Goal: Task Accomplishment & Management: Manage account settings

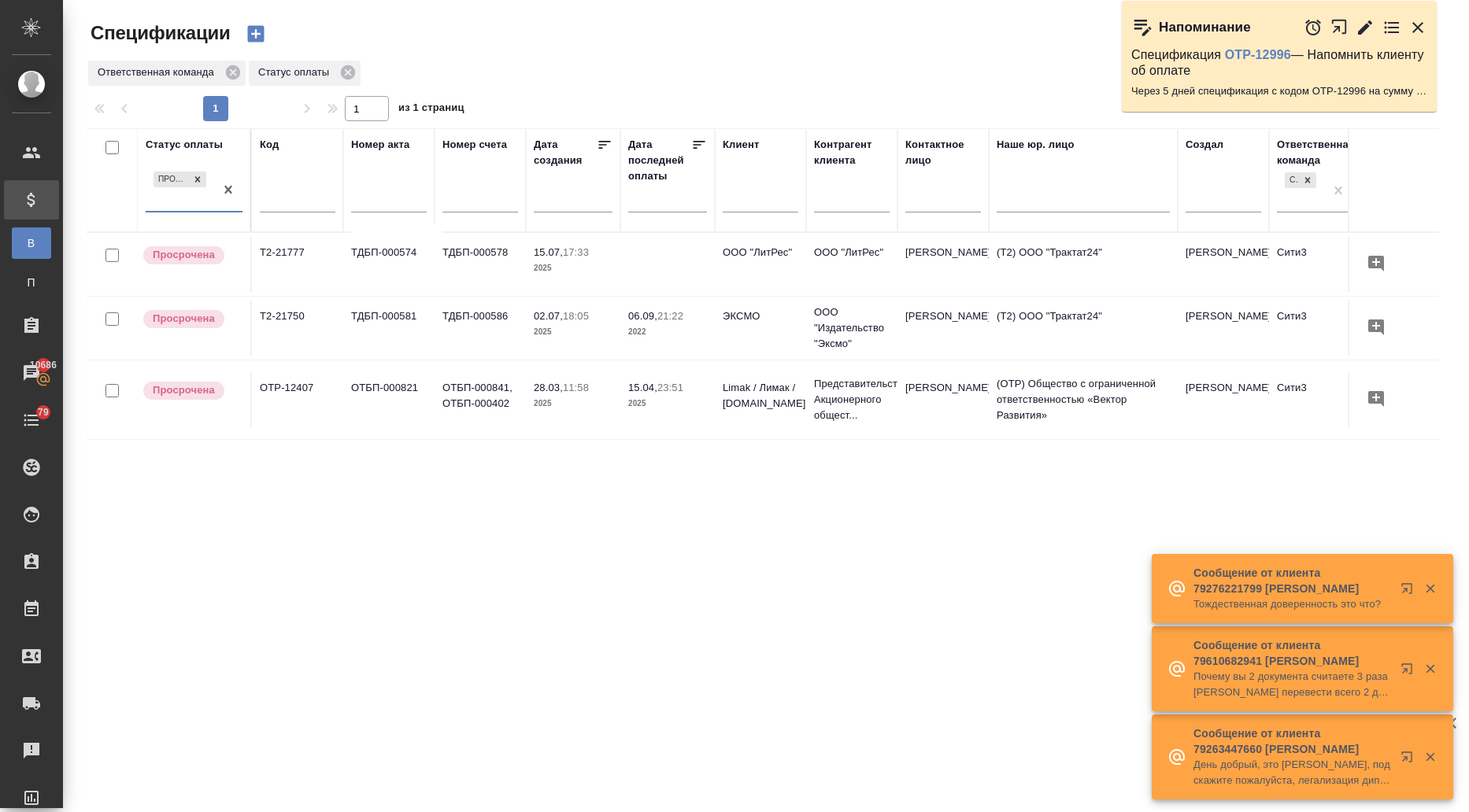
click at [713, 268] on td at bounding box center [667, 265] width 94 height 55
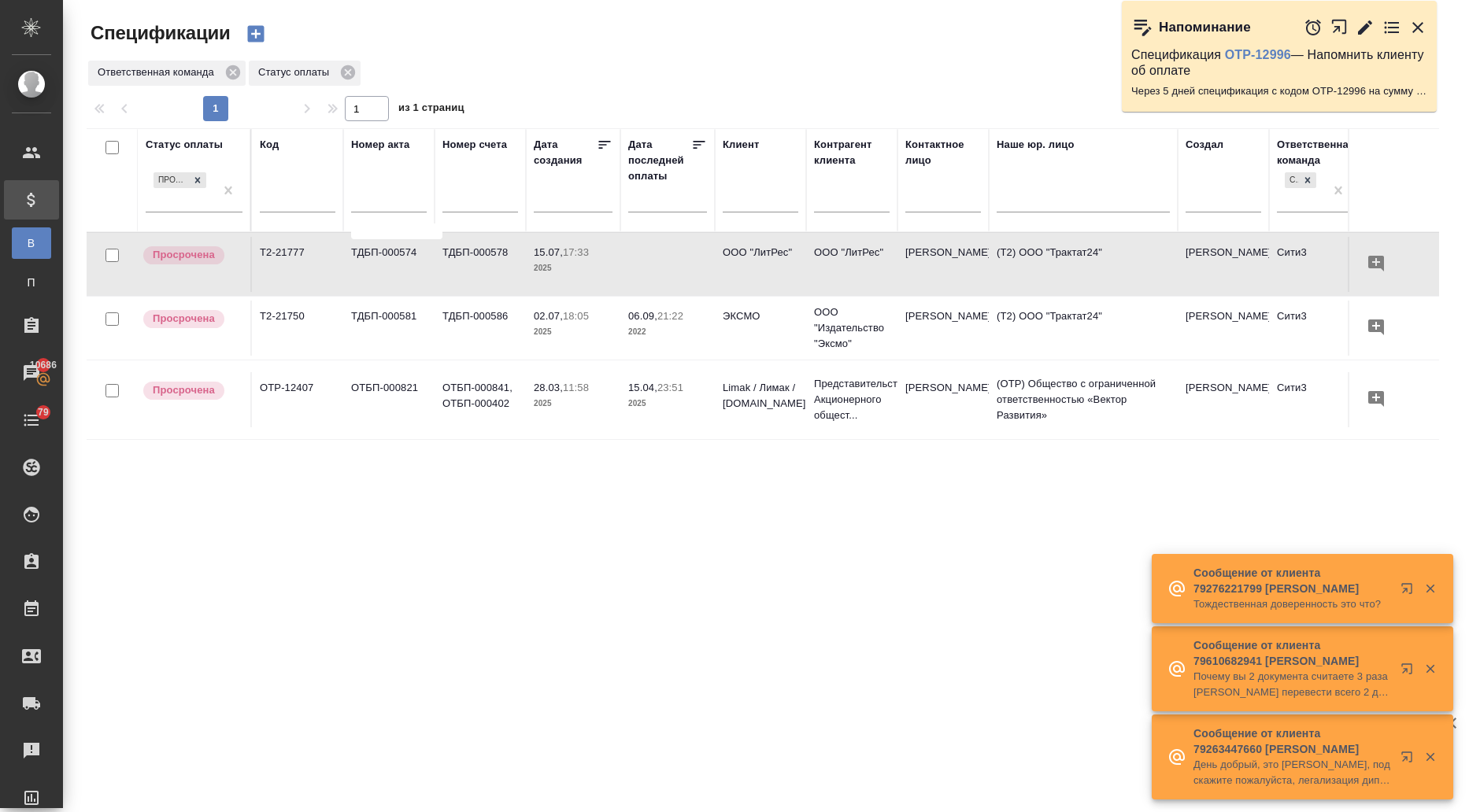
click at [713, 269] on td at bounding box center [667, 265] width 94 height 55
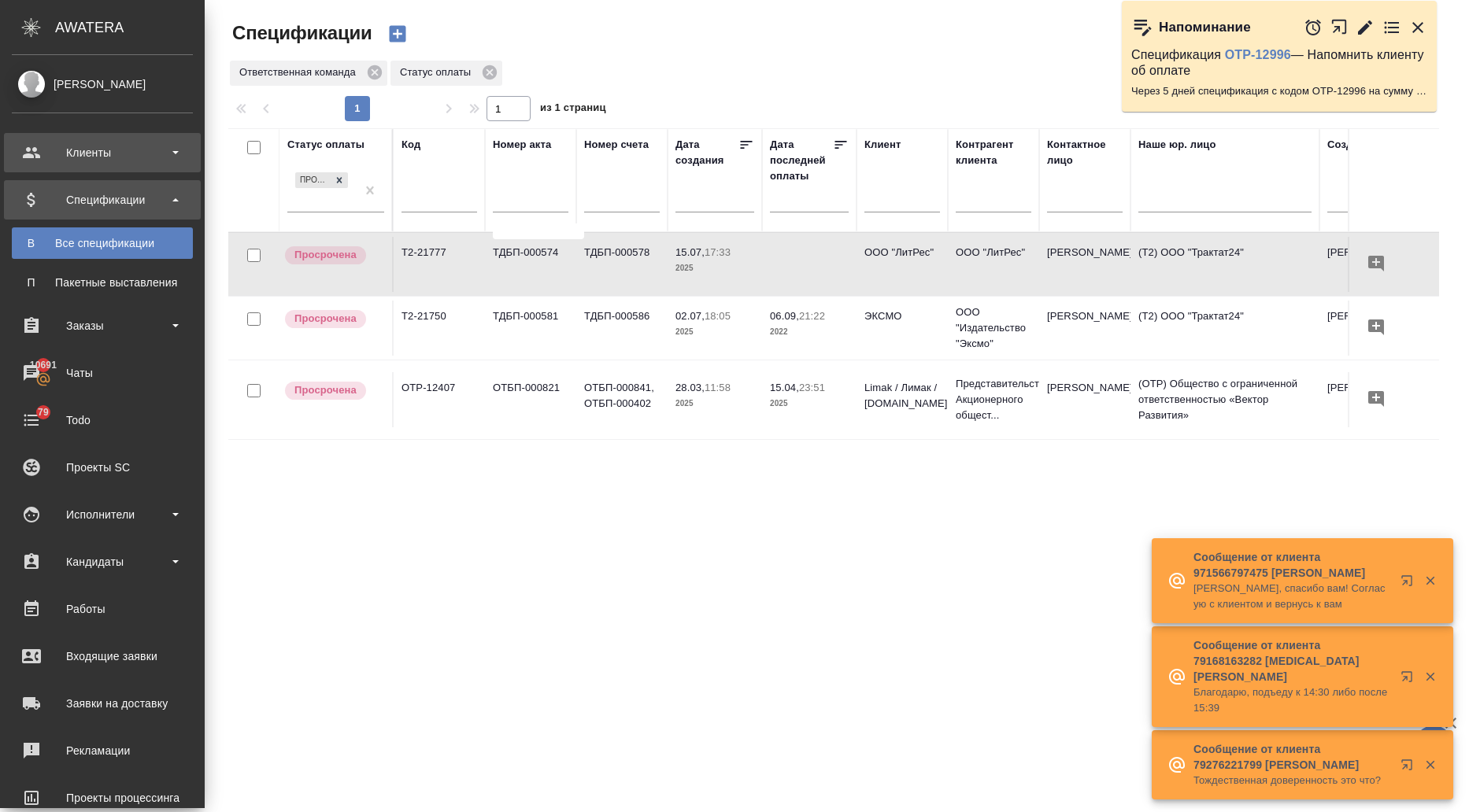
click at [55, 151] on div "Клиенты" at bounding box center [102, 152] width 181 height 23
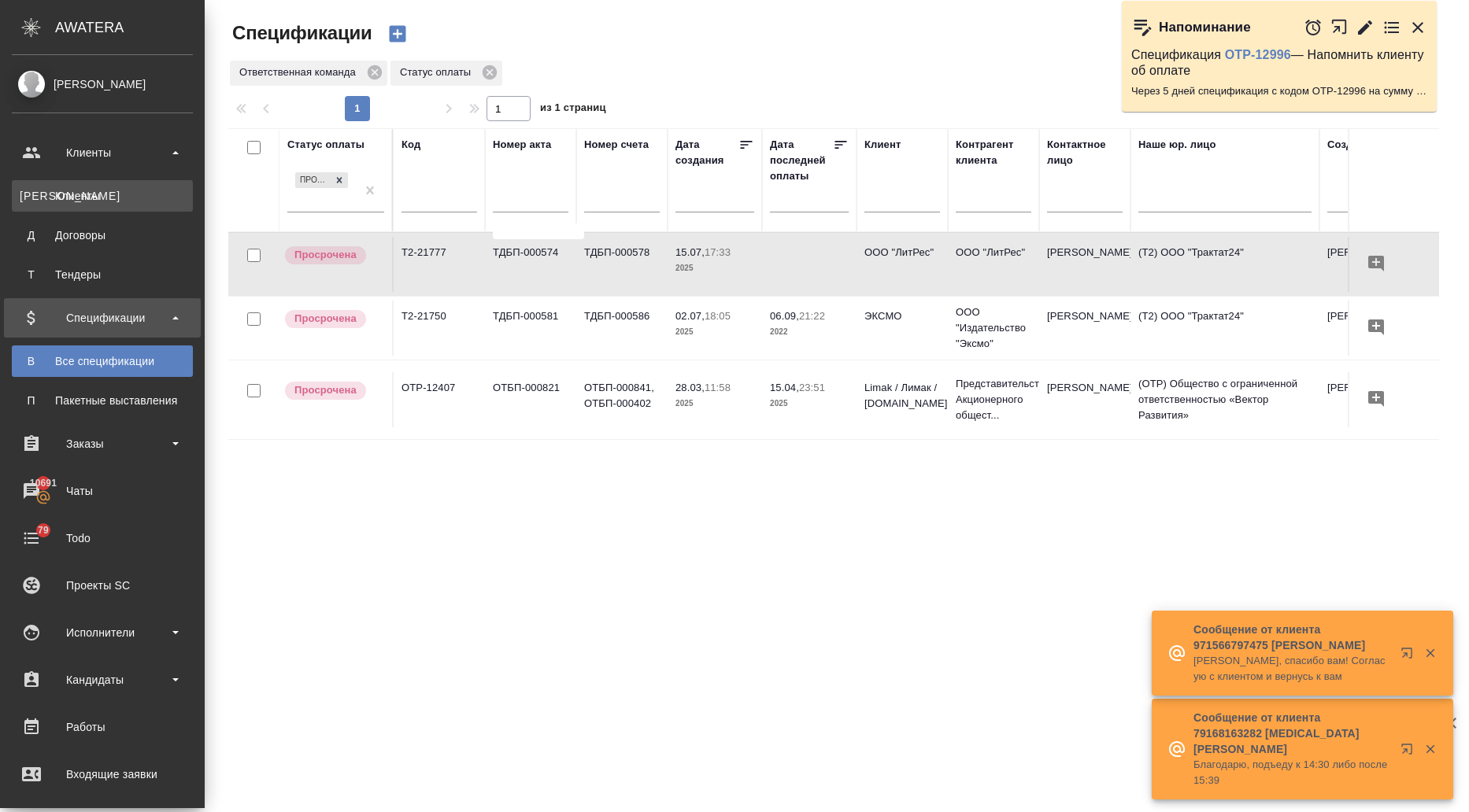
click at [65, 203] on div "Клиенты" at bounding box center [102, 196] width 165 height 16
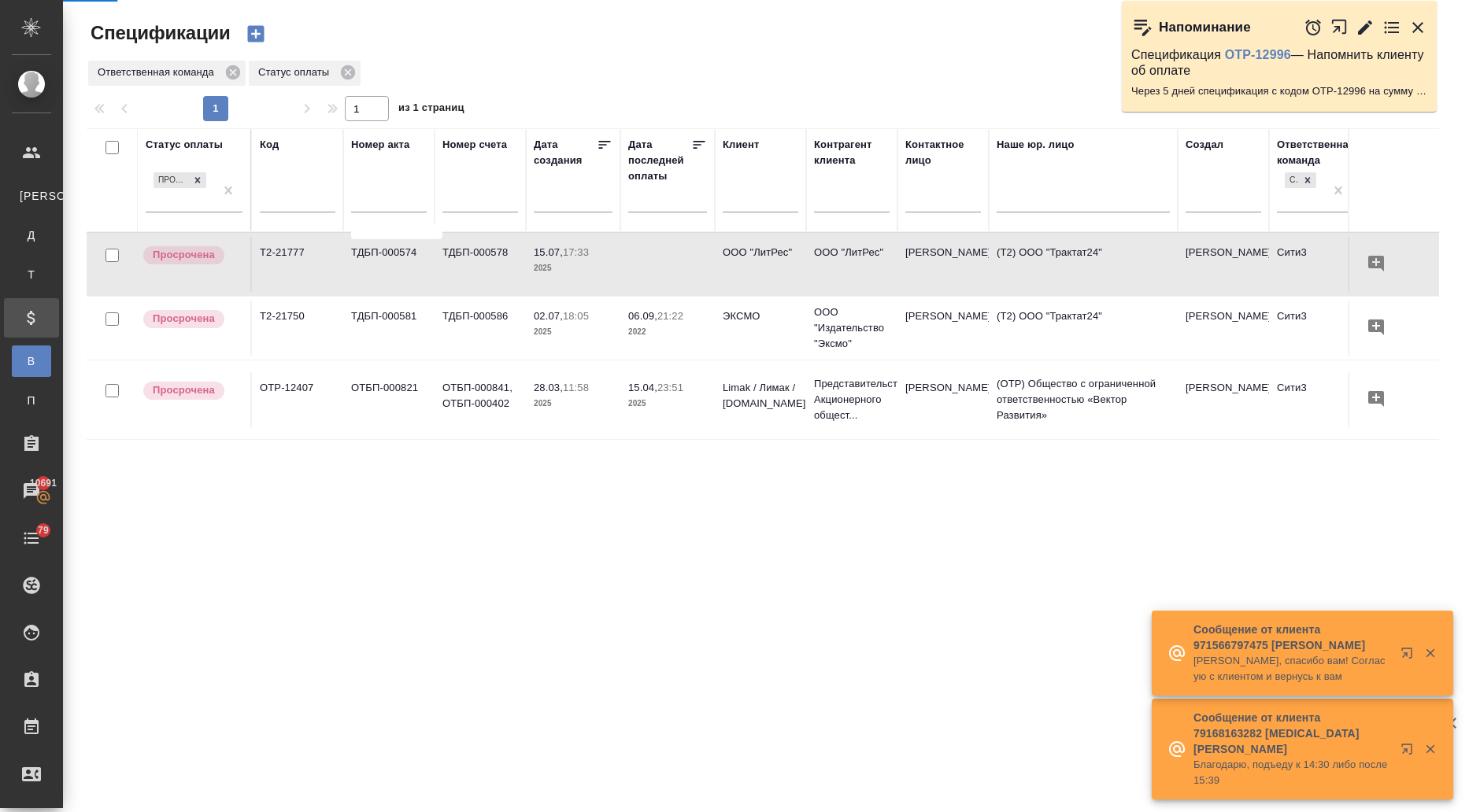
select select "RU"
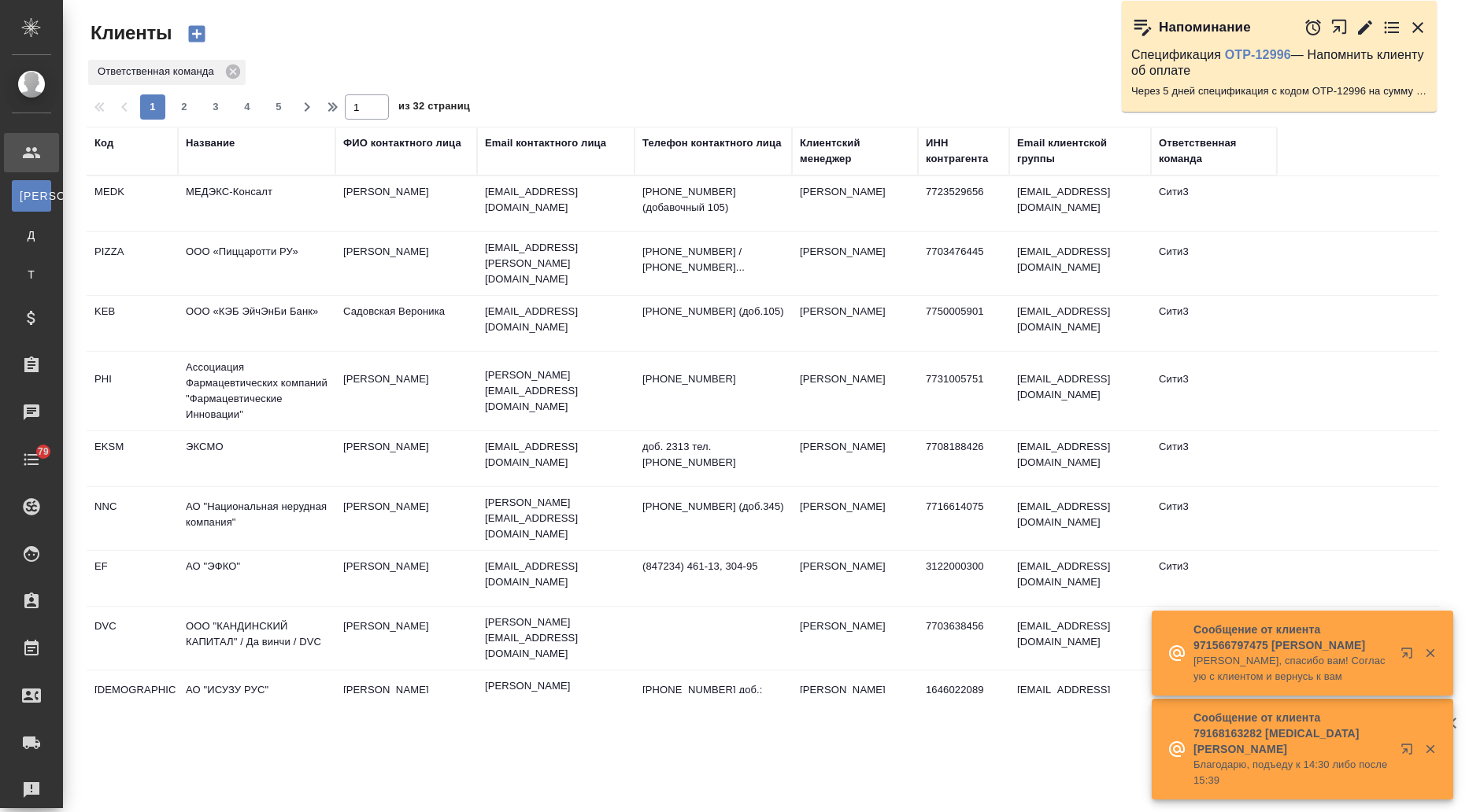
click at [225, 197] on td "МЕДЭКС-Консалт" at bounding box center [256, 204] width 158 height 55
click at [226, 197] on td "МЕДЭКС-Консалт" at bounding box center [256, 204] width 158 height 55
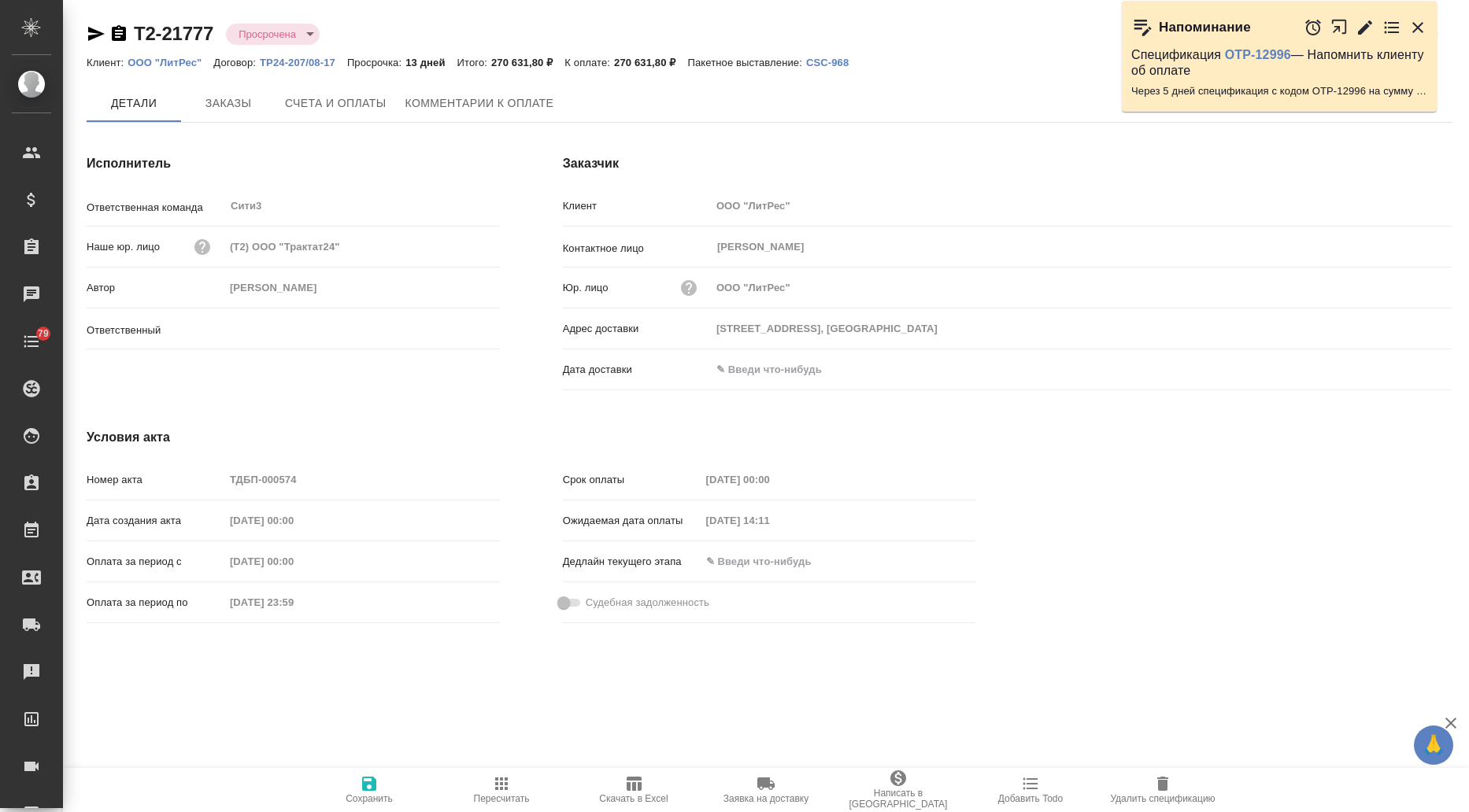
click at [360, 107] on span "Счета и оплаты" at bounding box center [335, 103] width 101 height 20
type input "[PERSON_NAME]"
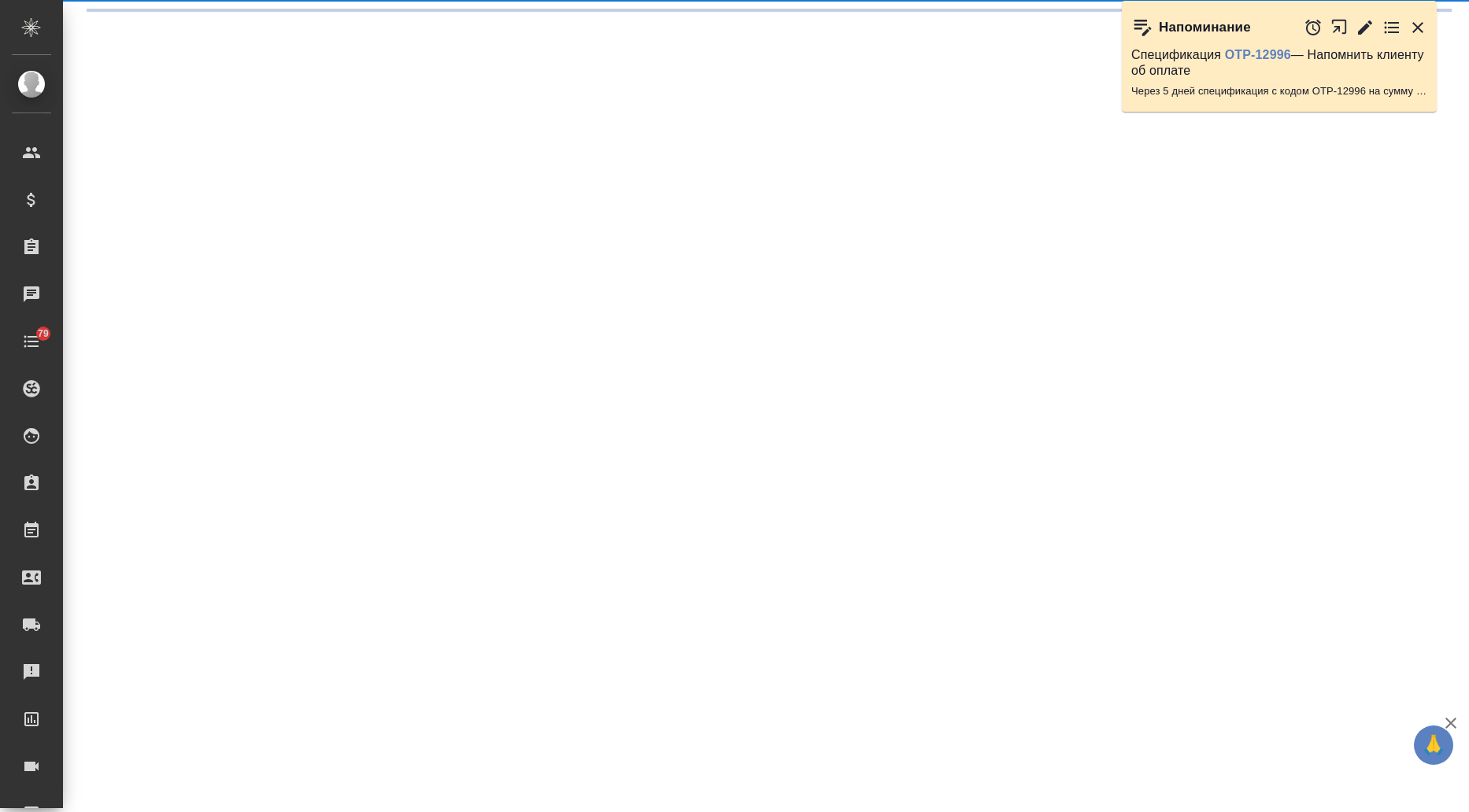
click at [449, 108] on div ".cls-1 fill:#fff; AWATERA Ilina Ekaterina Клиенты Спецификации Заказы Чаты 79 T…" at bounding box center [734, 406] width 1469 height 812
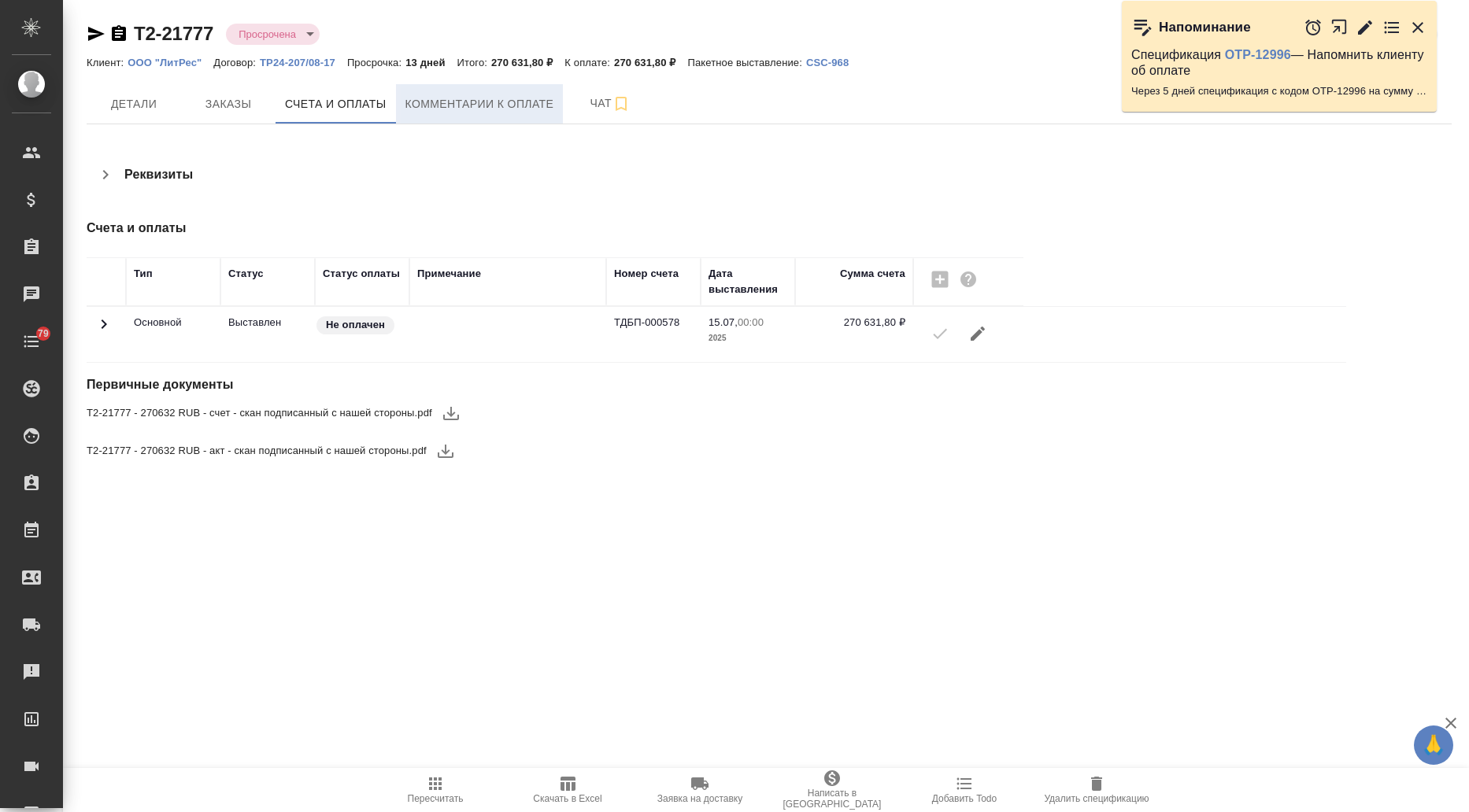
click at [447, 111] on span "Комментарии к оплате" at bounding box center [480, 104] width 149 height 20
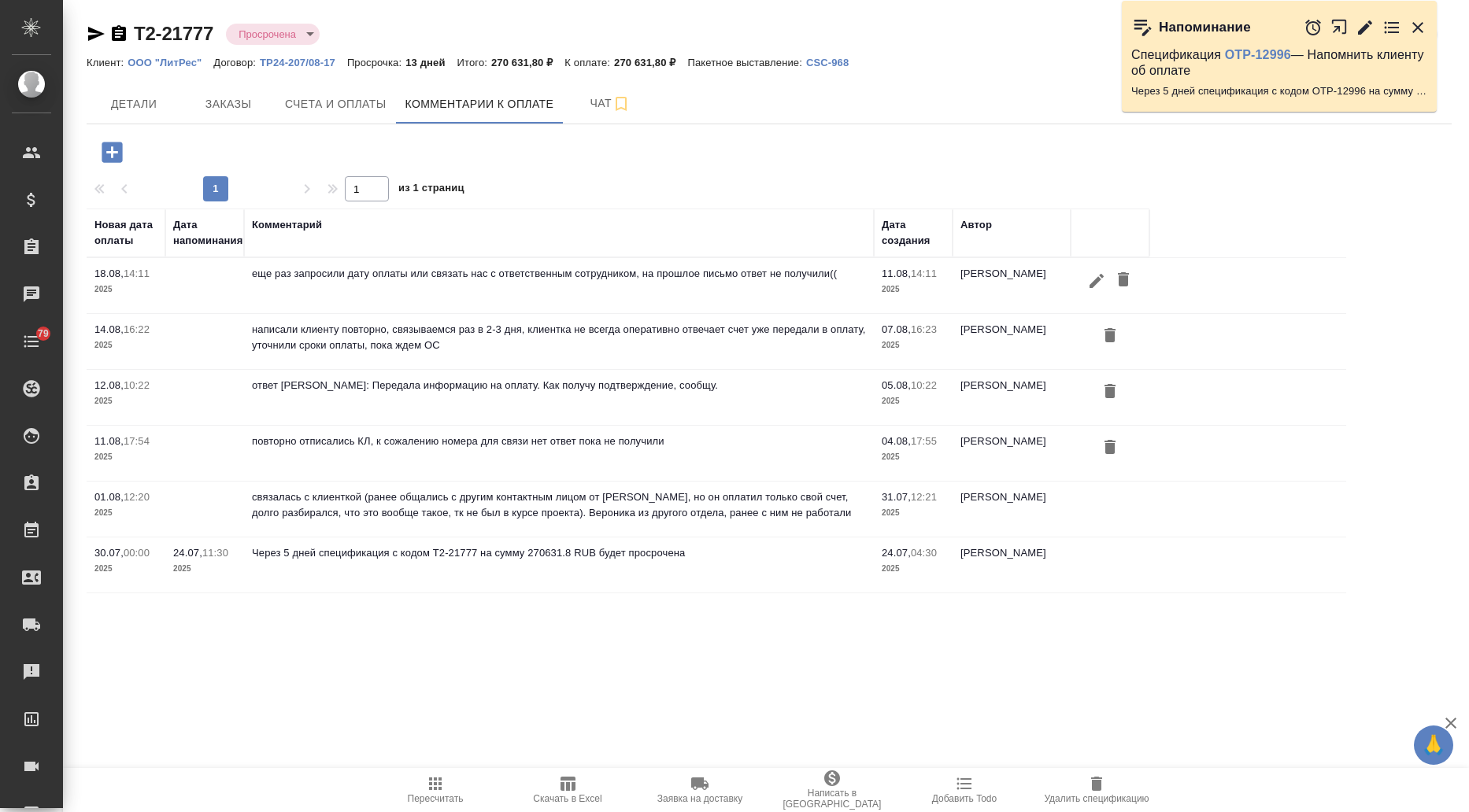
click at [105, 151] on icon "button" at bounding box center [112, 152] width 21 height 21
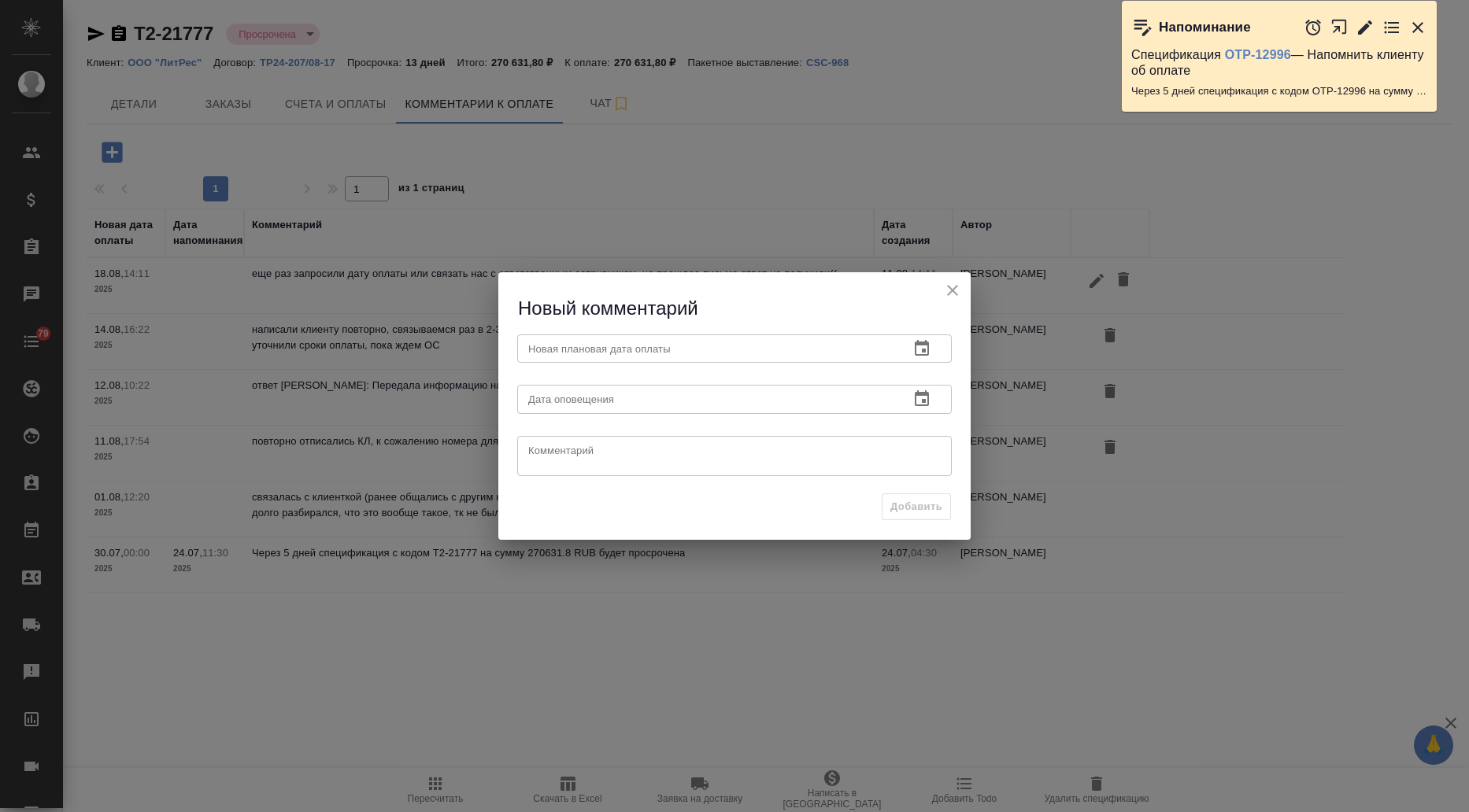
click at [916, 345] on icon "button" at bounding box center [922, 348] width 14 height 16
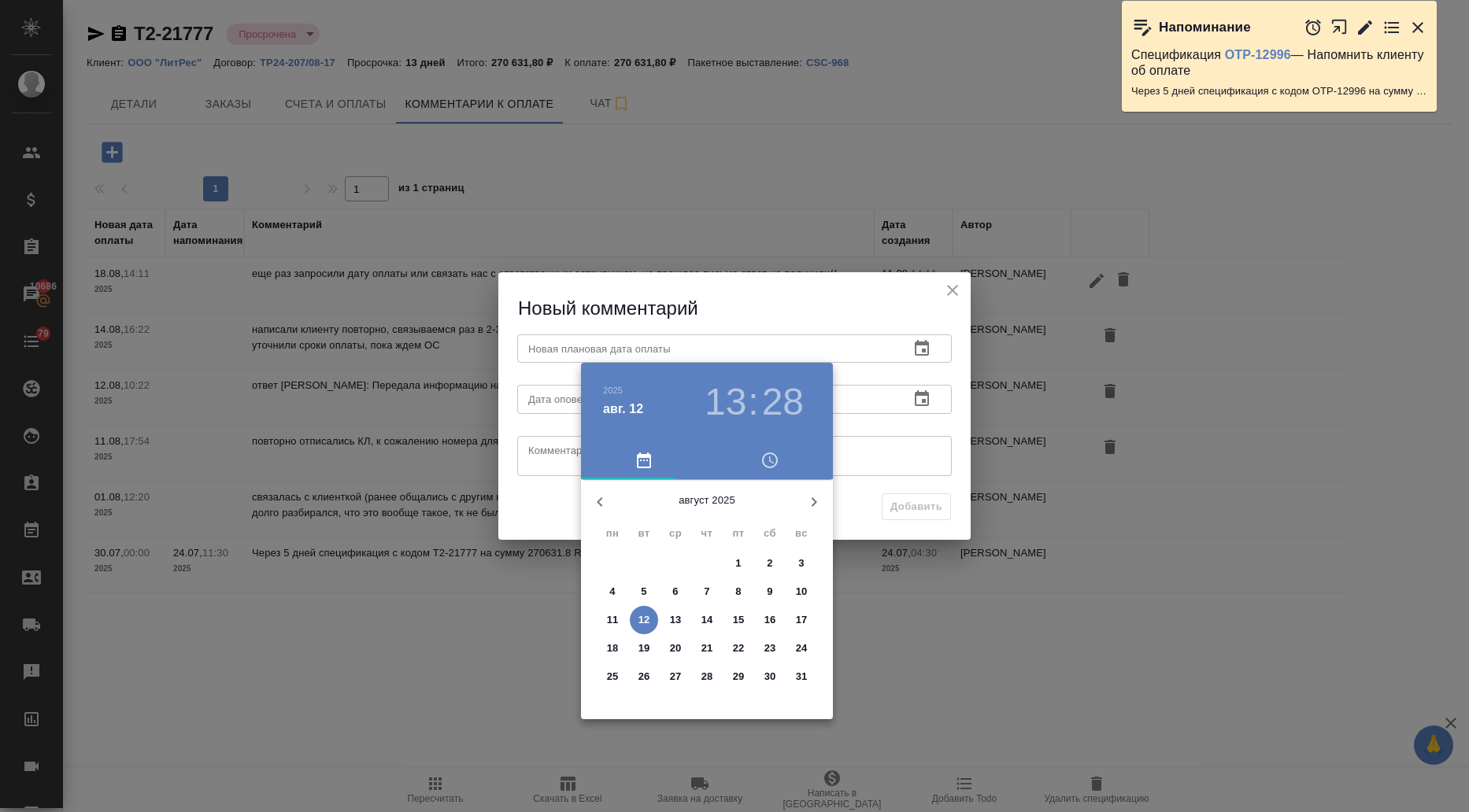
click at [643, 643] on p "19" at bounding box center [644, 648] width 12 height 16
type input "19.08.2025 13:28"
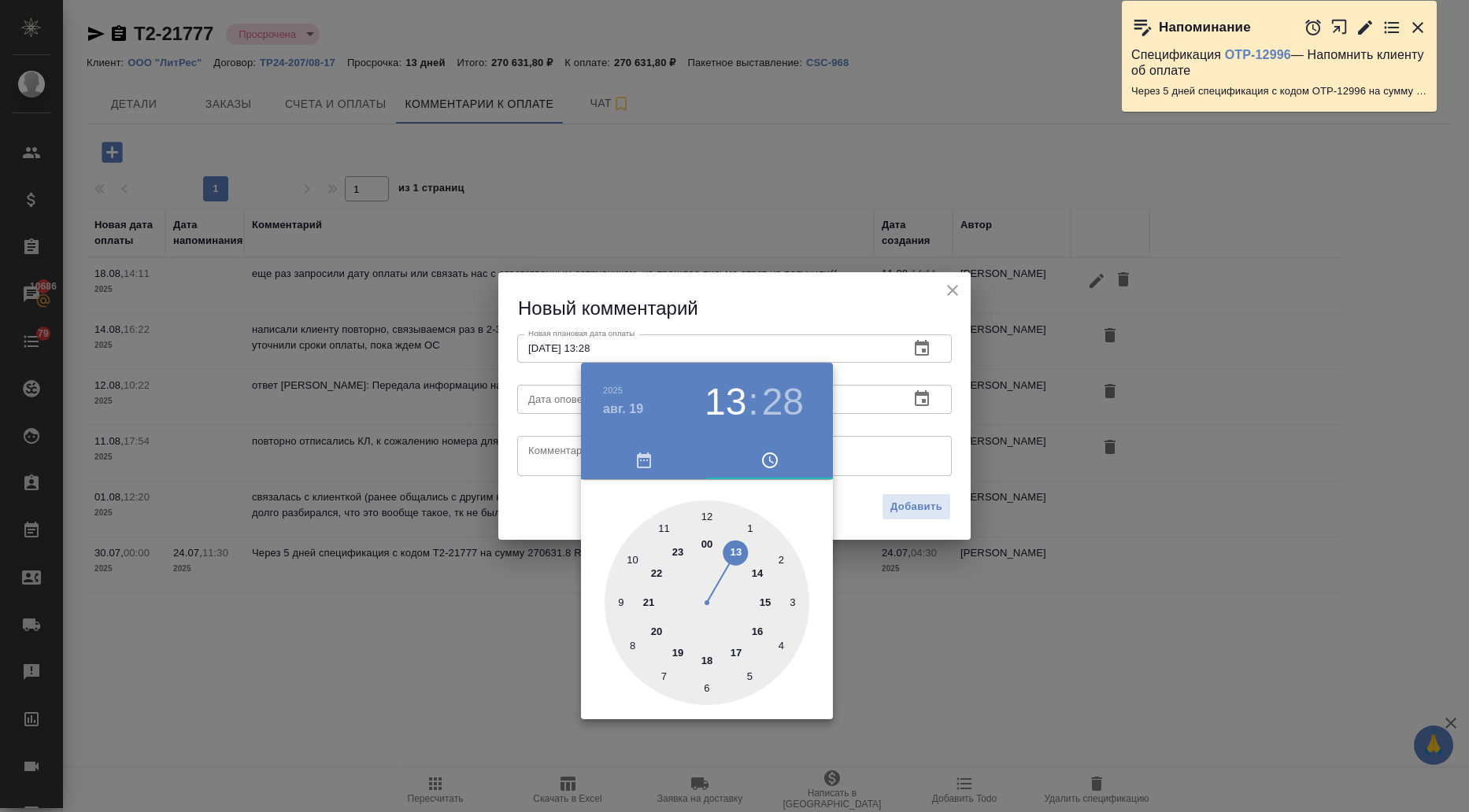
click at [527, 530] on div at bounding box center [734, 406] width 1469 height 812
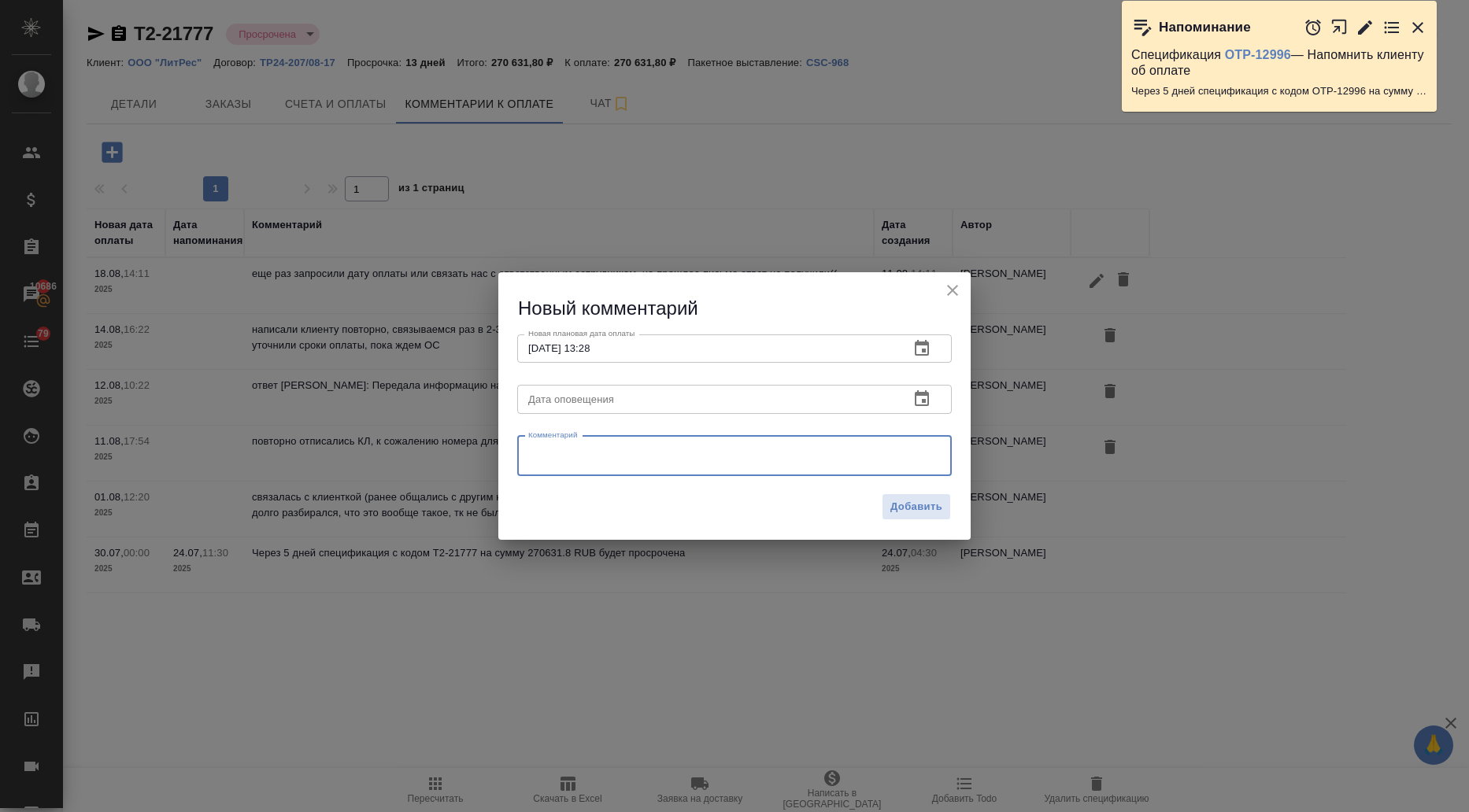
click at [551, 454] on textarea at bounding box center [734, 455] width 412 height 23
paste textarea "У нас возникли технические проблемы т.к. оплата вашего счета была заложена на п…"
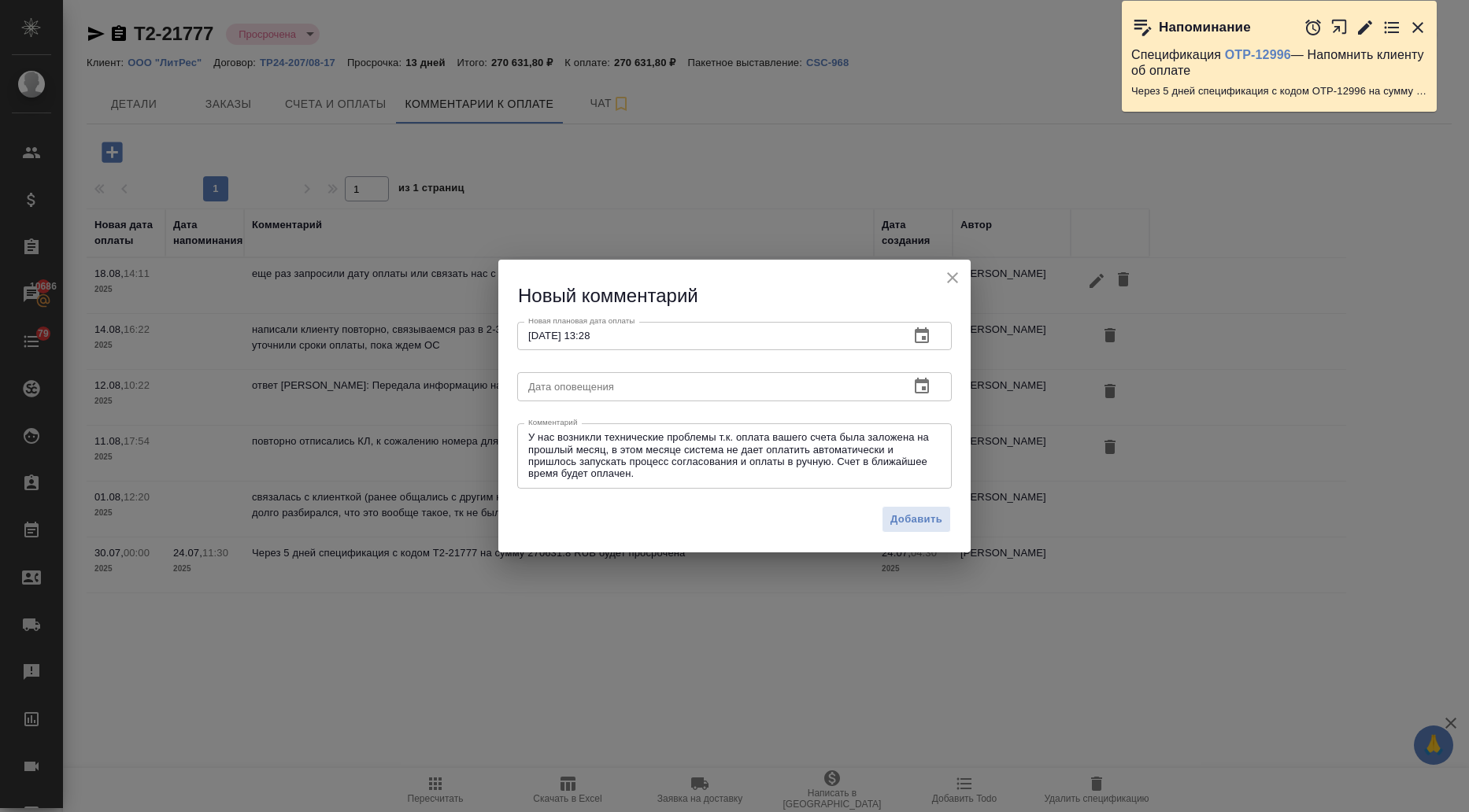
click at [525, 434] on div "У нас возникли технические проблемы т.к. оплата вашего счета была заложена на п…" at bounding box center [734, 455] width 435 height 65
click at [530, 435] on textarea "У нас возникли технические проблемы т.к. оплата вашего счета была заложена на п…" at bounding box center [734, 455] width 412 height 48
type textarea "ответ клиента: У нас возникли технические проблемы т.к. оплата вашего счета был…"
click at [908, 515] on span "Добавить" at bounding box center [916, 519] width 52 height 18
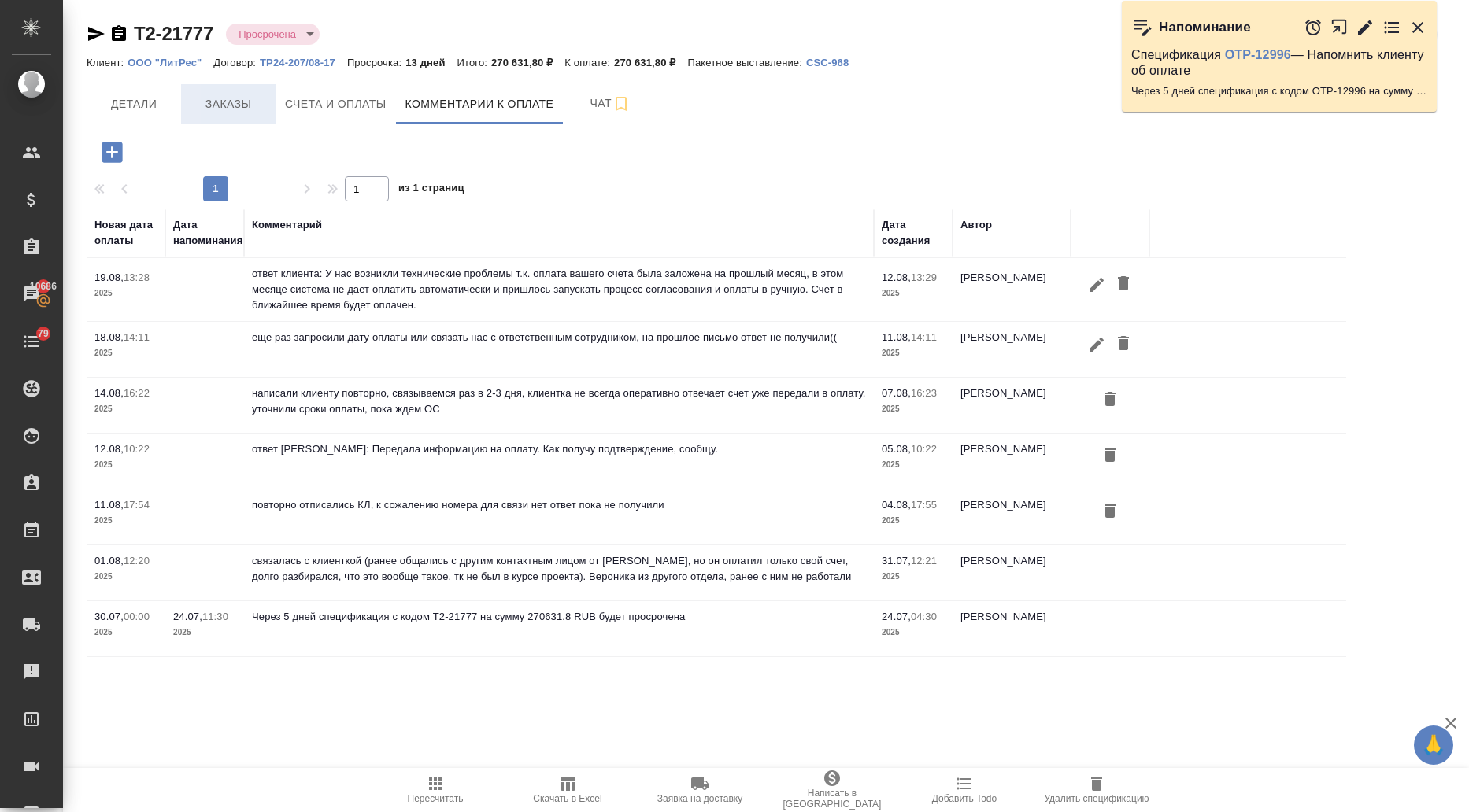
click at [233, 112] on span "Заказы" at bounding box center [228, 104] width 75 height 20
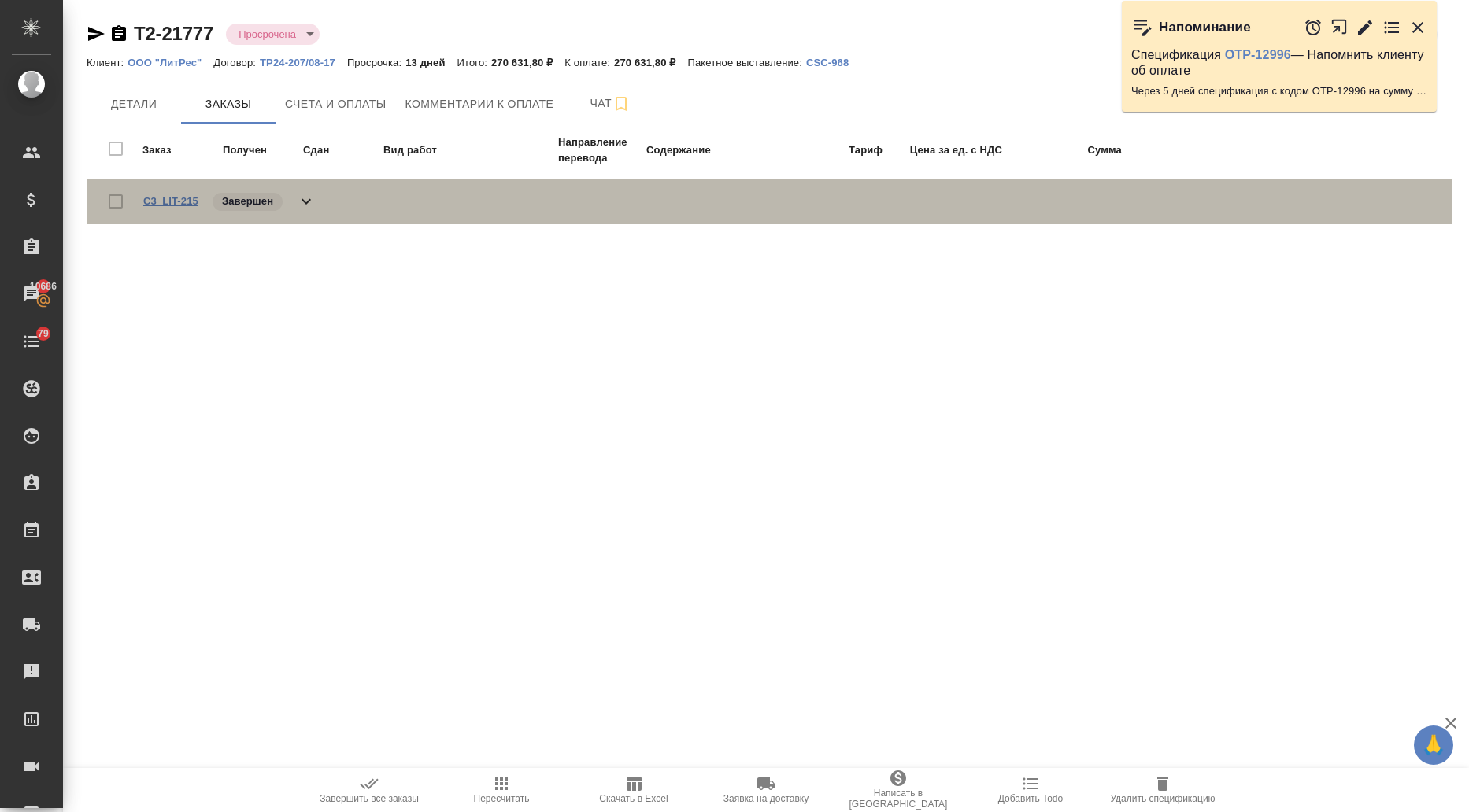
click at [187, 197] on link "C3_LIT-215" at bounding box center [171, 201] width 55 height 12
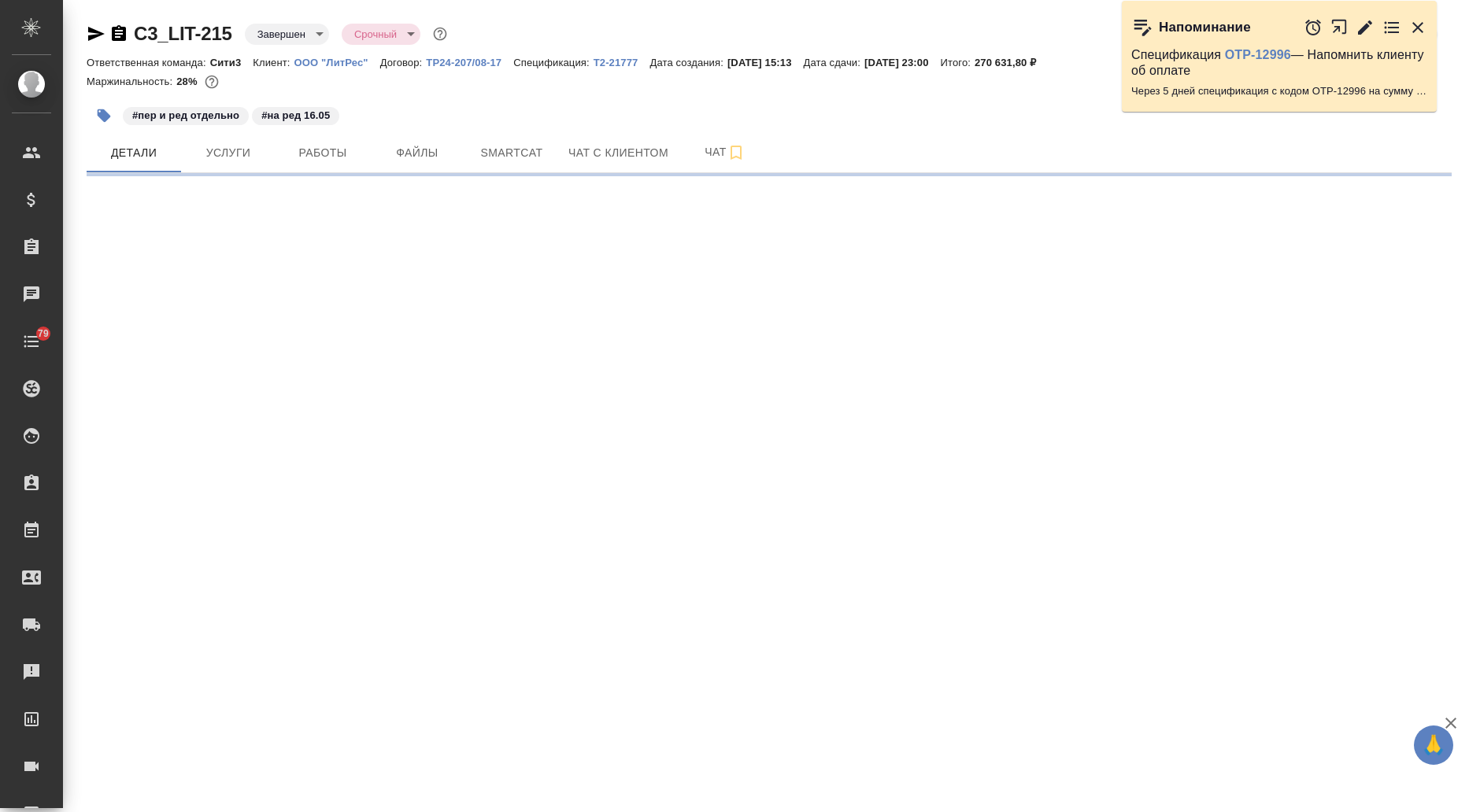
select select "RU"
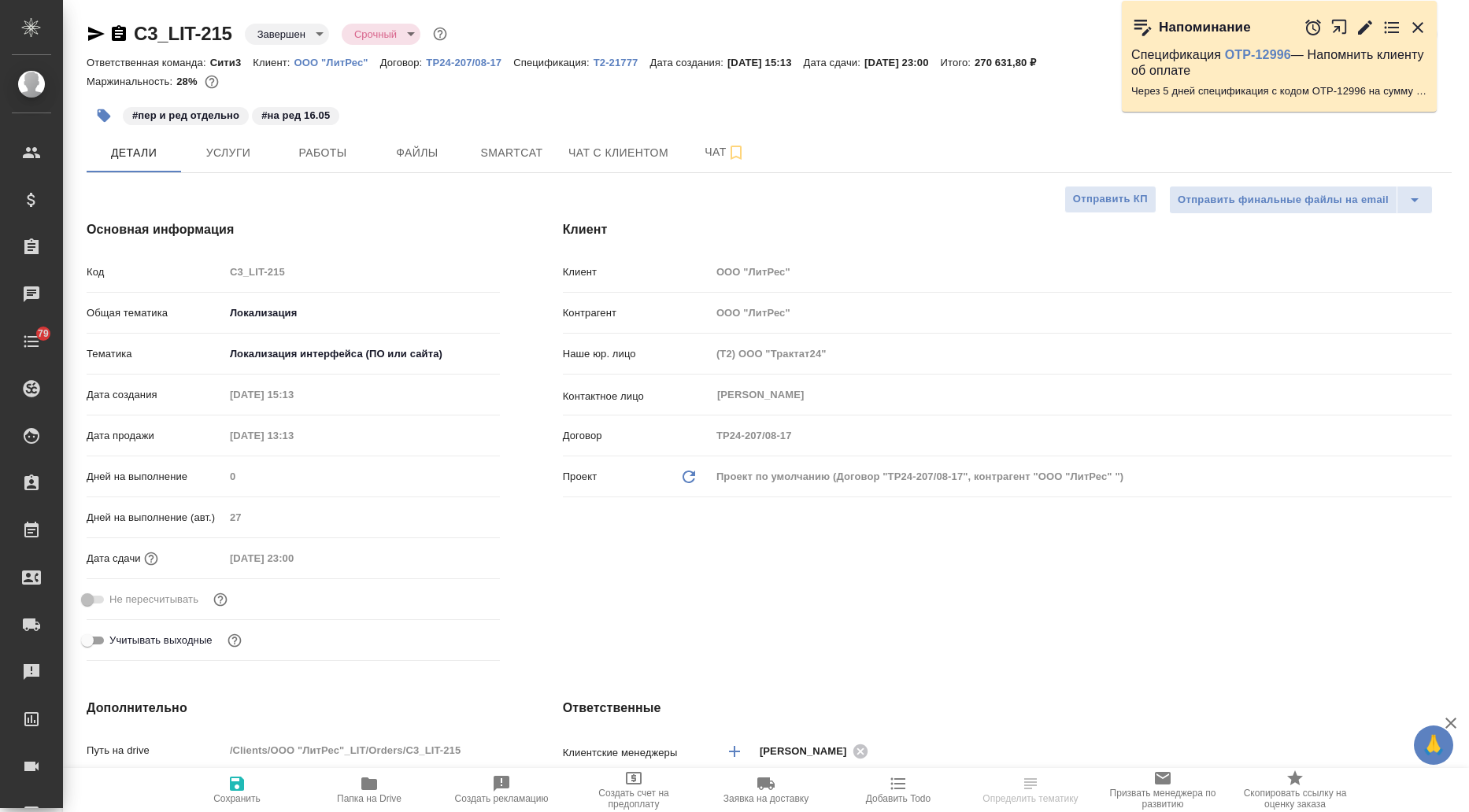
type textarea "x"
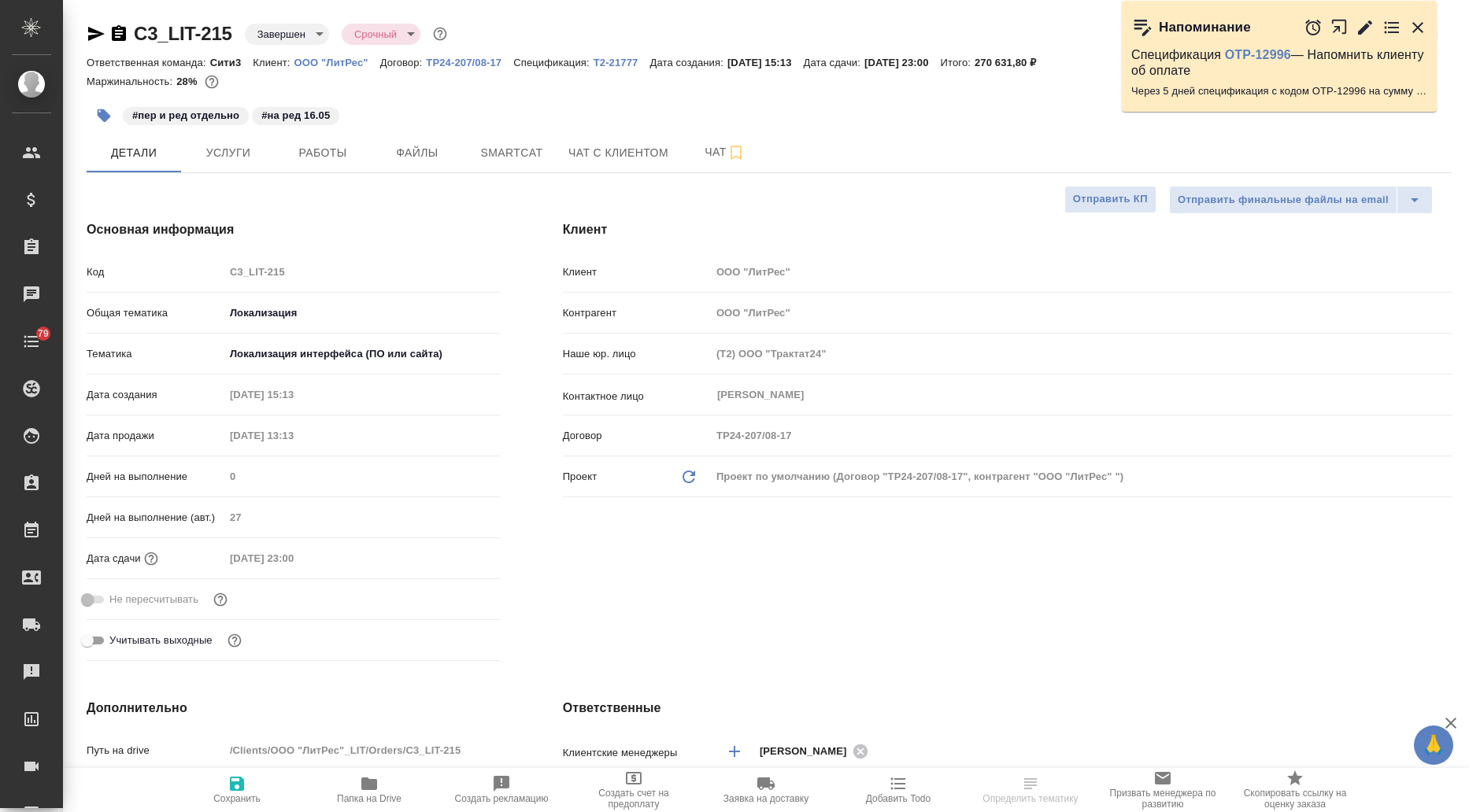
type textarea "x"
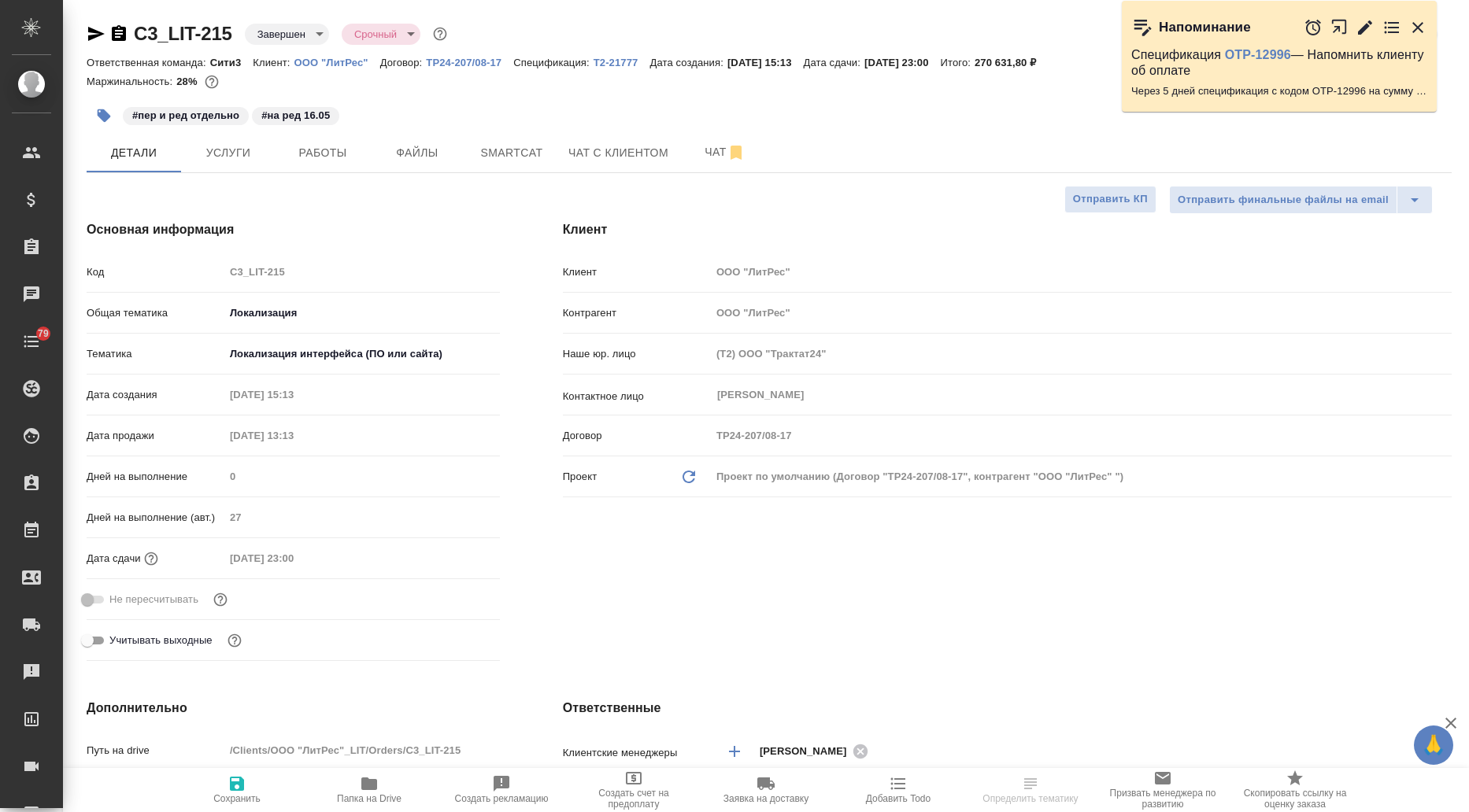
type textarea "x"
click at [96, 35] on icon "button" at bounding box center [96, 34] width 16 height 14
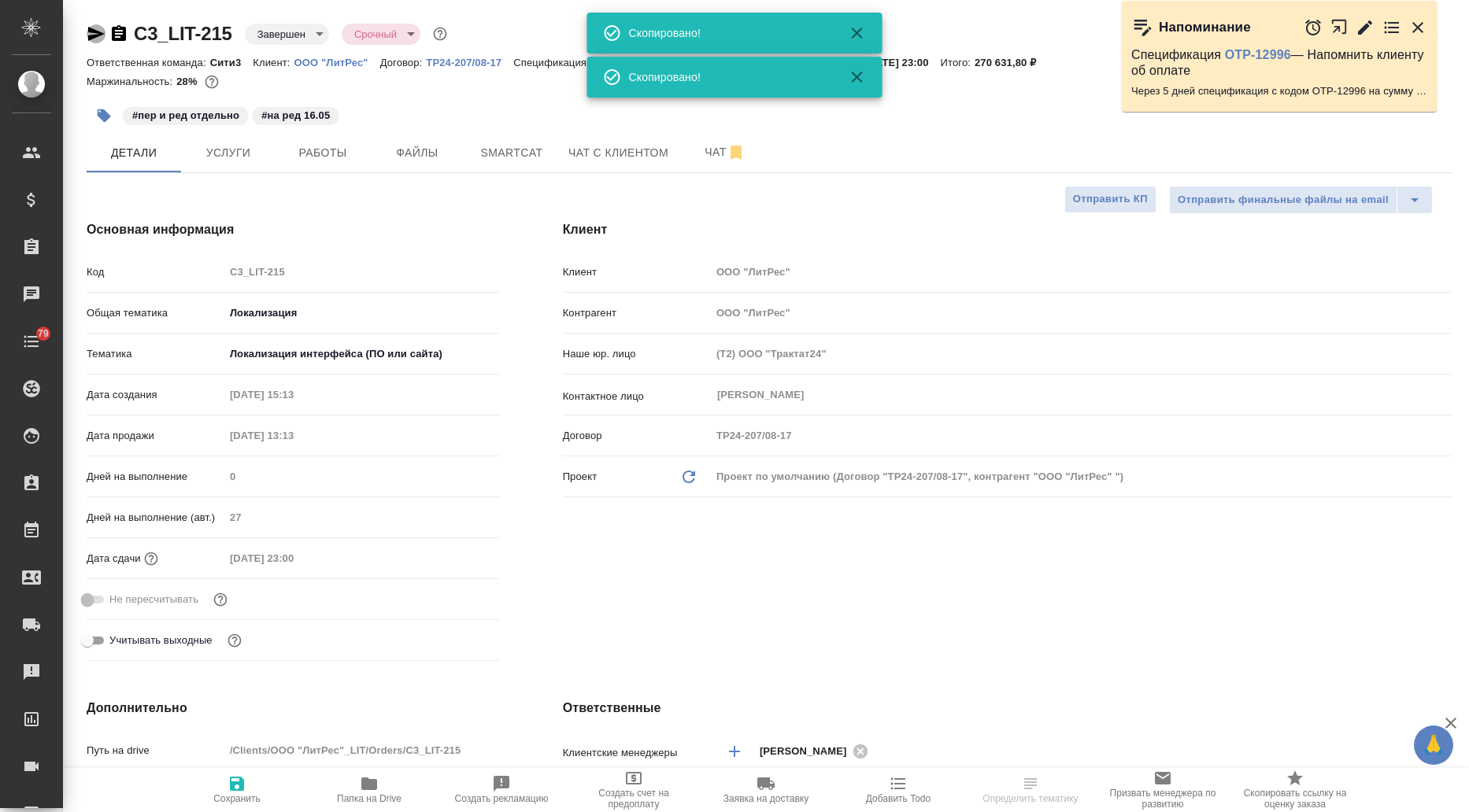
click at [96, 35] on icon "button" at bounding box center [96, 34] width 16 height 14
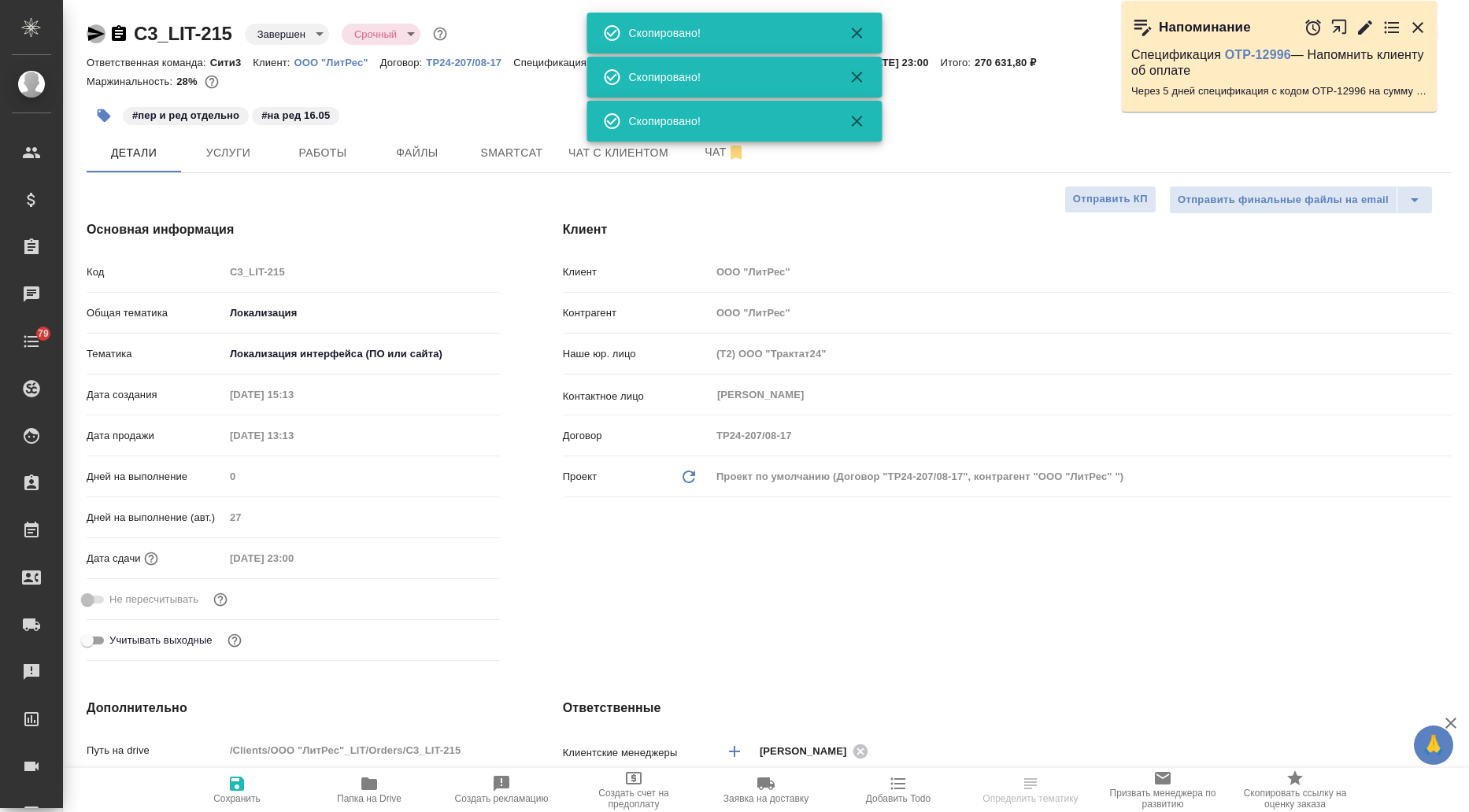
click at [95, 35] on icon "button" at bounding box center [96, 34] width 16 height 14
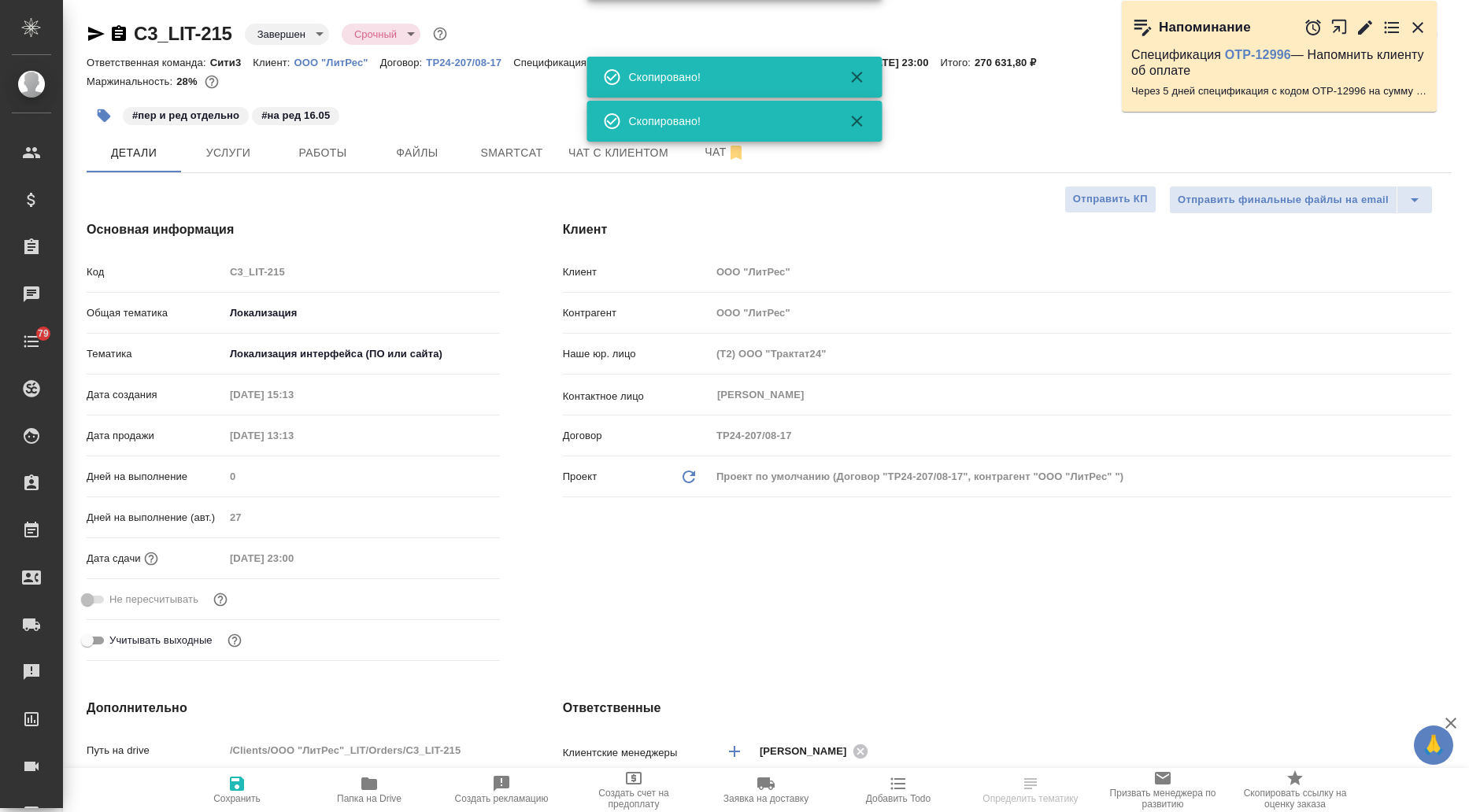
type textarea "x"
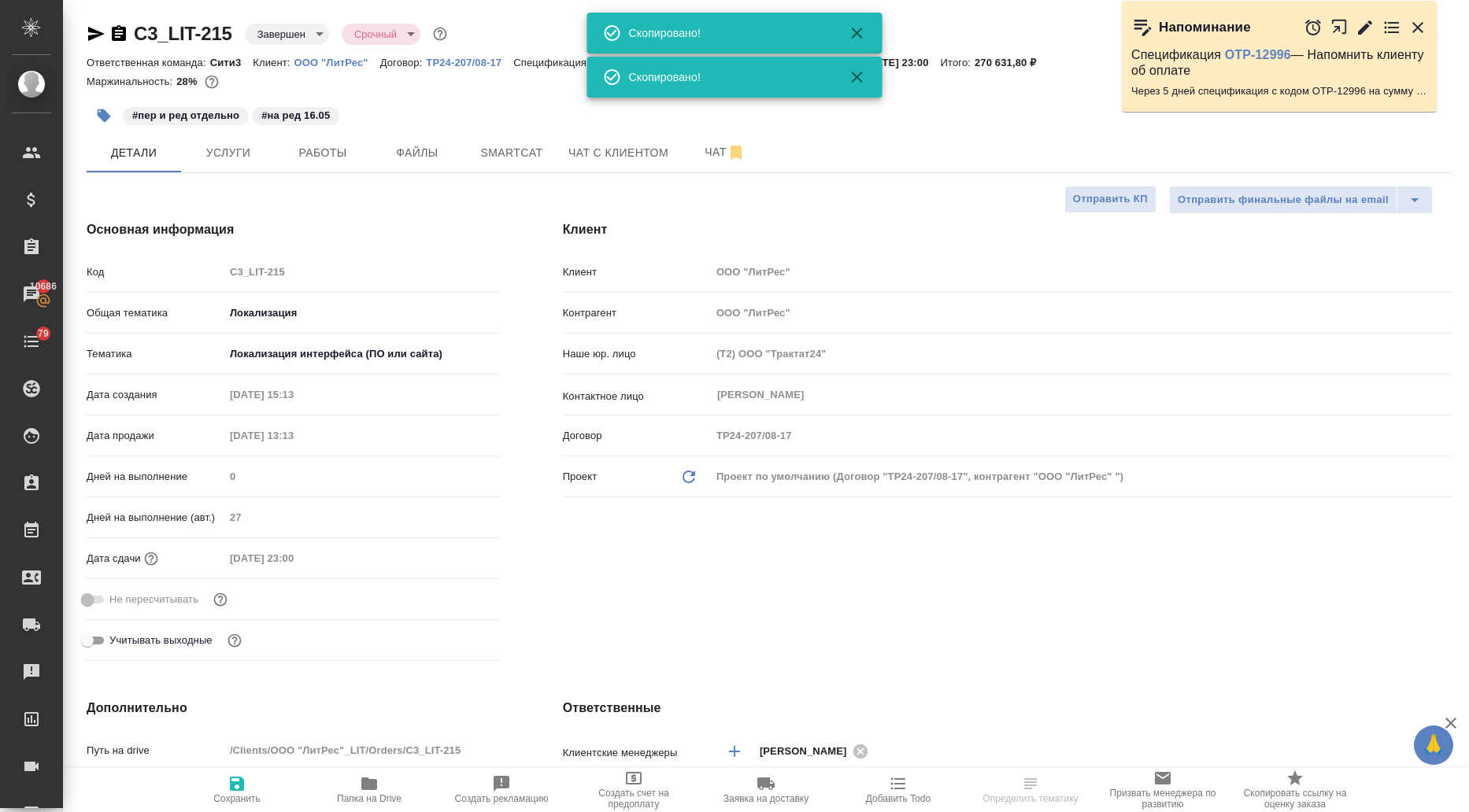
select select "RU"
type textarea "x"
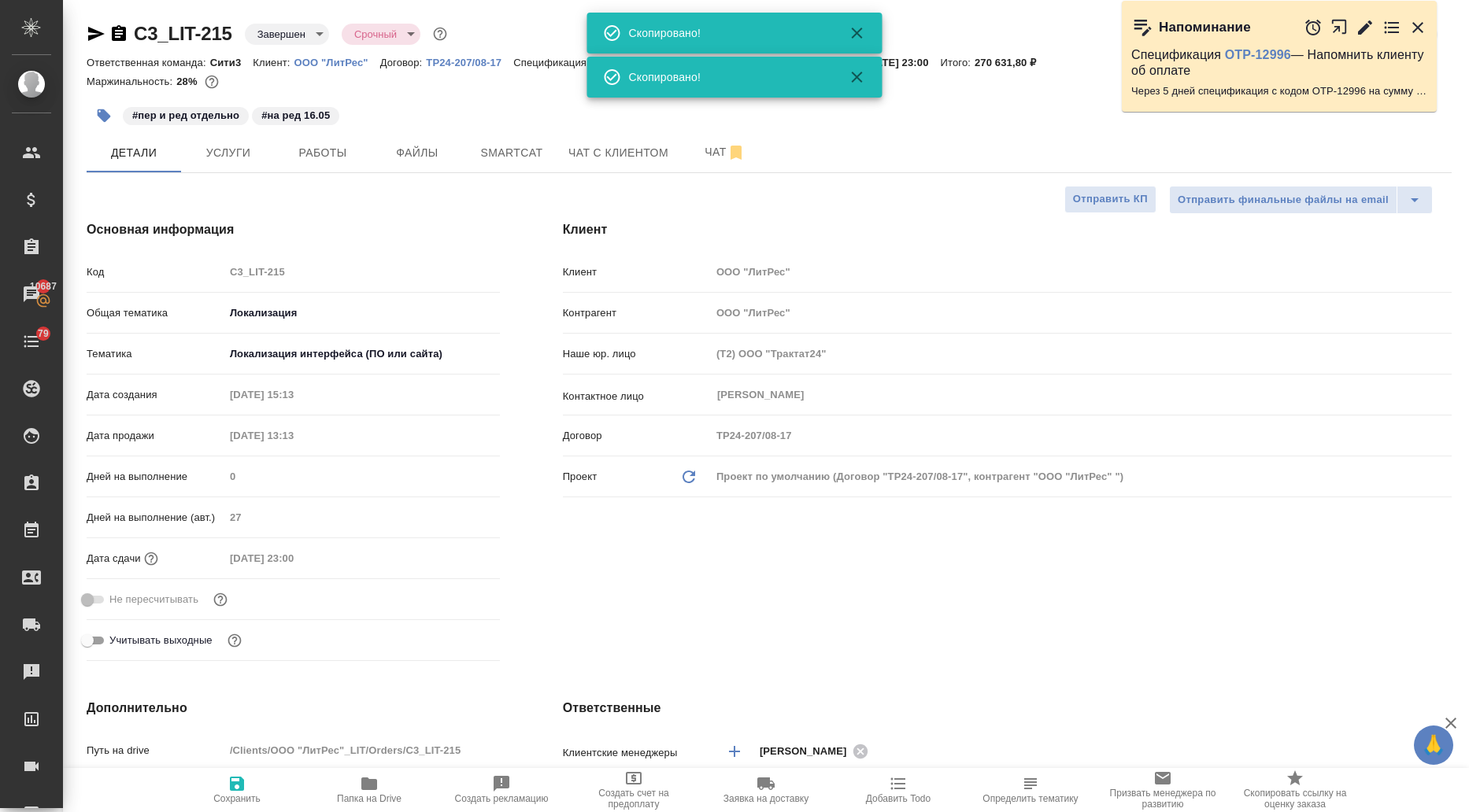
type textarea "x"
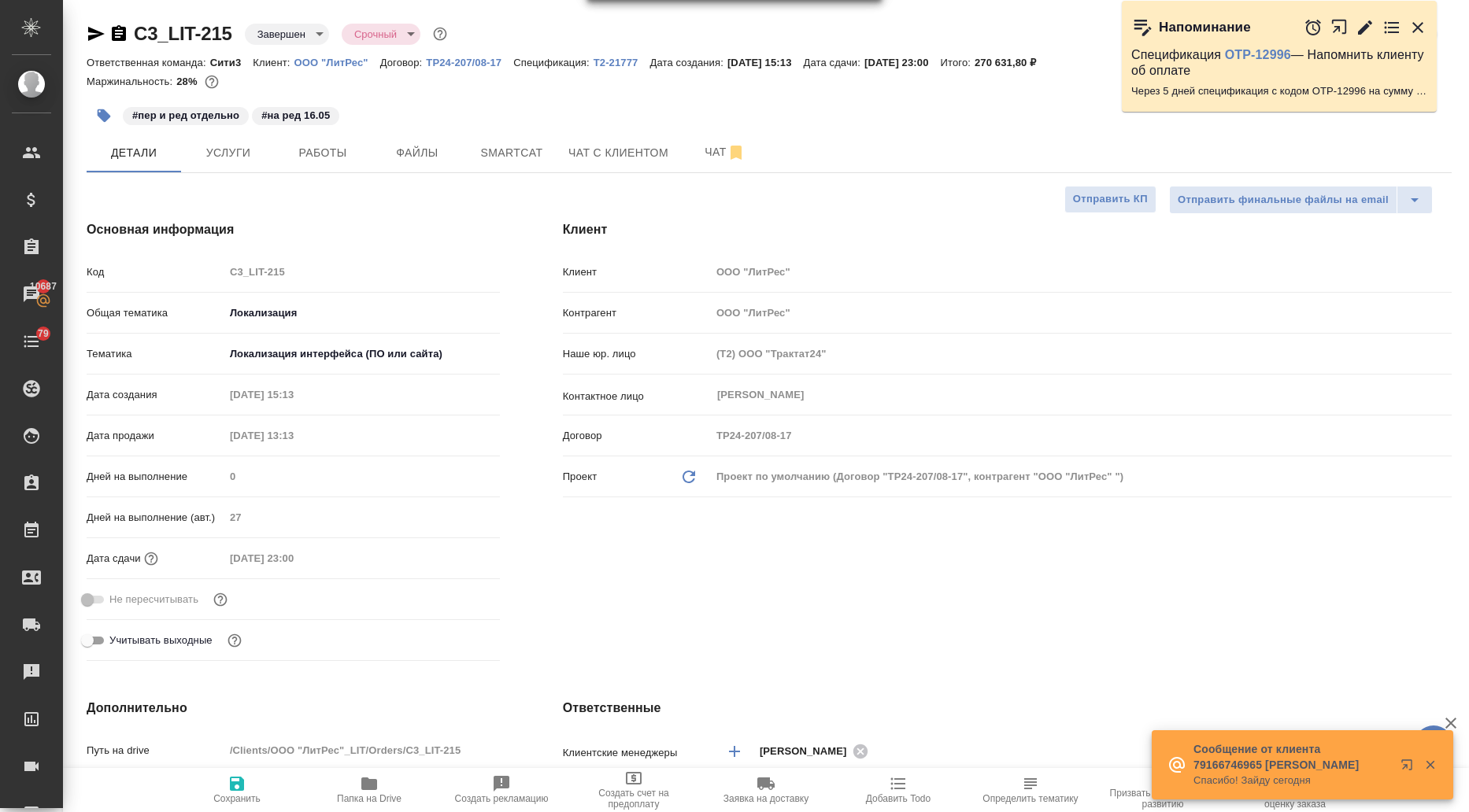
click at [93, 29] on icon "button" at bounding box center [96, 34] width 19 height 19
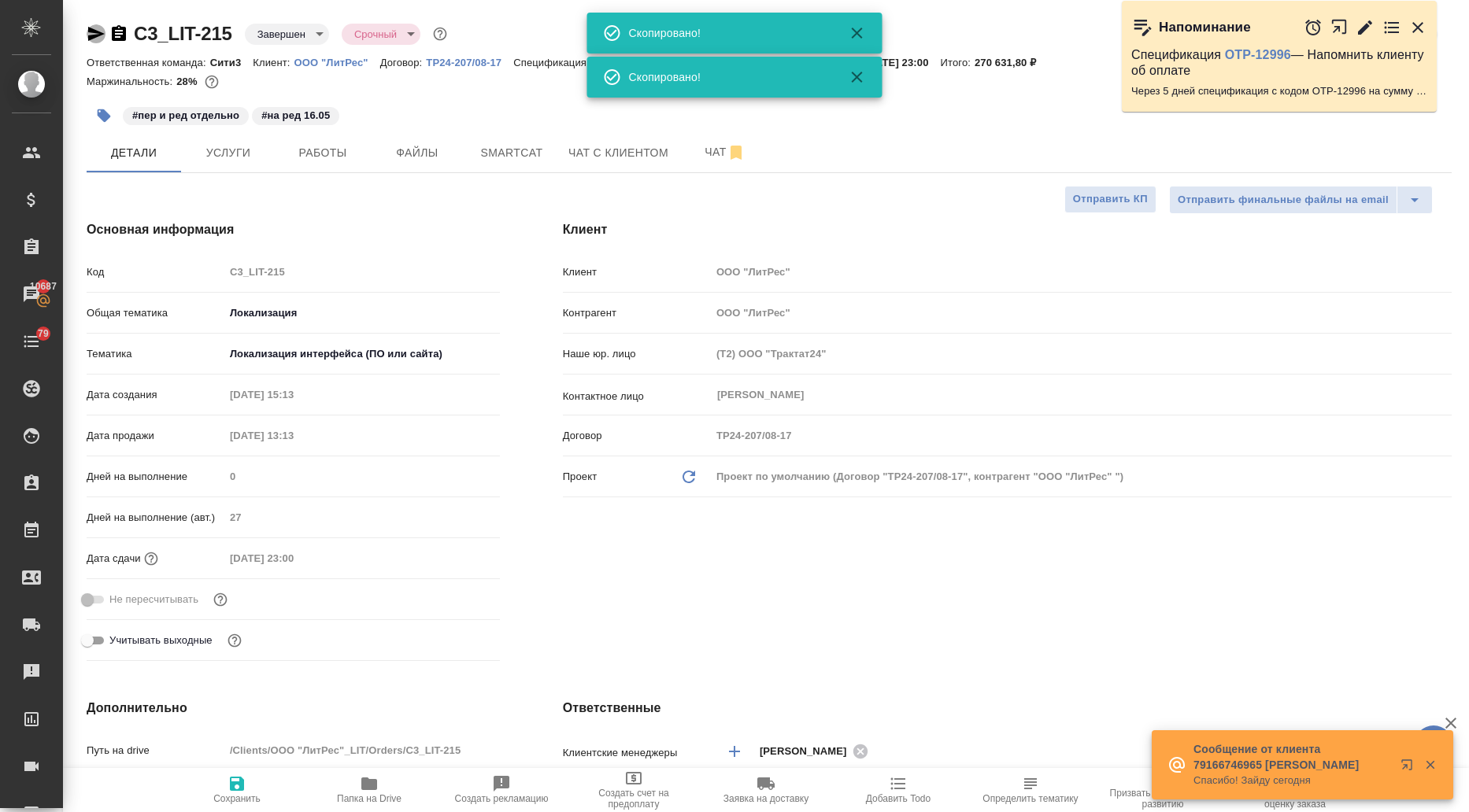
click at [93, 29] on icon "button" at bounding box center [96, 34] width 19 height 19
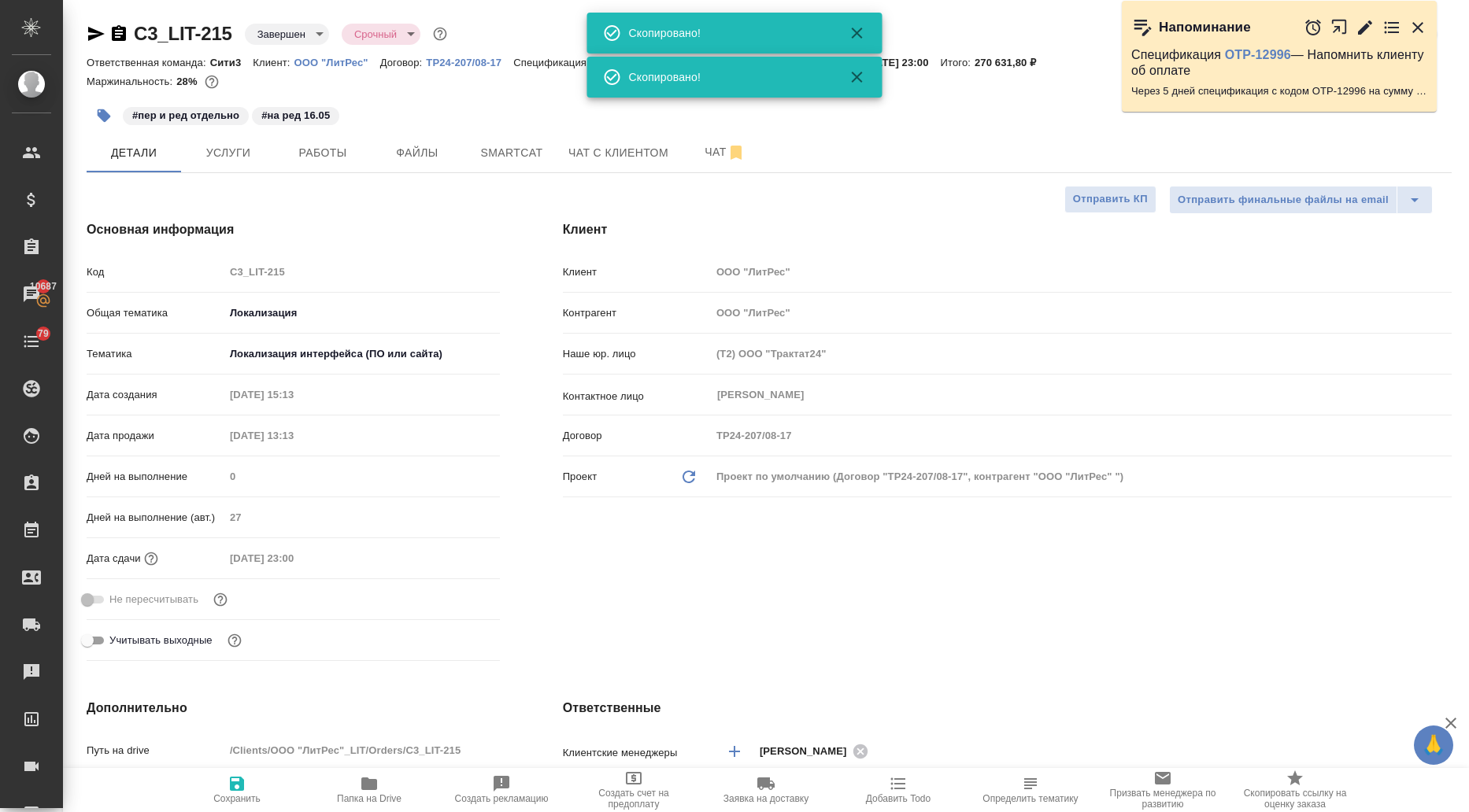
type textarea "x"
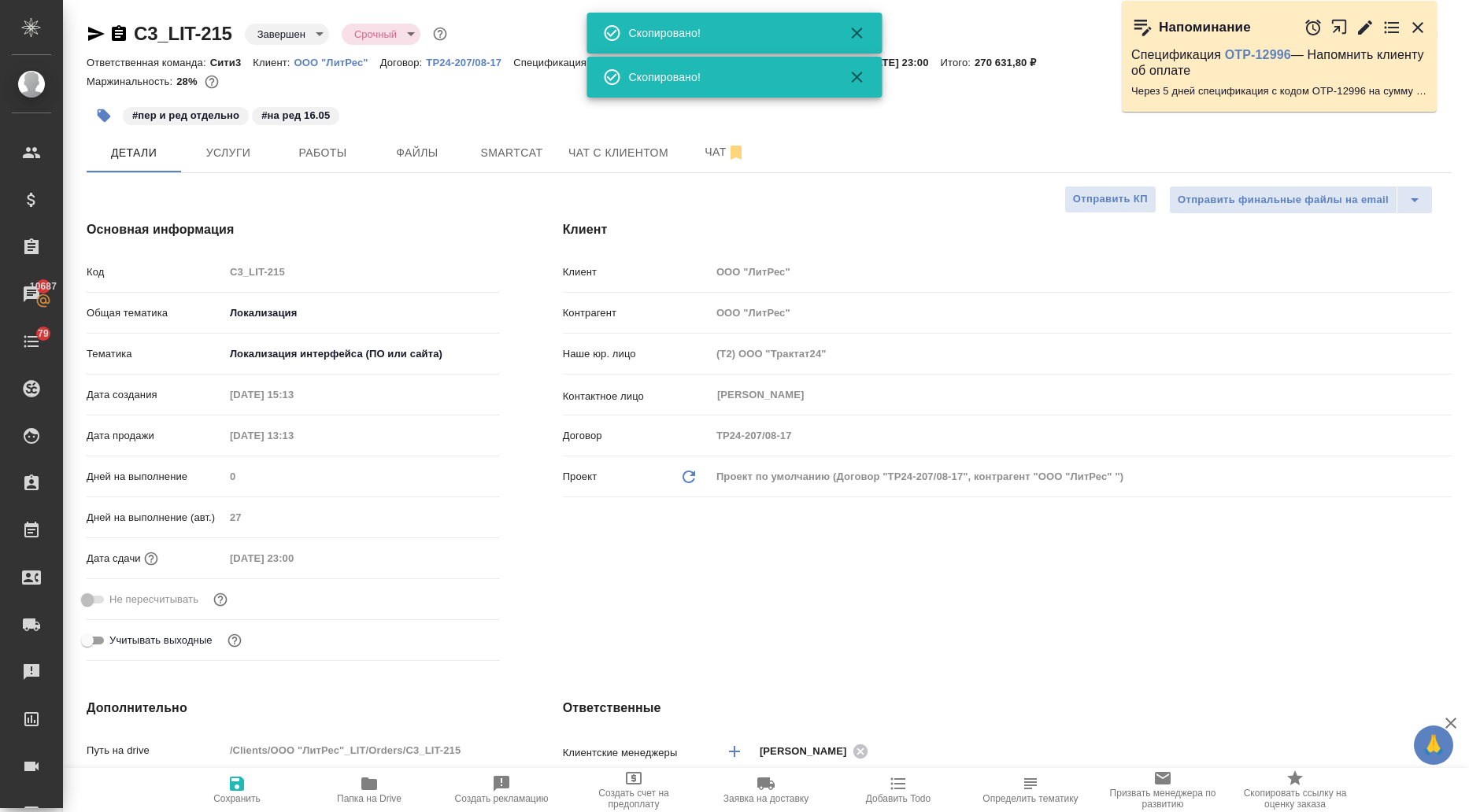
type textarea "x"
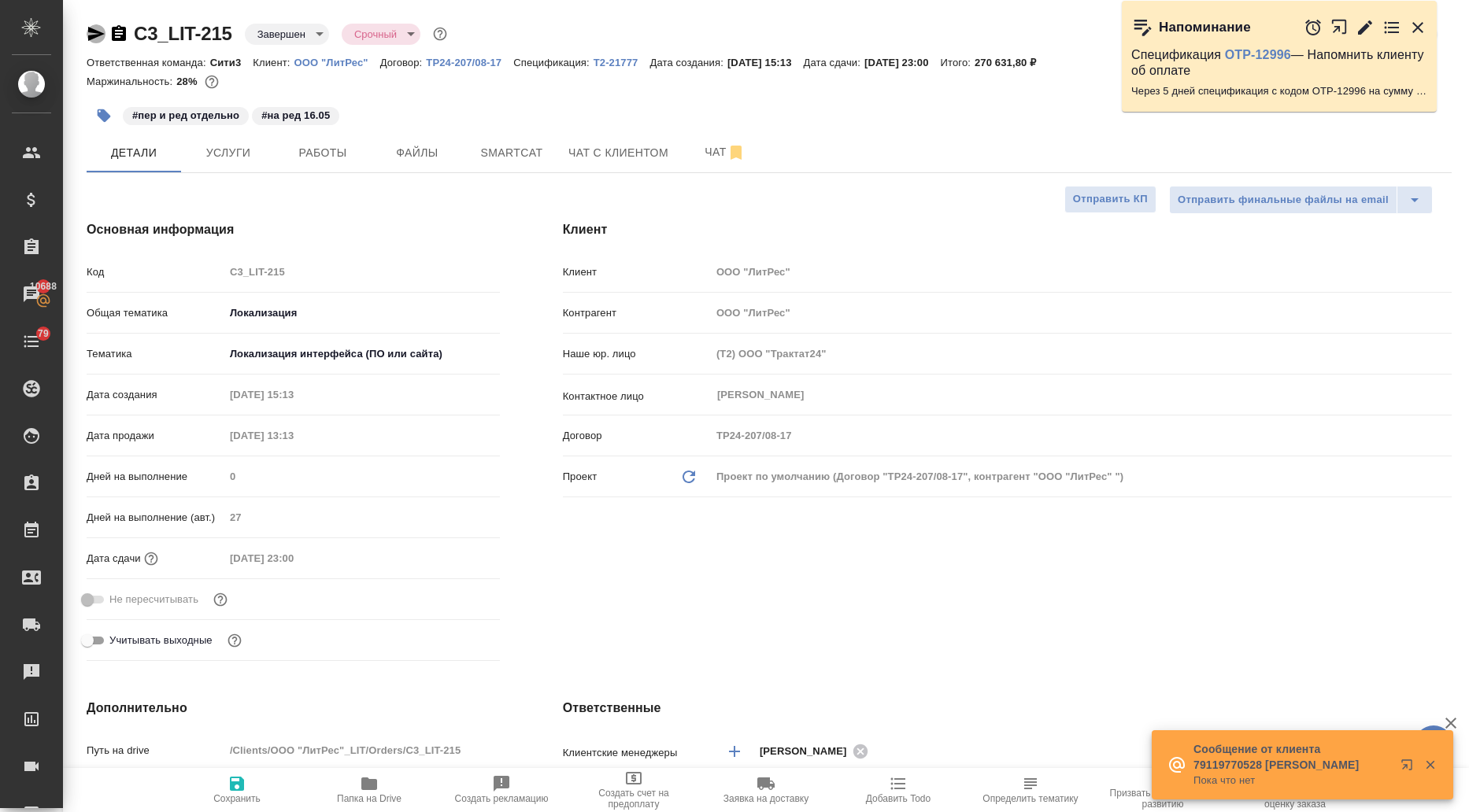
click at [93, 27] on icon "button" at bounding box center [96, 34] width 19 height 19
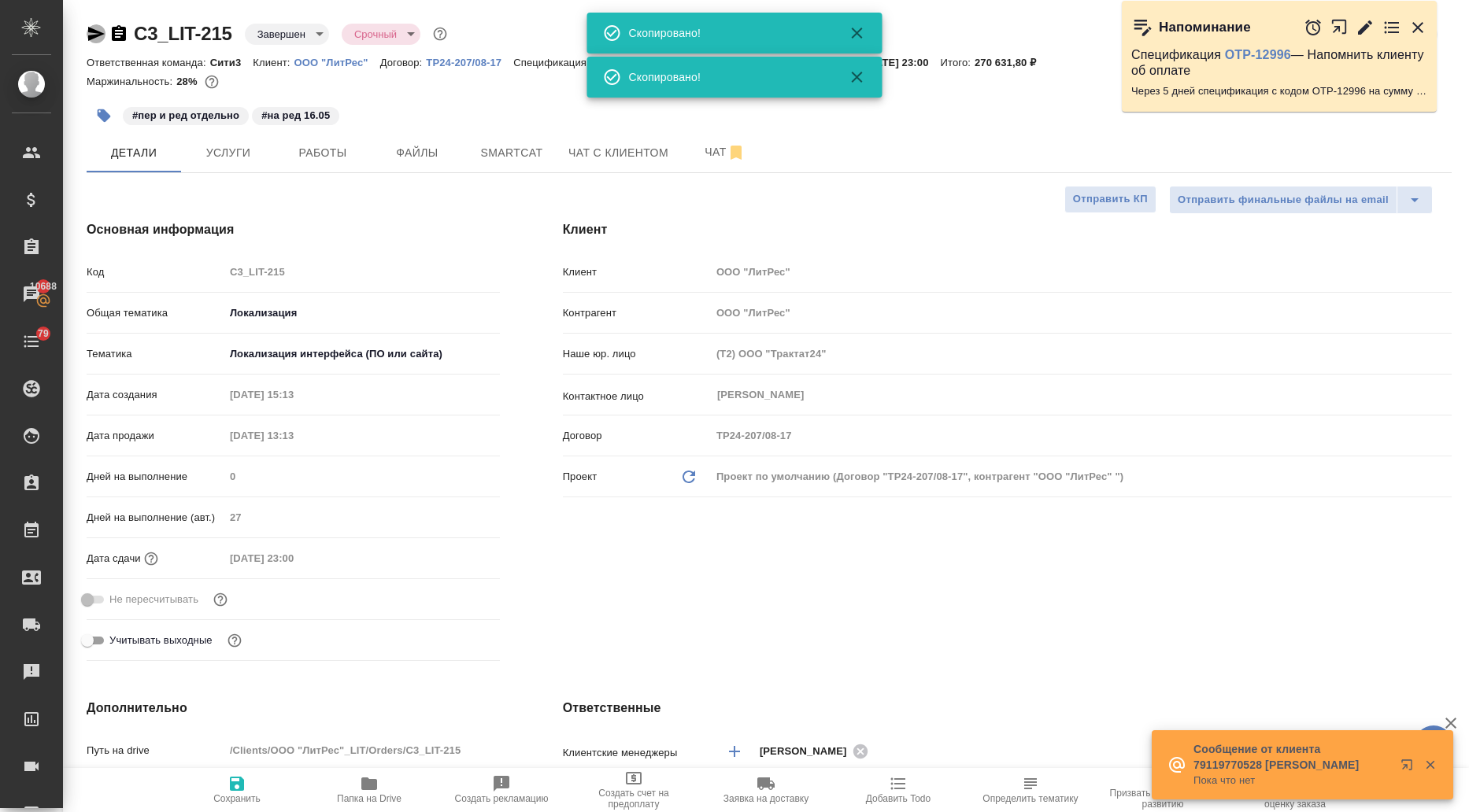
click at [93, 27] on icon "button" at bounding box center [96, 34] width 19 height 19
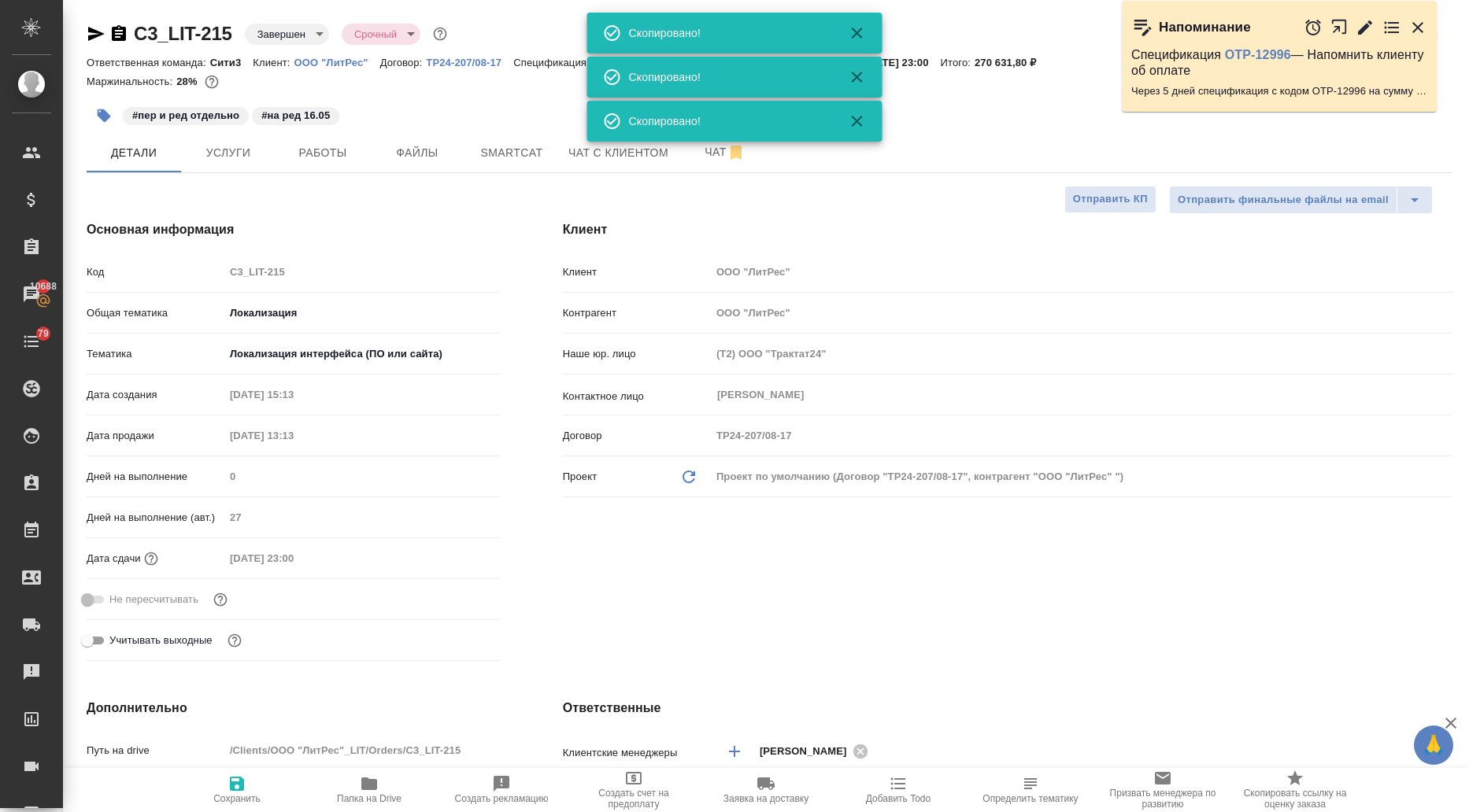
type textarea "x"
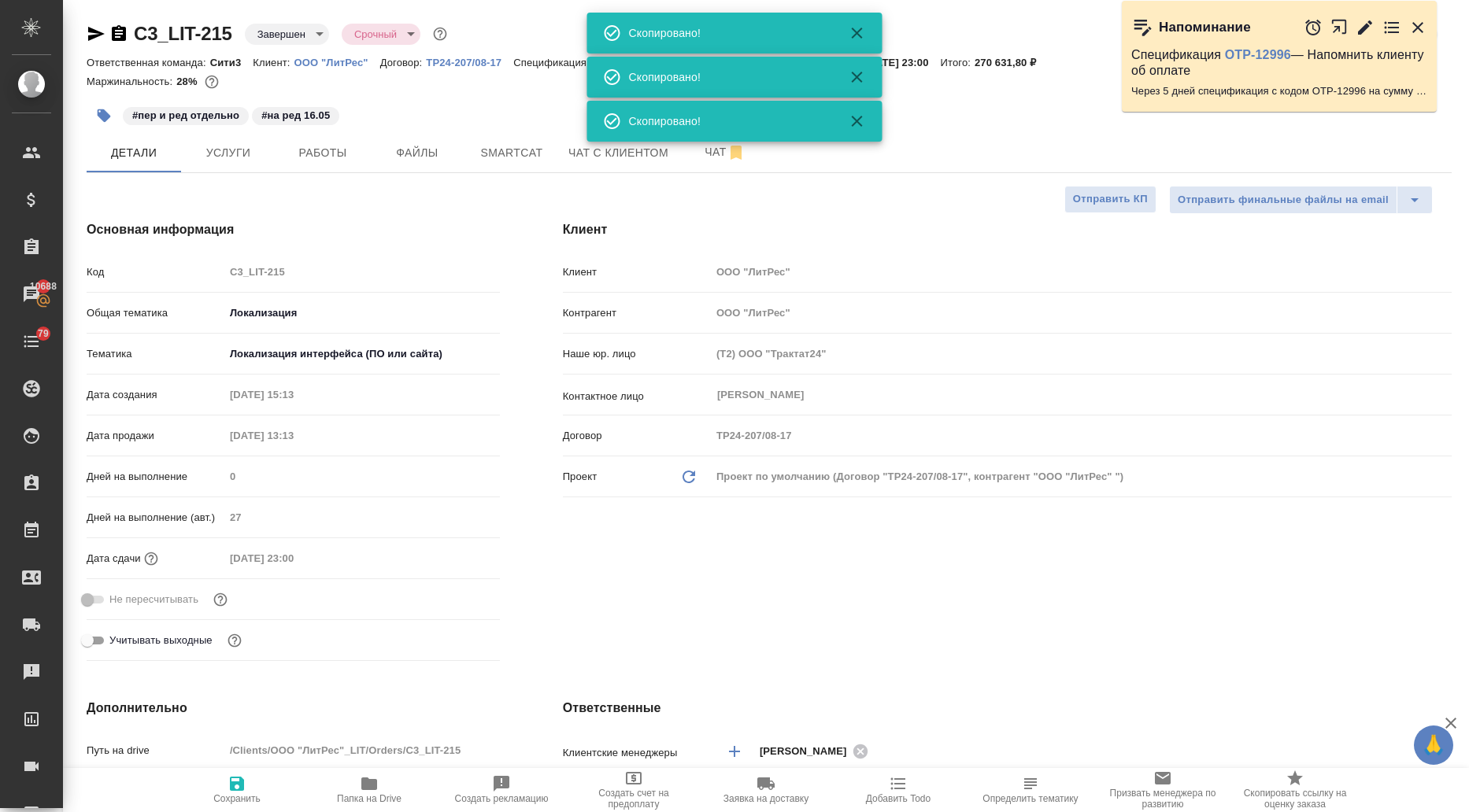
type textarea "x"
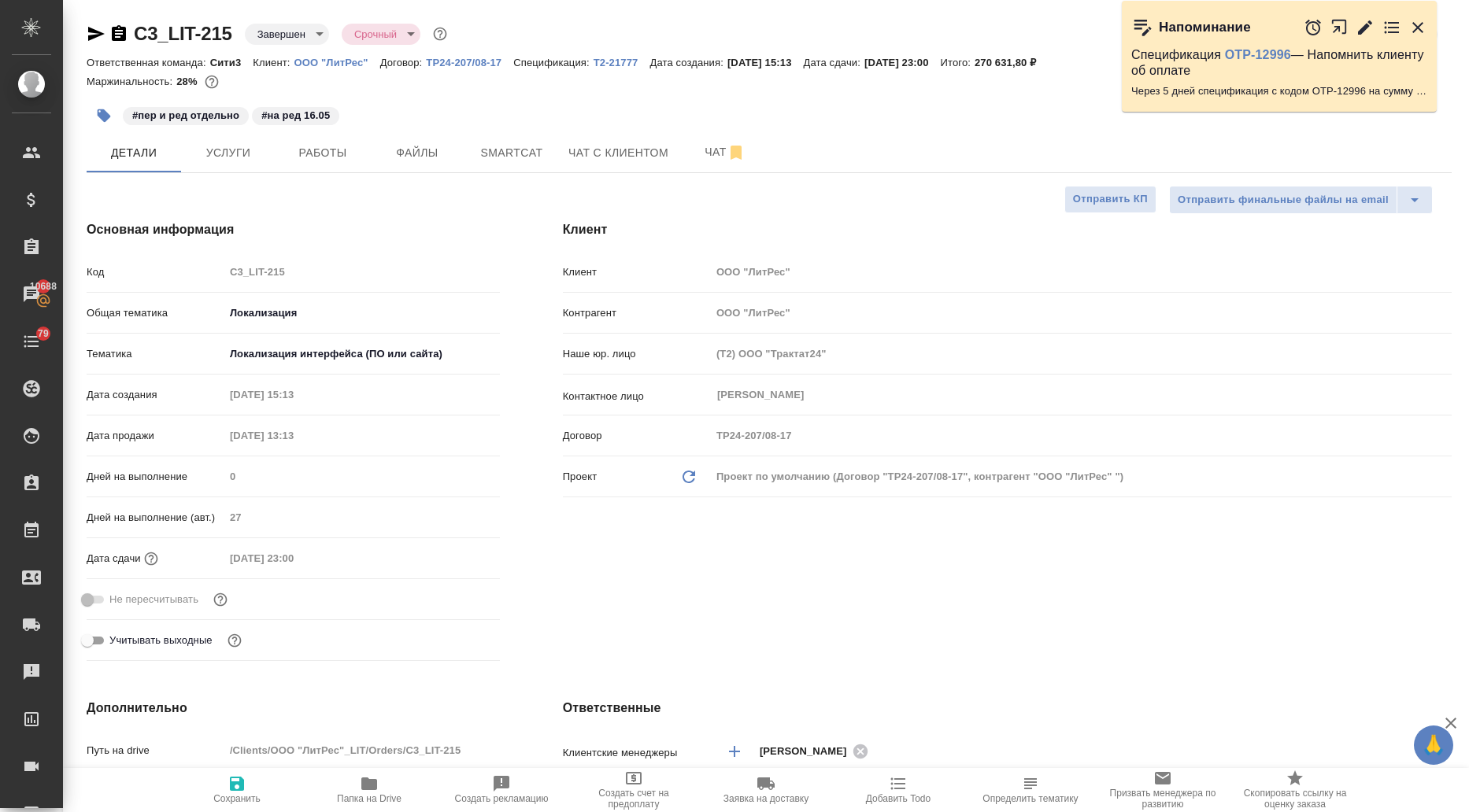
type textarea "x"
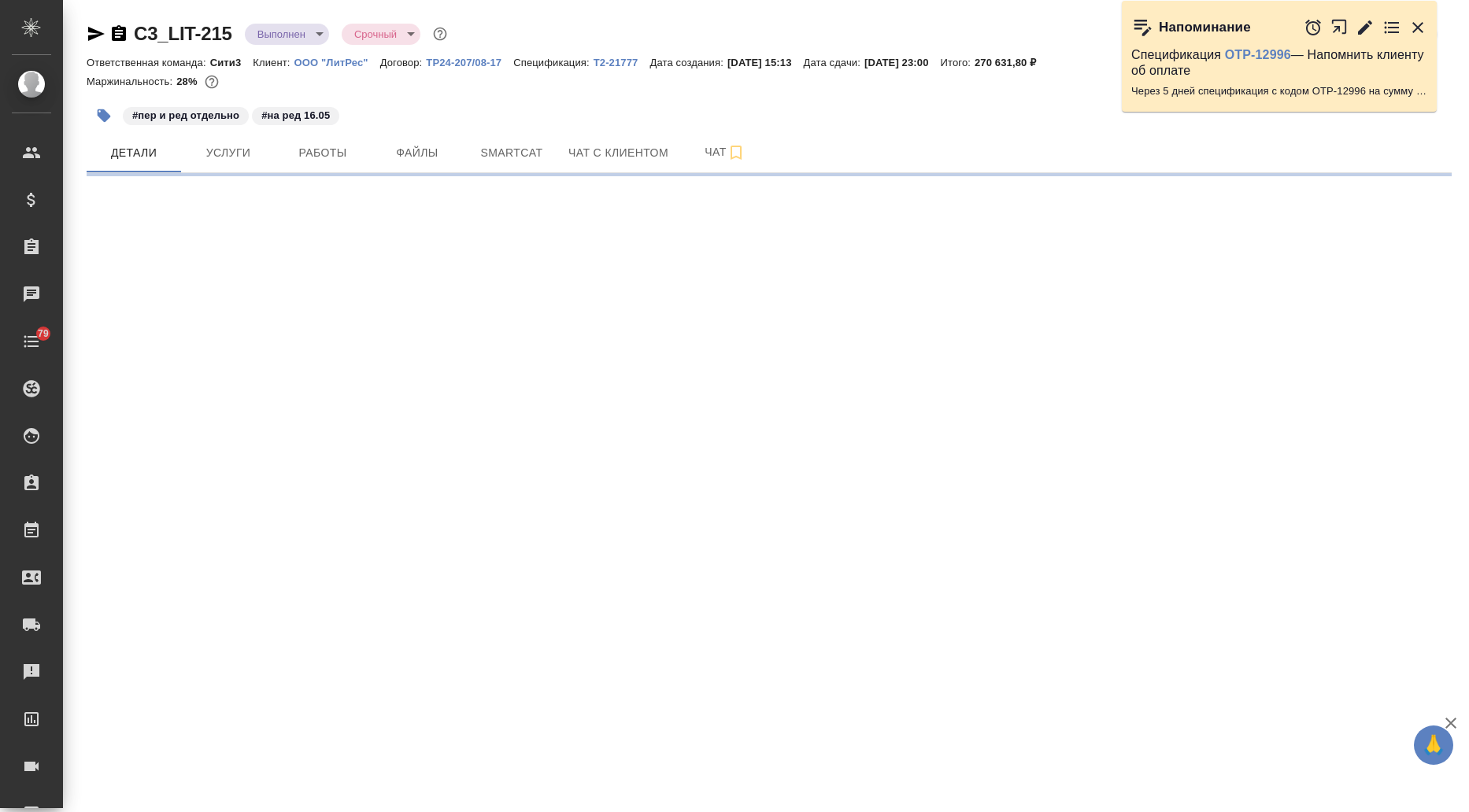
select select "RU"
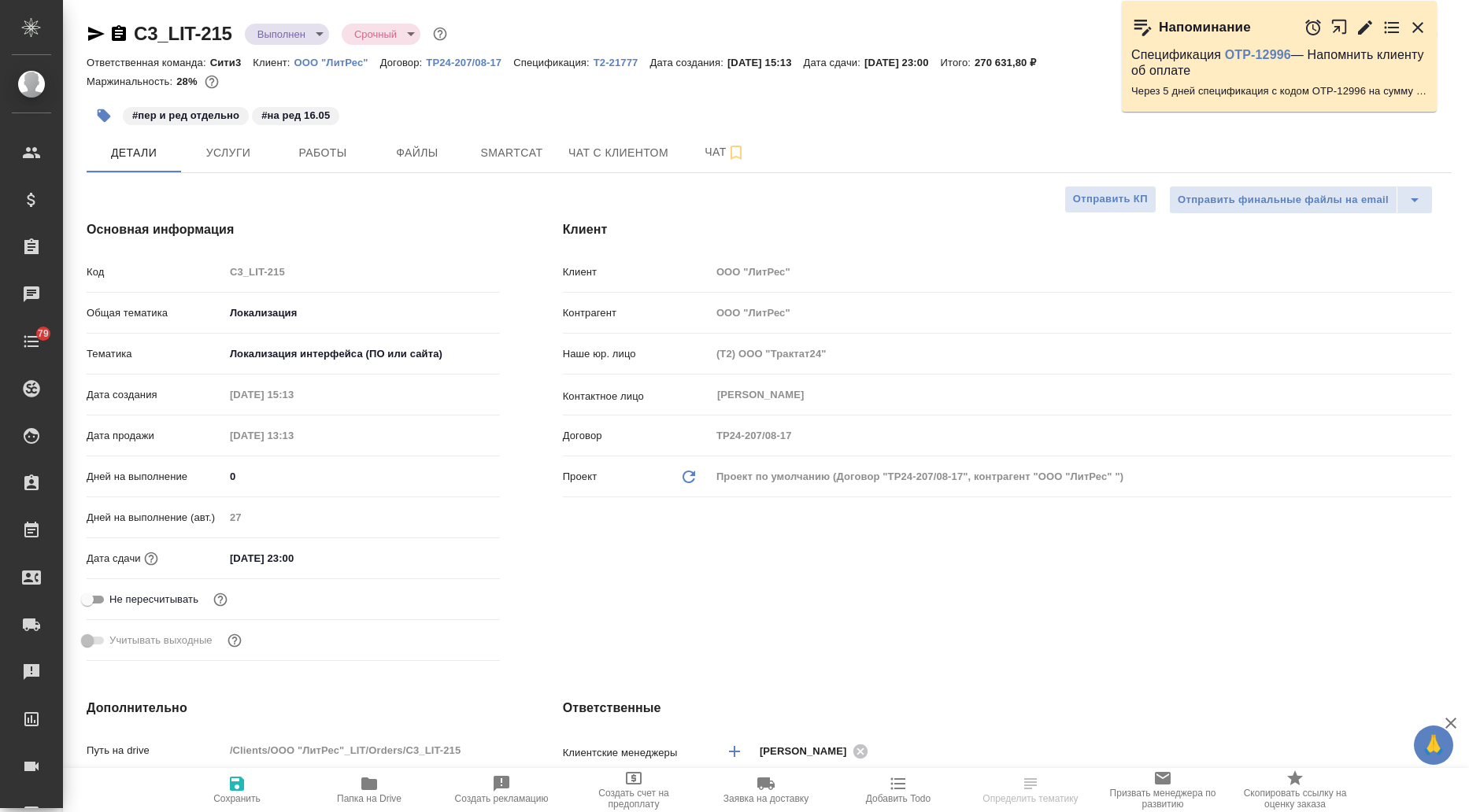
type textarea "x"
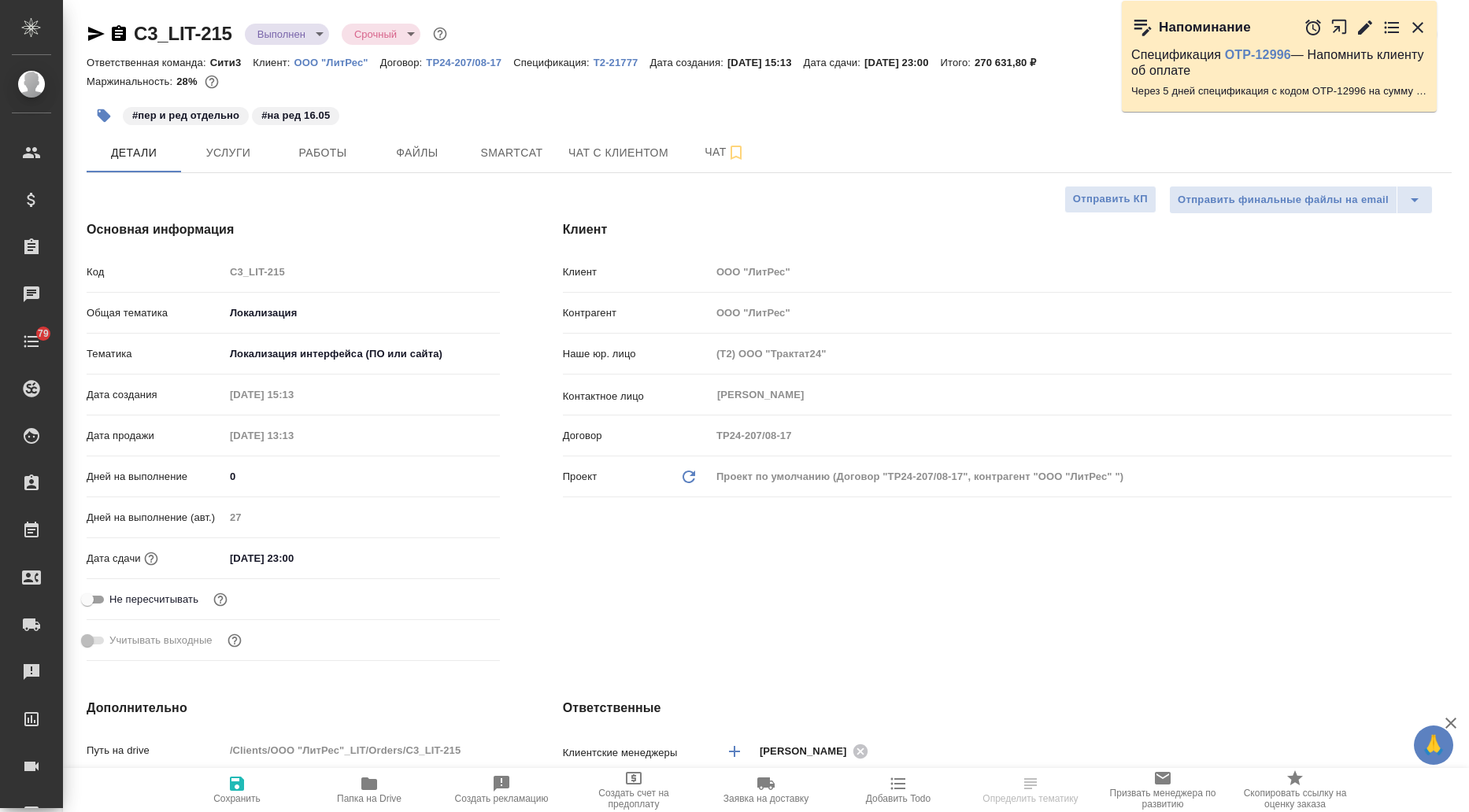
type textarea "x"
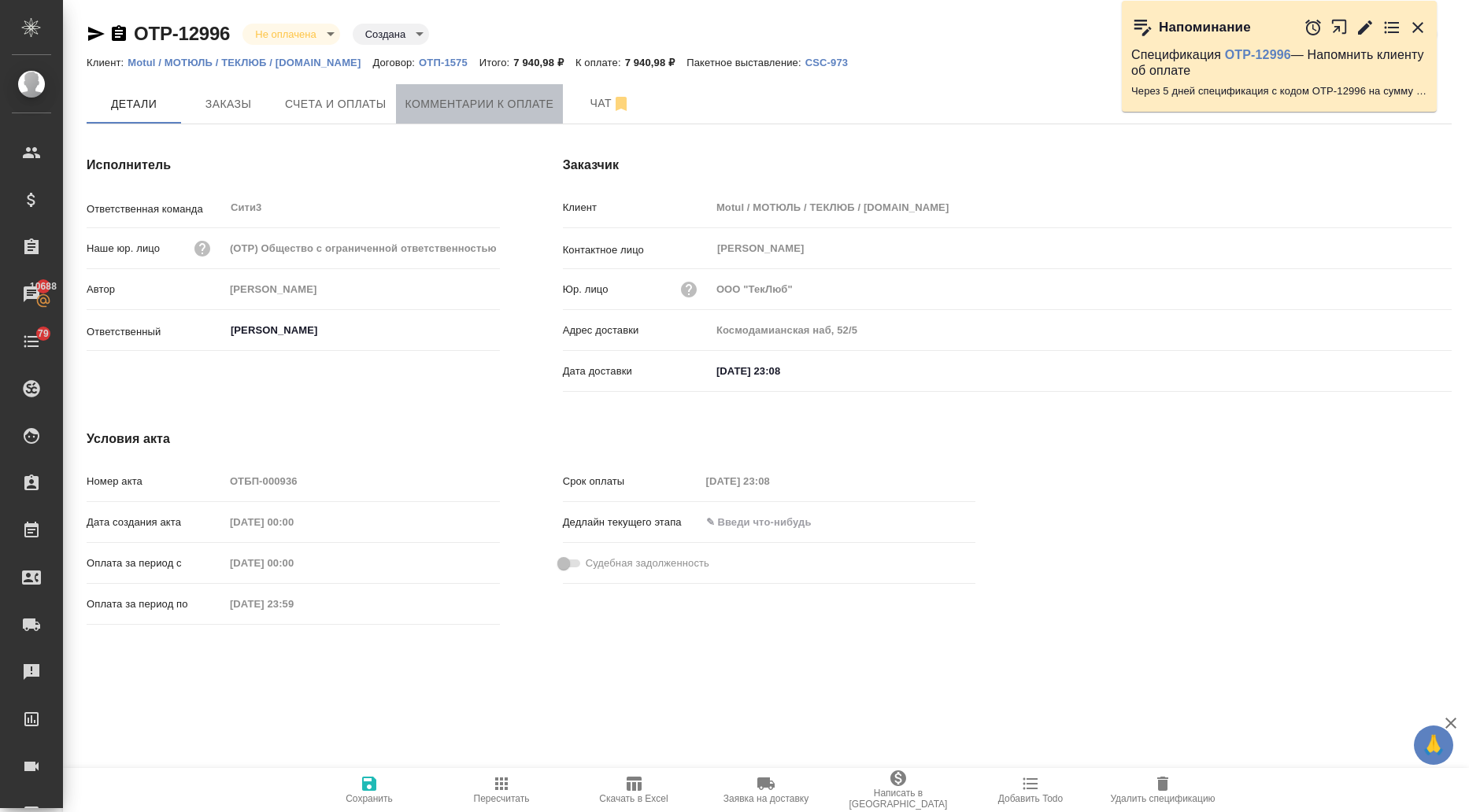
click at [482, 100] on span "Комментарии к оплате" at bounding box center [480, 104] width 149 height 20
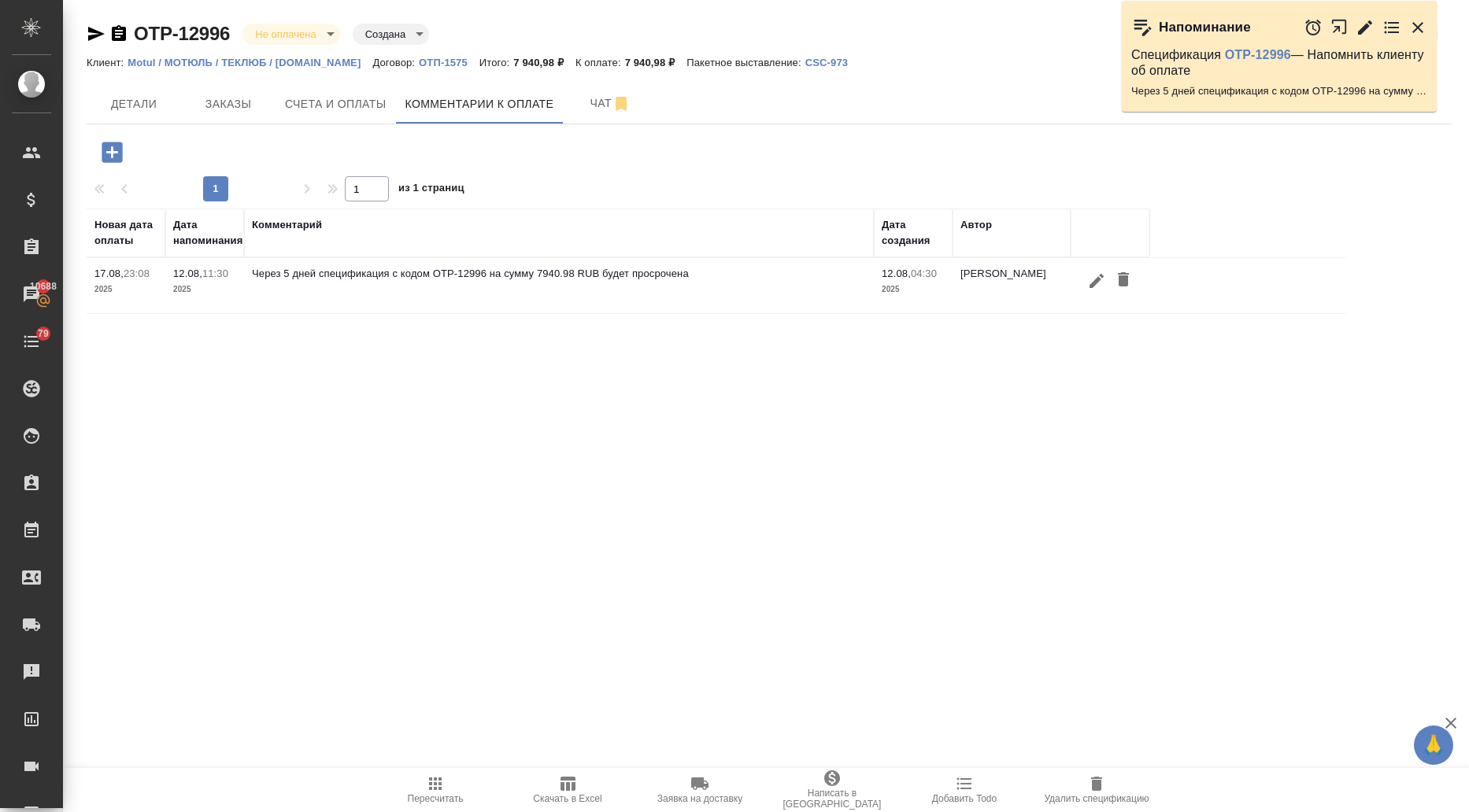
click at [114, 157] on icon "button" at bounding box center [112, 152] width 21 height 21
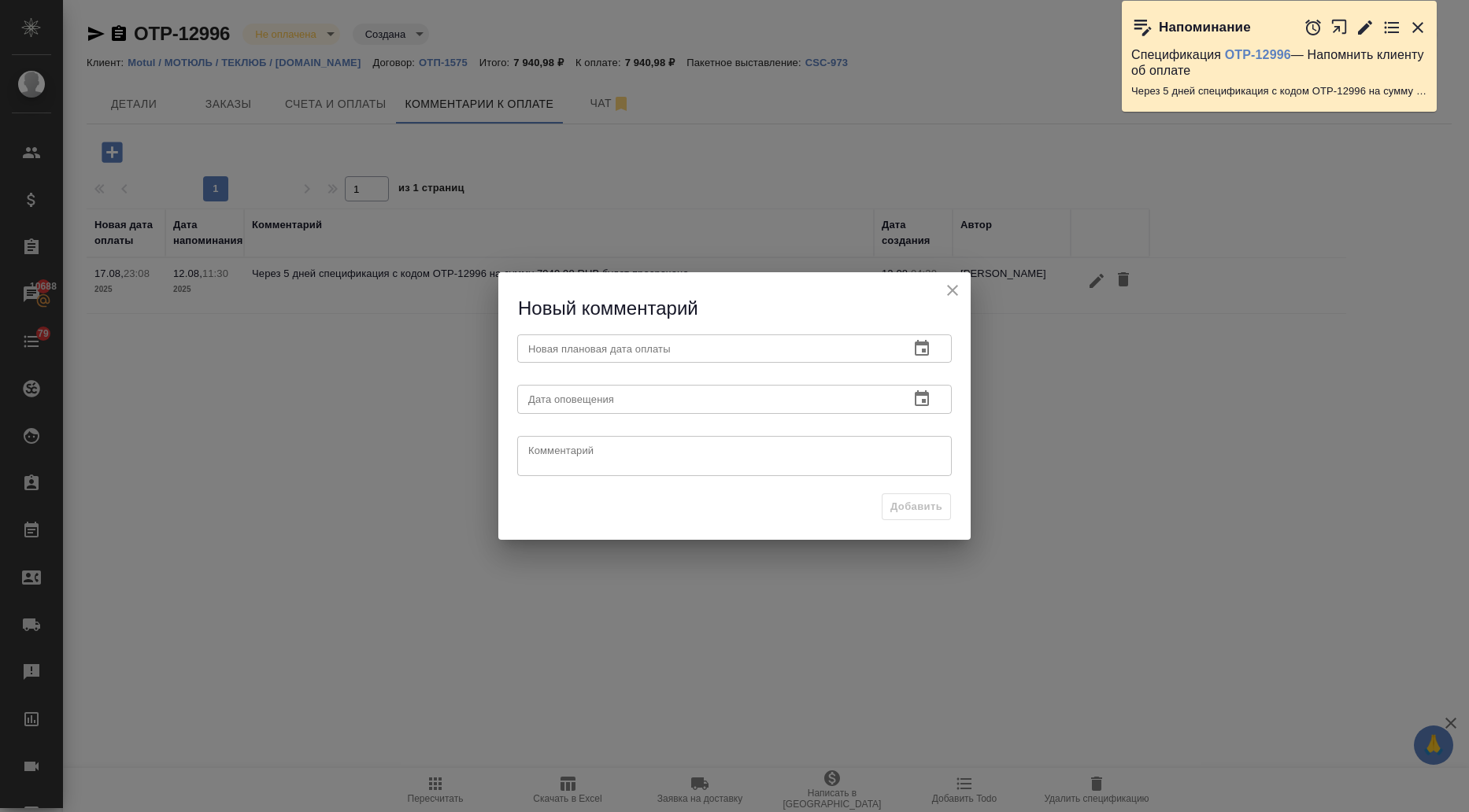
click at [918, 347] on icon "button" at bounding box center [922, 349] width 19 height 19
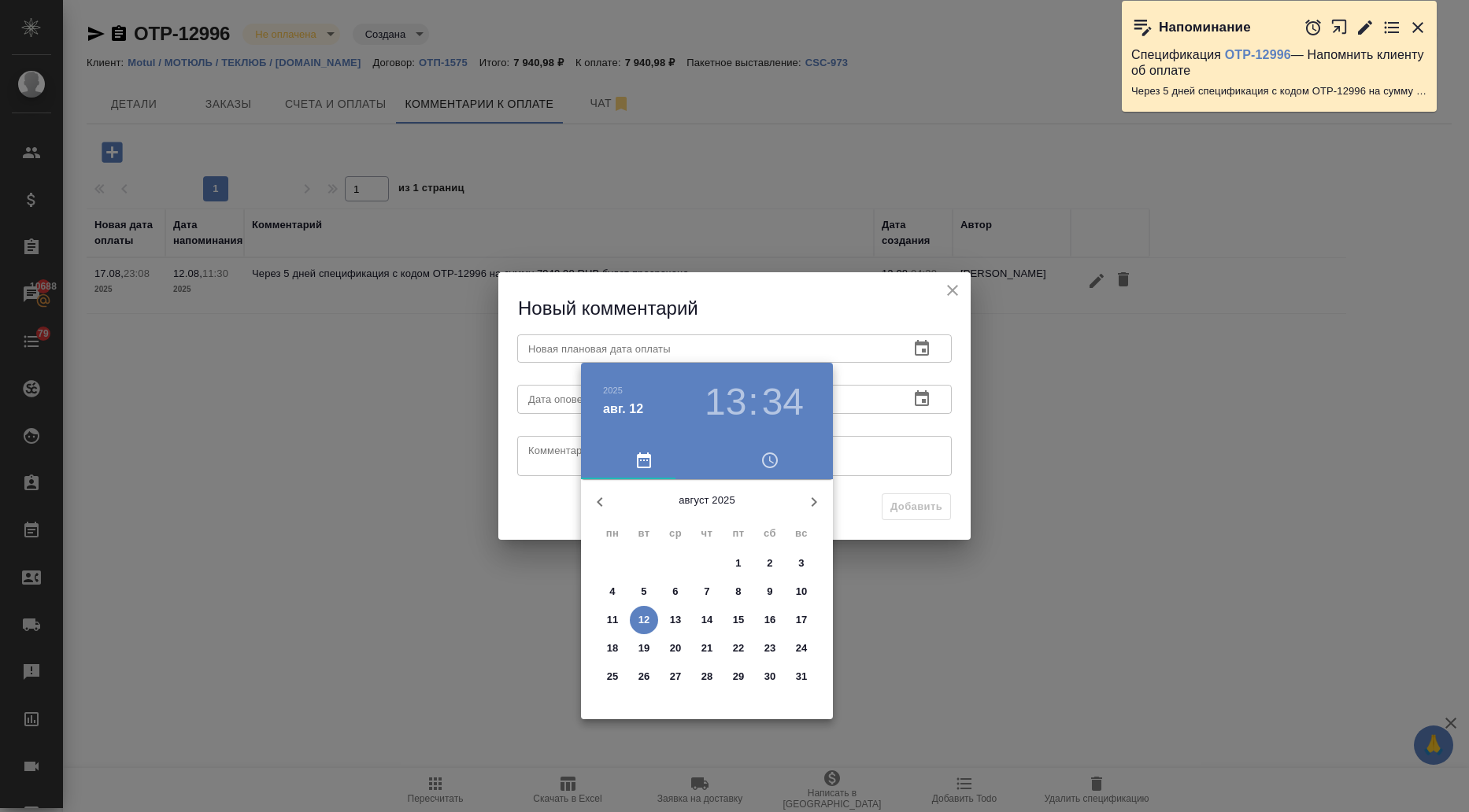
click at [648, 646] on p "19" at bounding box center [644, 648] width 12 height 16
type input "[DATE] 13:34"
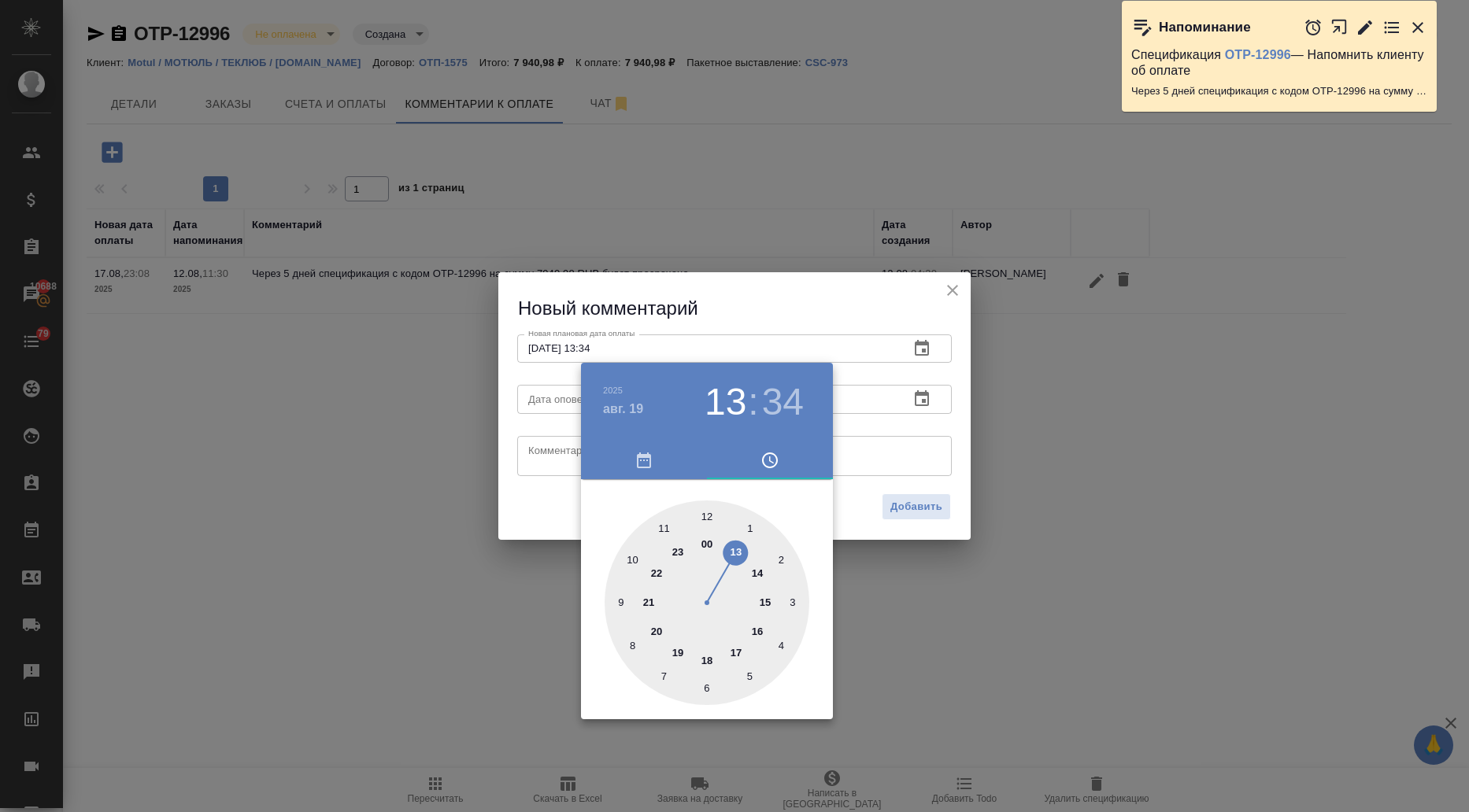
click at [533, 537] on div at bounding box center [734, 406] width 1469 height 812
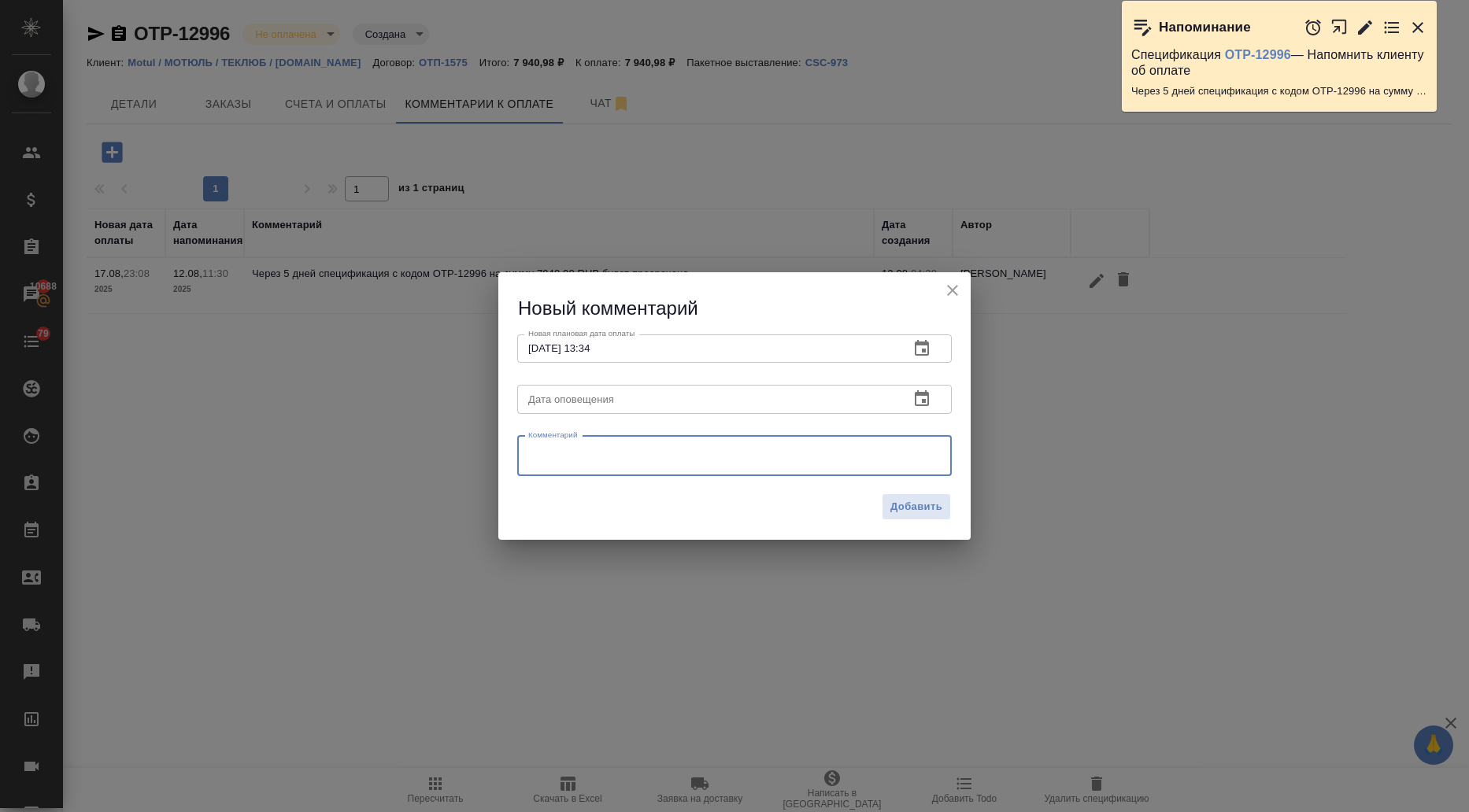
click at [558, 458] on textarea at bounding box center [734, 455] width 412 height 23
type textarea "уточнила дату оплаты у клиента"
click at [925, 506] on span "Добавить" at bounding box center [916, 506] width 52 height 18
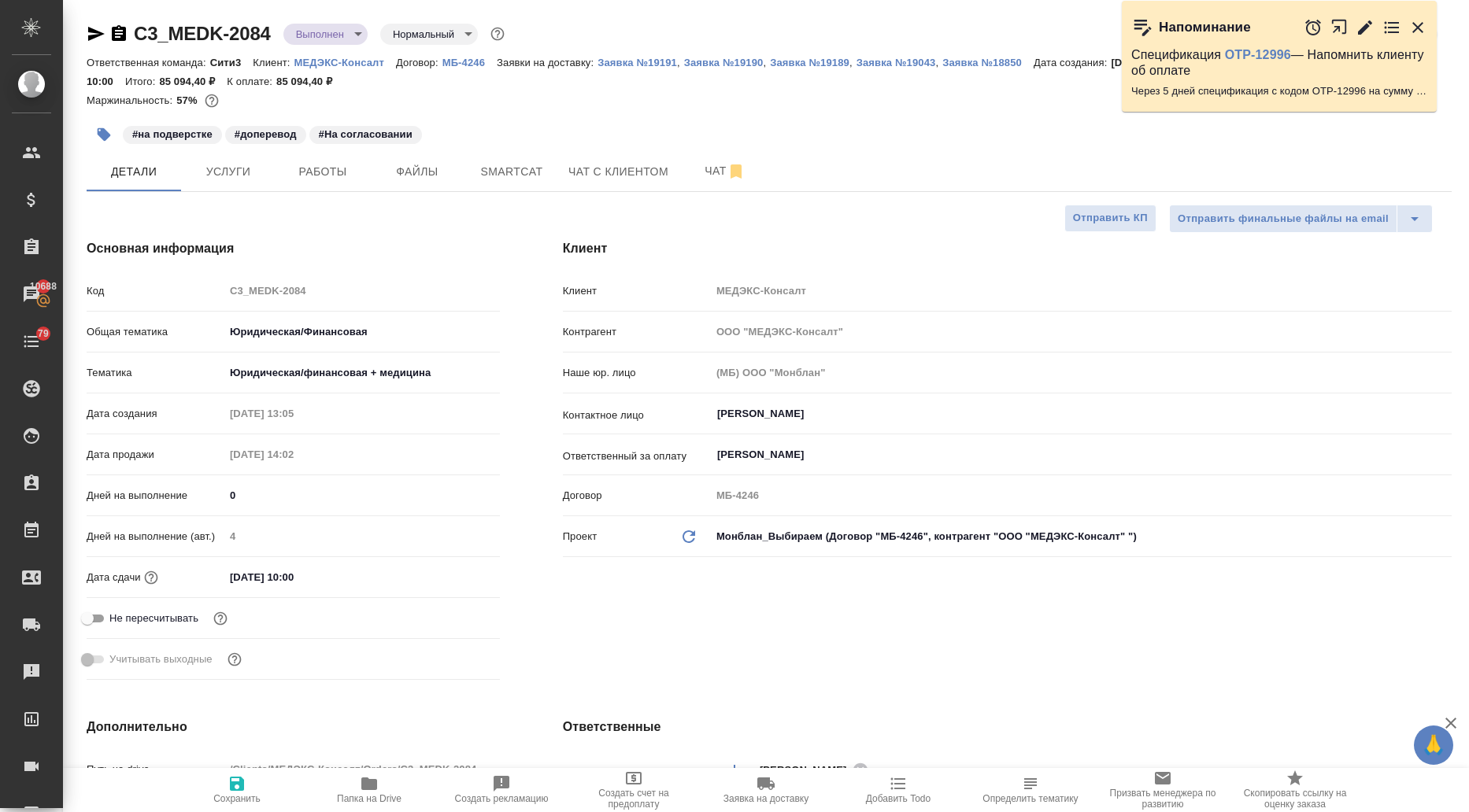
select select "RU"
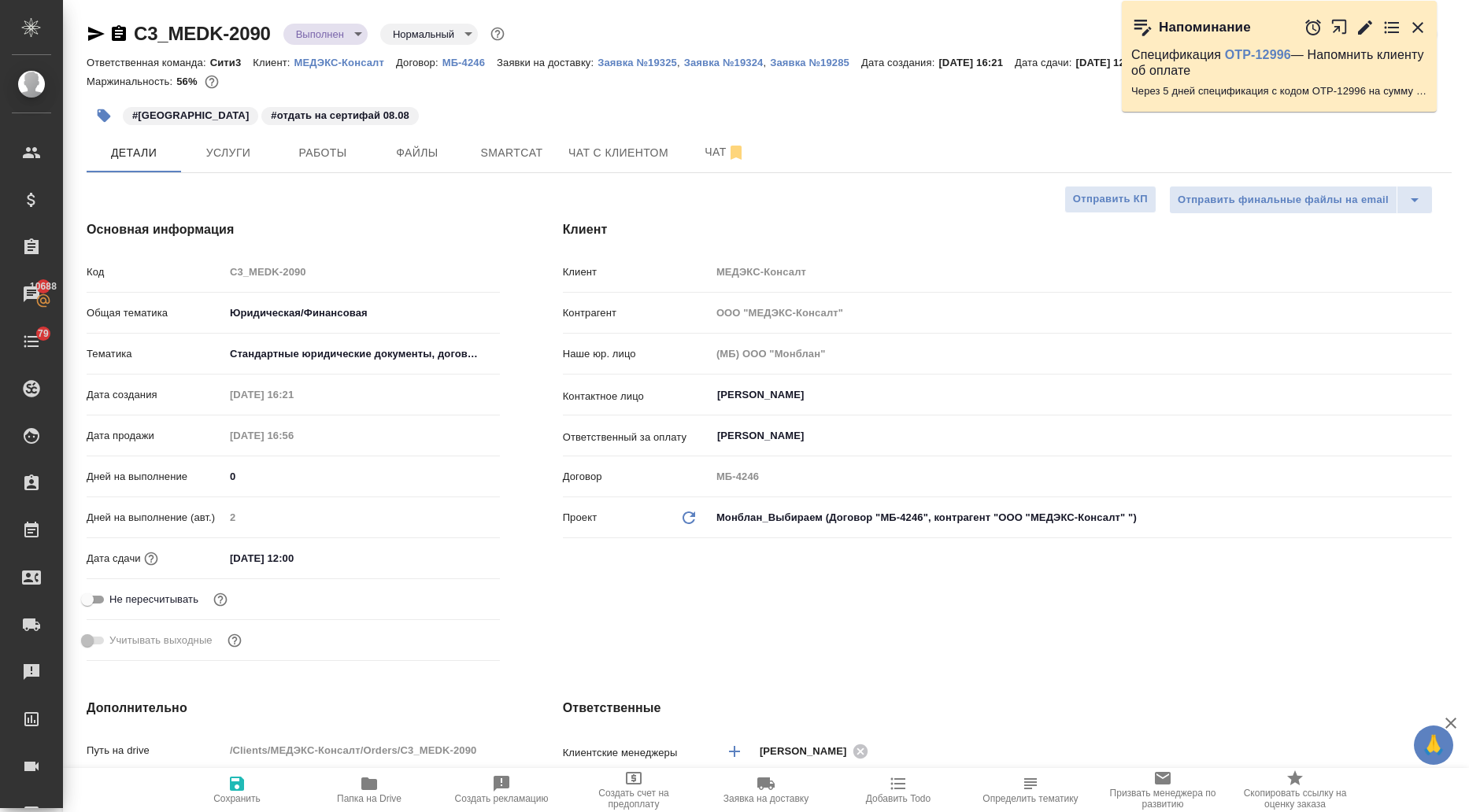
select select "RU"
click at [344, 151] on span "Работы" at bounding box center [322, 152] width 75 height 20
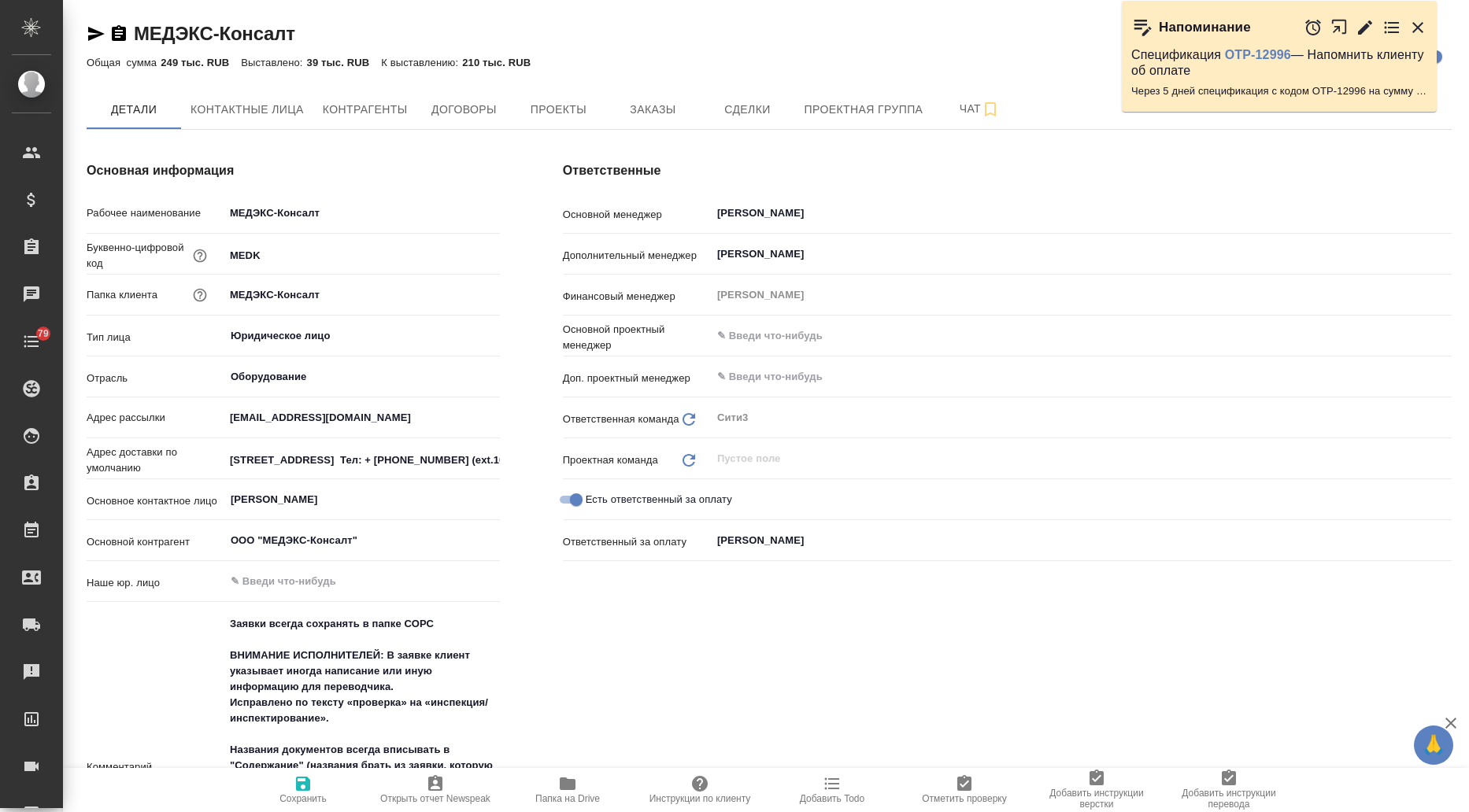
type textarea "x"
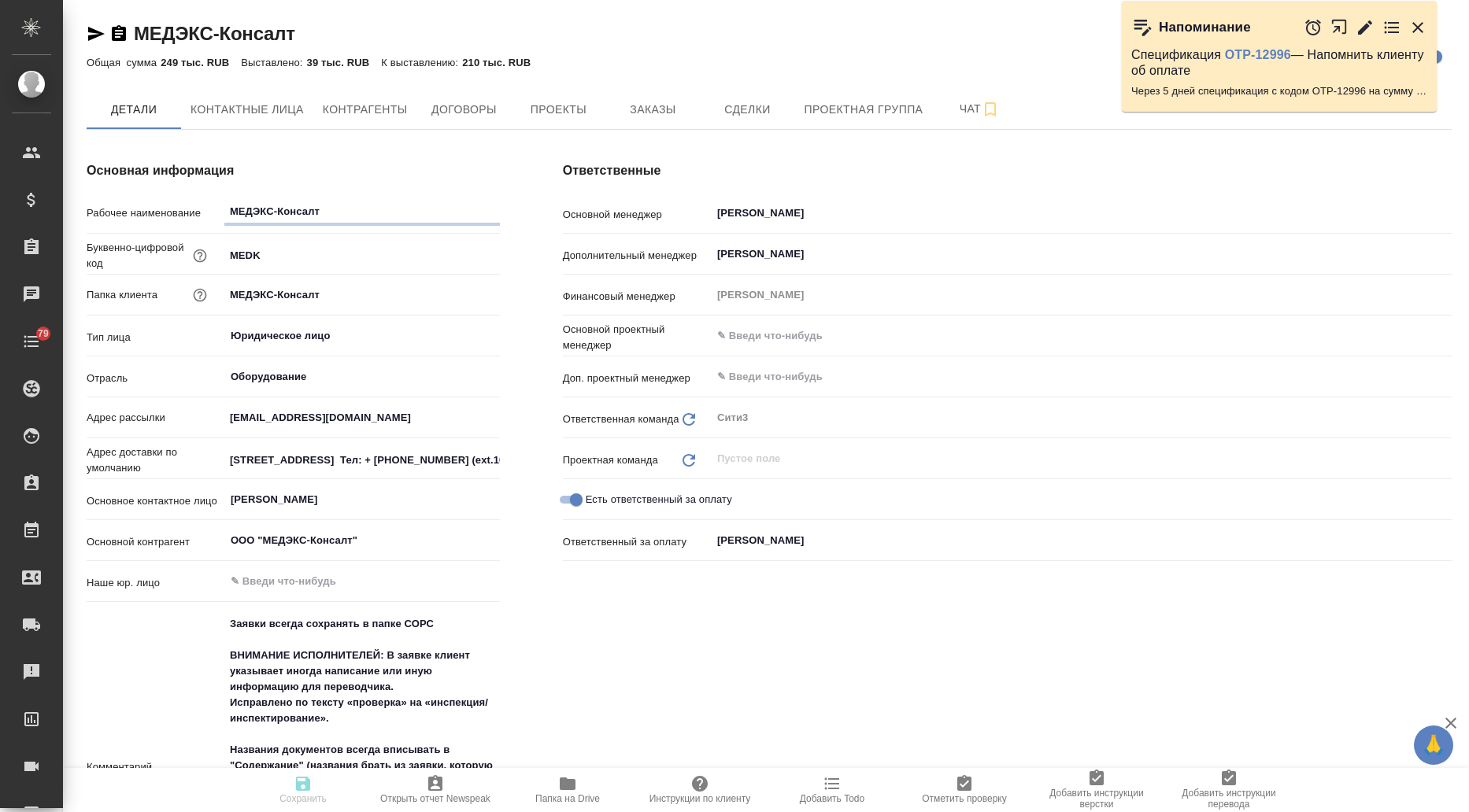
type textarea "x"
click at [631, 106] on span "Заказы" at bounding box center [652, 109] width 75 height 20
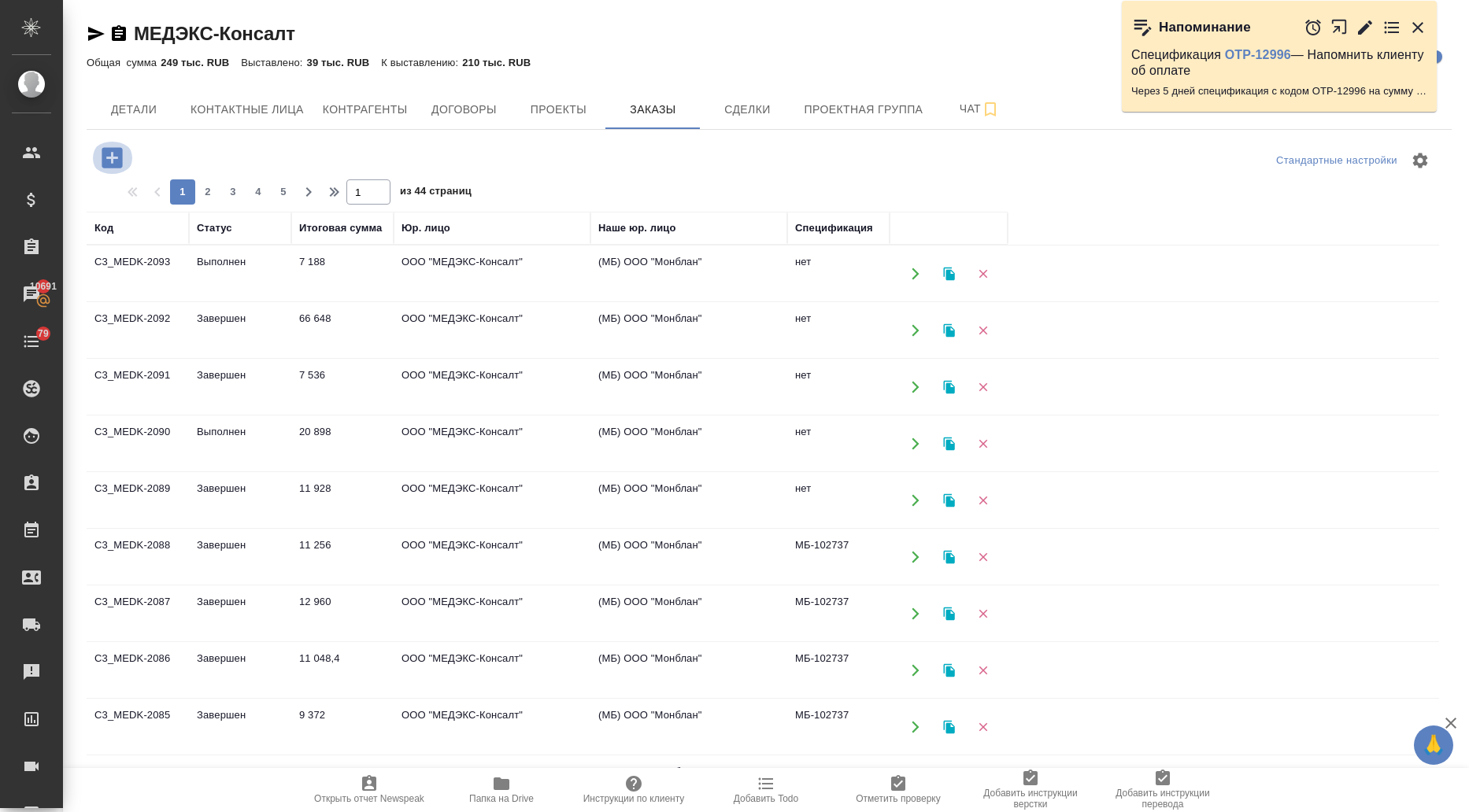
click at [111, 160] on icon "button" at bounding box center [112, 158] width 21 height 21
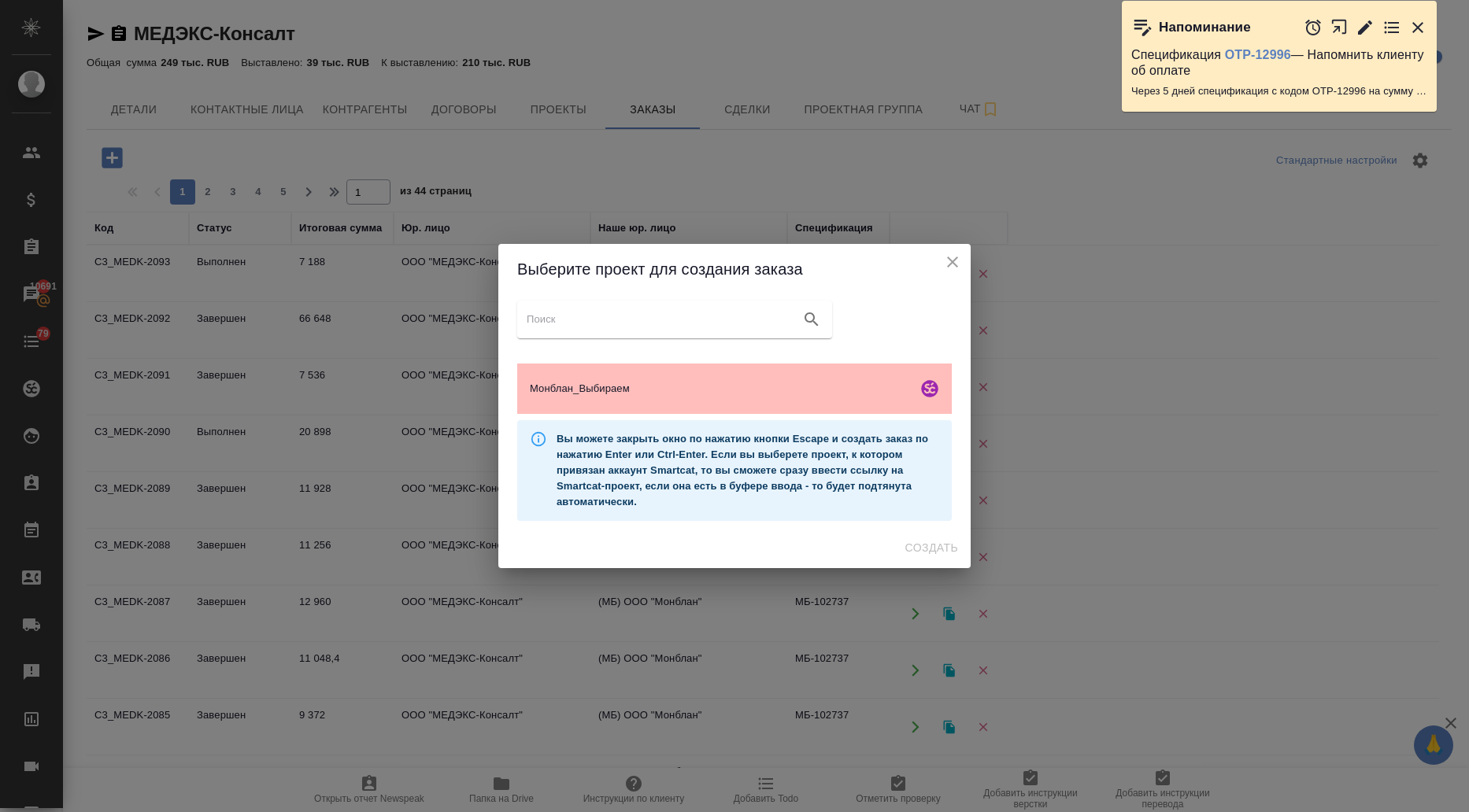
click at [569, 395] on span "Монблан_Выбираем" at bounding box center [721, 389] width 381 height 16
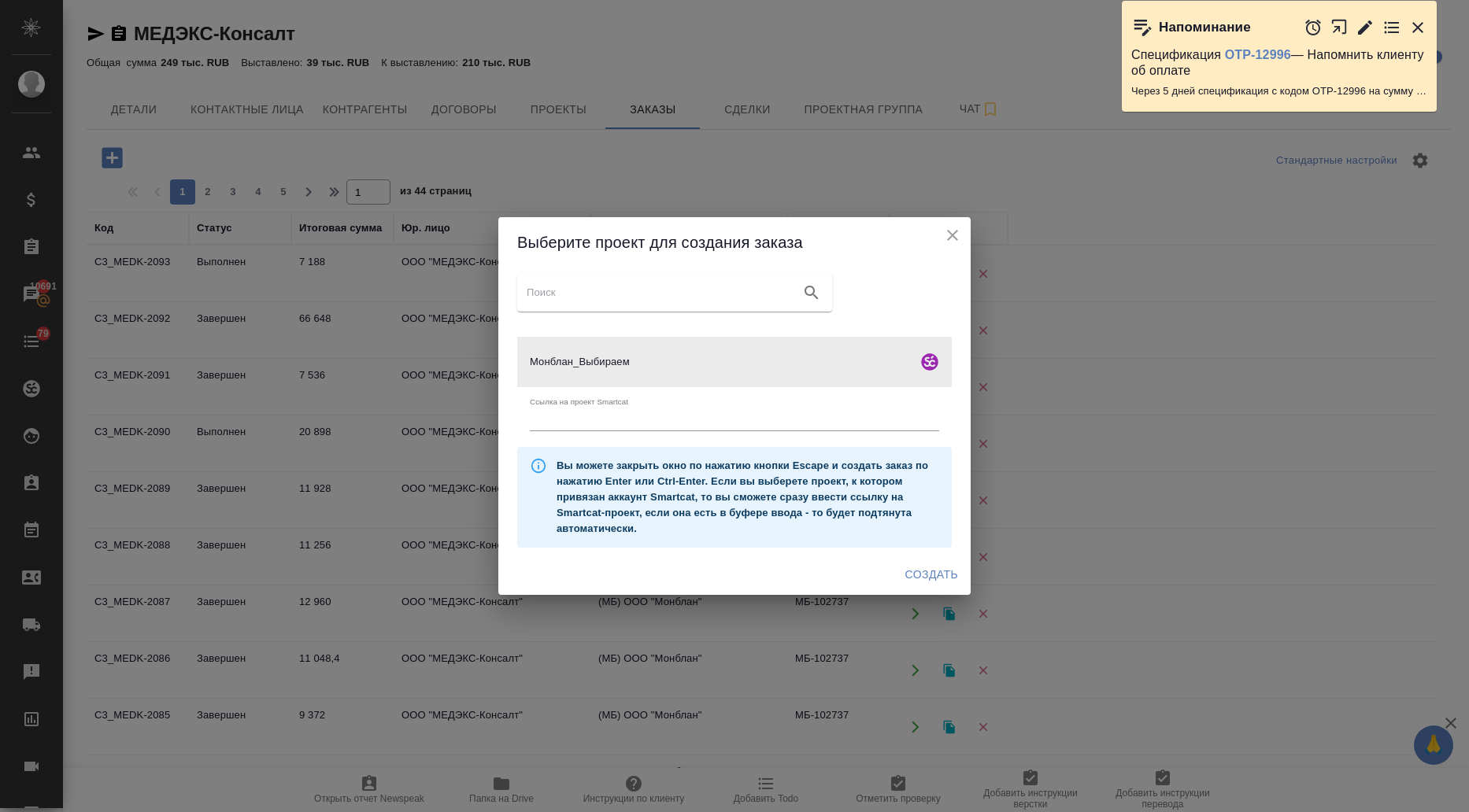
click at [948, 581] on span "Создать" at bounding box center [931, 575] width 53 height 20
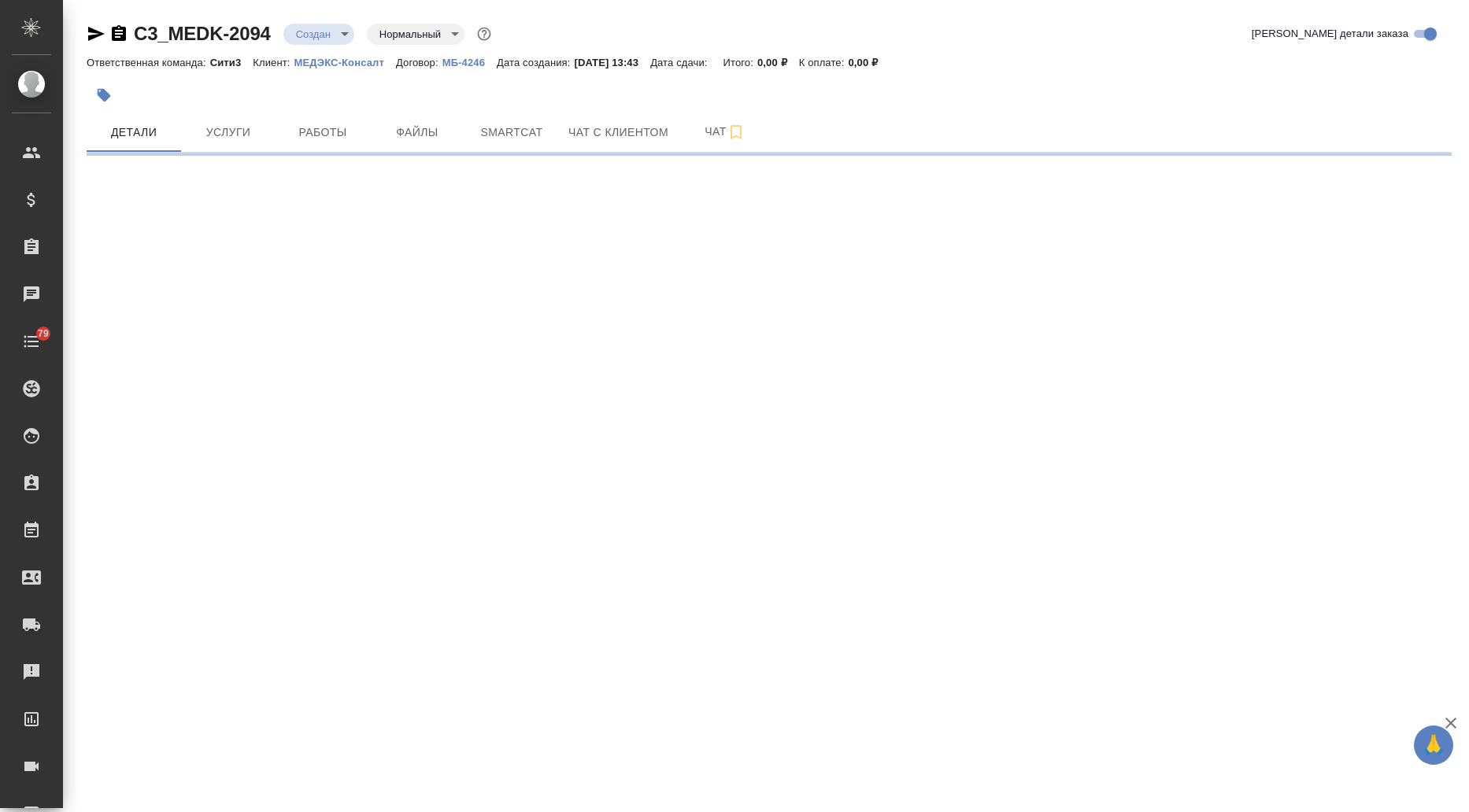
select select "RU"
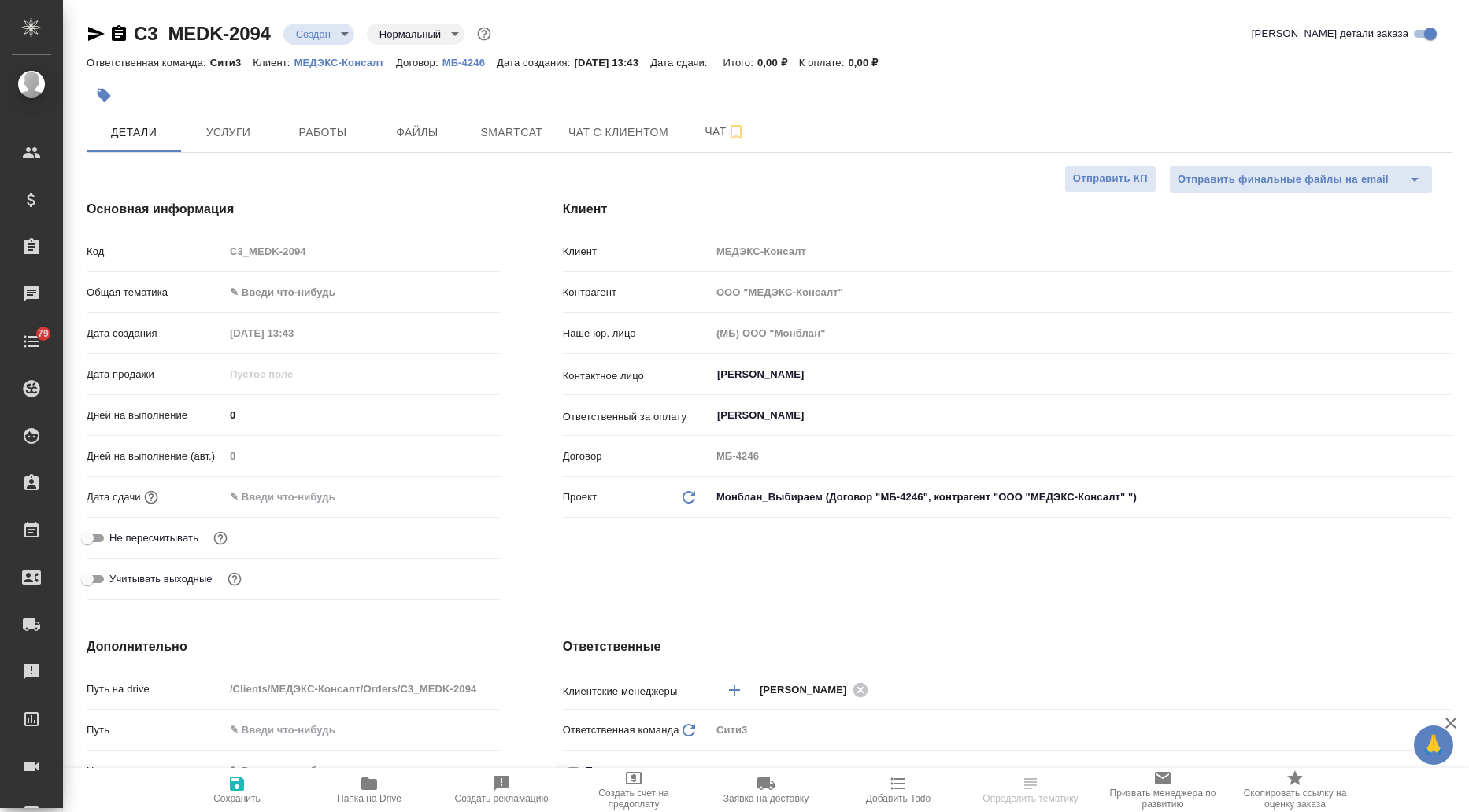
type textarea "x"
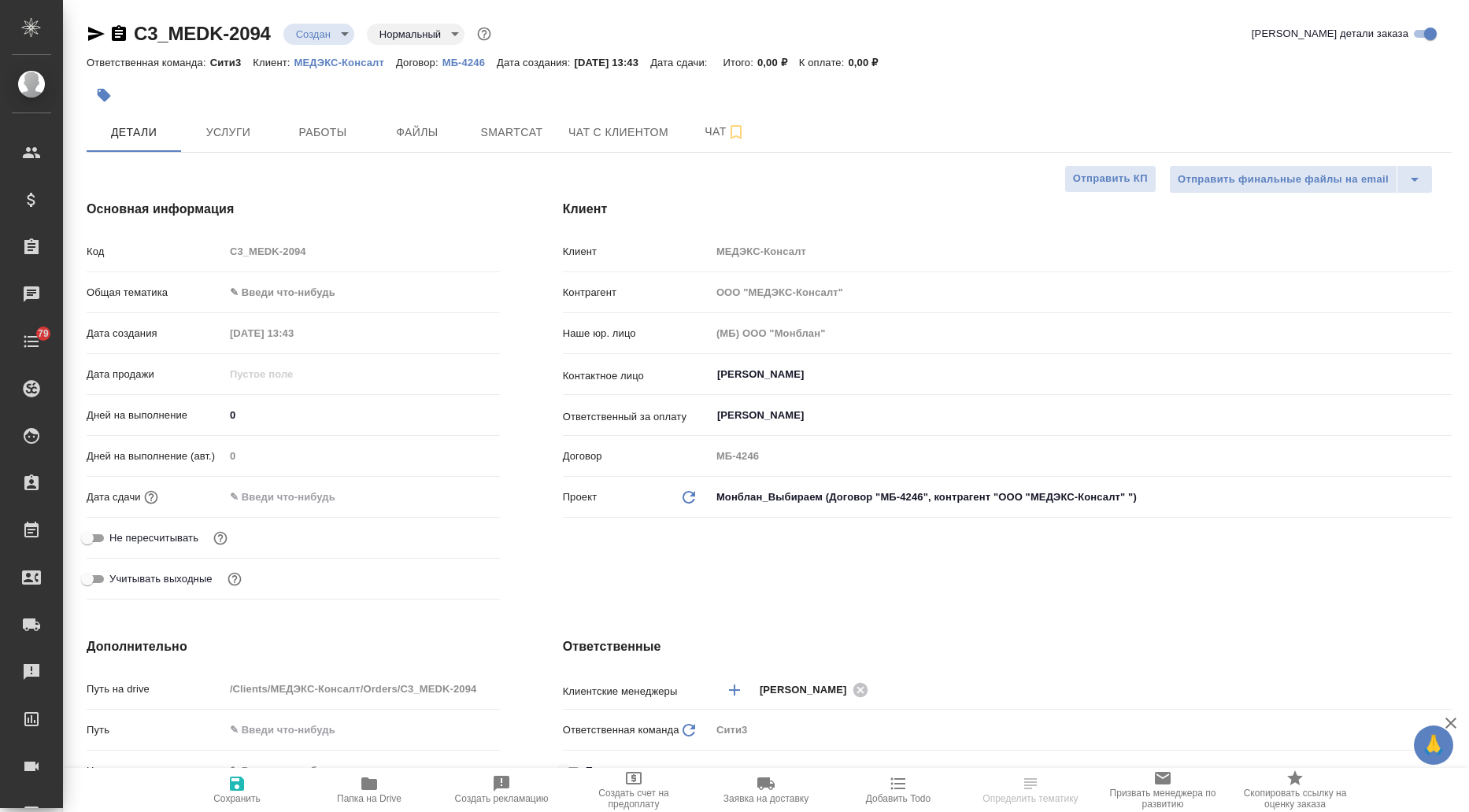
type textarea "x"
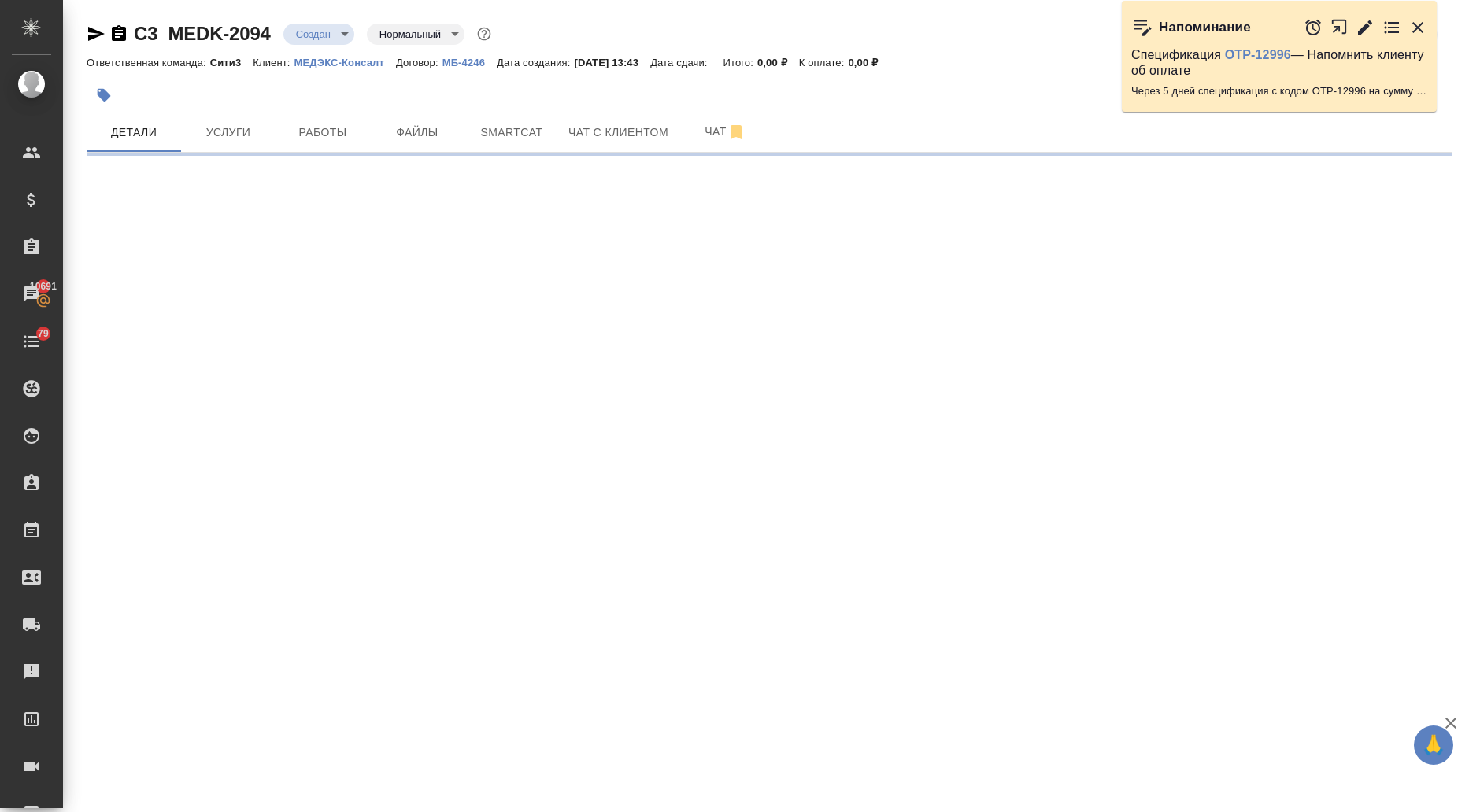
select select "RU"
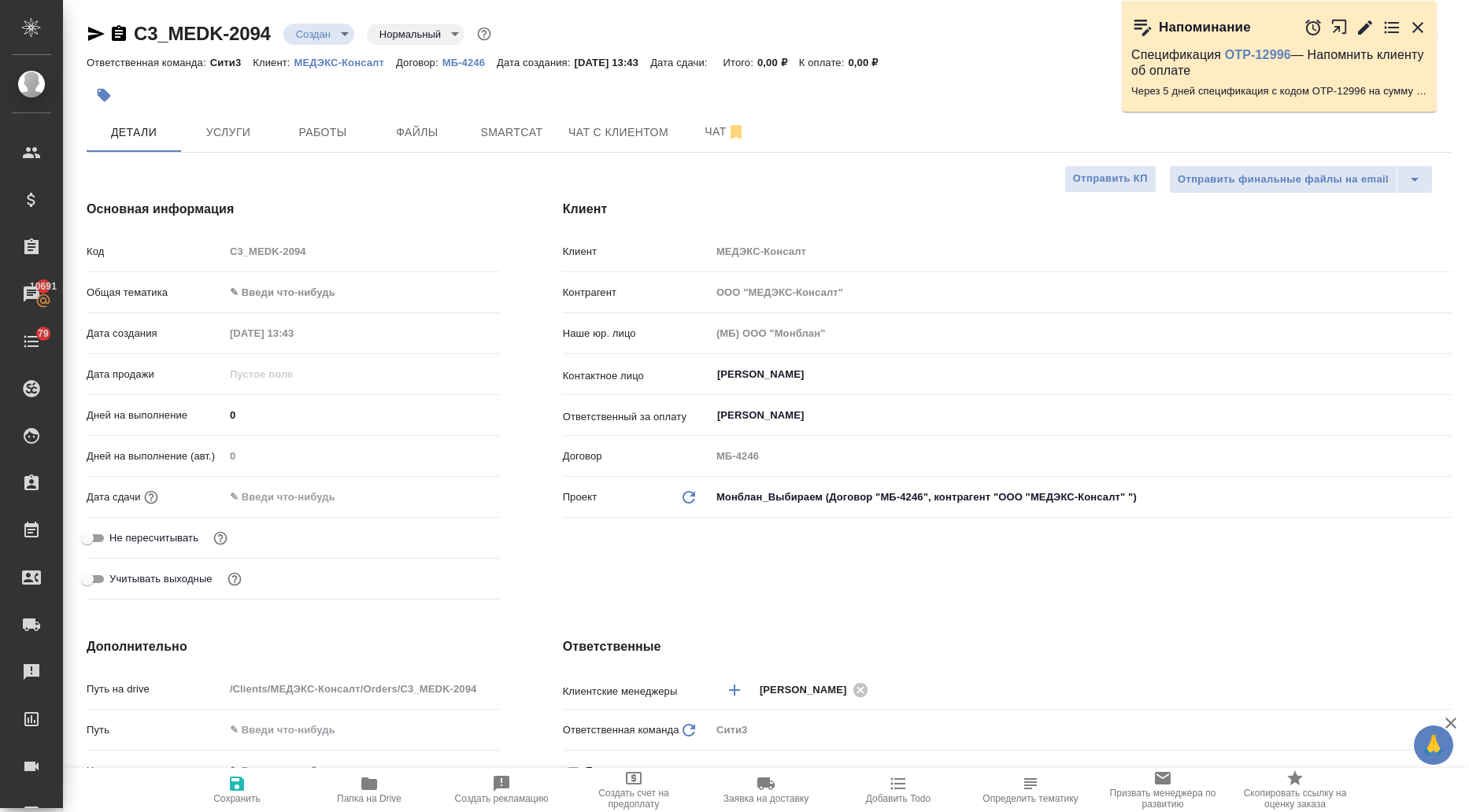
type textarea "x"
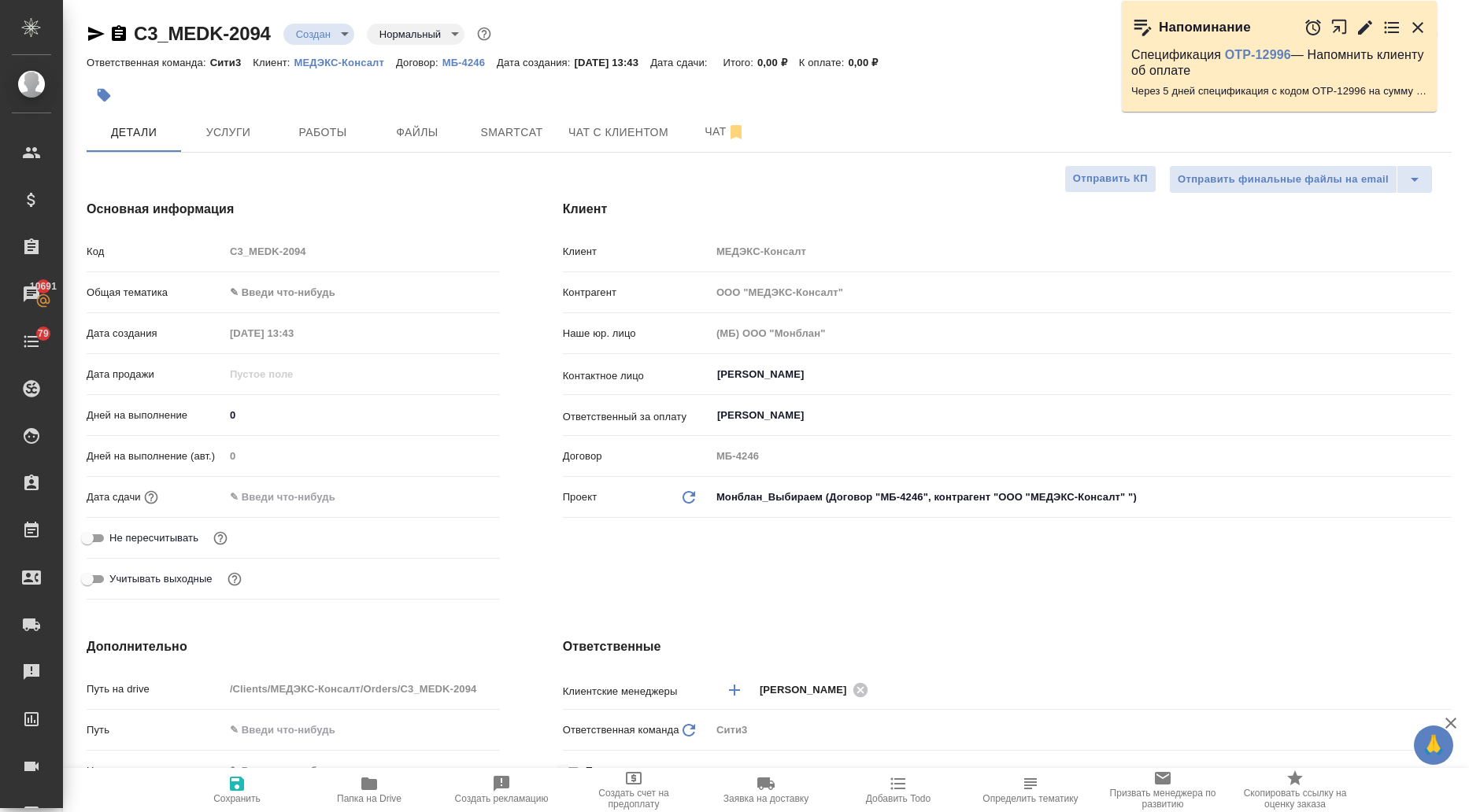
type textarea "x"
click at [782, 367] on input "Прокофьева Татьяна" at bounding box center [1054, 375] width 678 height 19
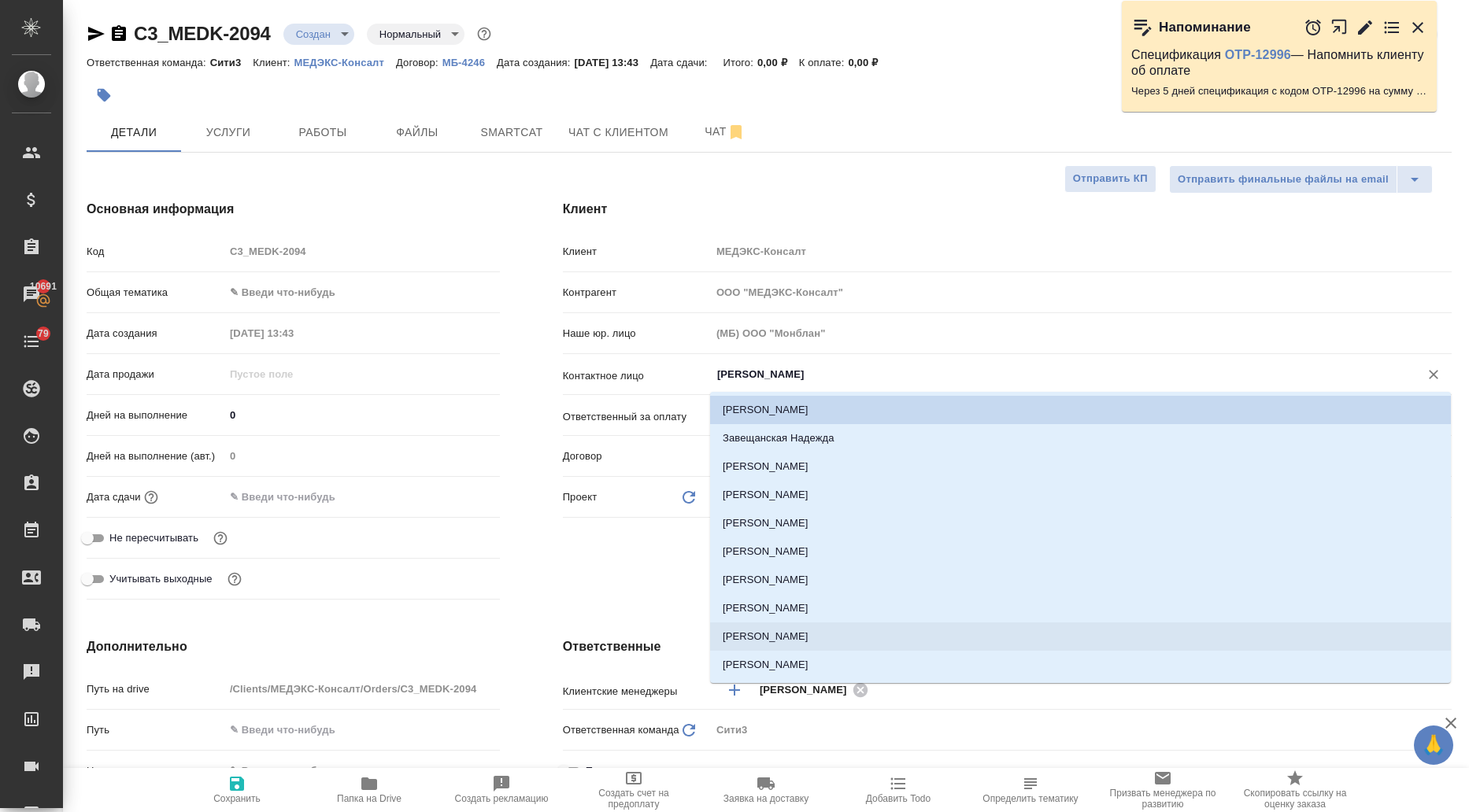
scroll to position [31, 0]
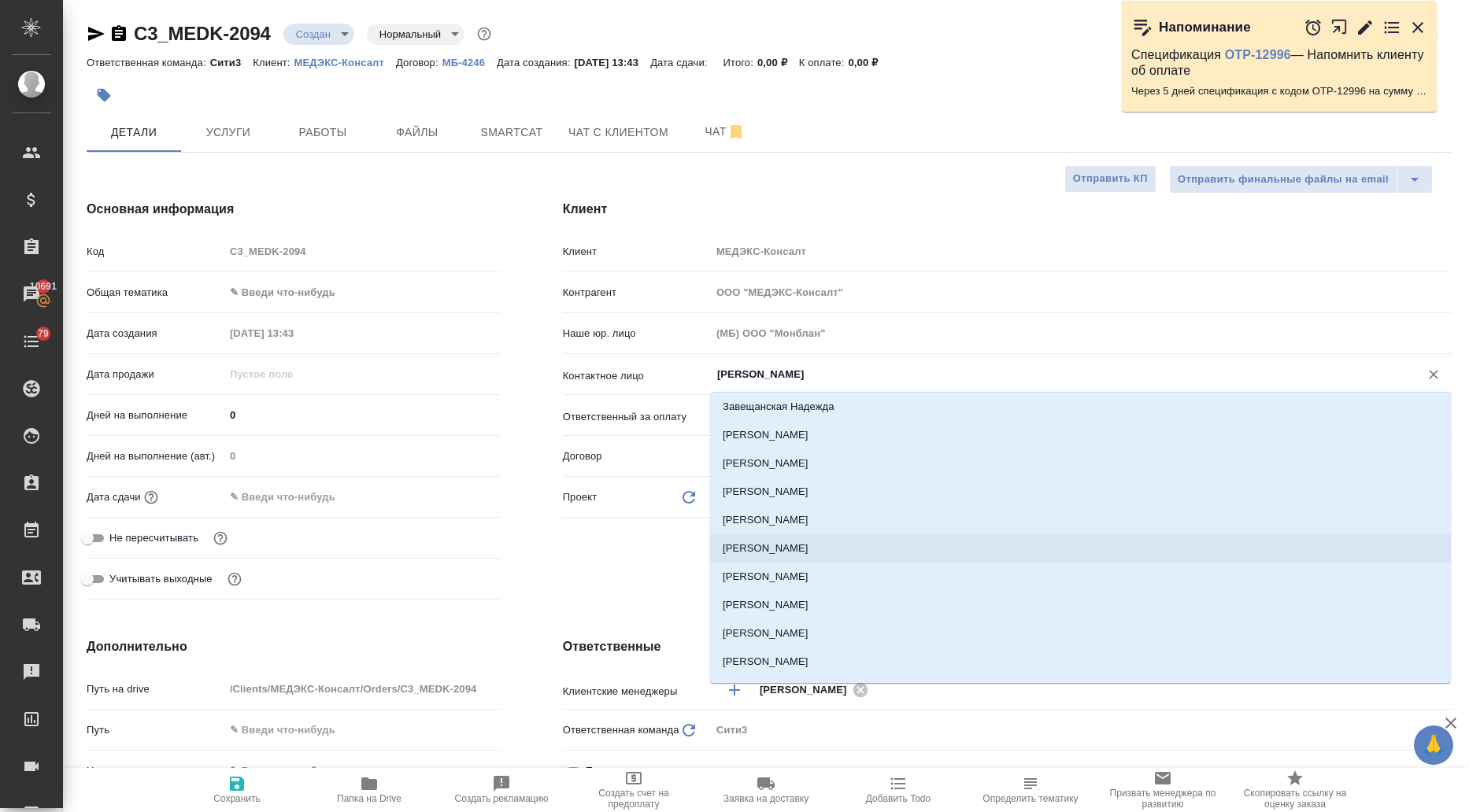
click at [790, 547] on li "Маргарита Семенова" at bounding box center [1080, 548] width 741 height 29
type input "Маргарита Семенова"
type textarea "x"
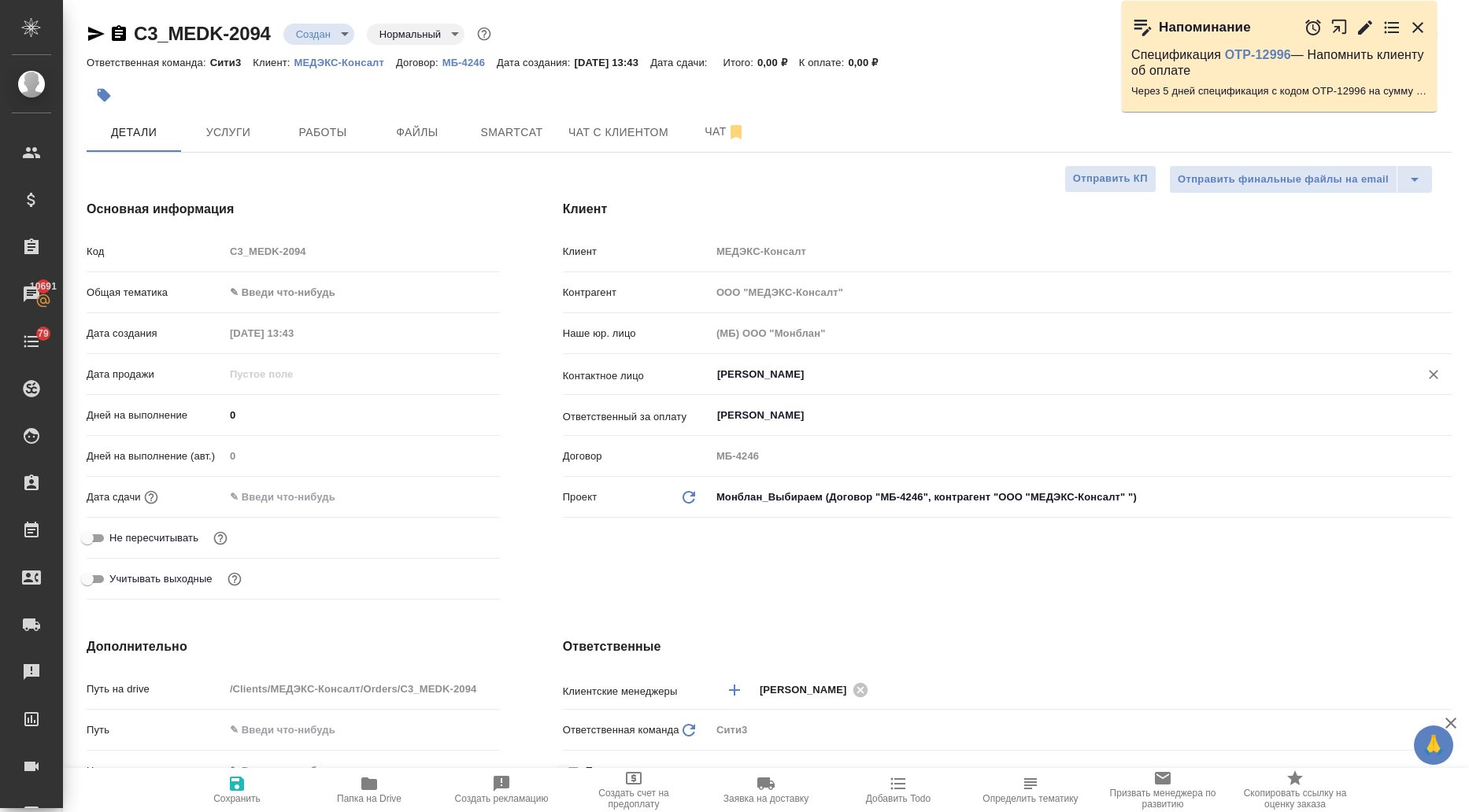
click at [241, 785] on icon "button" at bounding box center [236, 783] width 14 height 14
type textarea "x"
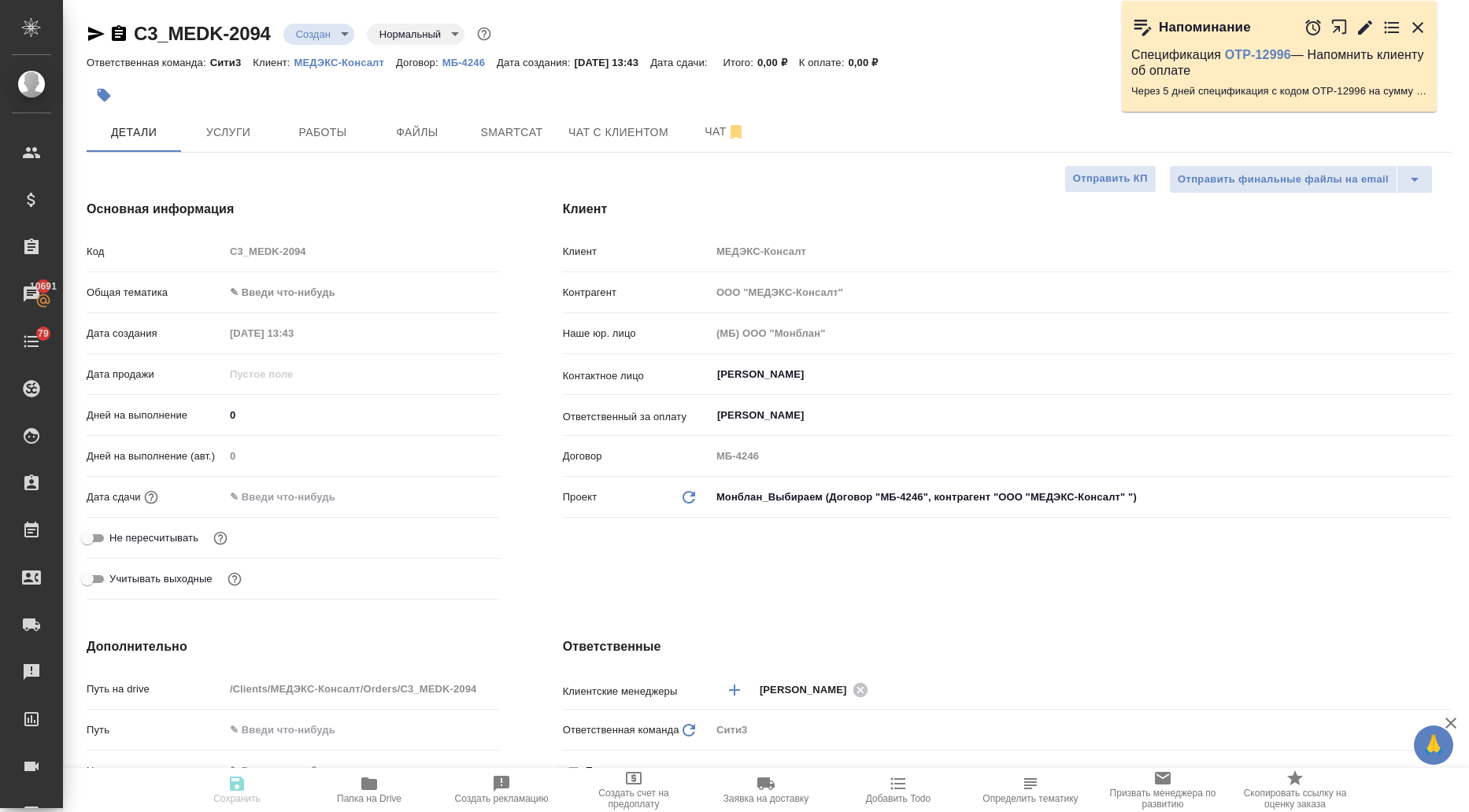
type textarea "x"
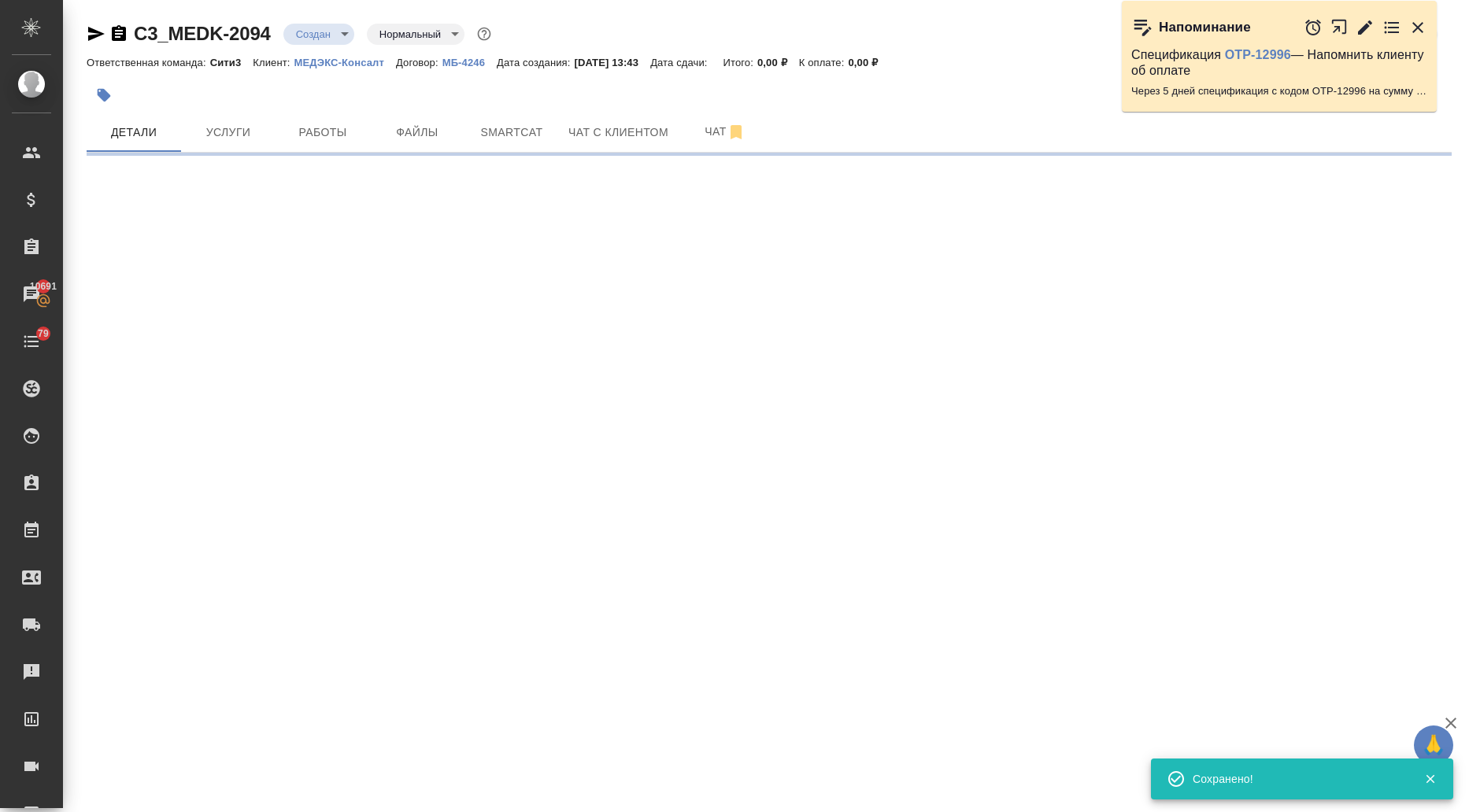
type input "holyTrinity"
select select "RU"
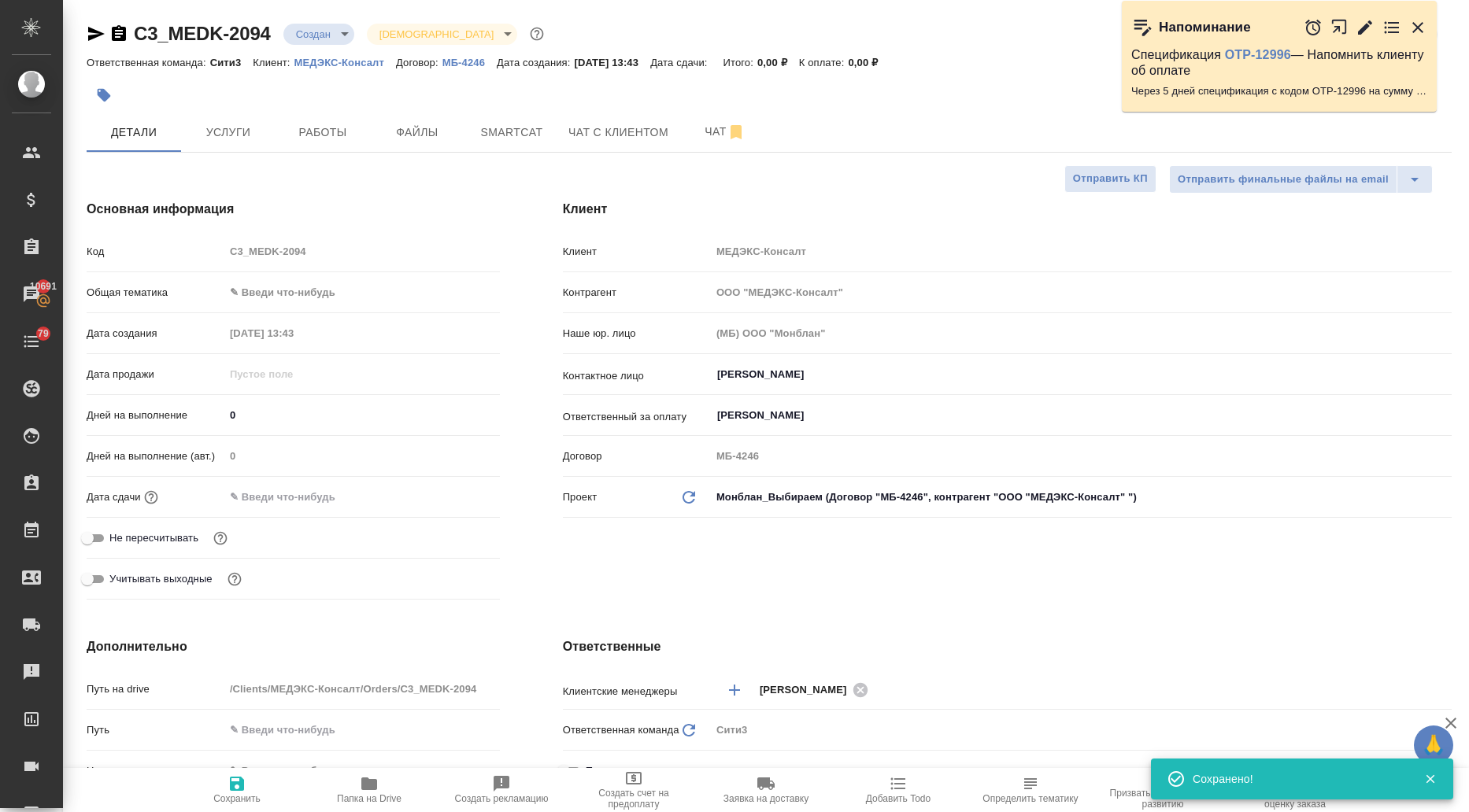
type textarea "x"
click at [747, 379] on input "Маргарита Семенова" at bounding box center [1054, 375] width 678 height 19
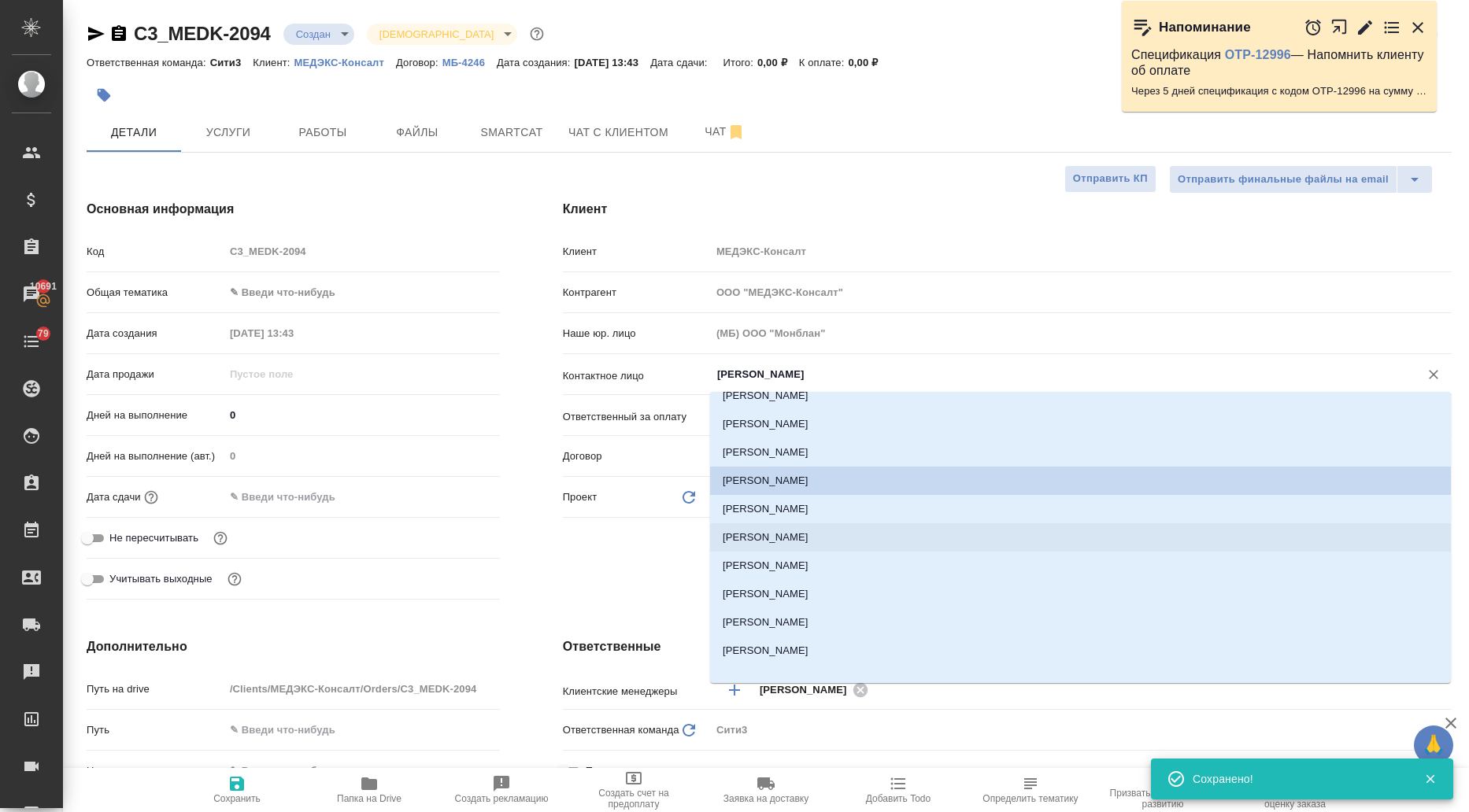
scroll to position [110, 0]
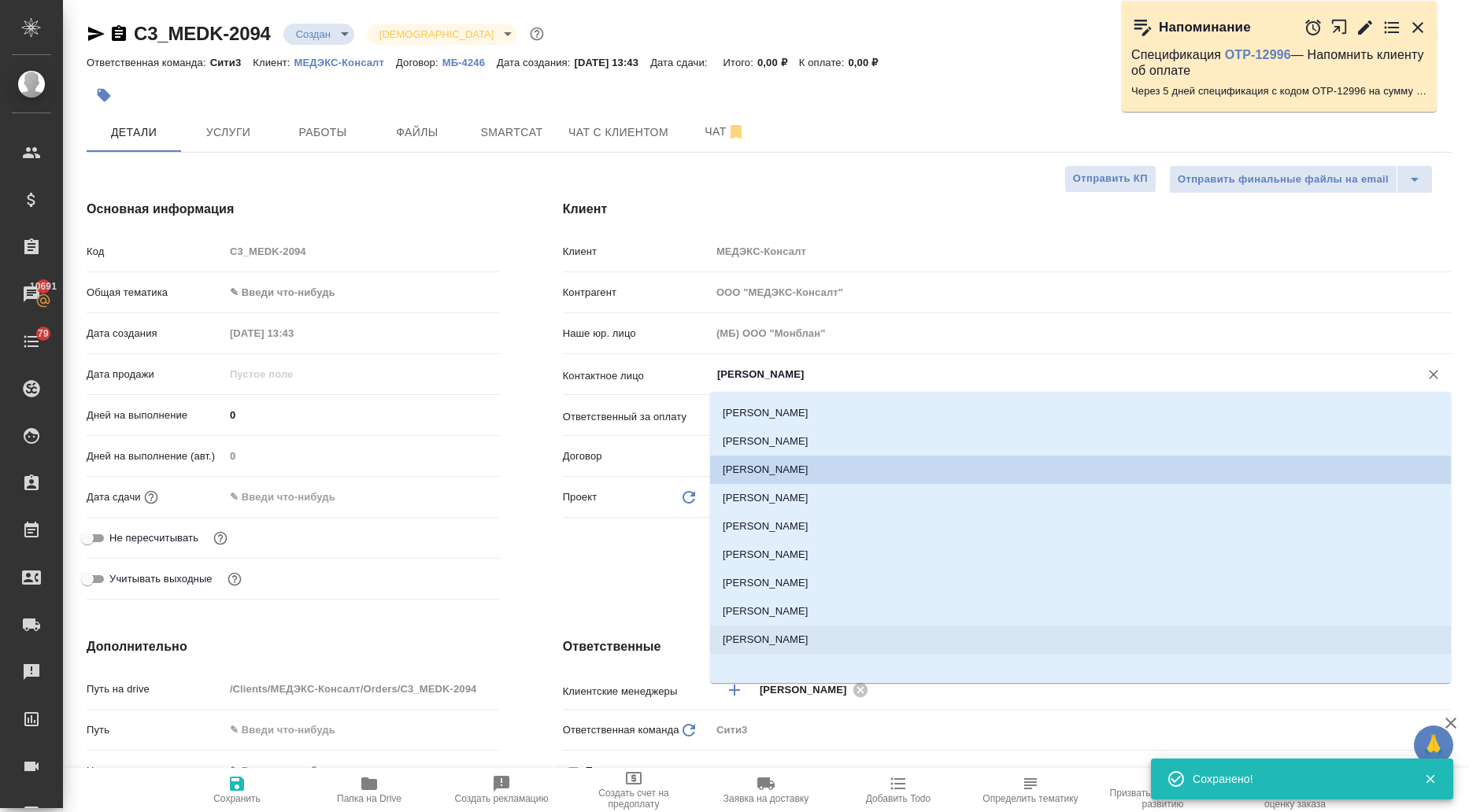
click at [782, 636] on li "Стенькина Маргарита" at bounding box center [1080, 640] width 741 height 29
type input "Стенькина Маргарита"
type textarea "x"
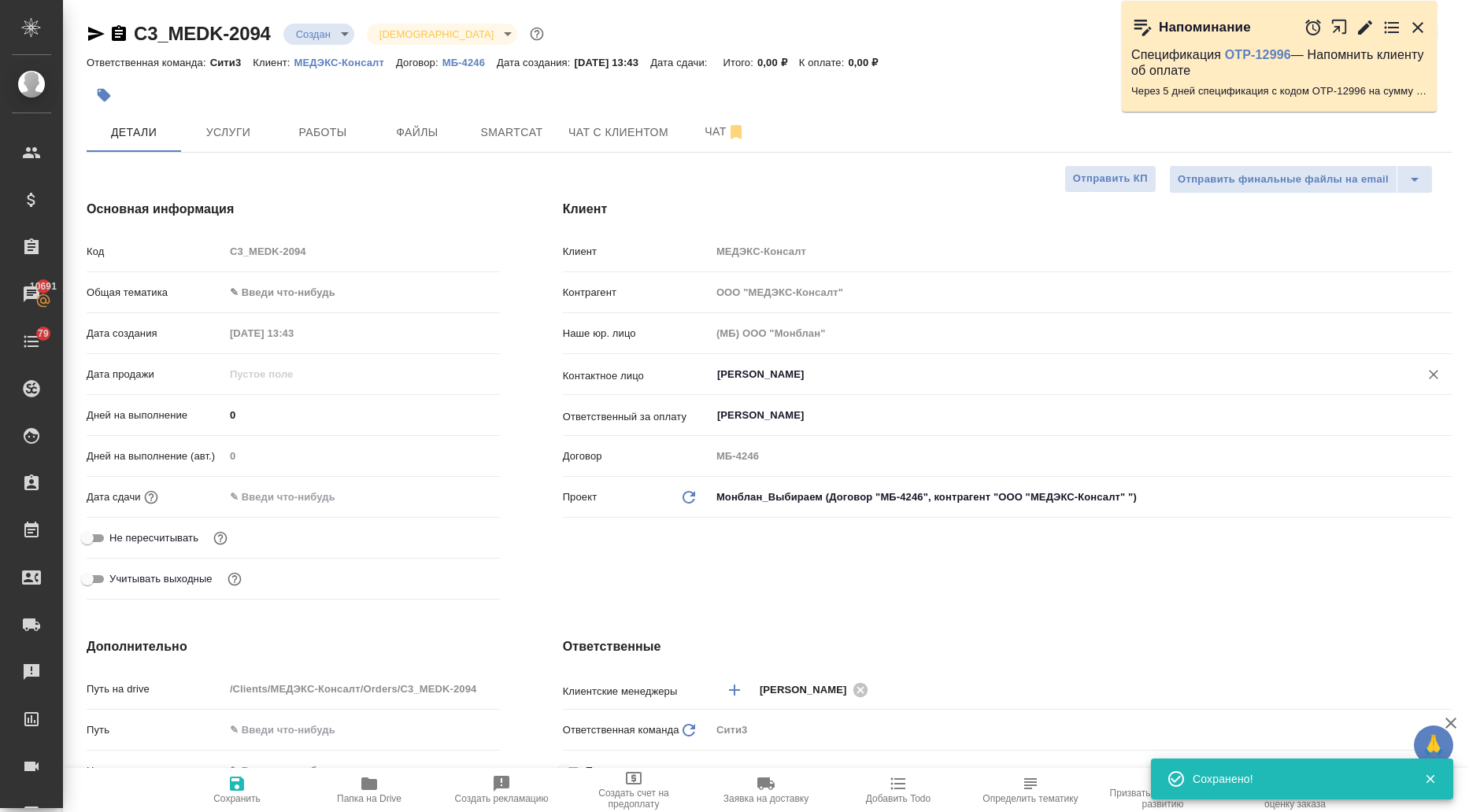
click at [246, 797] on span "Сохранить" at bounding box center [236, 798] width 48 height 11
type textarea "x"
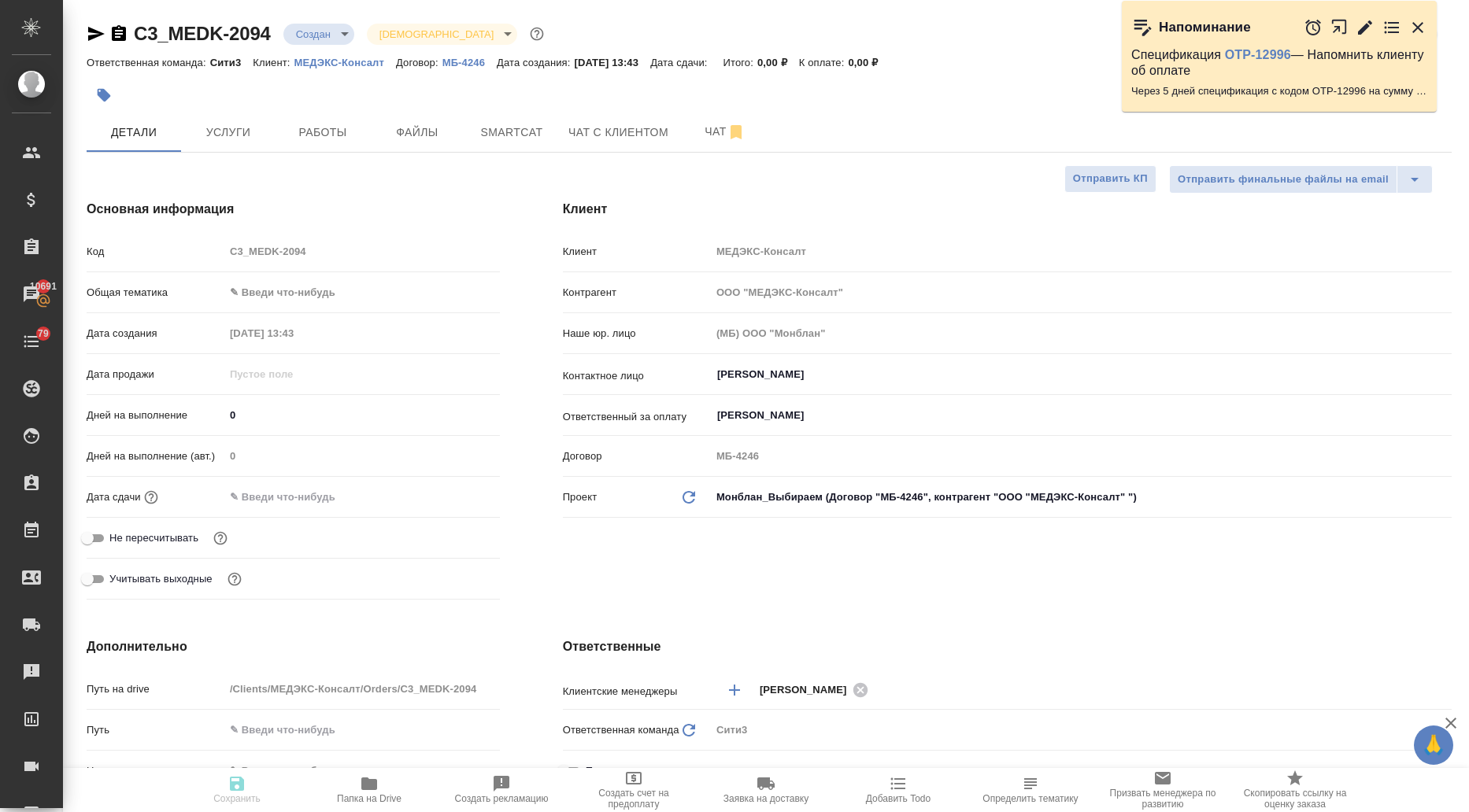
type textarea "x"
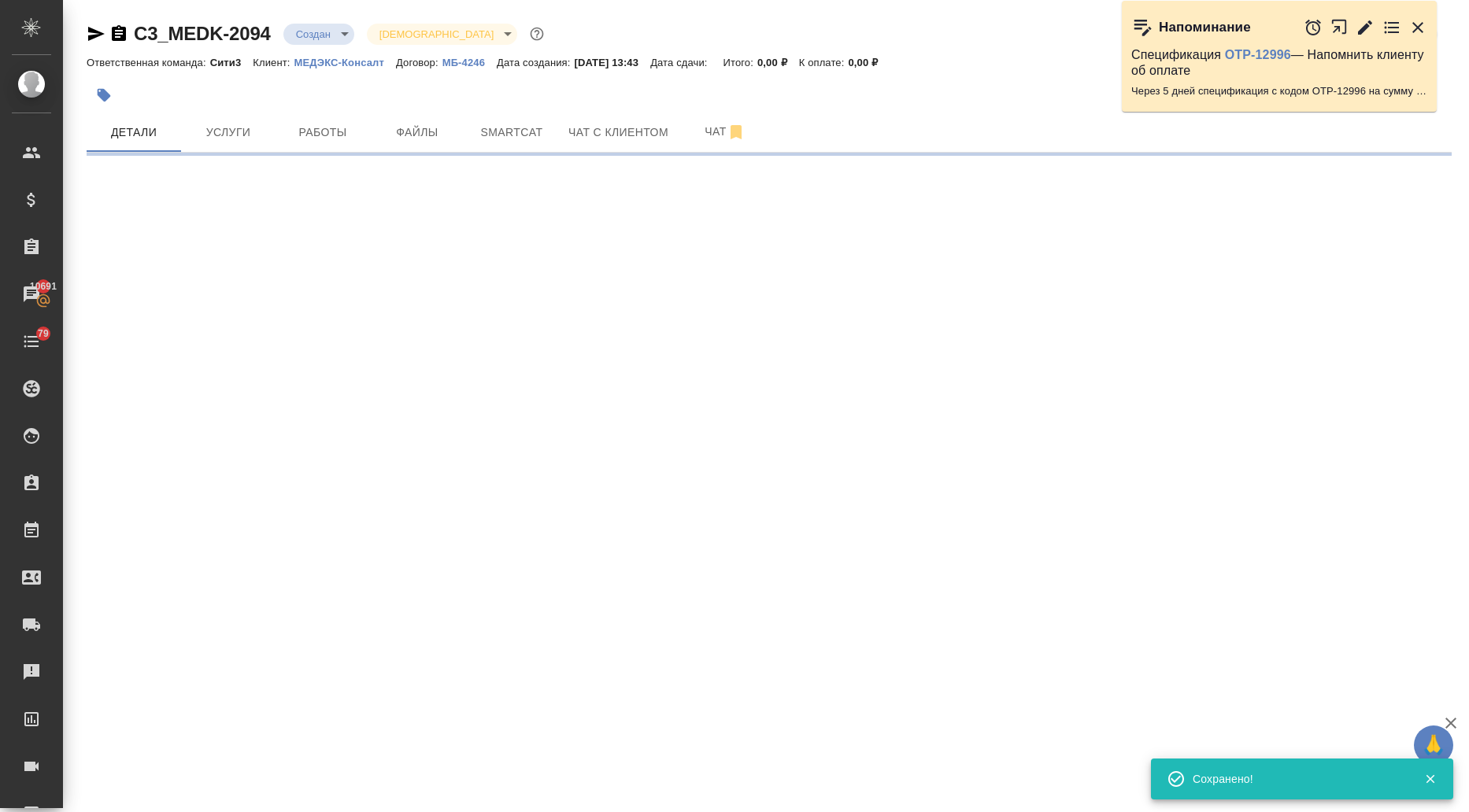
select select "RU"
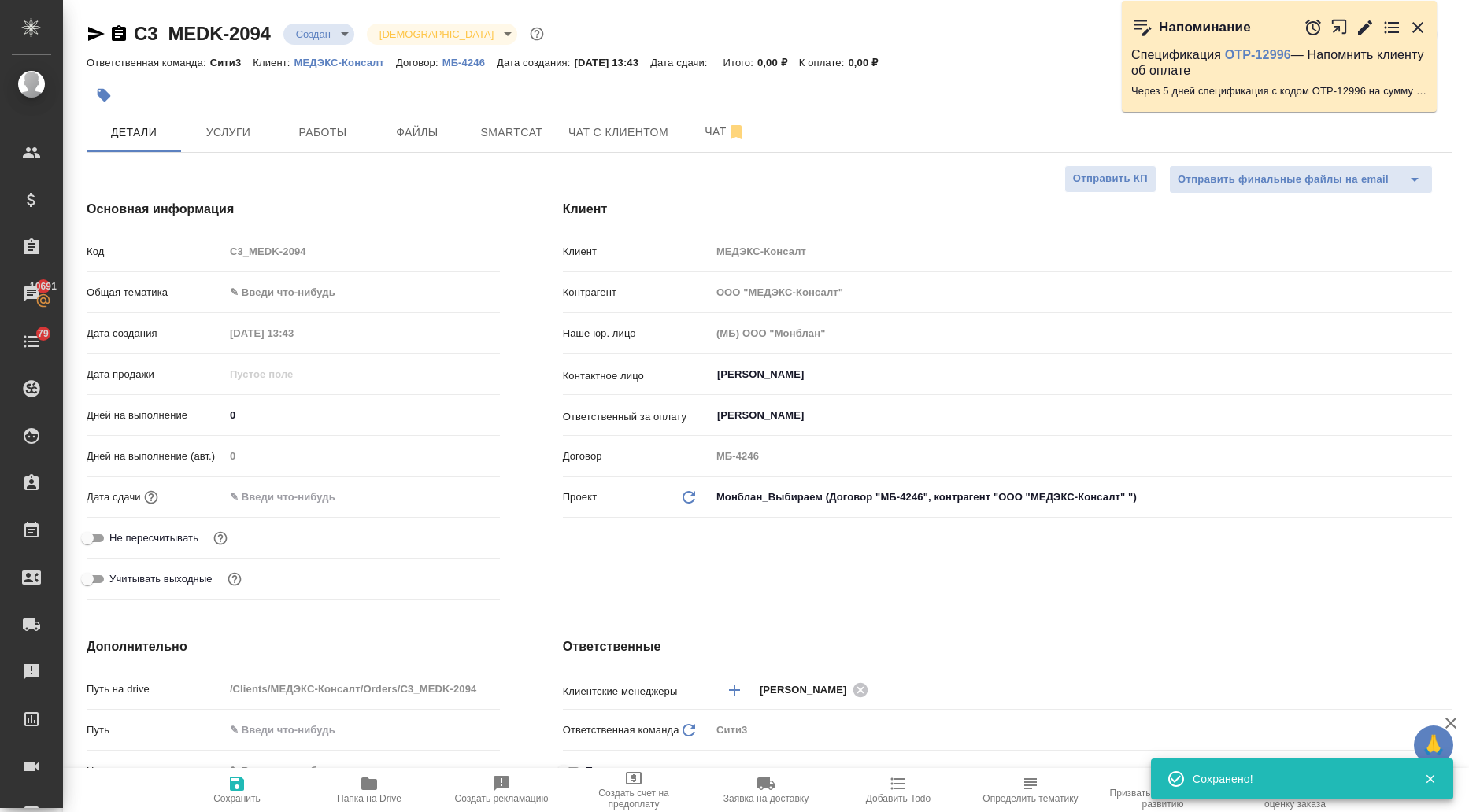
type textarea "x"
click at [282, 288] on body "🙏 .cls-1 fill:#fff; AWATERA Ilina Ekaterina Клиенты Спецификации Заказы 10691 Ч…" at bounding box center [734, 406] width 1469 height 812
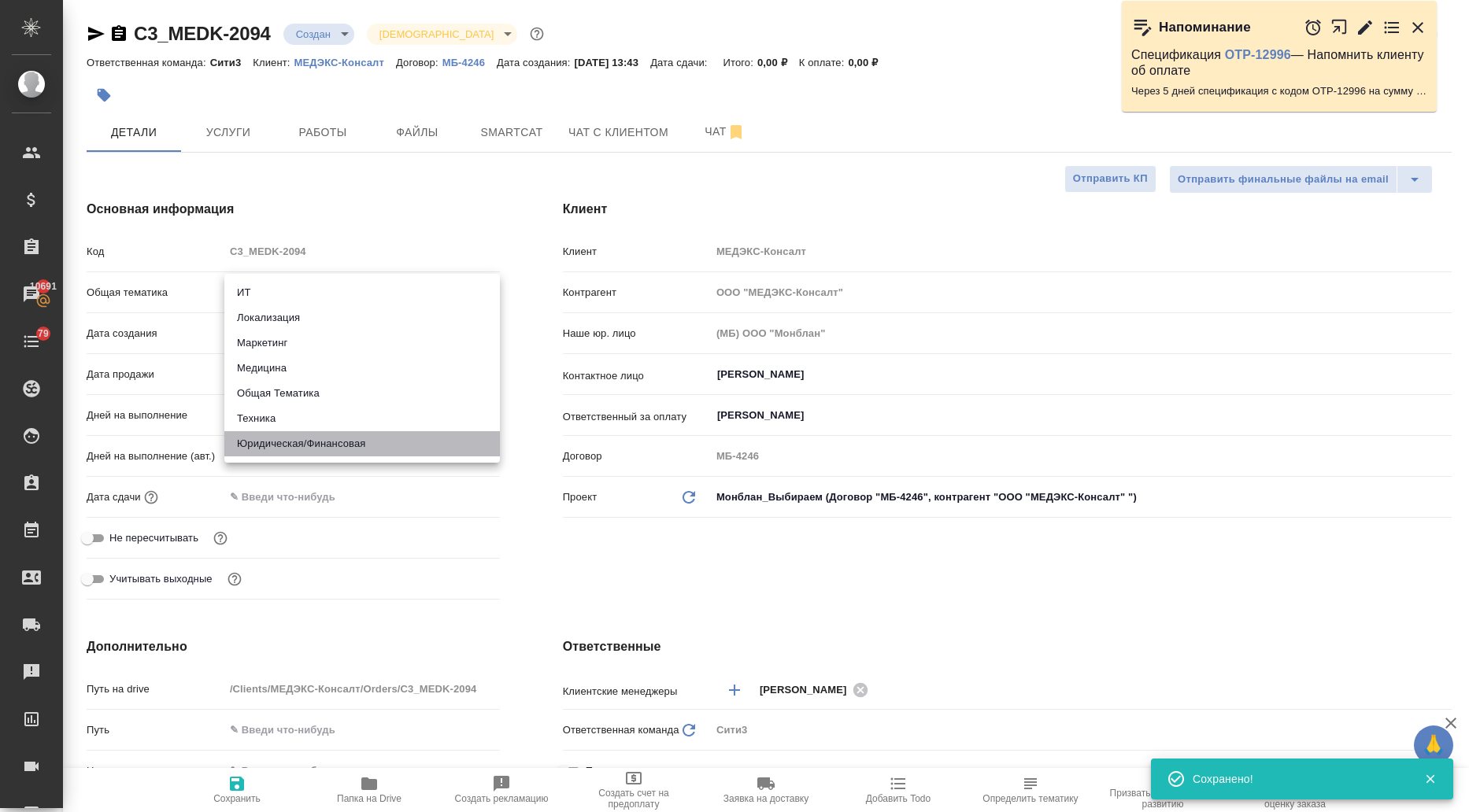
click at [328, 451] on li "Юридическая/Финансовая" at bounding box center [362, 443] width 275 height 25
type input "yr-fn"
type textarea "x"
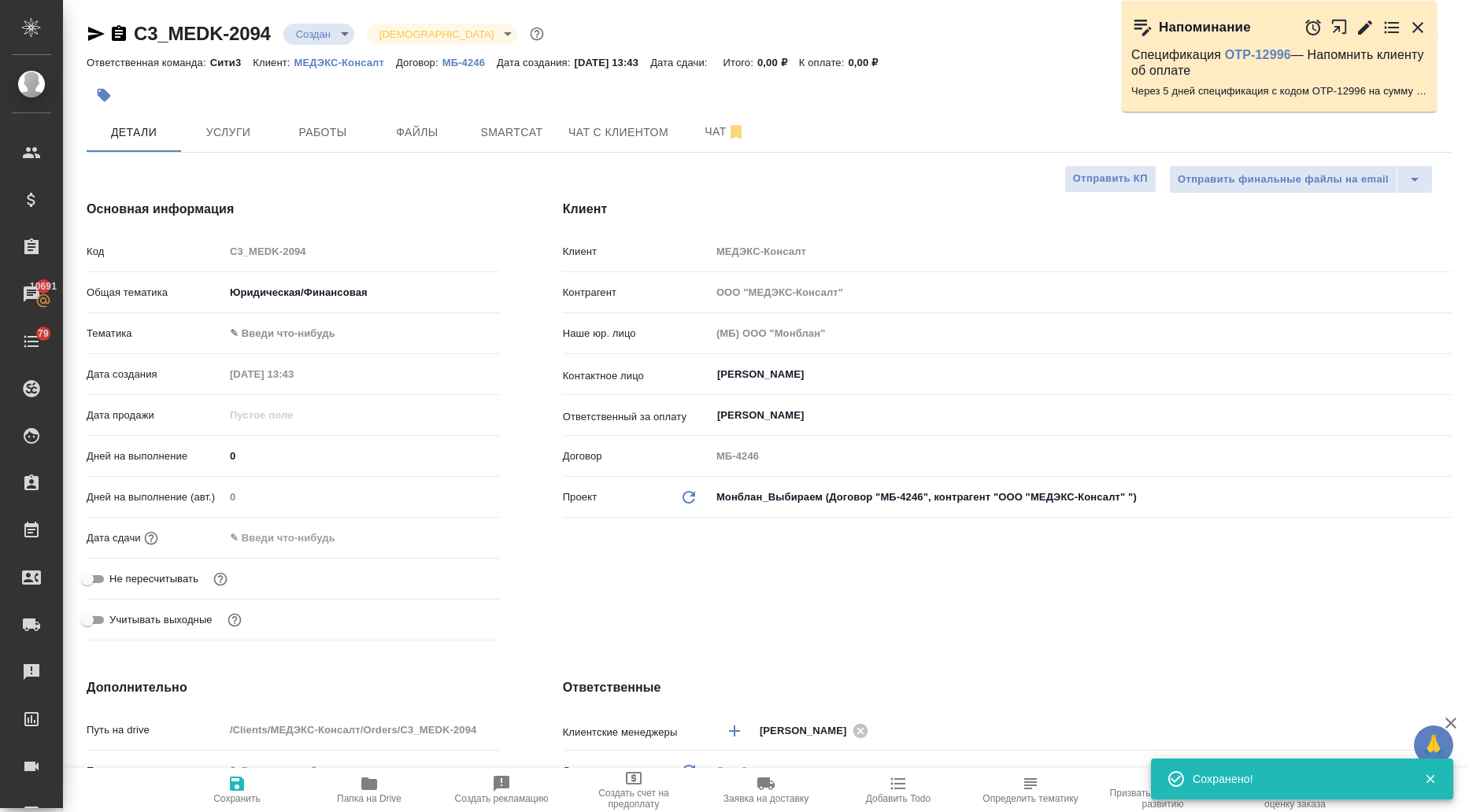
click at [313, 325] on body "🙏 .cls-1 fill:#fff; AWATERA Ilina Ekaterina Клиенты Спецификации Заказы 10691 Ч…" at bounding box center [734, 406] width 1469 height 812
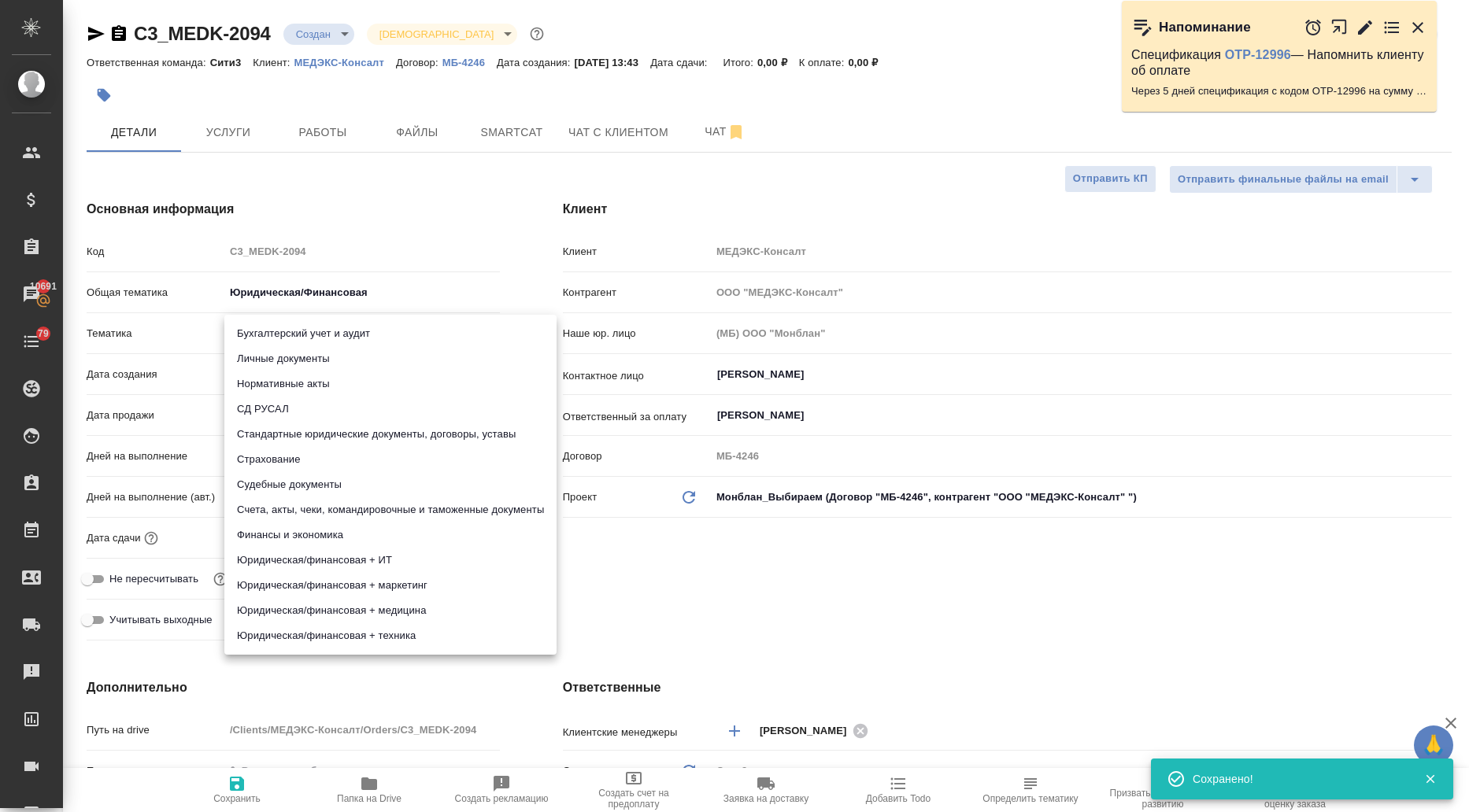
click at [329, 428] on li "Стандартные юридические документы, договоры, уставы" at bounding box center [391, 434] width 333 height 25
type textarea "x"
type input "5f647205b73bc97568ca66bf"
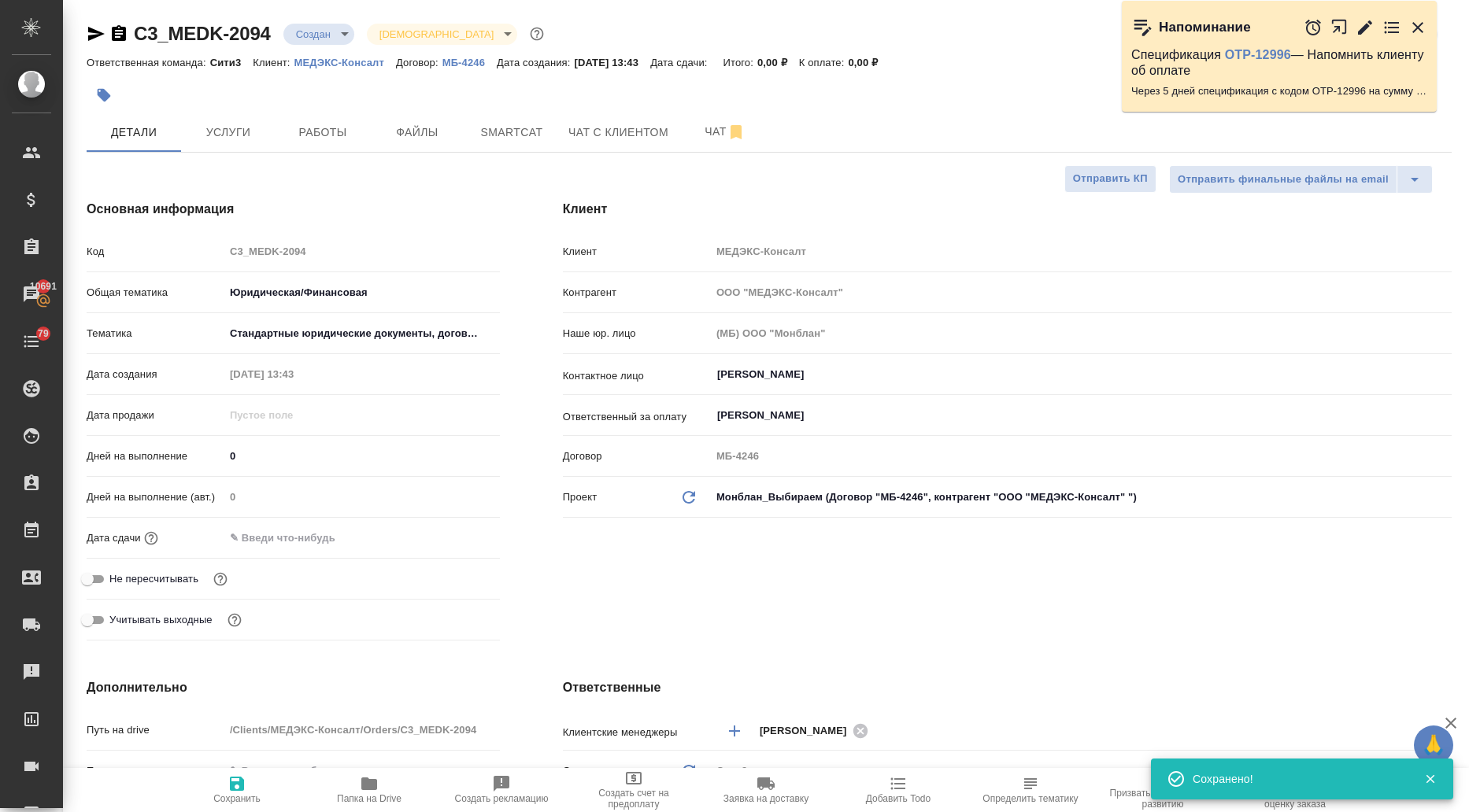
click at [320, 550] on div "Дата сдачи" at bounding box center [293, 538] width 413 height 28
click at [341, 542] on input "text" at bounding box center [293, 538] width 138 height 23
click at [456, 539] on icon "button" at bounding box center [454, 536] width 14 height 16
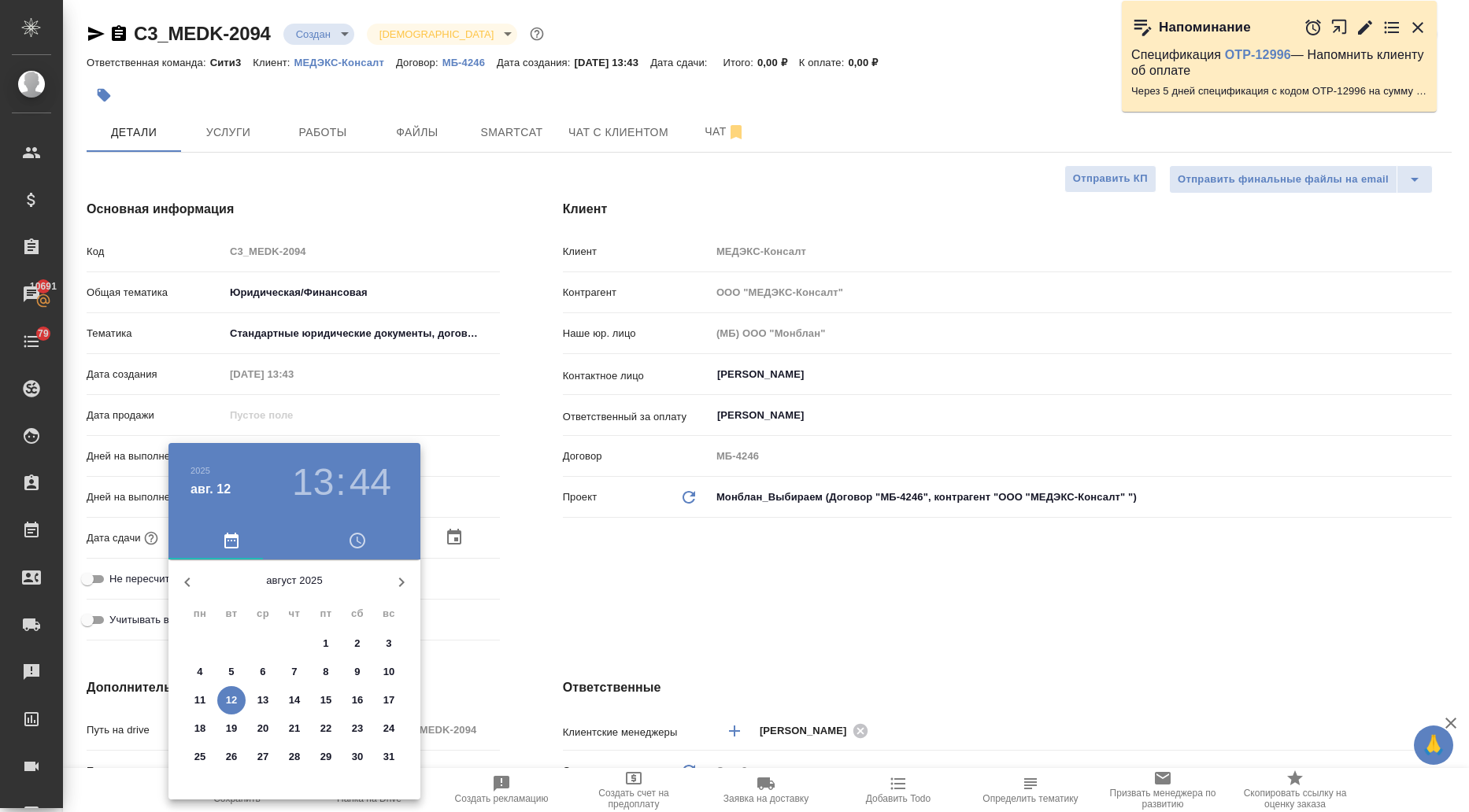
click at [259, 705] on p "13" at bounding box center [263, 700] width 12 height 16
type input "13.08.2025 13:44"
type textarea "x"
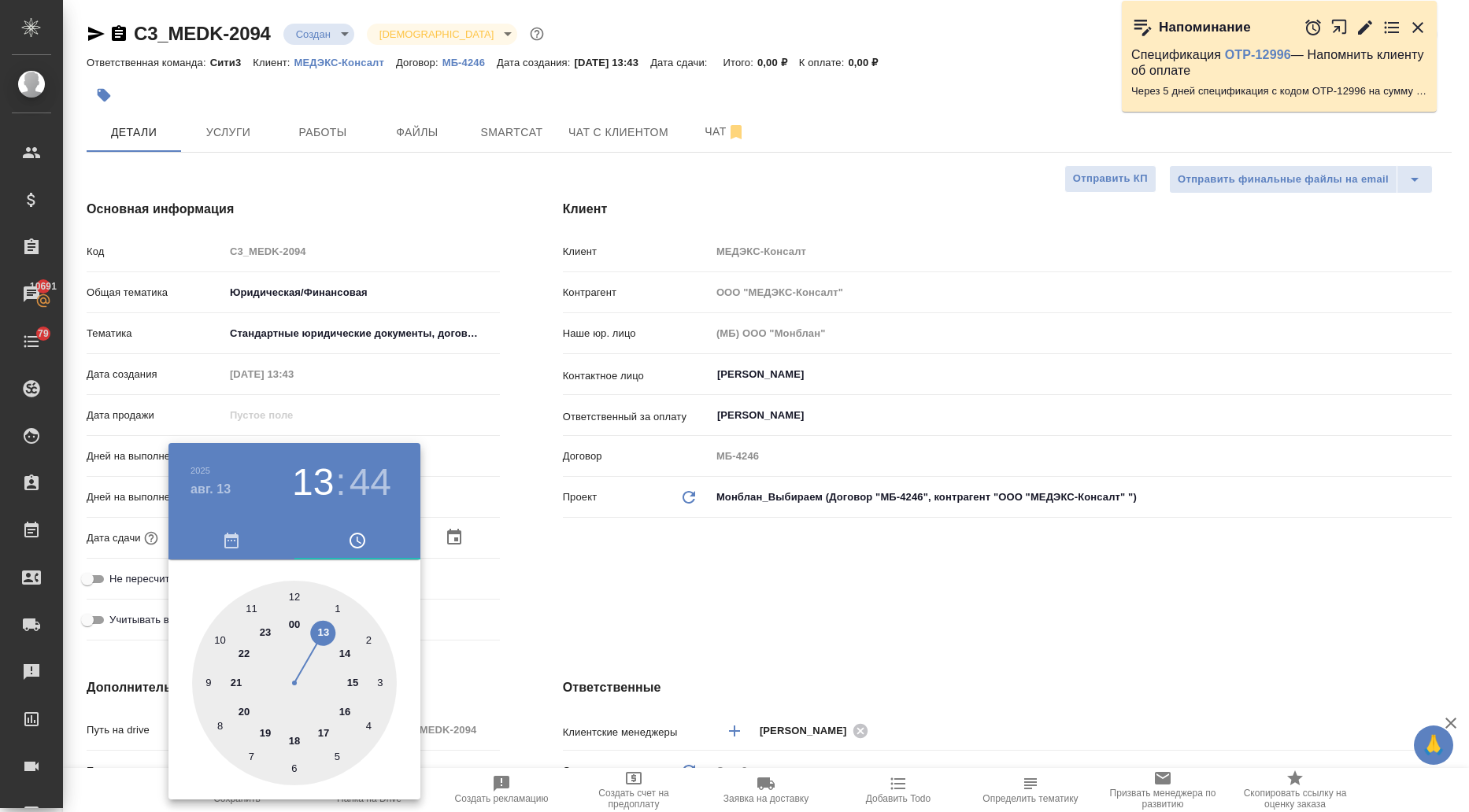
click at [238, 550] on button "button" at bounding box center [230, 541] width 126 height 38
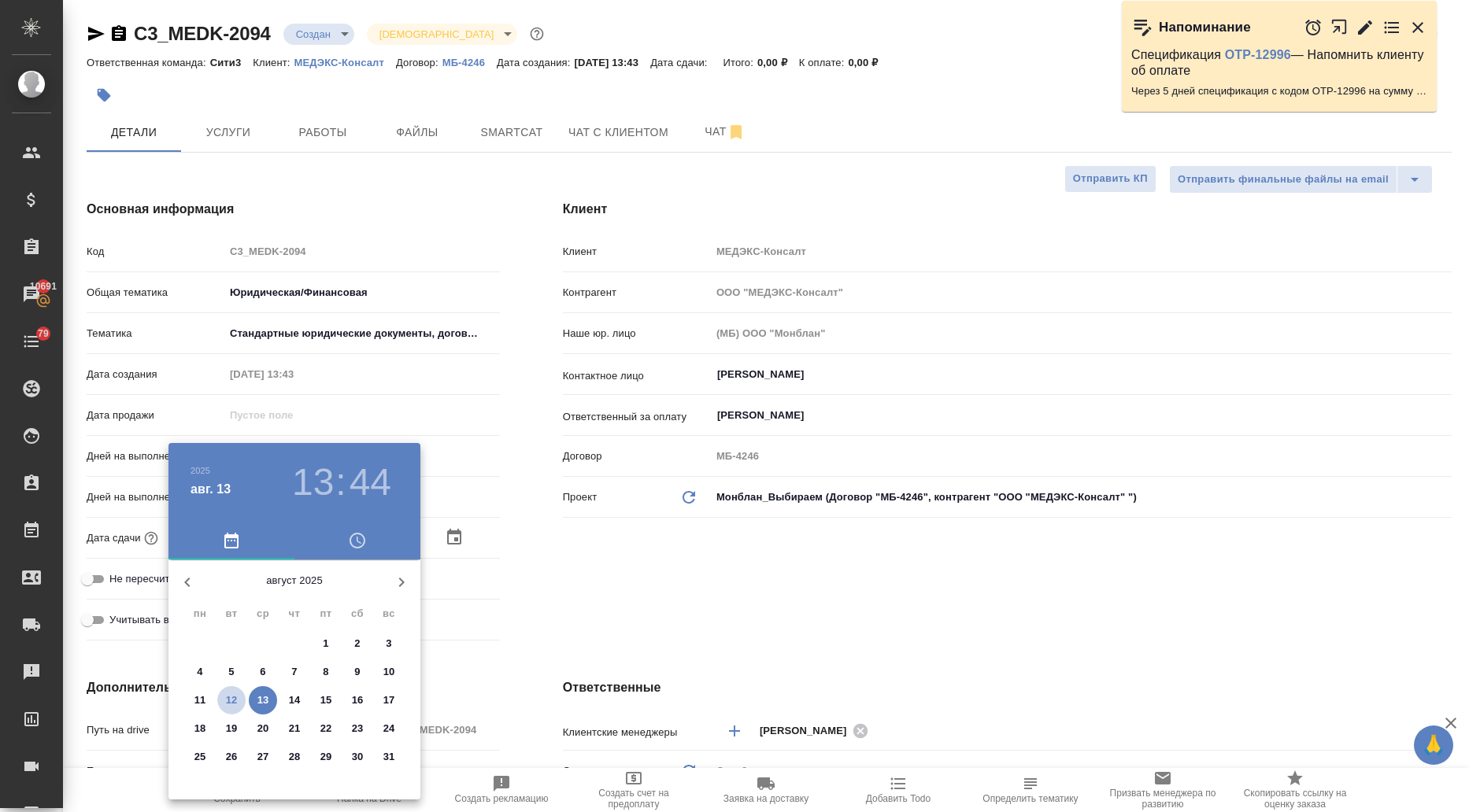
click at [226, 694] on p "12" at bounding box center [232, 700] width 12 height 16
type input "12.08.2025 13:44"
type textarea "x"
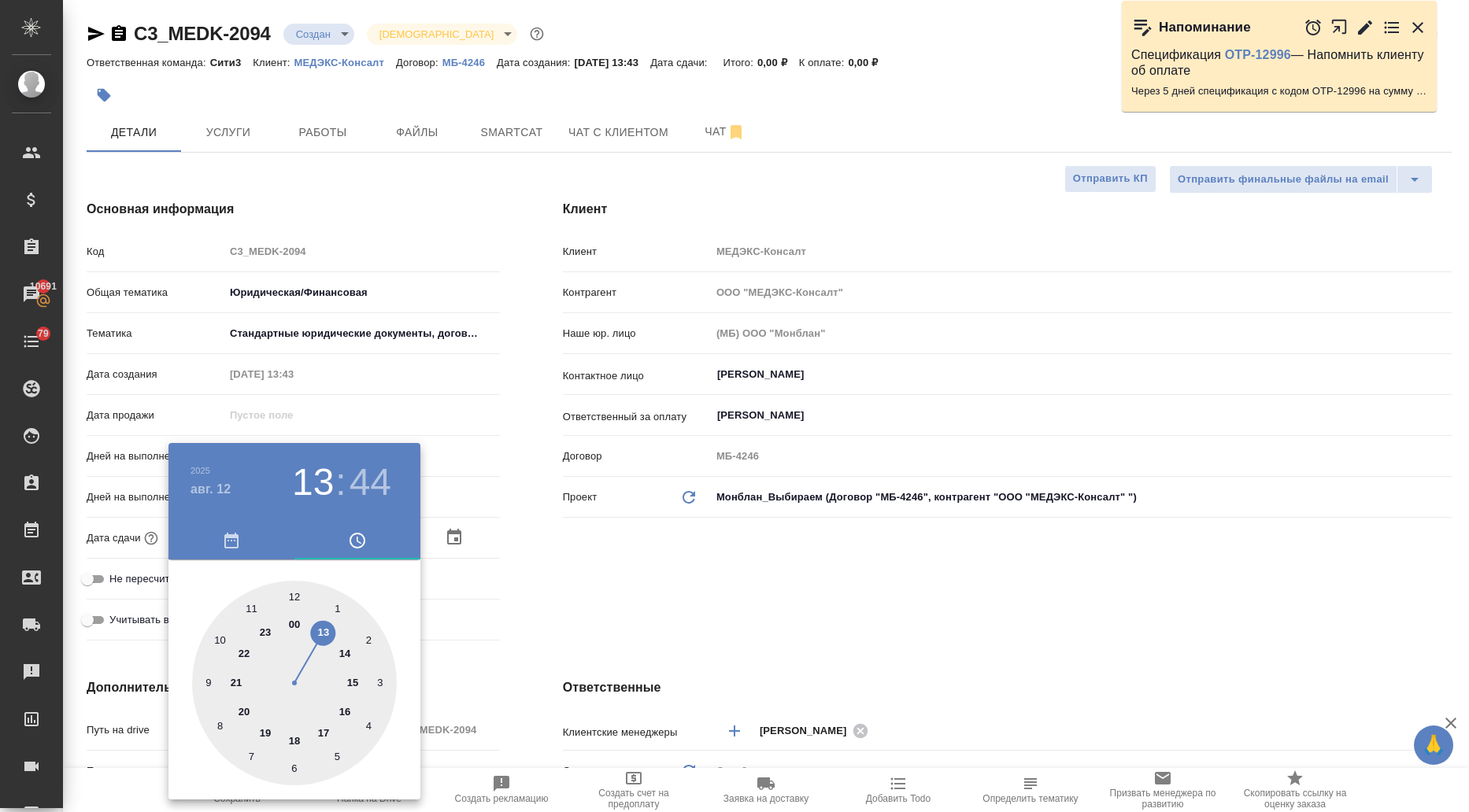
click at [344, 653] on div at bounding box center [294, 683] width 204 height 204
type input "12.08.2025 14:44"
type textarea "x"
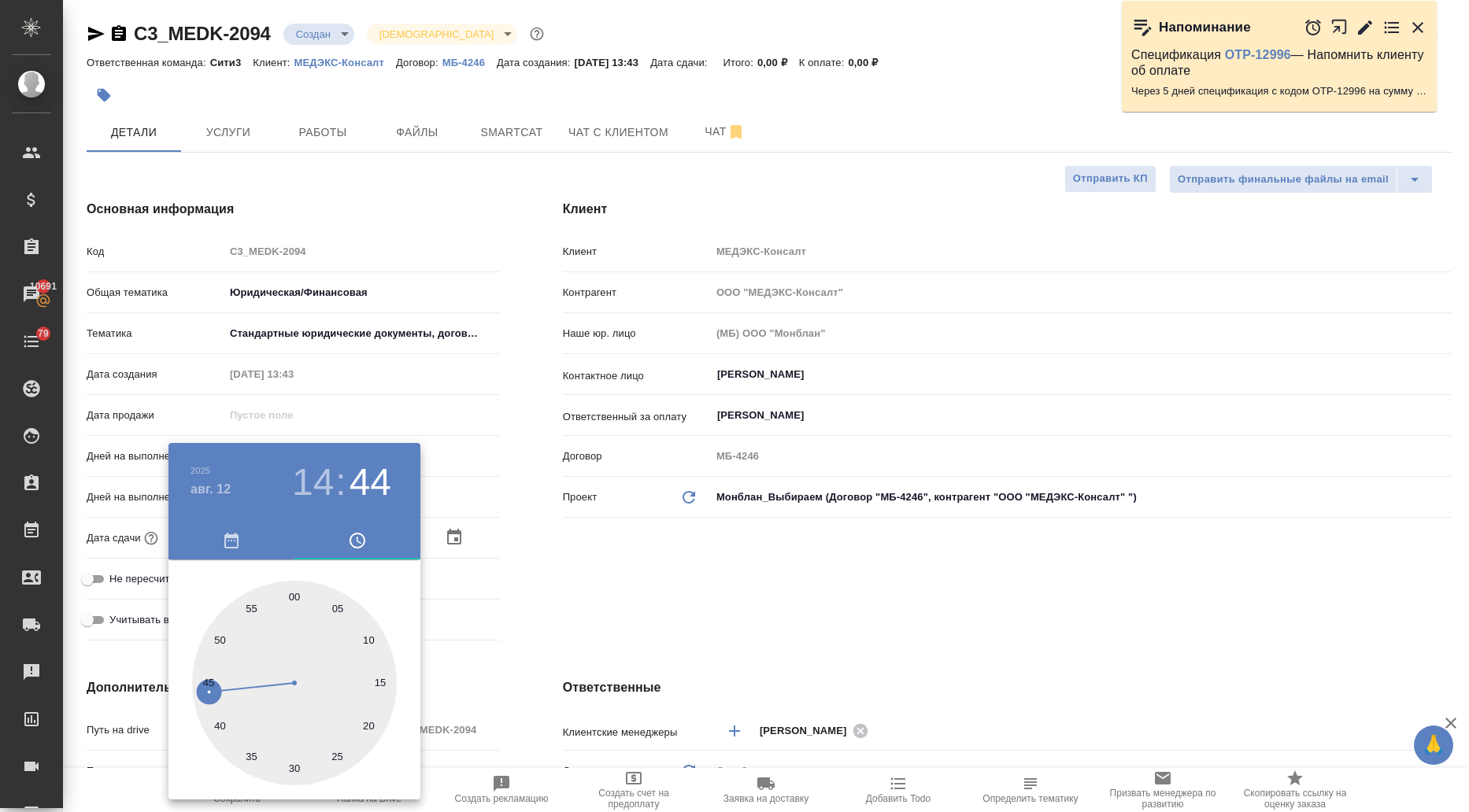
click at [295, 593] on div at bounding box center [294, 683] width 204 height 204
type input "12.08.2025 14:00"
type textarea "x"
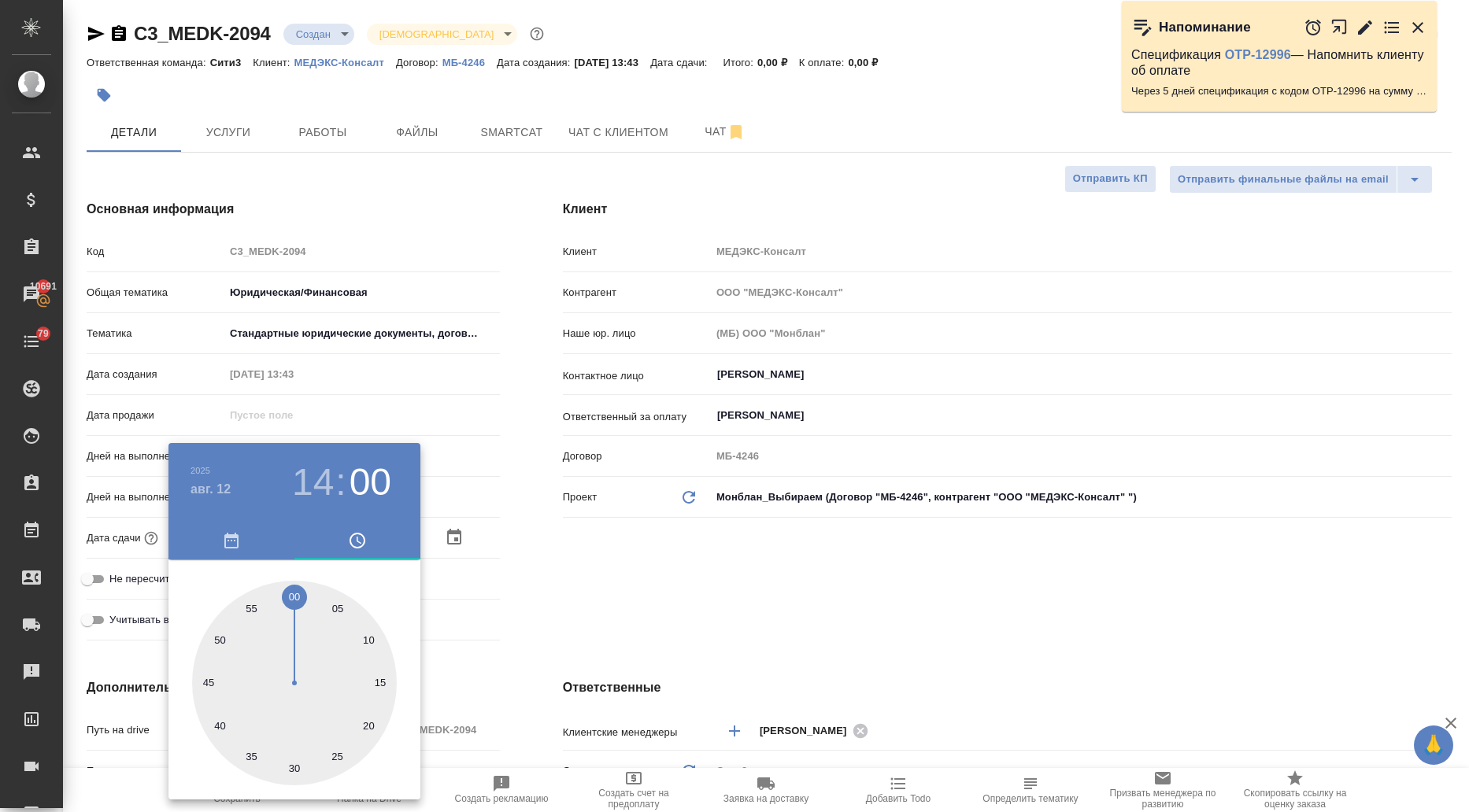
drag, startPoint x: 511, startPoint y: 598, endPoint x: 433, endPoint y: 606, distance: 78.4
click at [513, 601] on div at bounding box center [734, 406] width 1469 height 812
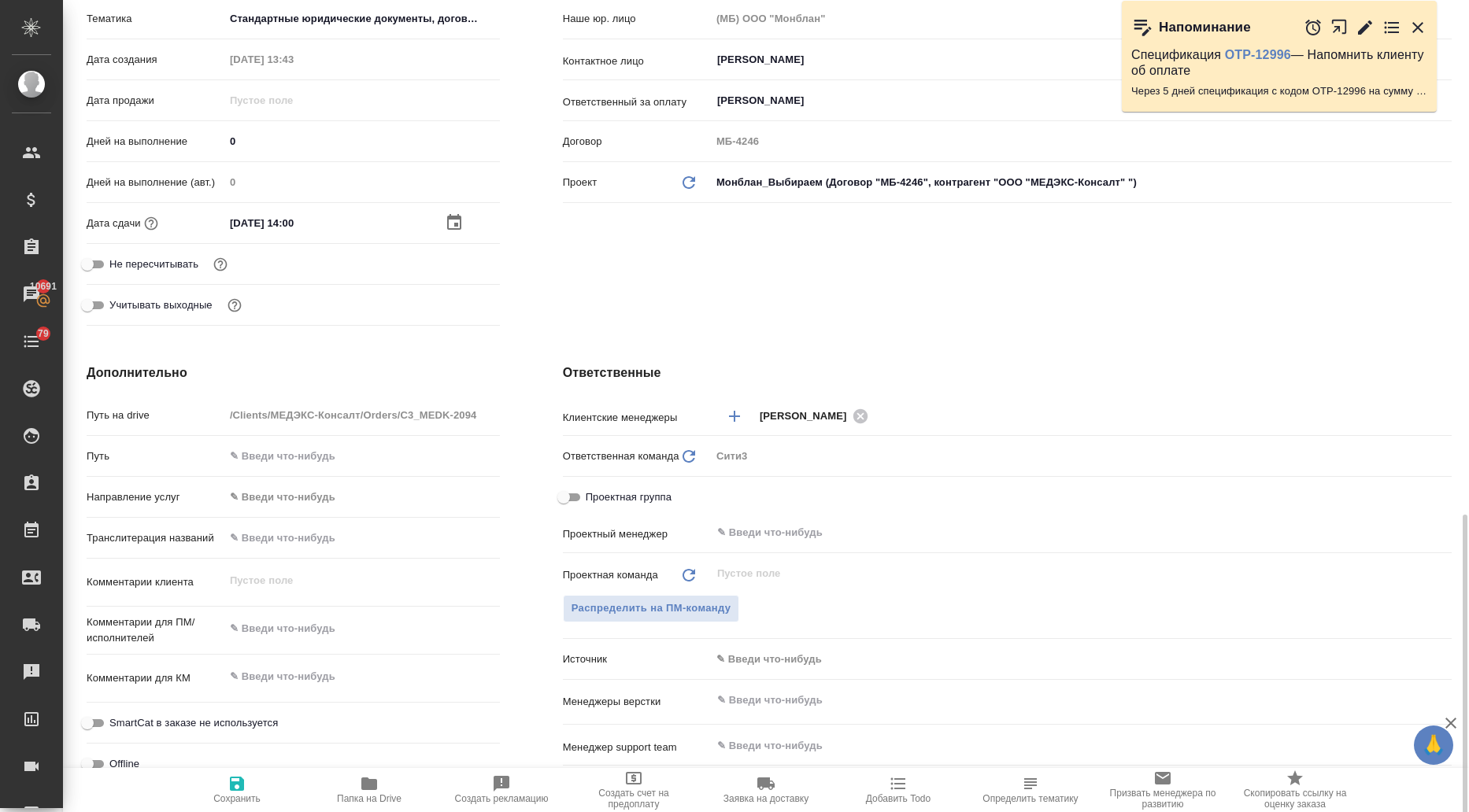
scroll to position [551, 0]
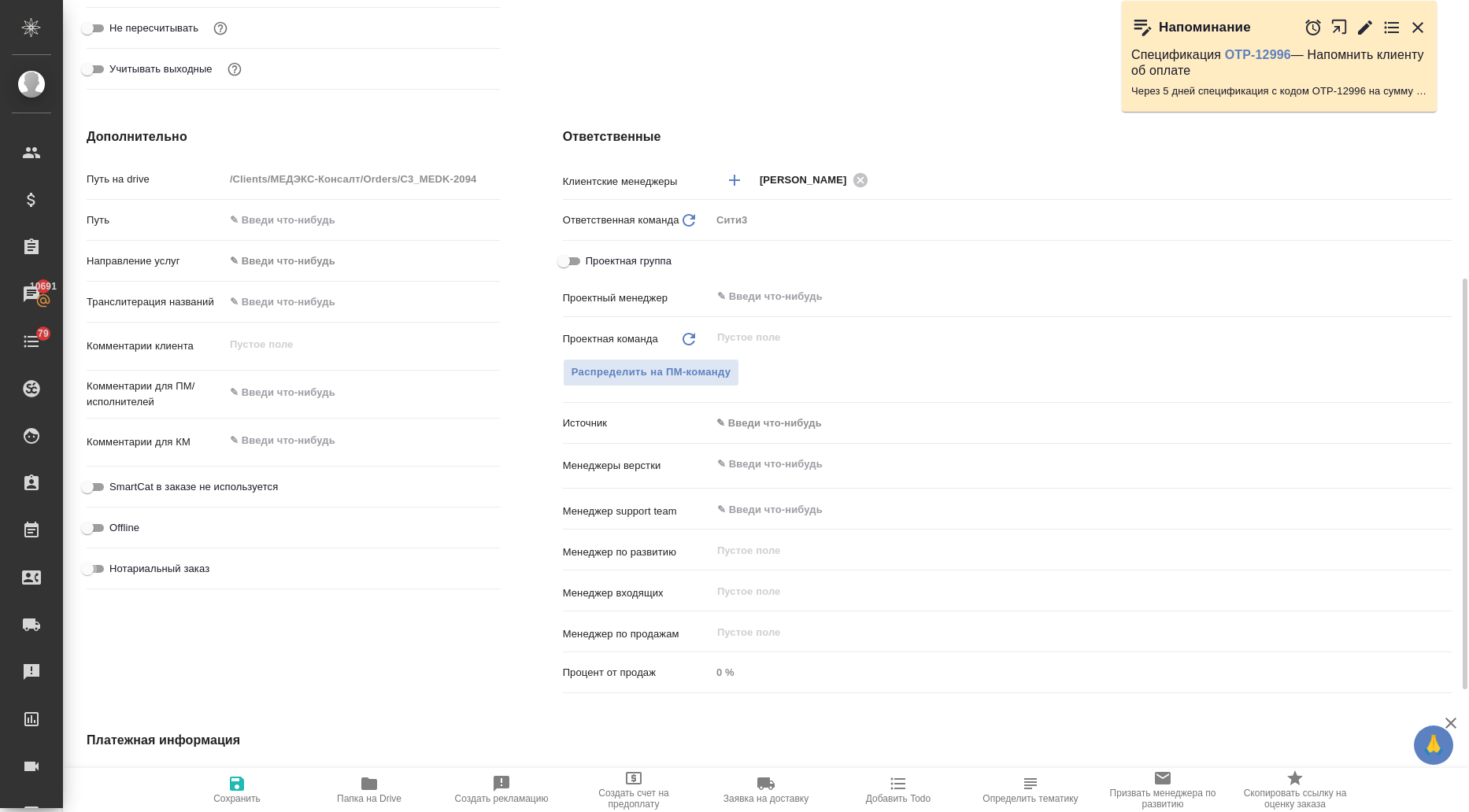
click at [90, 565] on input "Нотариальный заказ" at bounding box center [87, 569] width 56 height 19
checkbox input "true"
type textarea "x"
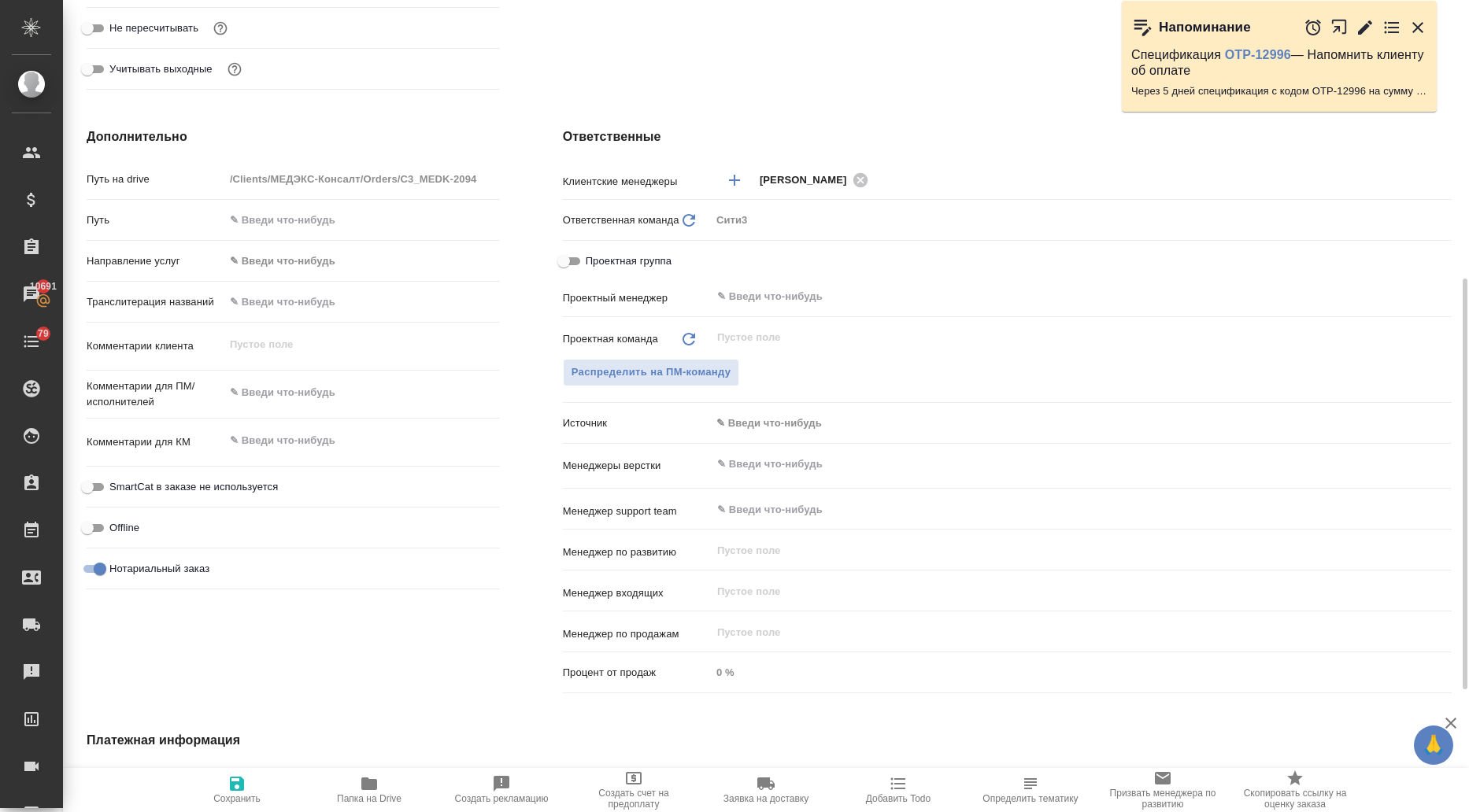
click at [733, 454] on input "text" at bounding box center [1054, 464] width 678 height 19
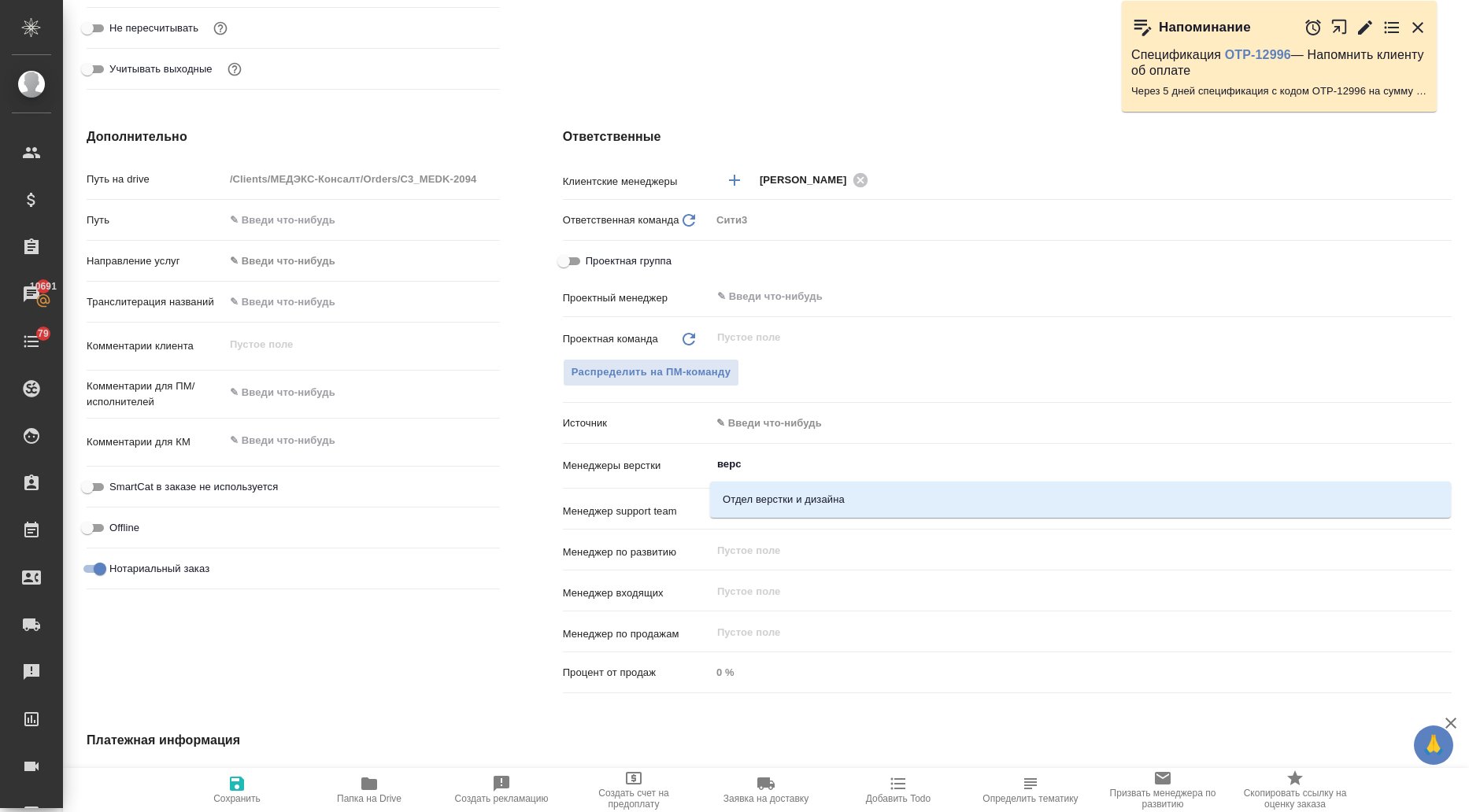
type input "верст"
click at [783, 495] on li "Отдел верстки и дизайна" at bounding box center [1080, 499] width 741 height 29
type textarea "x"
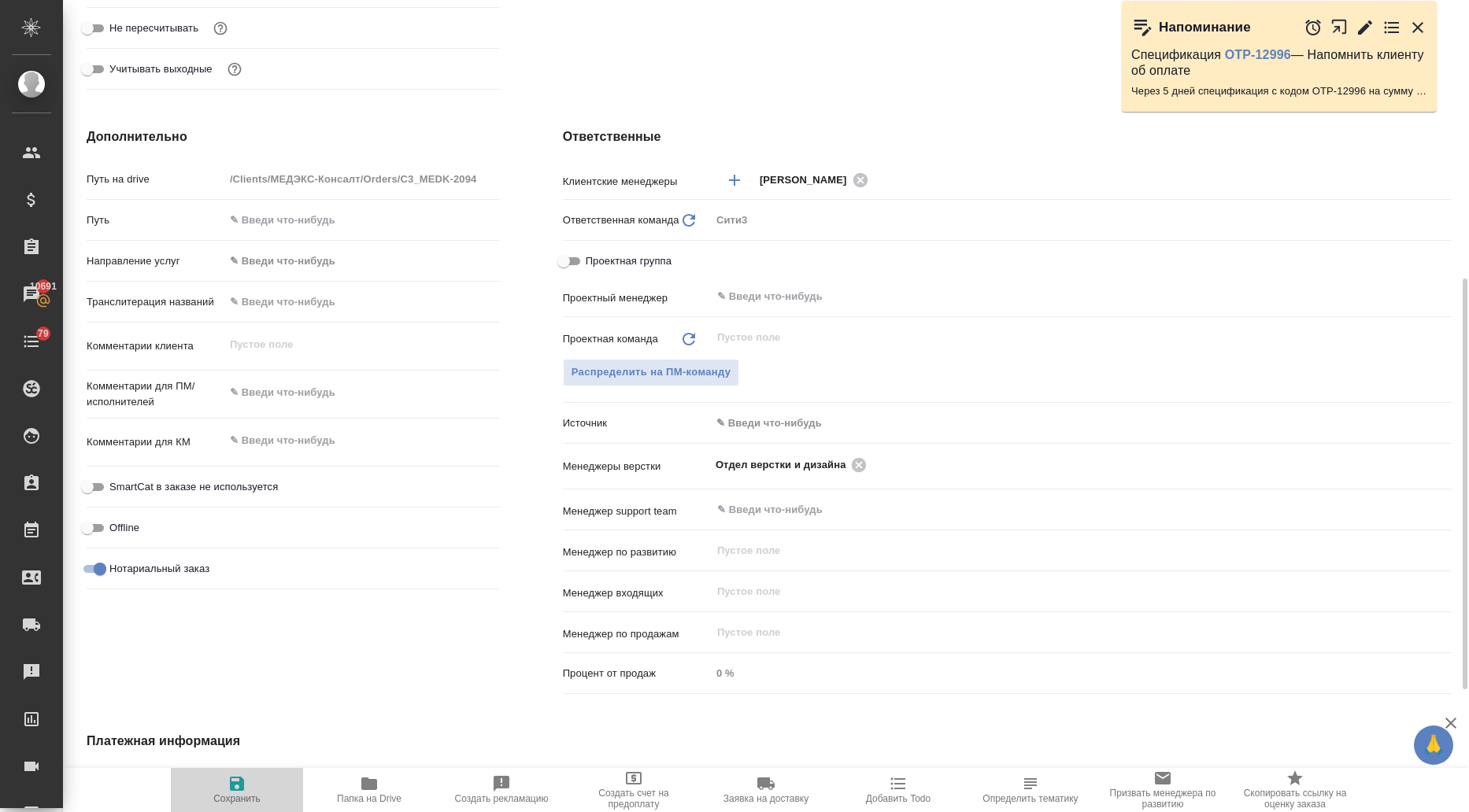
click at [238, 787] on icon "button" at bounding box center [237, 783] width 19 height 19
type textarea "x"
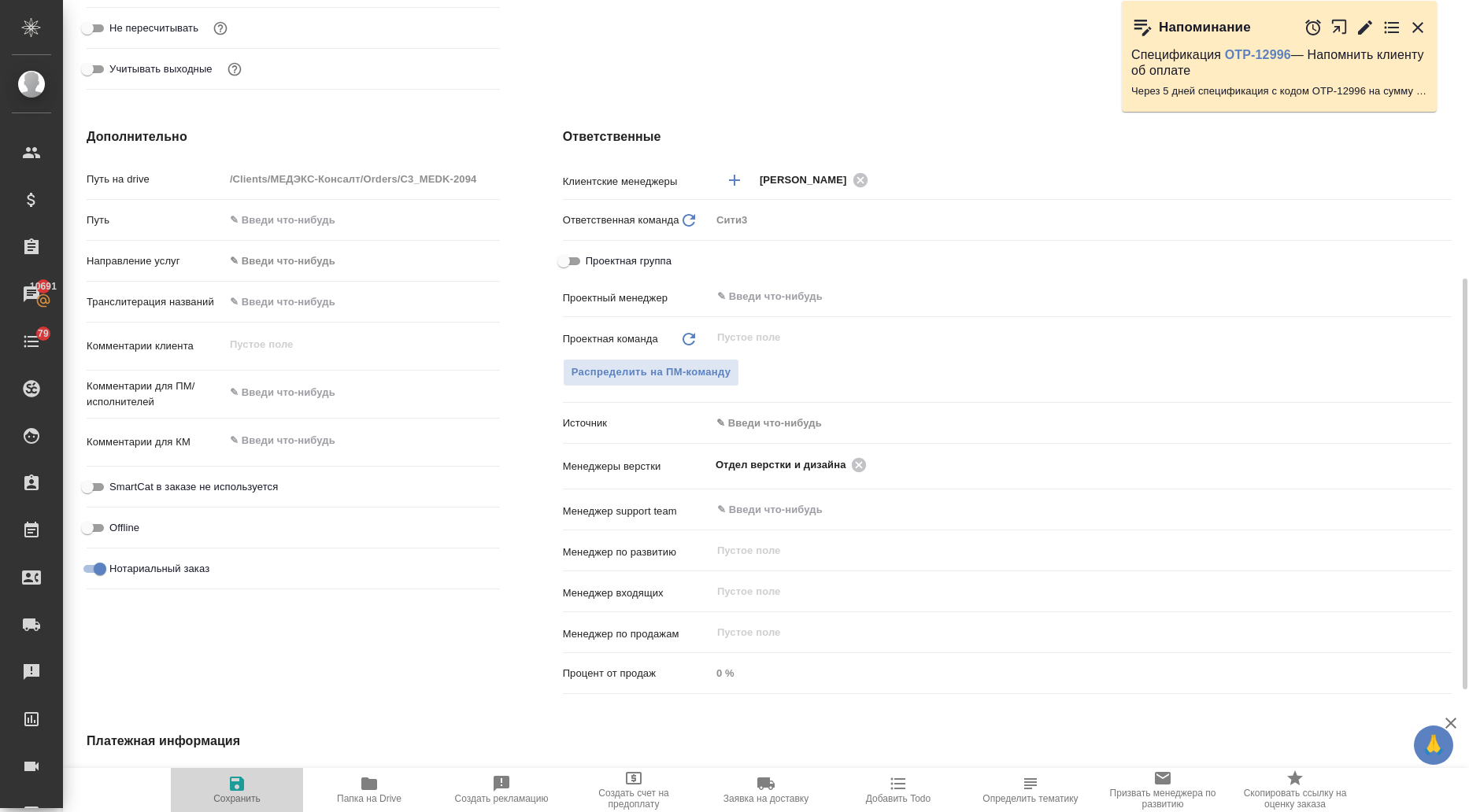
type textarea "x"
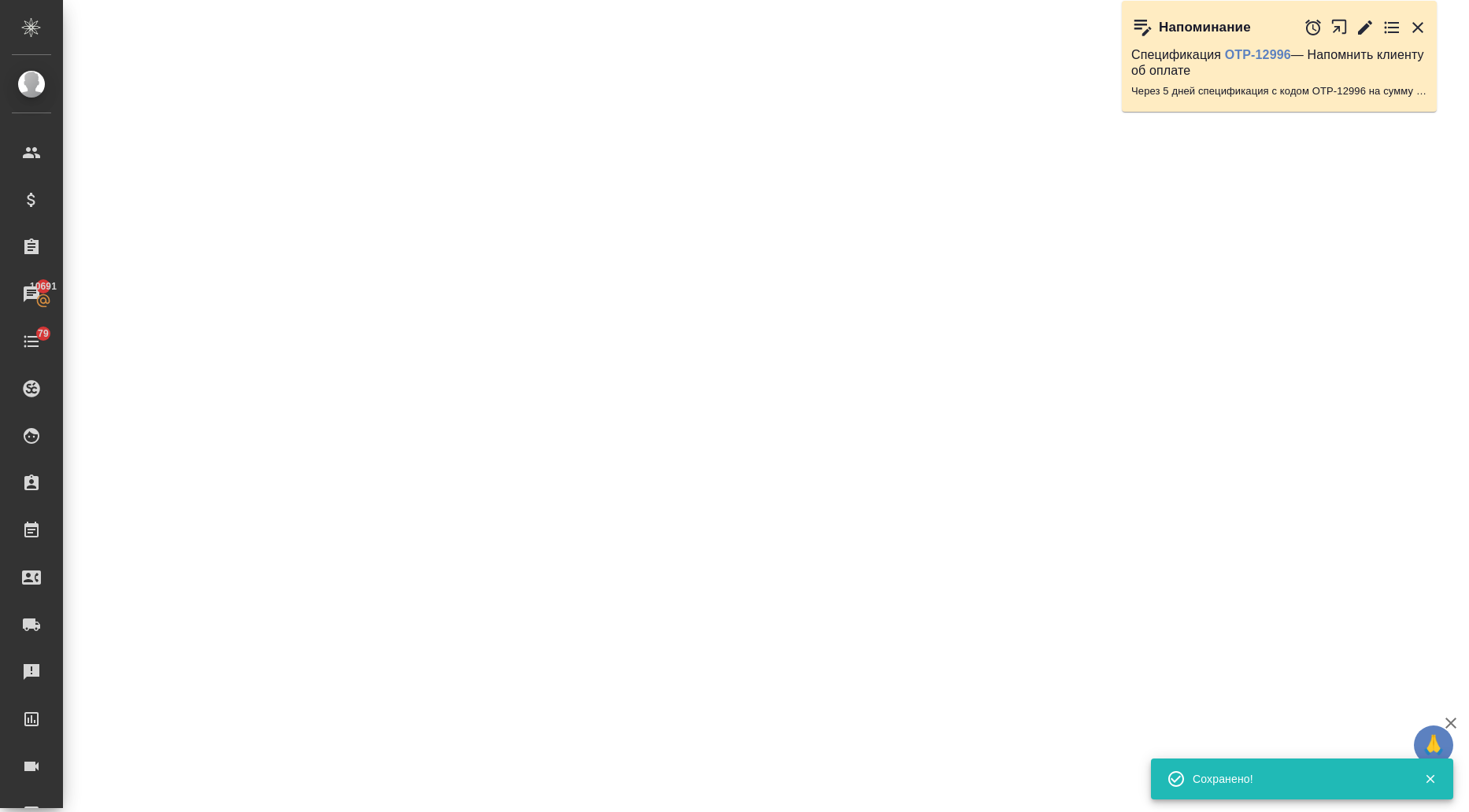
select select "RU"
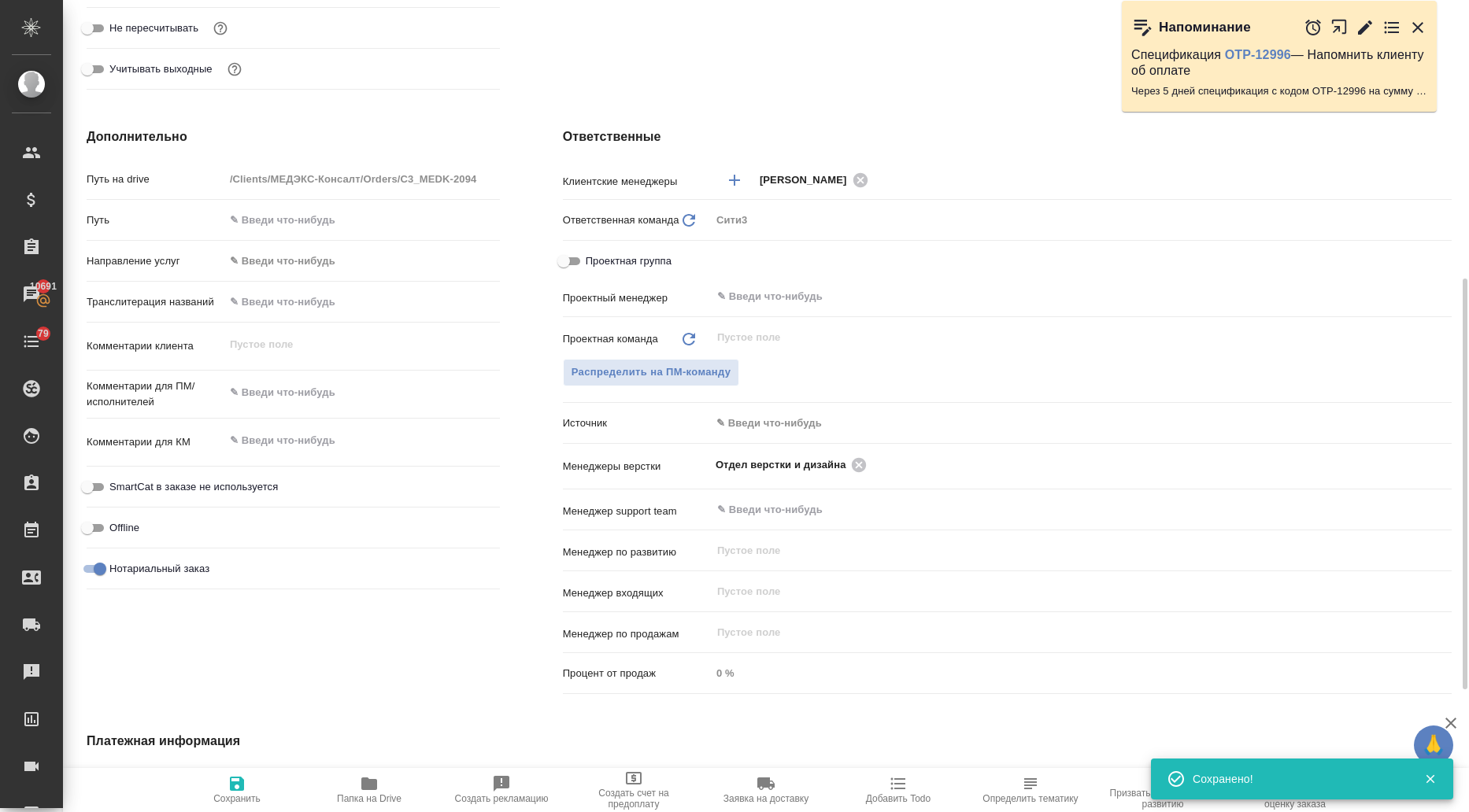
type textarea "x"
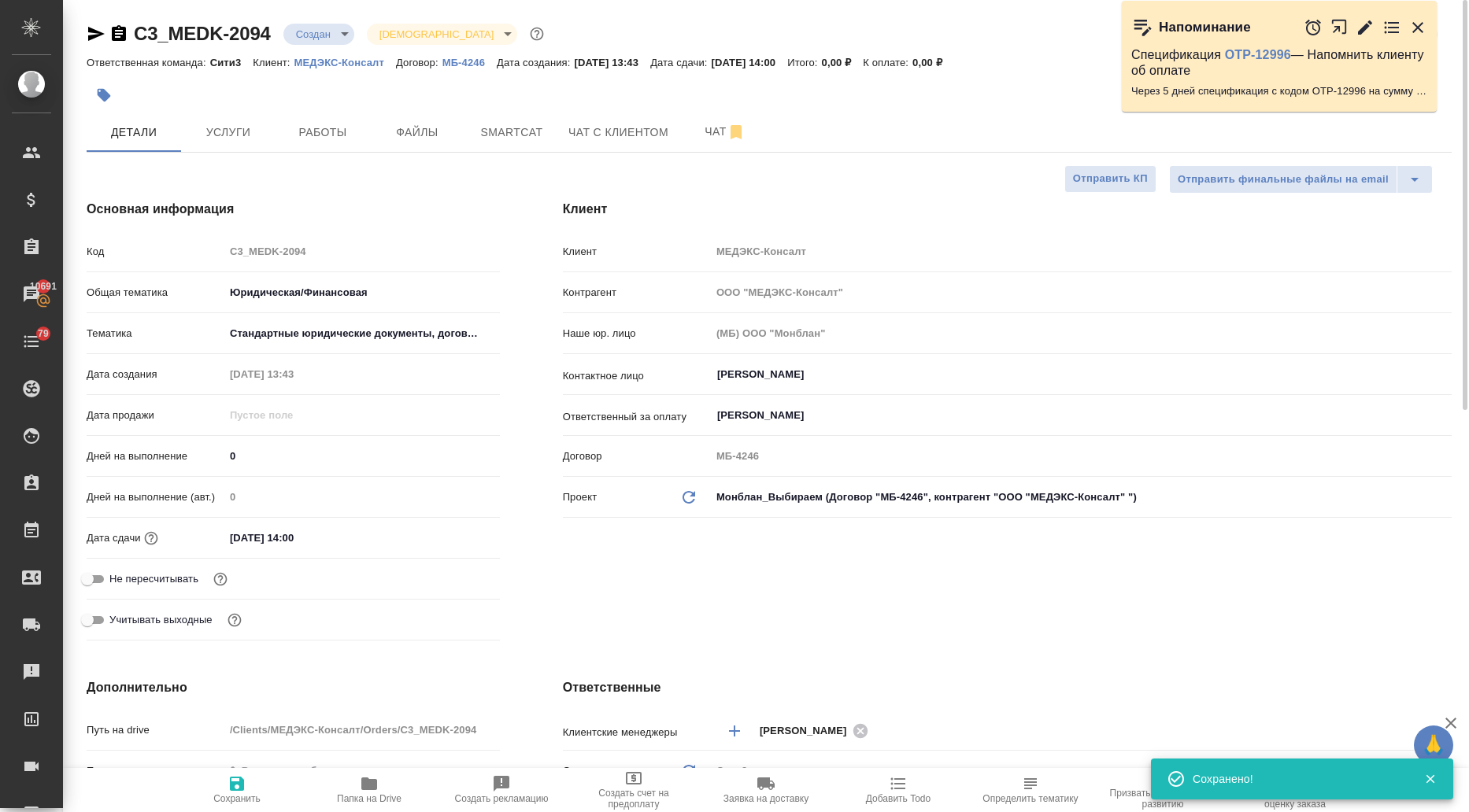
scroll to position [0, 0]
click at [424, 140] on span "Файлы" at bounding box center [417, 132] width 75 height 20
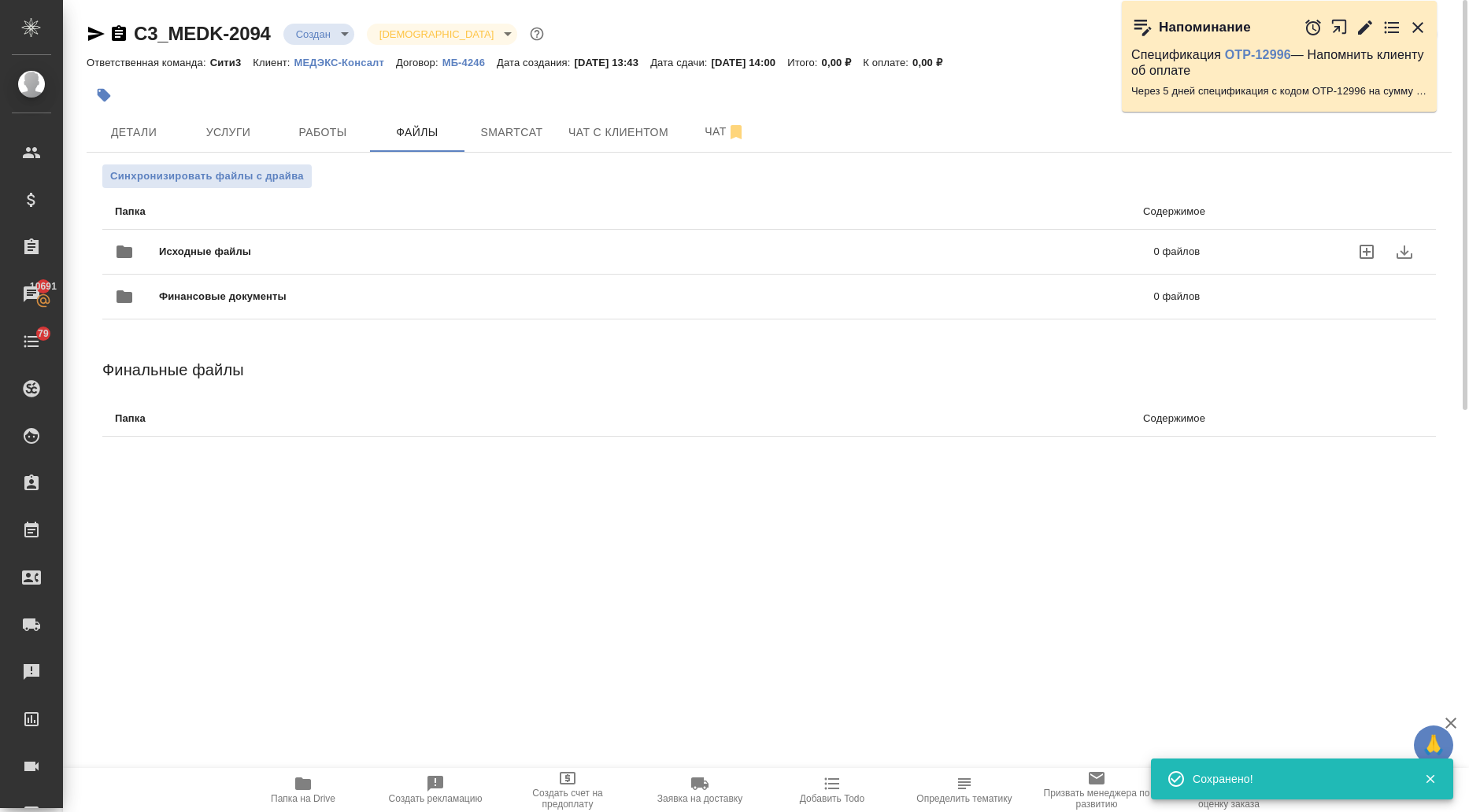
click at [238, 249] on span "Исходные файлы" at bounding box center [430, 252] width 543 height 16
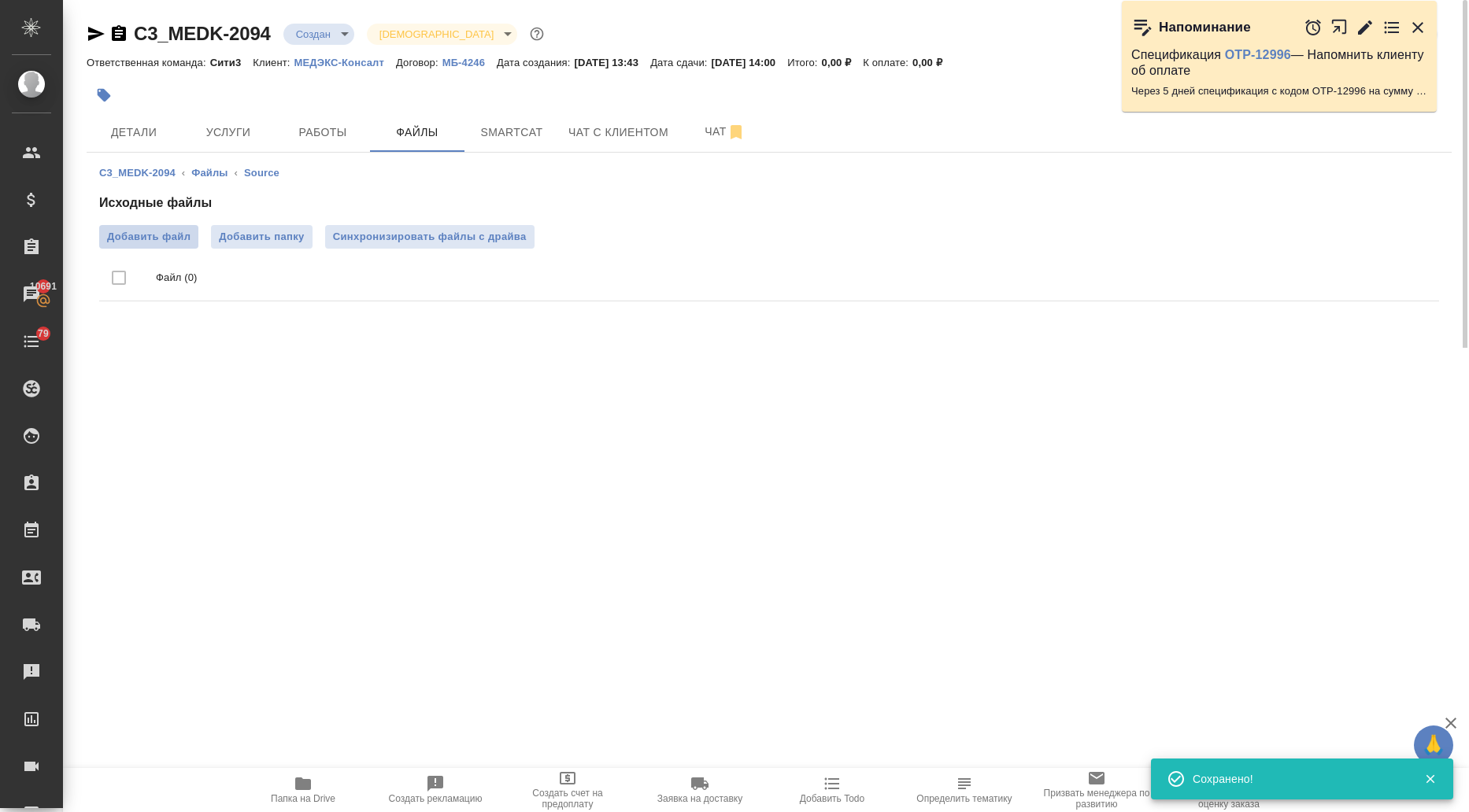
click at [166, 232] on span "Добавить файл" at bounding box center [149, 236] width 83 height 16
click at [0, 0] on input "Добавить файл" at bounding box center [0, 0] width 0 height 0
click at [208, 134] on span "Услуги" at bounding box center [228, 132] width 75 height 20
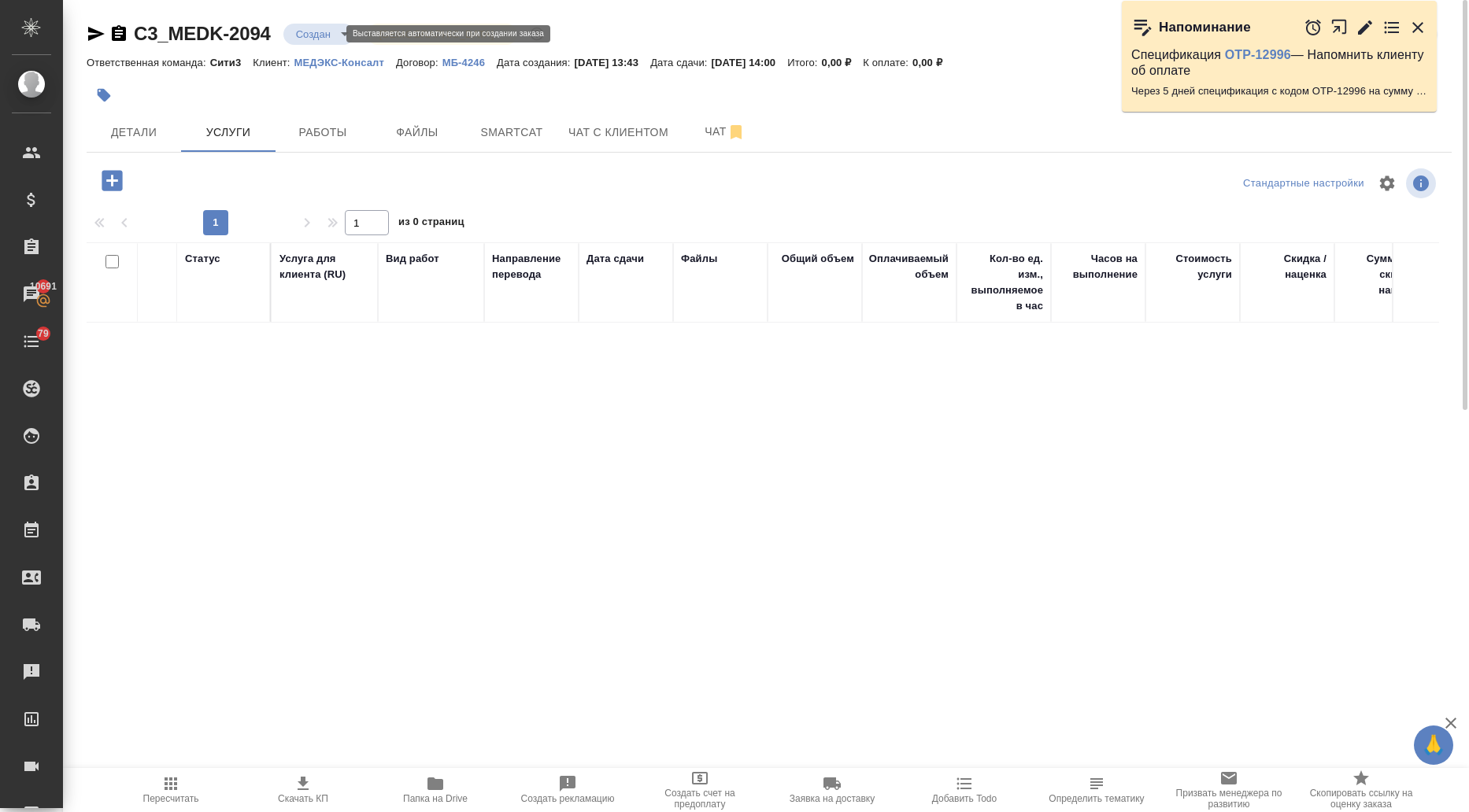
click at [321, 32] on body "🙏 .cls-1 fill:#fff; AWATERA Ilina Ekaterina Клиенты Спецификации Заказы 10691 Ч…" at bounding box center [734, 406] width 1469 height 812
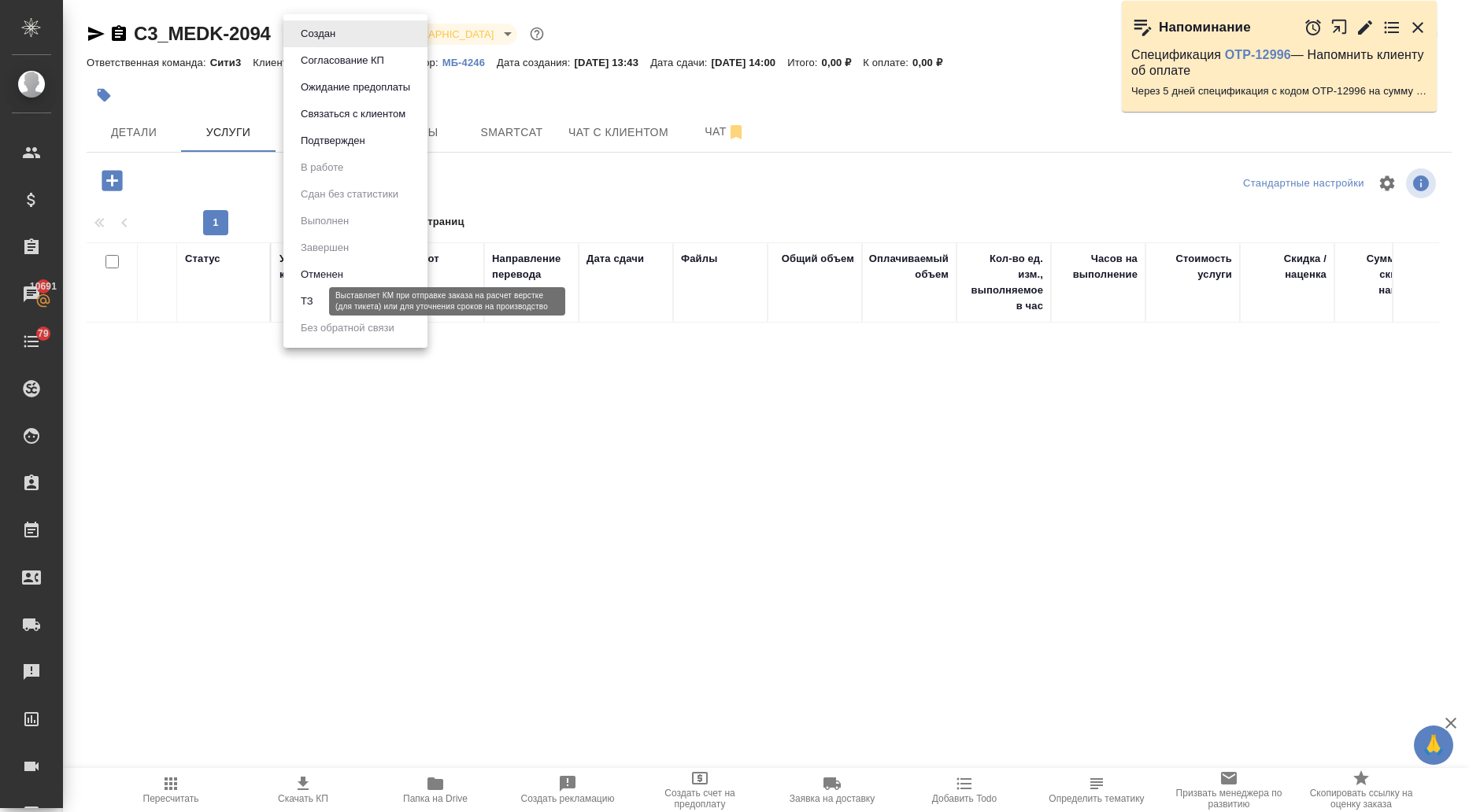
click at [310, 301] on button "ТЗ" at bounding box center [307, 301] width 22 height 17
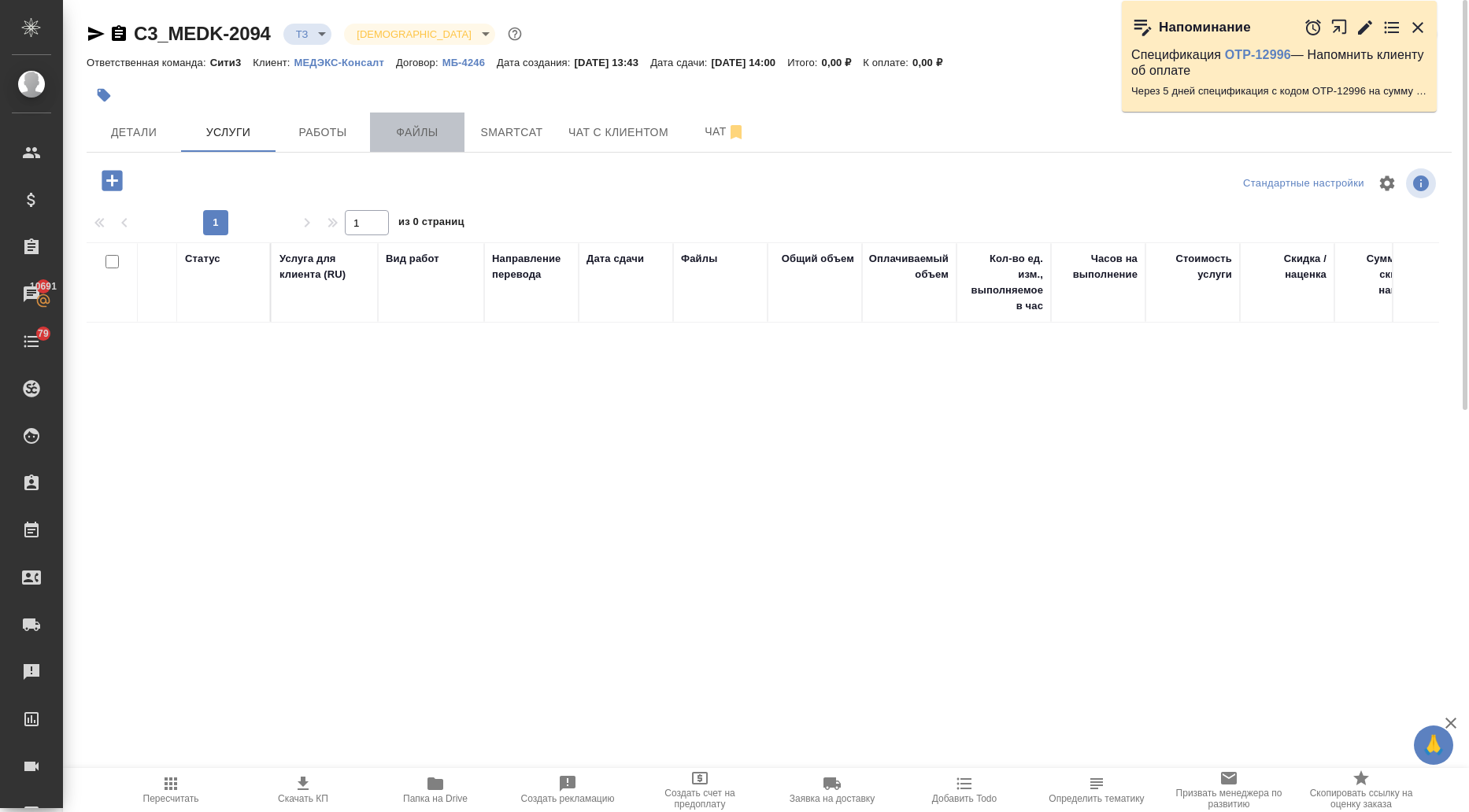
click at [401, 139] on span "Файлы" at bounding box center [417, 132] width 75 height 20
click at [424, 134] on span "Файлы" at bounding box center [417, 132] width 75 height 20
click at [414, 138] on span "Файлы" at bounding box center [417, 132] width 75 height 20
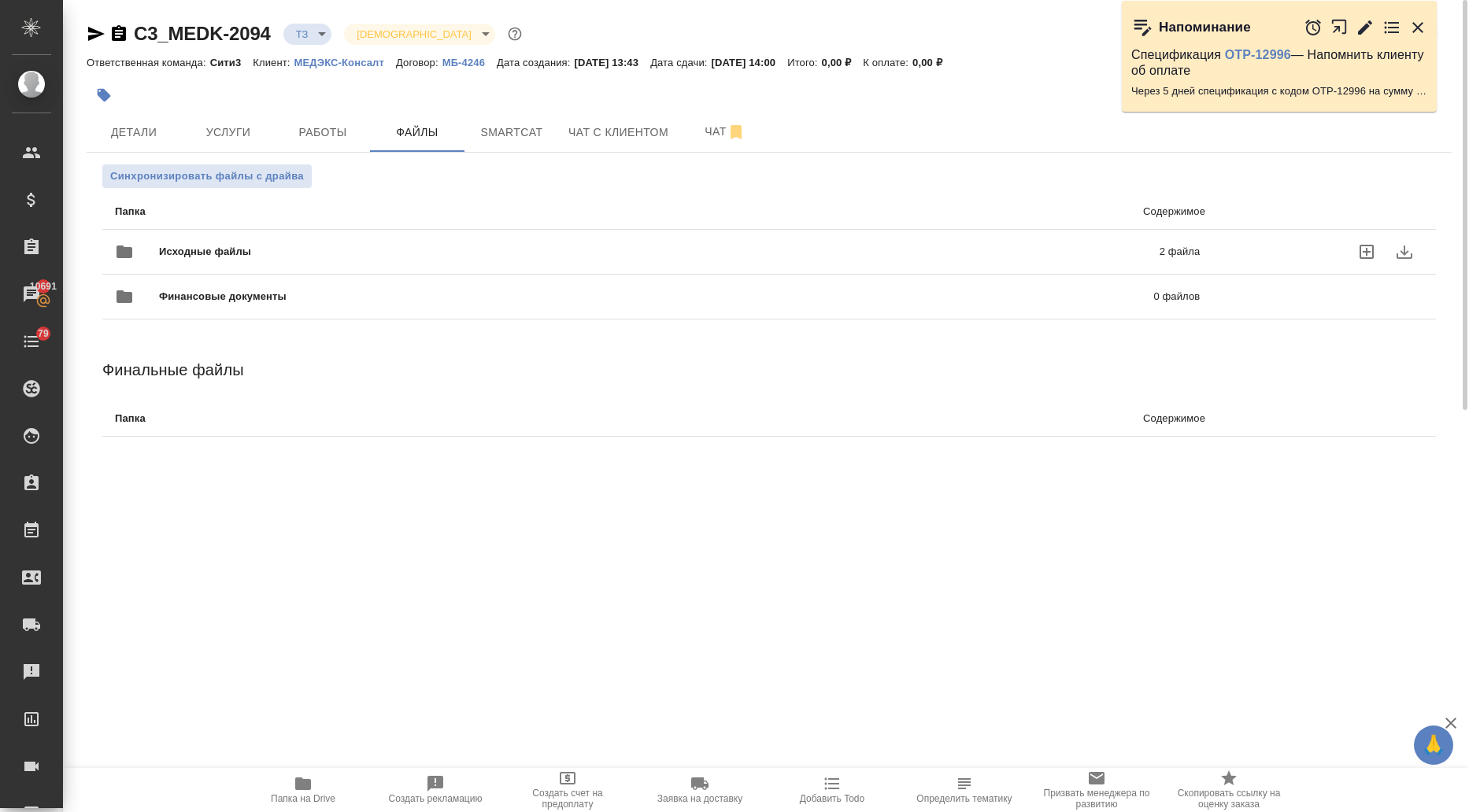
click at [248, 241] on div "Исходные файлы 2 файла" at bounding box center [657, 252] width 1084 height 38
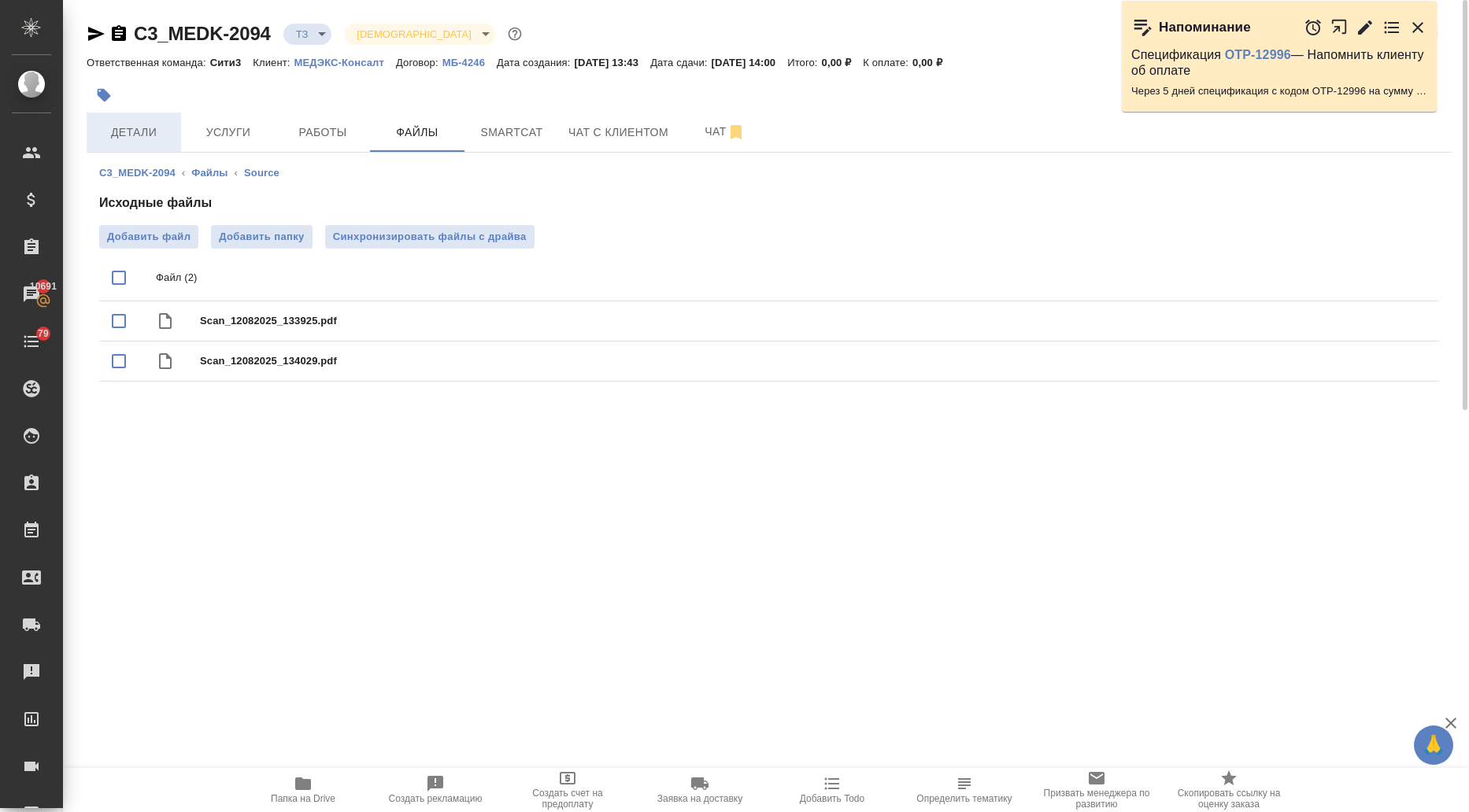
click at [142, 141] on span "Детали" at bounding box center [133, 132] width 75 height 20
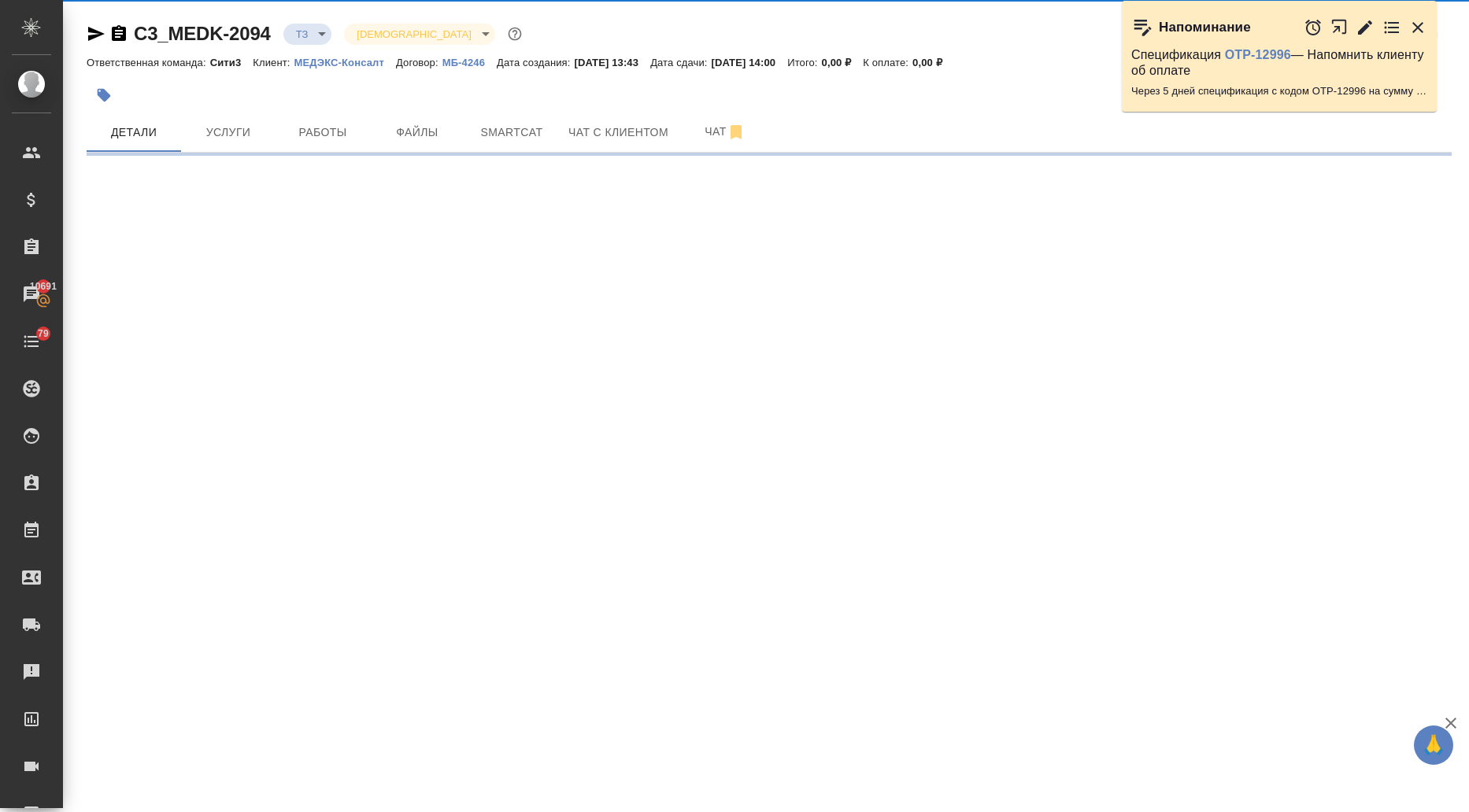
select select "RU"
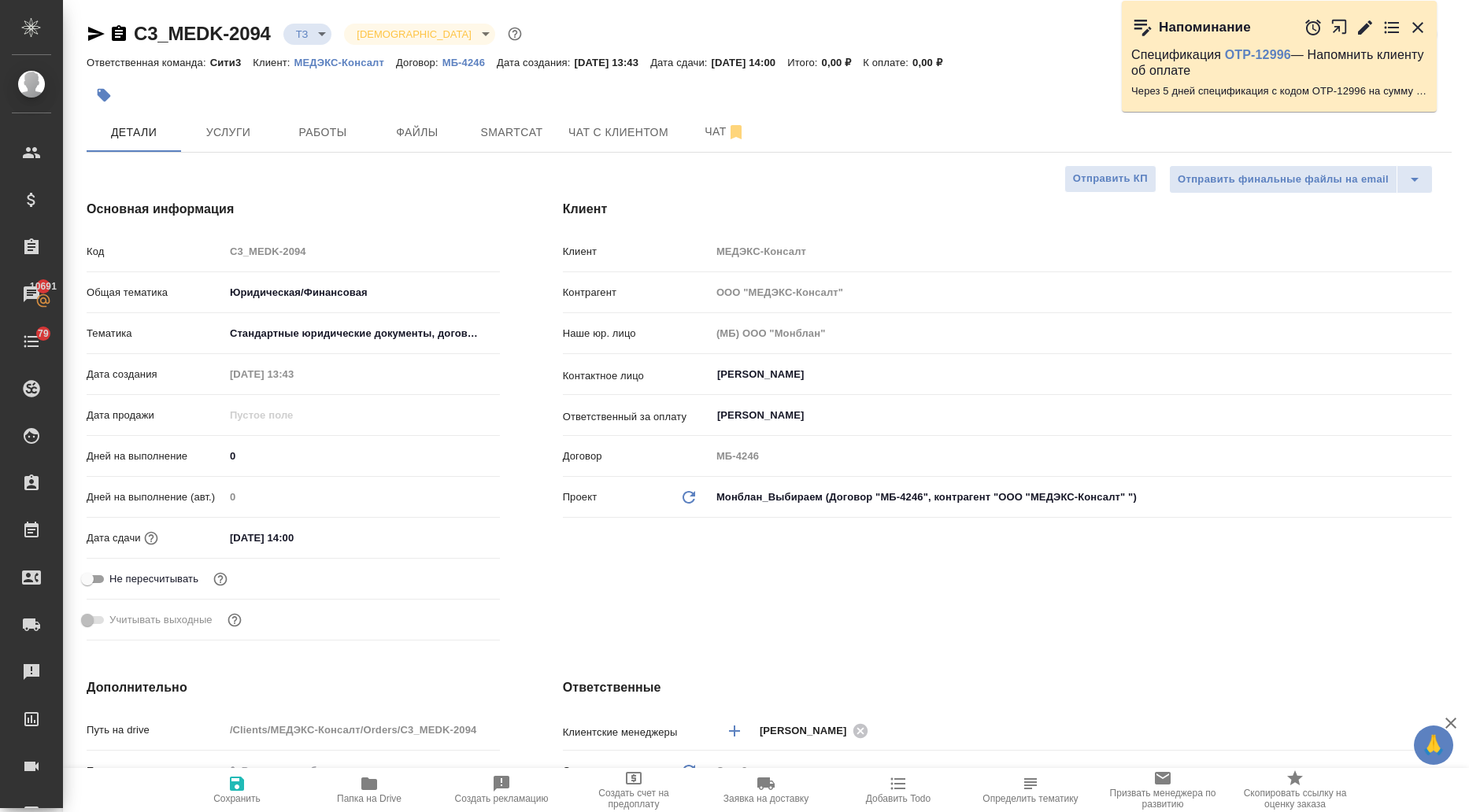
type textarea "x"
click at [243, 130] on span "Услуги" at bounding box center [228, 132] width 75 height 20
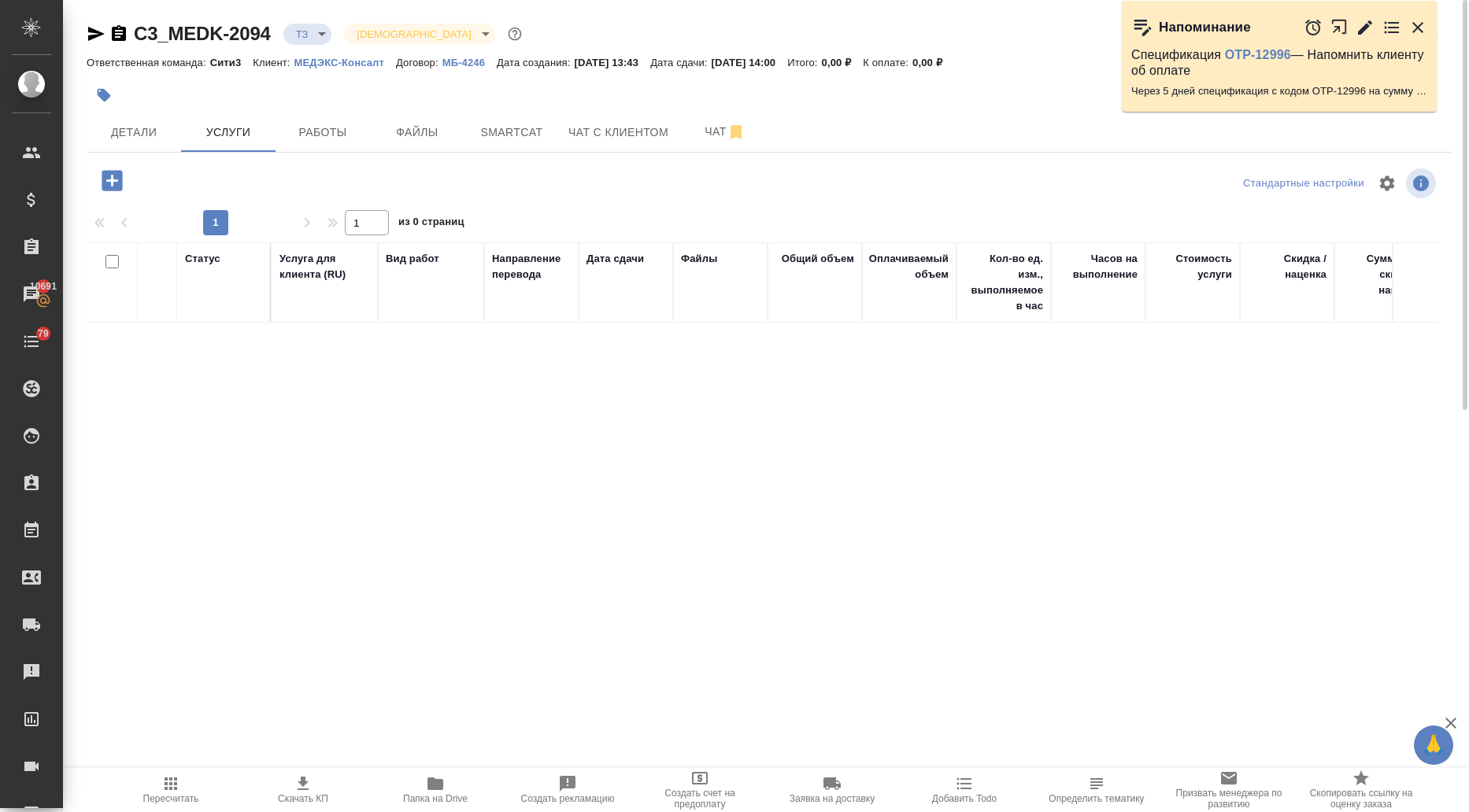
click at [110, 176] on icon "button" at bounding box center [112, 180] width 21 height 21
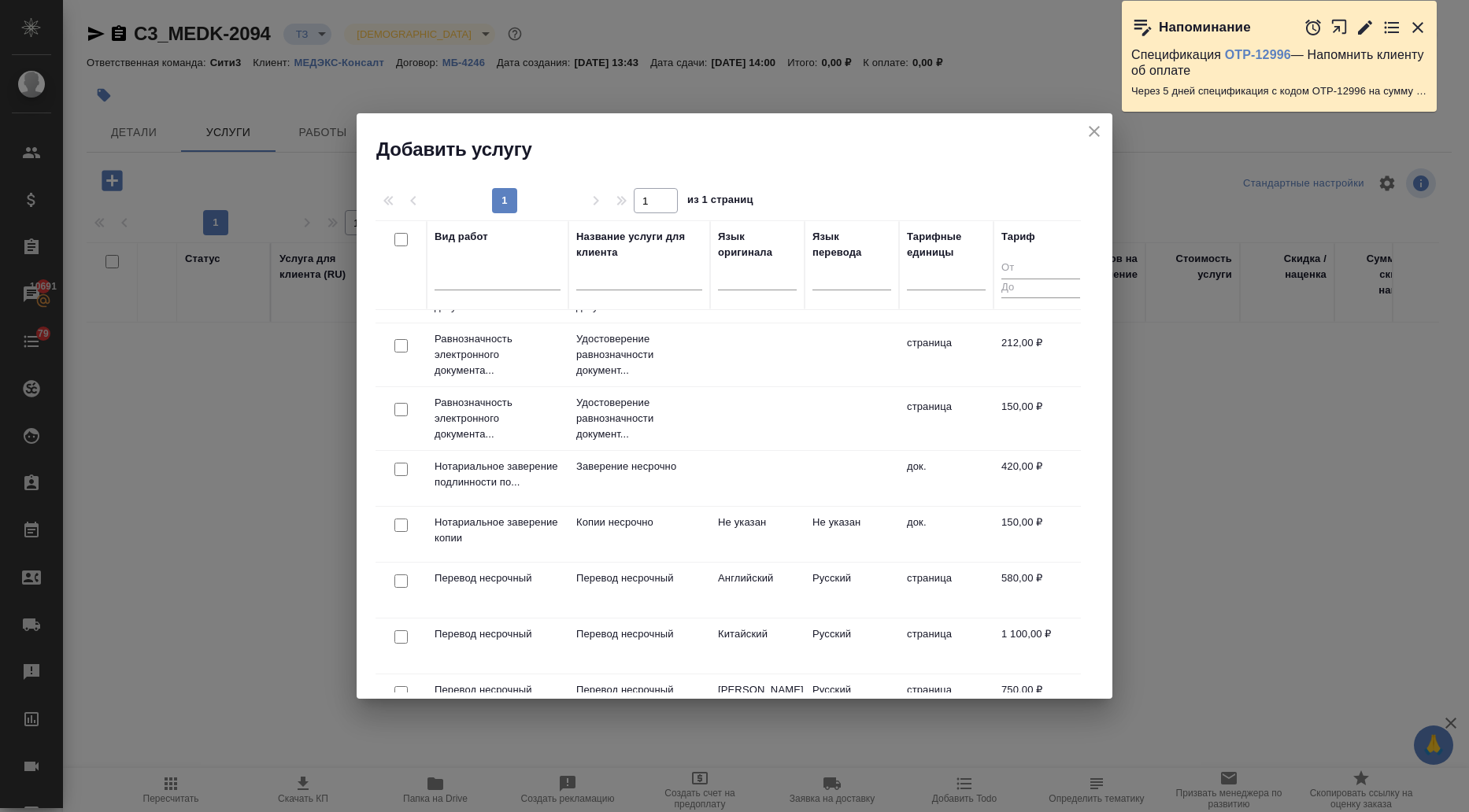
scroll to position [79, 0]
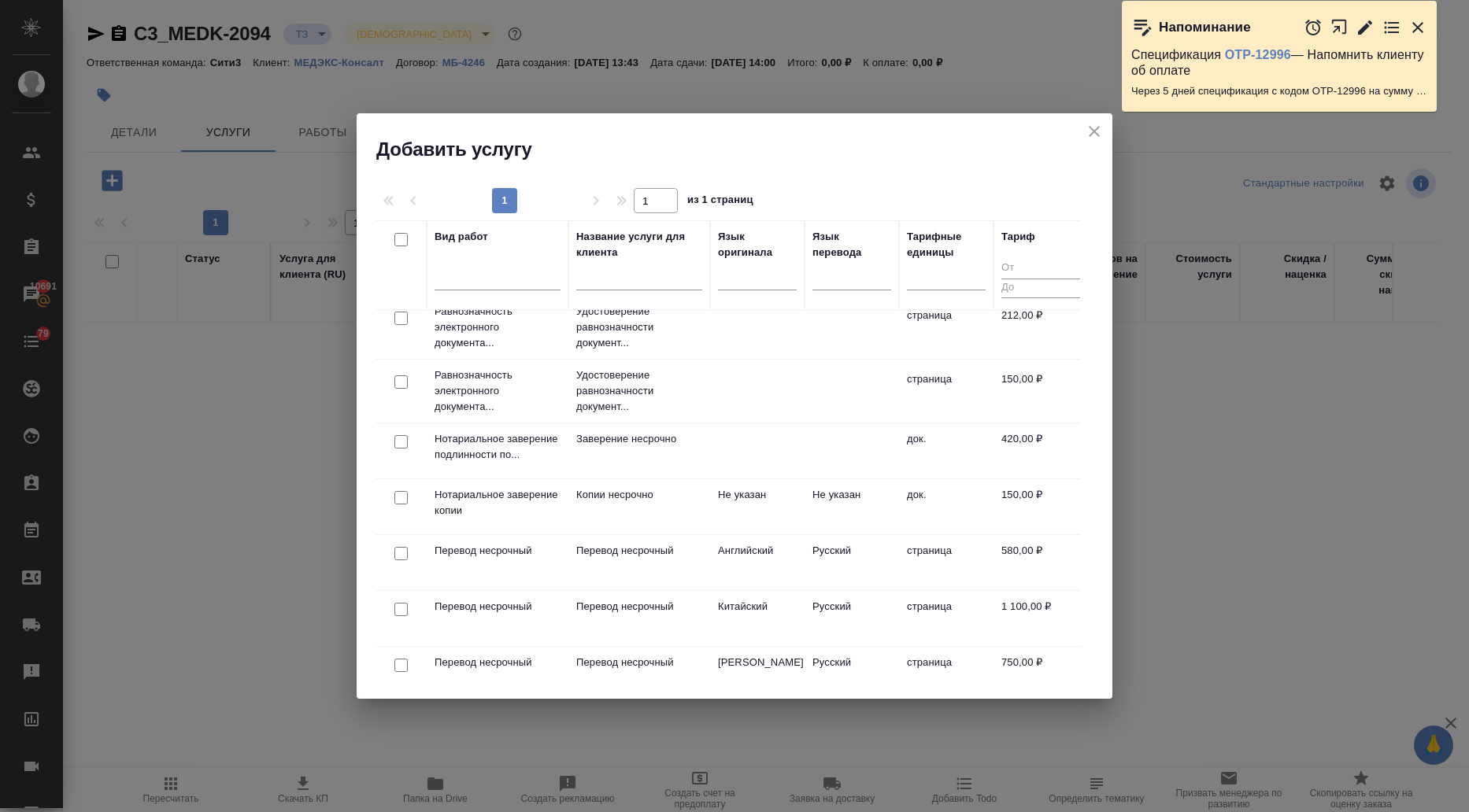
drag, startPoint x: 400, startPoint y: 549, endPoint x: 456, endPoint y: 533, distance: 58.2
click at [400, 551] on input "checkbox" at bounding box center [400, 553] width 13 height 13
checkbox input "true"
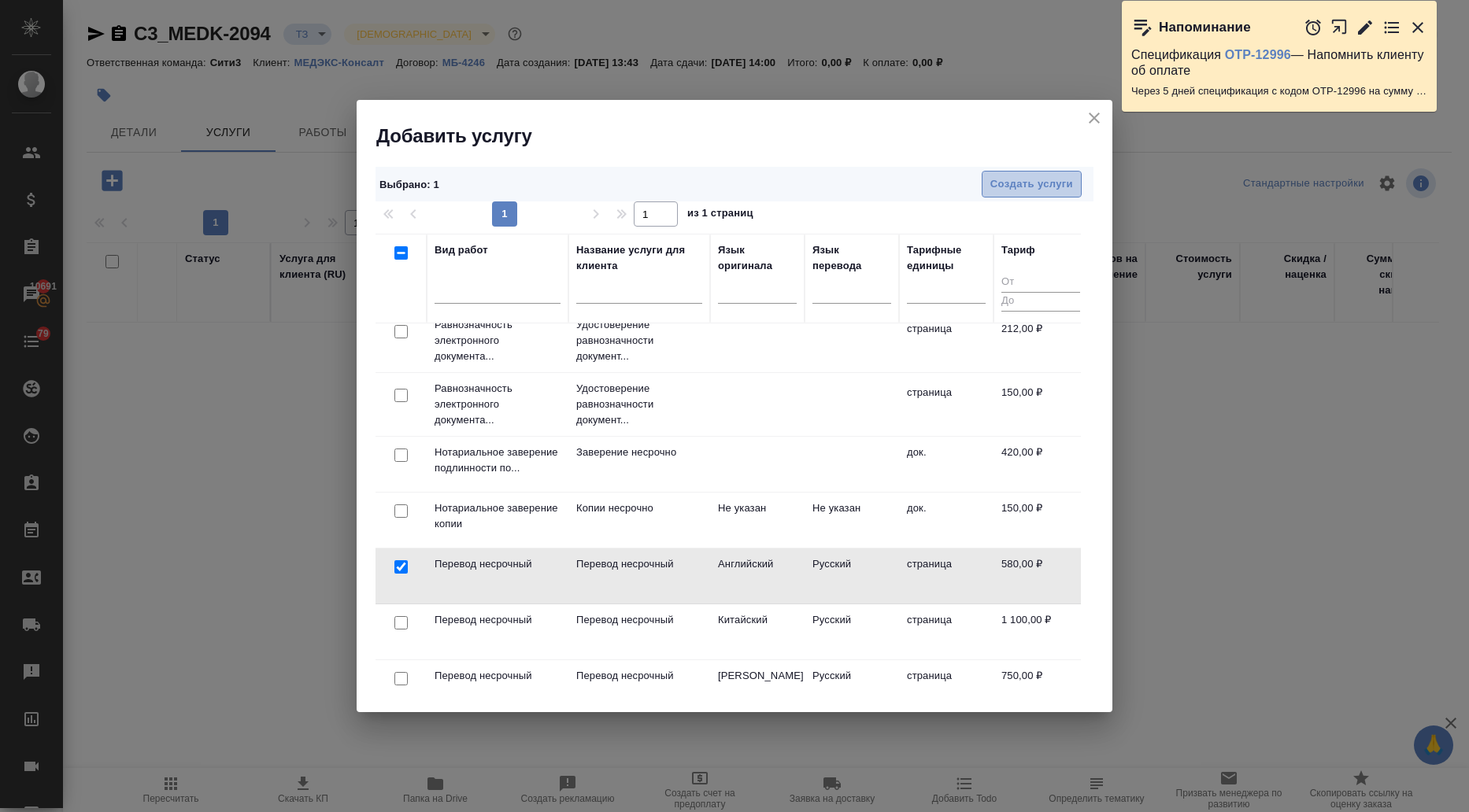
click at [1006, 185] on span "Создать услуги" at bounding box center [1031, 184] width 82 height 18
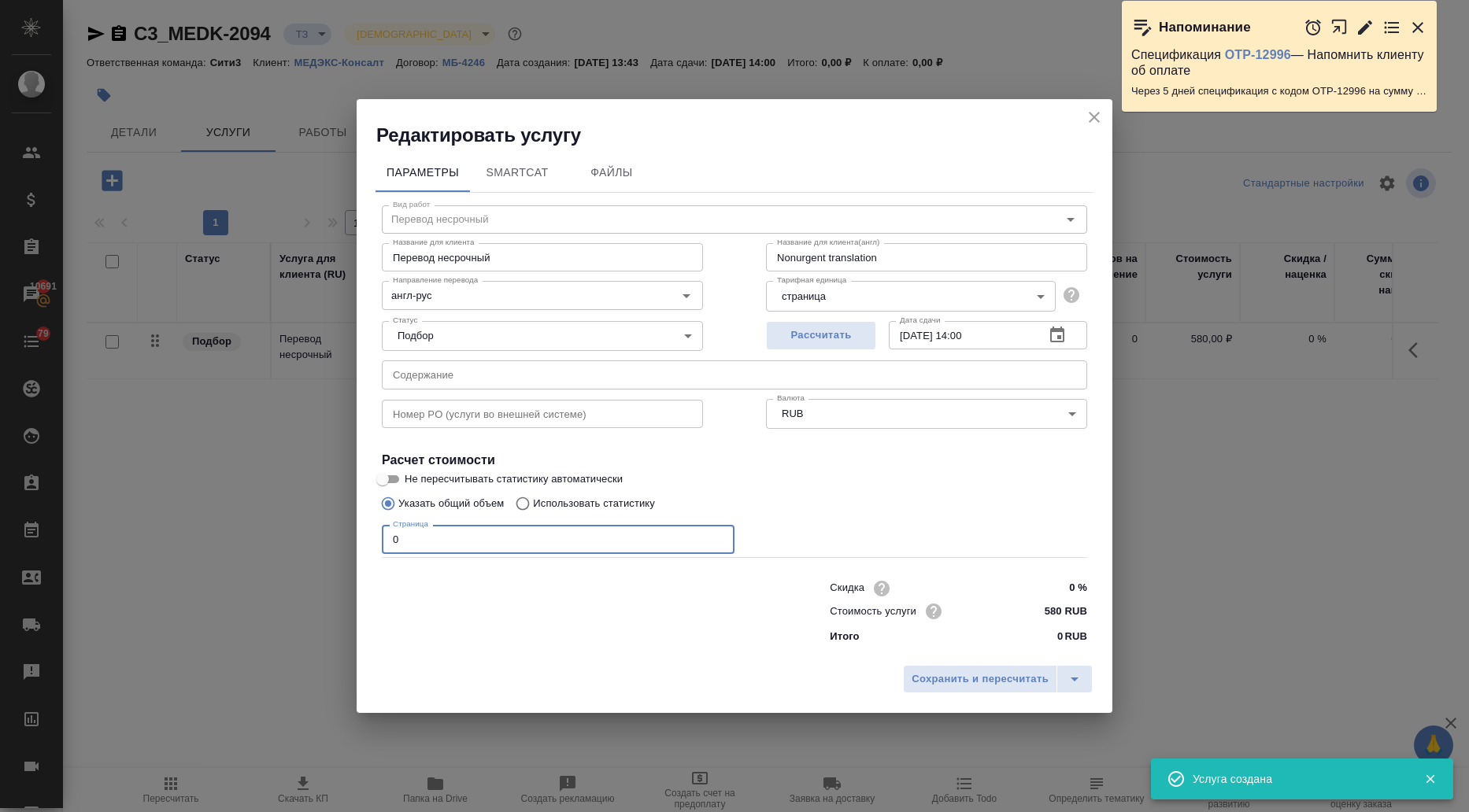
drag, startPoint x: 413, startPoint y: 542, endPoint x: 347, endPoint y: 540, distance: 66.0
click at [347, 540] on div "Редактировать услугу Параметры SmartCat Файлы Вид работ Перевод несрочный Вид р…" at bounding box center [734, 406] width 1469 height 812
type input "8"
click at [469, 372] on input "text" at bounding box center [734, 374] width 705 height 29
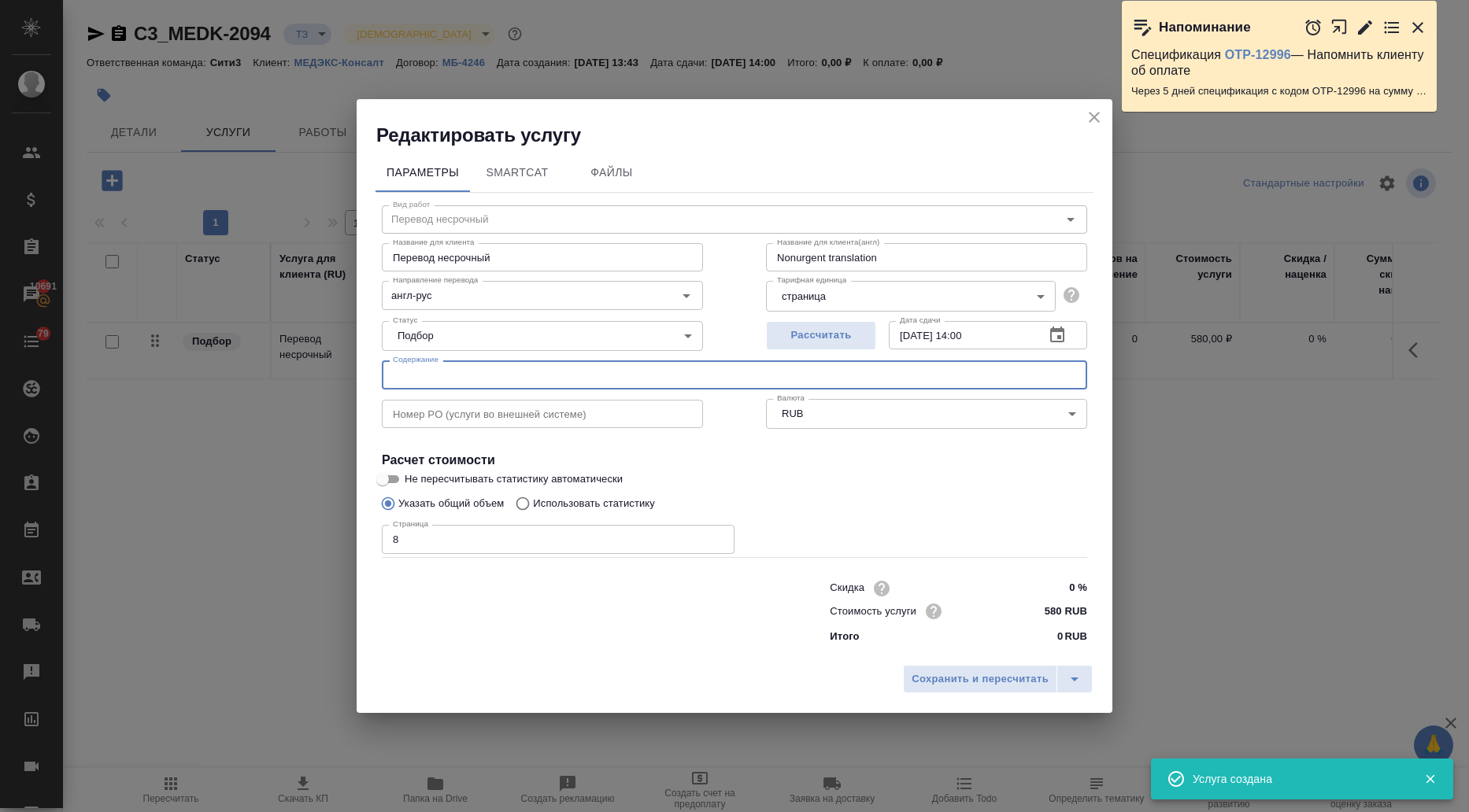
paste input "Де Бон - Комплект имплантата BNS с винтом 1. Доверенность (перевод + нотариальн…"
click at [962, 373] on input "Де Бон - Комплект имплантата BNS с винтом 1. Доверенность (перевод + нотариальн…" at bounding box center [734, 374] width 705 height 29
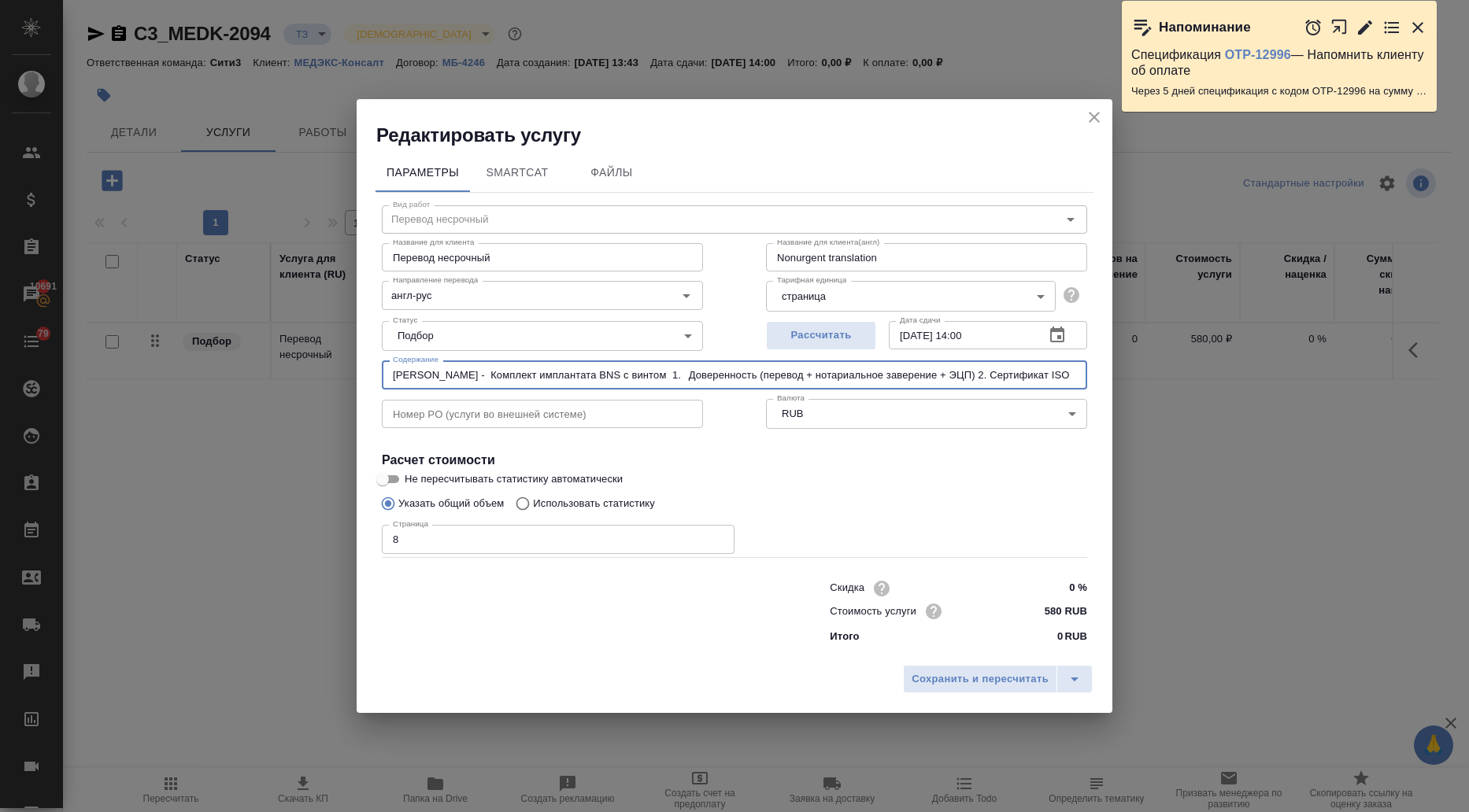
drag, startPoint x: 927, startPoint y: 372, endPoint x: 713, endPoint y: 375, distance: 214.0
click at [713, 375] on input "Де Бон - Комплект имплантата BNS с винтом 1. Доверенность (перевод + нотариальн…" at bounding box center [734, 374] width 705 height 29
click at [640, 375] on input "Де Бон - Комплект имплантата BNS с винтом 1. Доверенность 2. Сертификат ISO" at bounding box center [734, 374] width 705 height 29
drag, startPoint x: 816, startPoint y: 371, endPoint x: 361, endPoint y: 380, distance: 455.1
click at [361, 380] on div "Параметры SmartCat Файлы Вид работ Перевод несрочный Вид работ Название для кли…" at bounding box center [734, 403] width 756 height 510
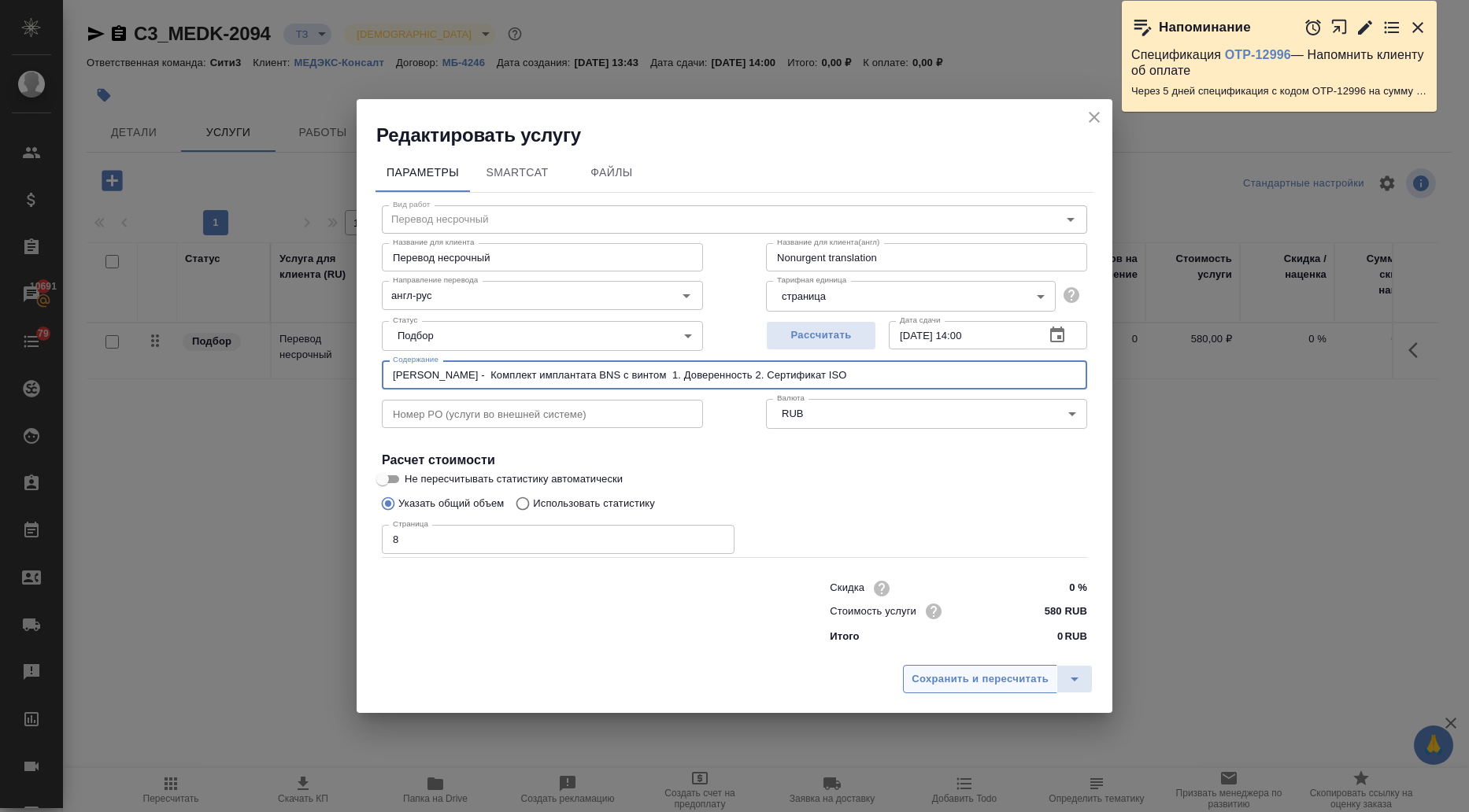
type input "Де Бон - Комплект имплантата BNS с винтом 1. Доверенность 2. Сертификат ISO"
click at [929, 679] on span "Сохранить и пересчитать" at bounding box center [980, 679] width 137 height 18
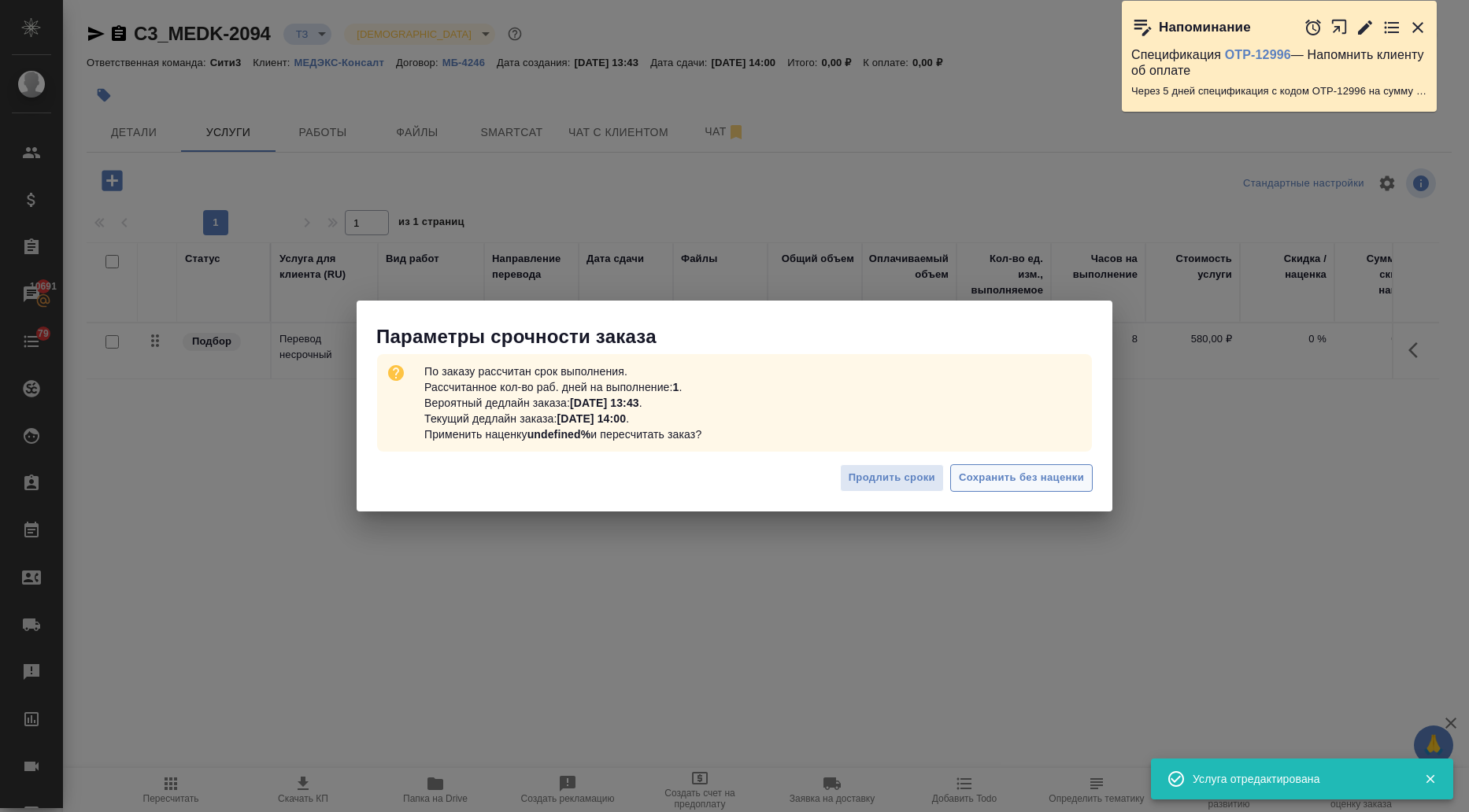
click at [1020, 476] on span "Сохранить без наценки" at bounding box center [1021, 478] width 126 height 18
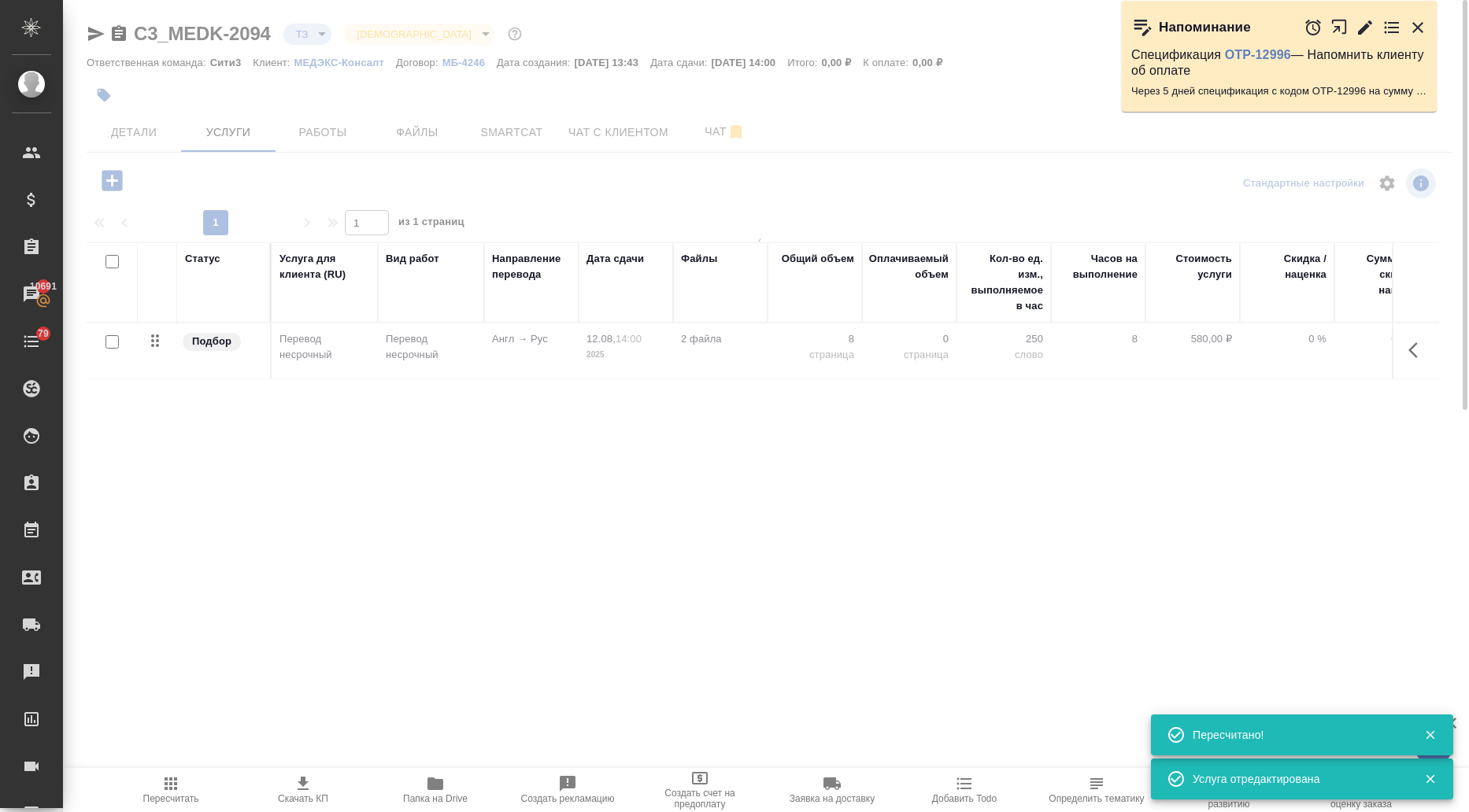
type input "urgent"
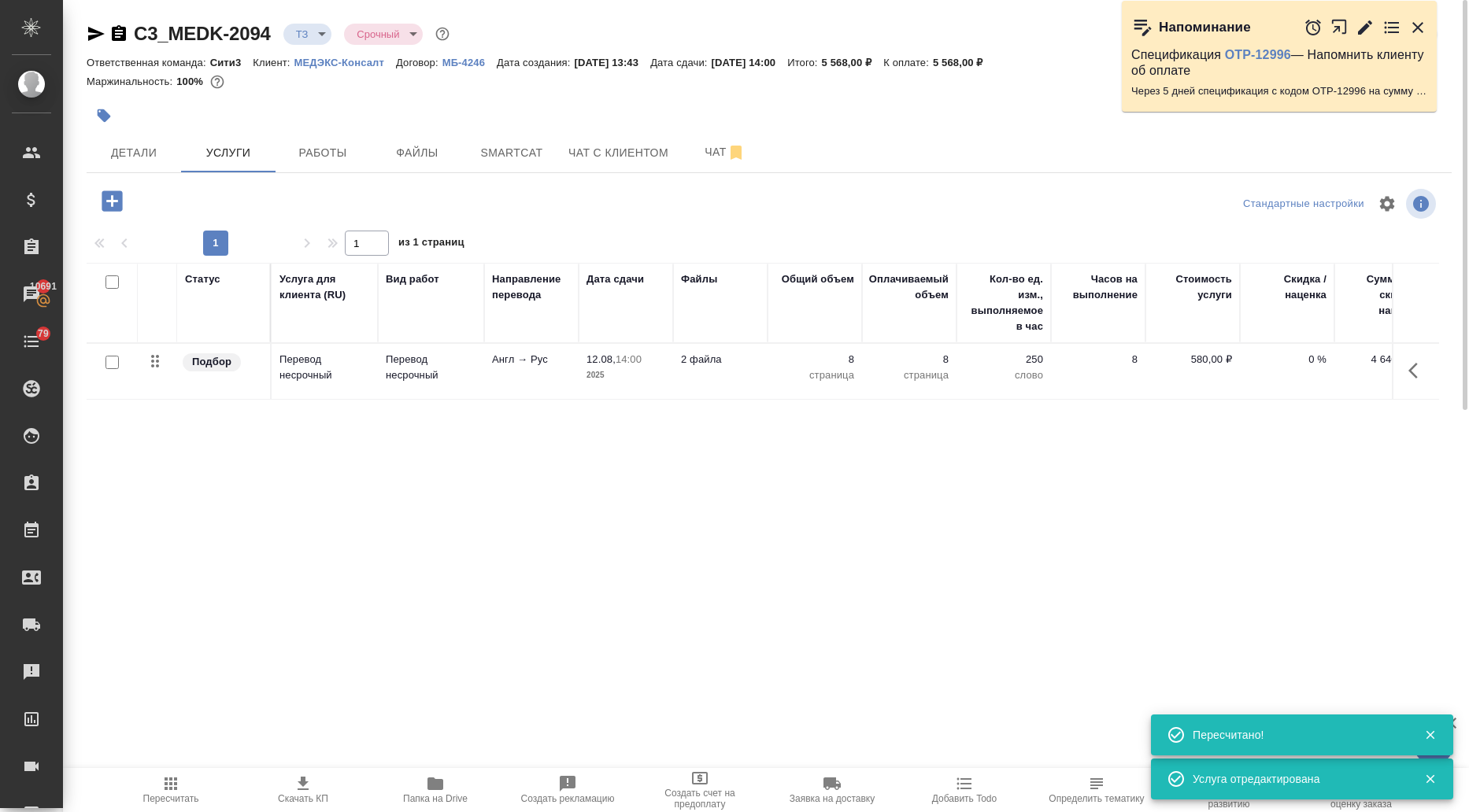
click at [109, 195] on icon "button" at bounding box center [112, 201] width 21 height 21
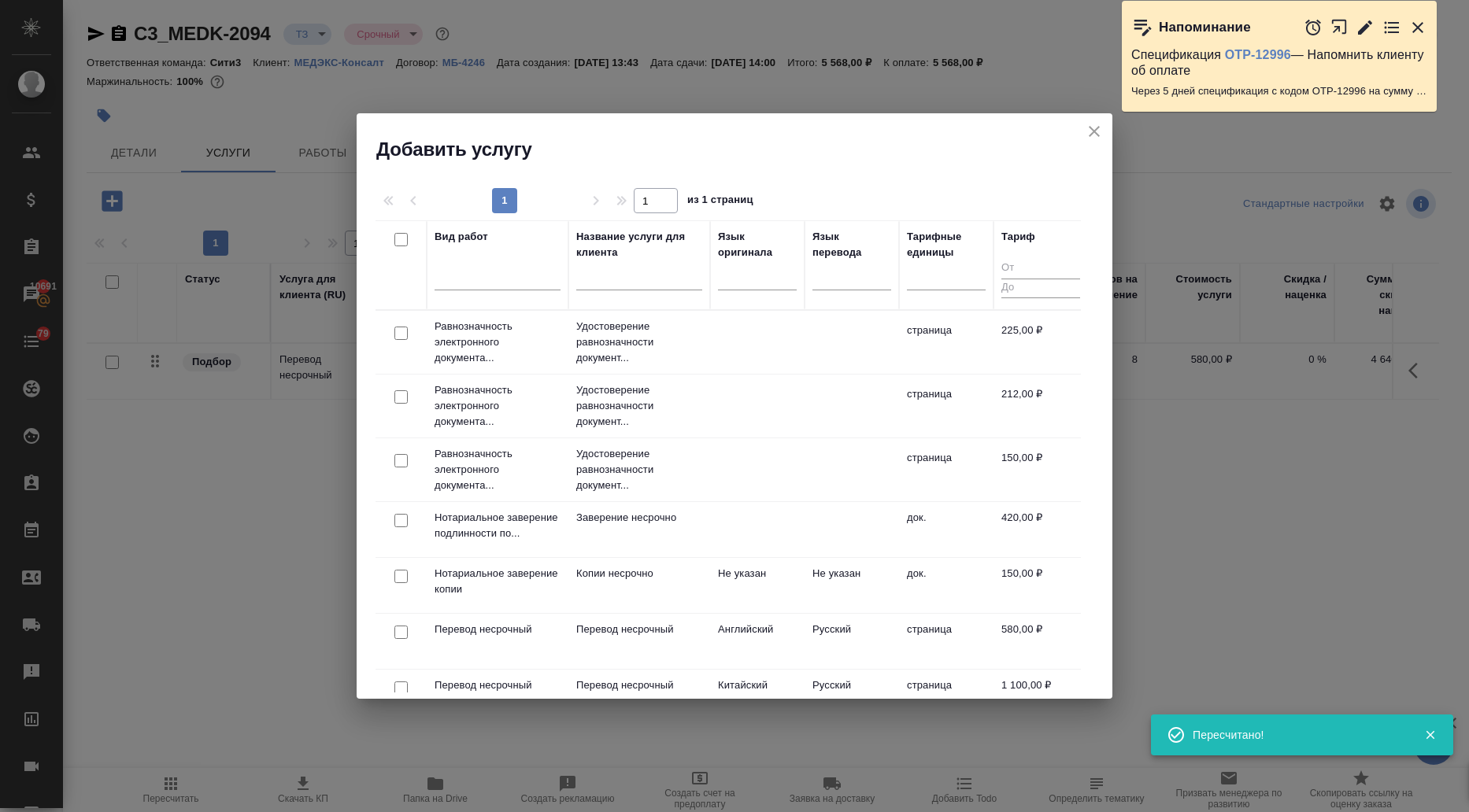
click at [398, 517] on input "checkbox" at bounding box center [400, 519] width 13 height 13
checkbox input "true"
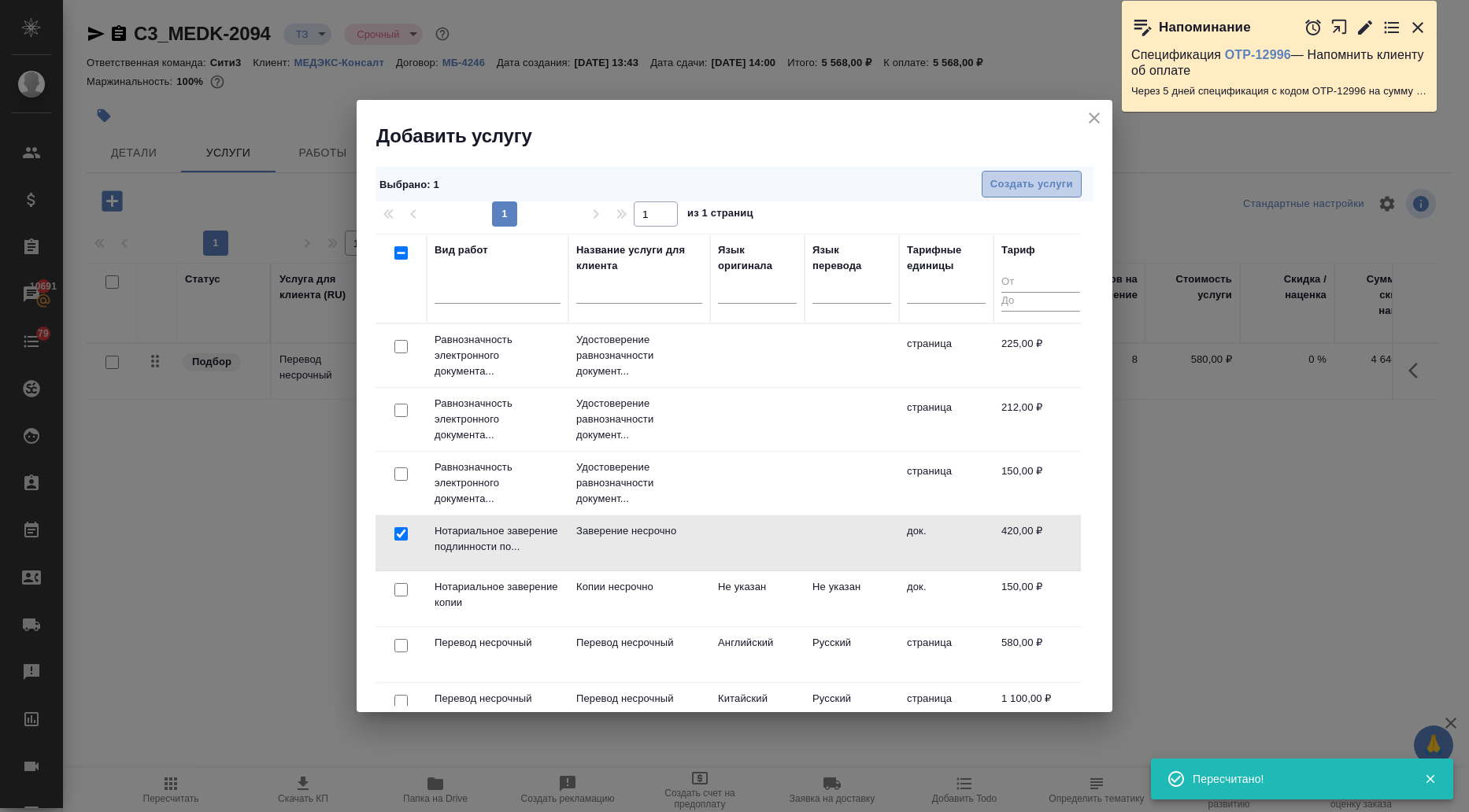
click at [1026, 190] on span "Создать услуги" at bounding box center [1031, 184] width 82 height 18
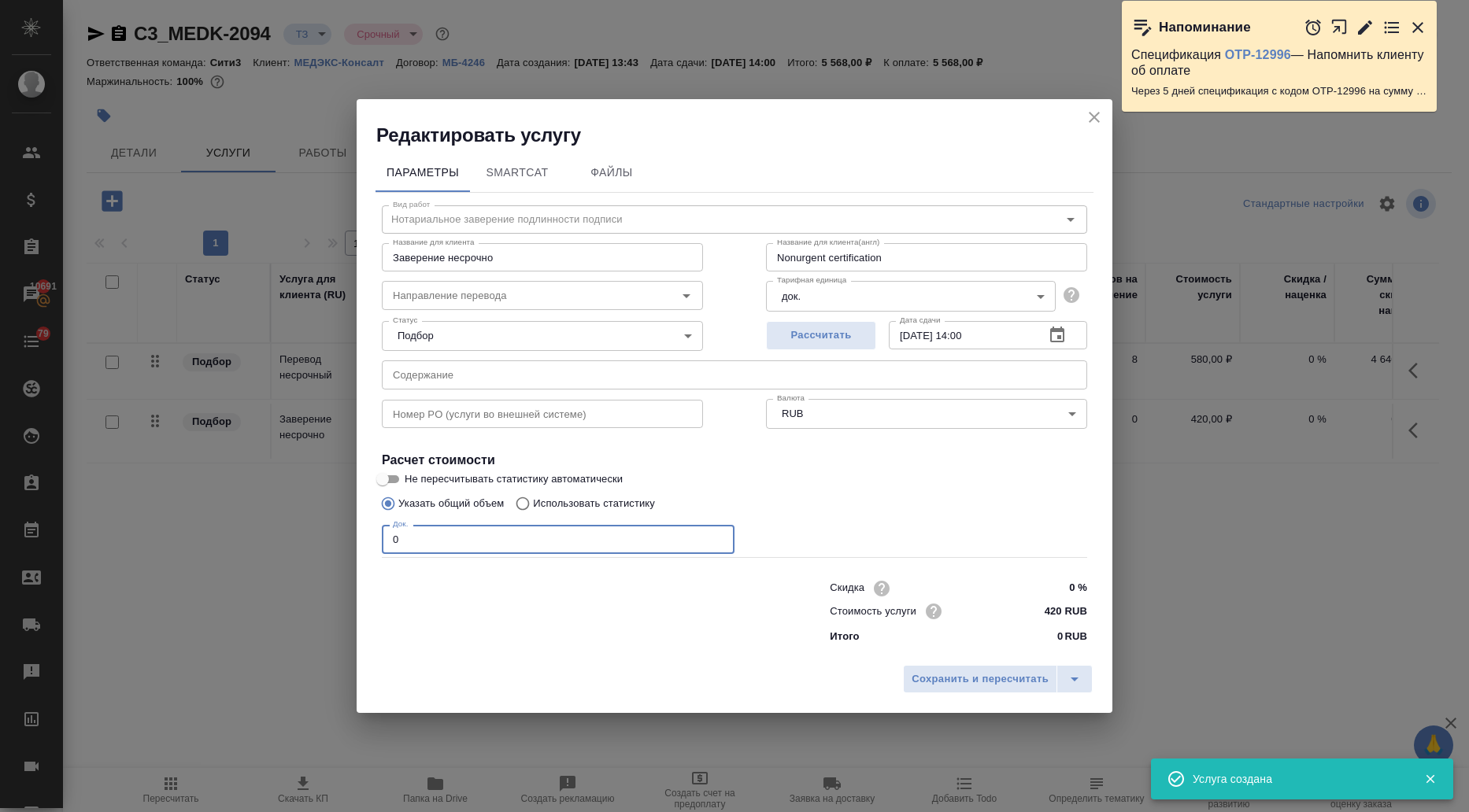
drag, startPoint x: 419, startPoint y: 539, endPoint x: 344, endPoint y: 535, distance: 75.1
click at [344, 535] on div "Редактировать услугу Параметры SmartCat Файлы Вид работ Нотариальное заверение …" at bounding box center [734, 406] width 1469 height 812
type input "2"
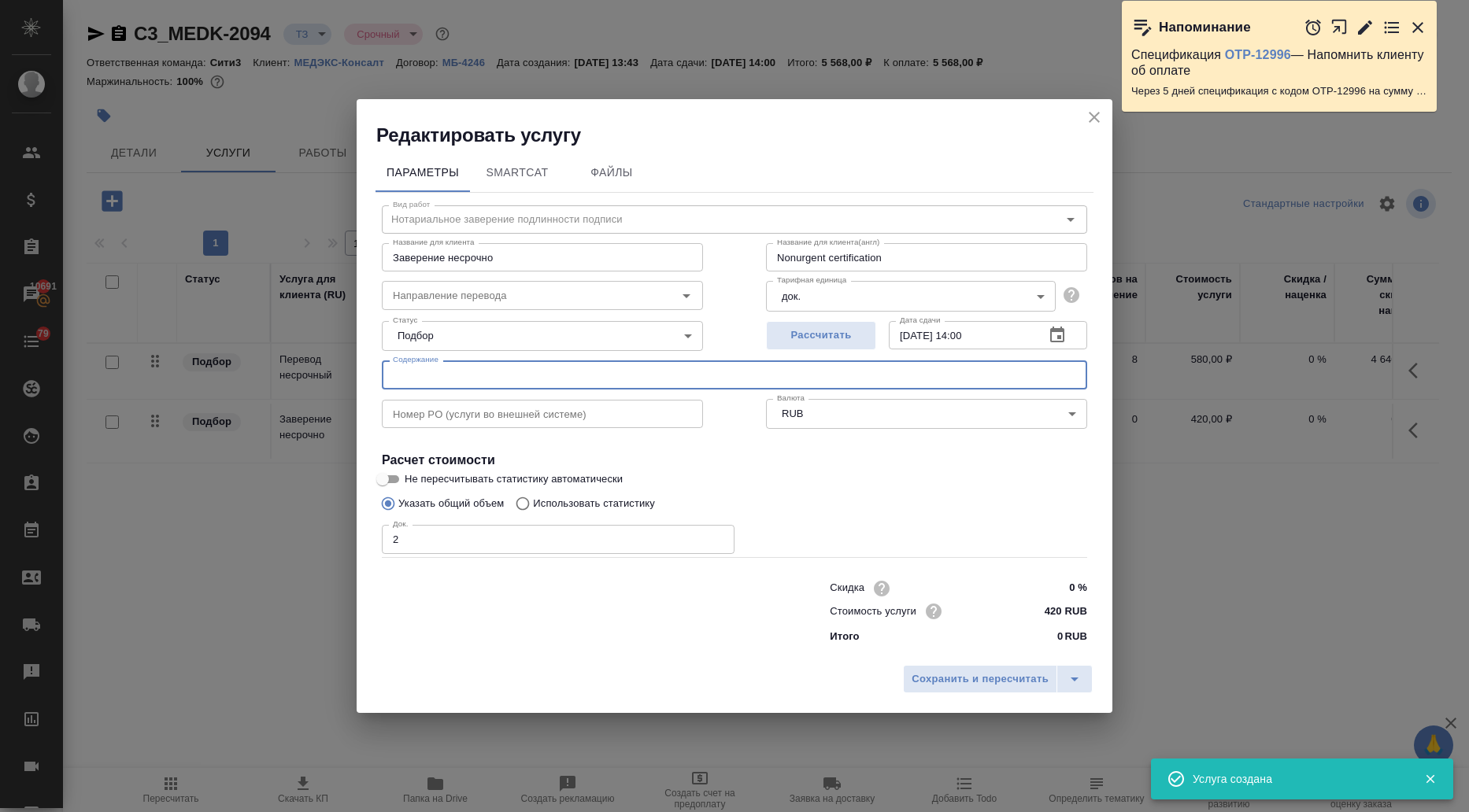
click at [453, 372] on input "text" at bounding box center [734, 374] width 705 height 29
paste input "Де Бон - Комплект имплантата BNS с винтом 1. Доверенность 2. Сертификат ISO"
type input "Де Бон - Комплект имплантата BNS с винтом 1. Доверенность 2. Сертификат ISO"
click at [952, 673] on span "Сохранить и пересчитать" at bounding box center [980, 679] width 137 height 18
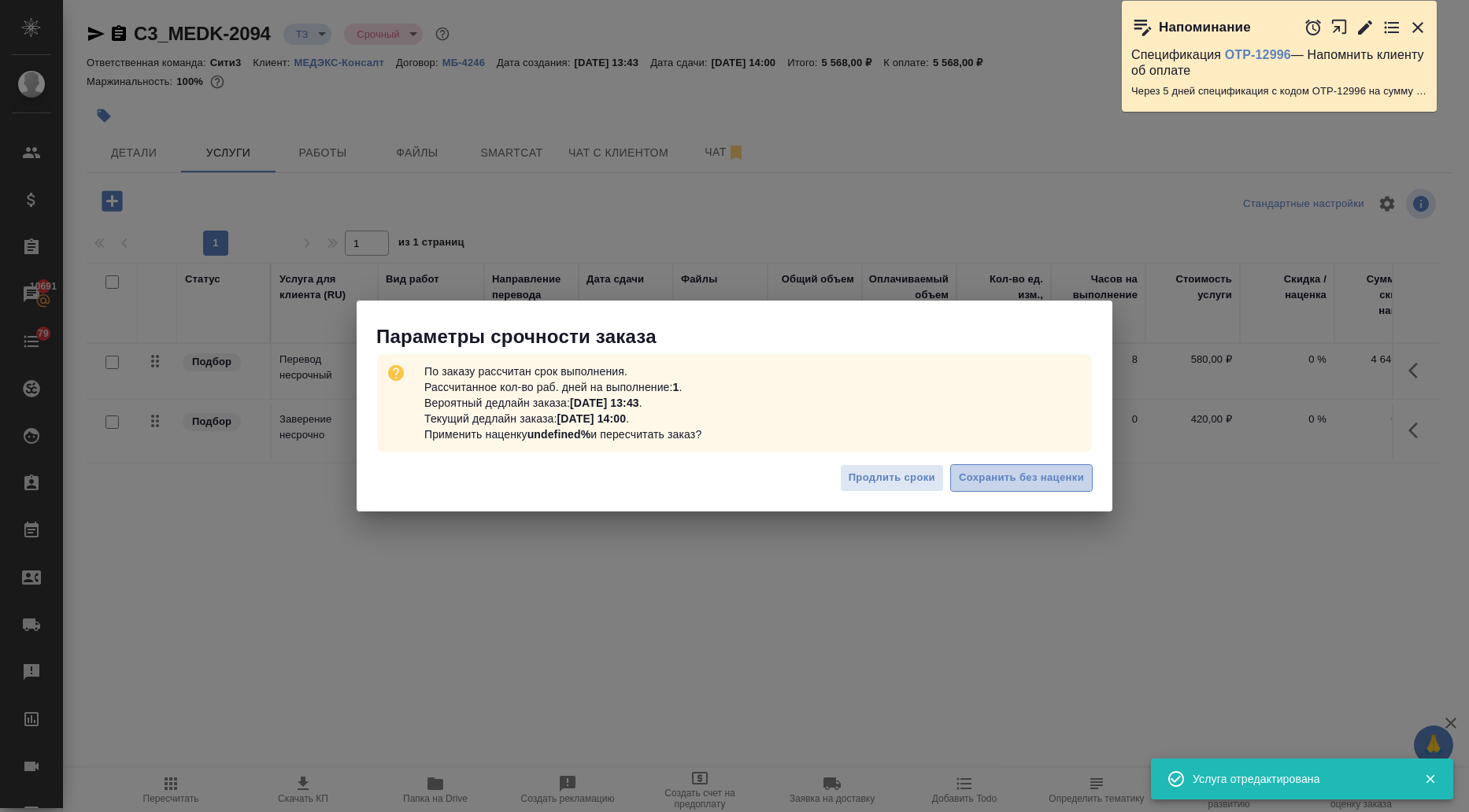
click at [1029, 466] on button "Сохранить без наценки" at bounding box center [1021, 478] width 143 height 28
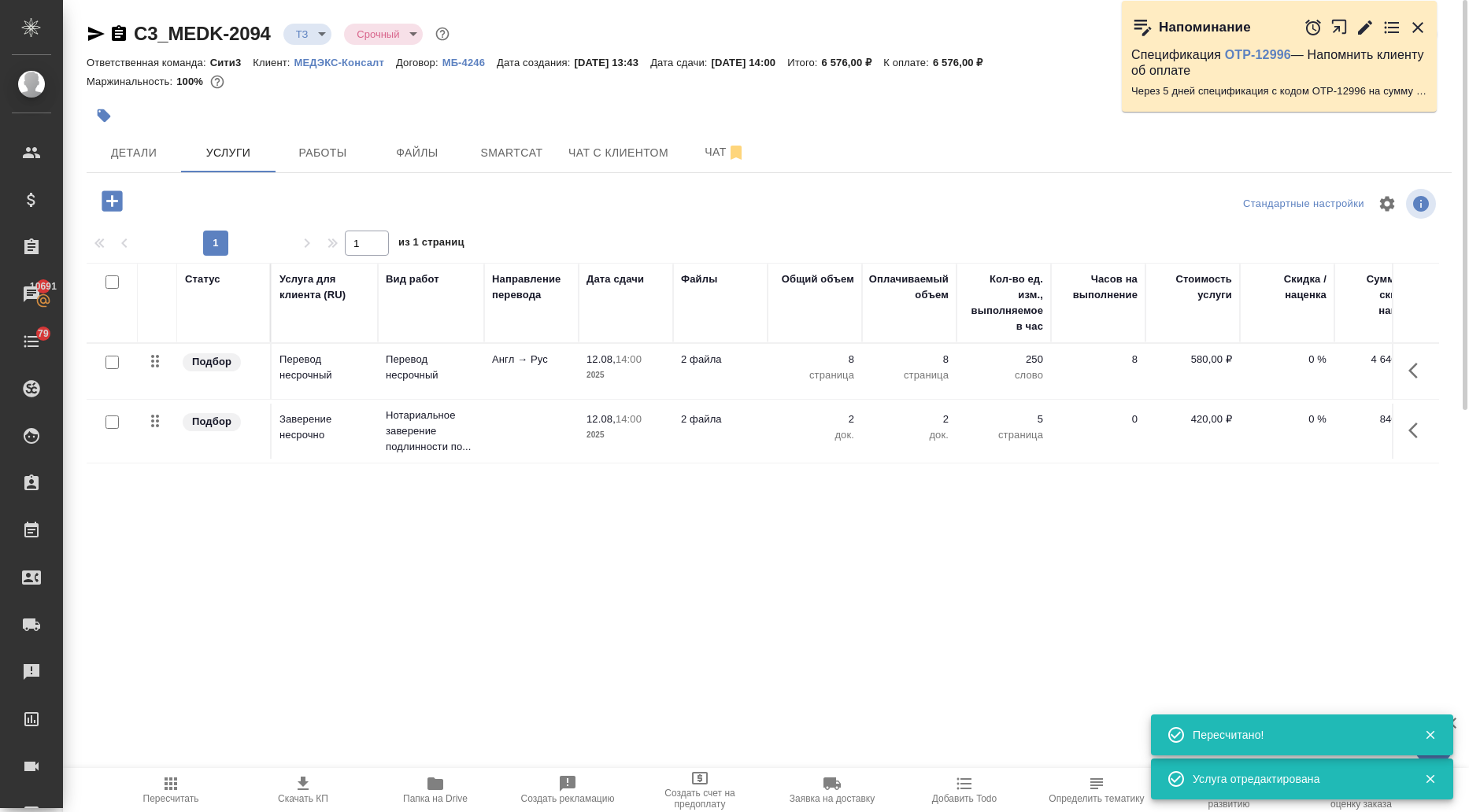
click at [107, 203] on icon "button" at bounding box center [112, 201] width 21 height 21
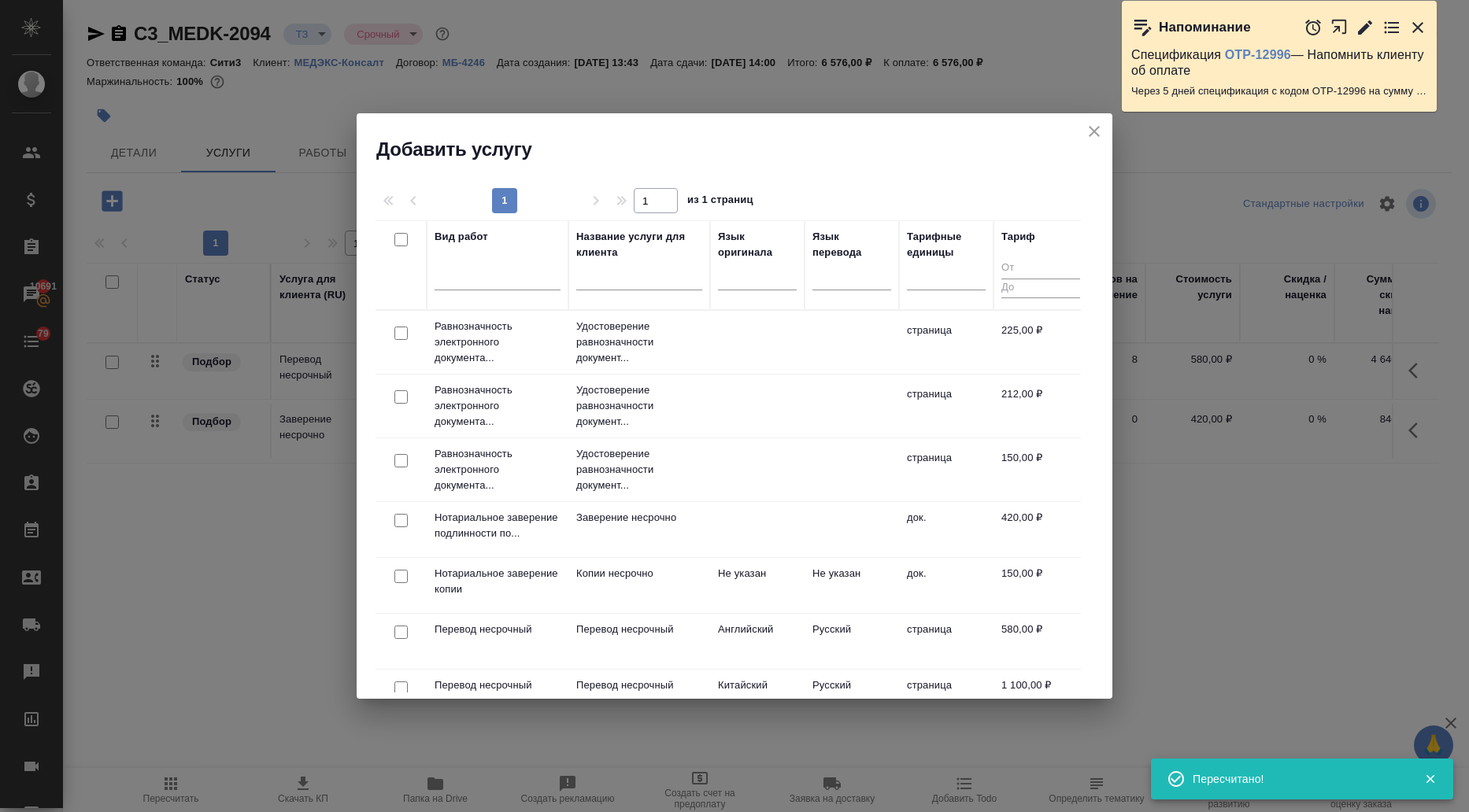
click at [401, 333] on input "checkbox" at bounding box center [400, 332] width 13 height 13
checkbox input "true"
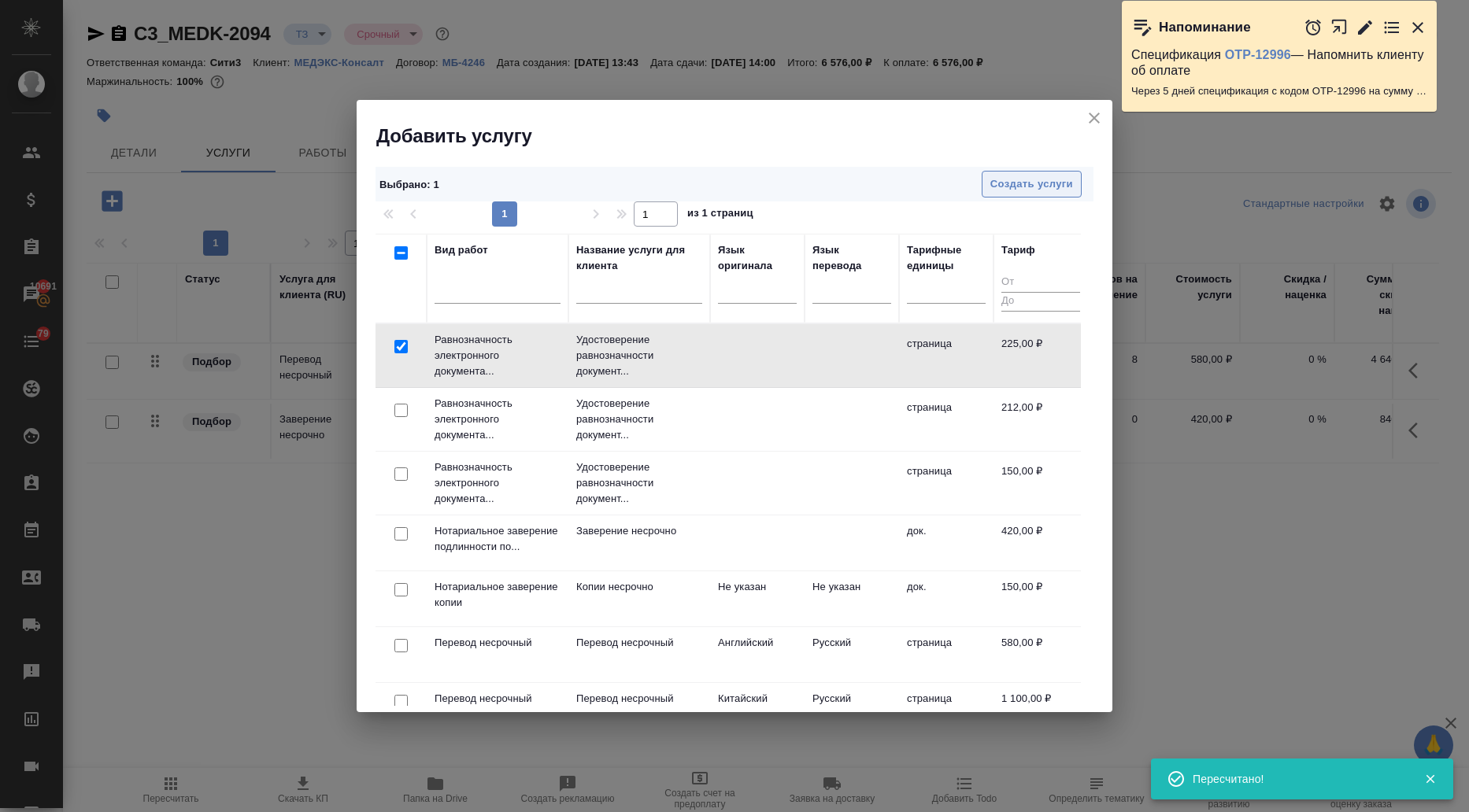
click at [1037, 178] on span "Создать услуги" at bounding box center [1031, 184] width 82 height 18
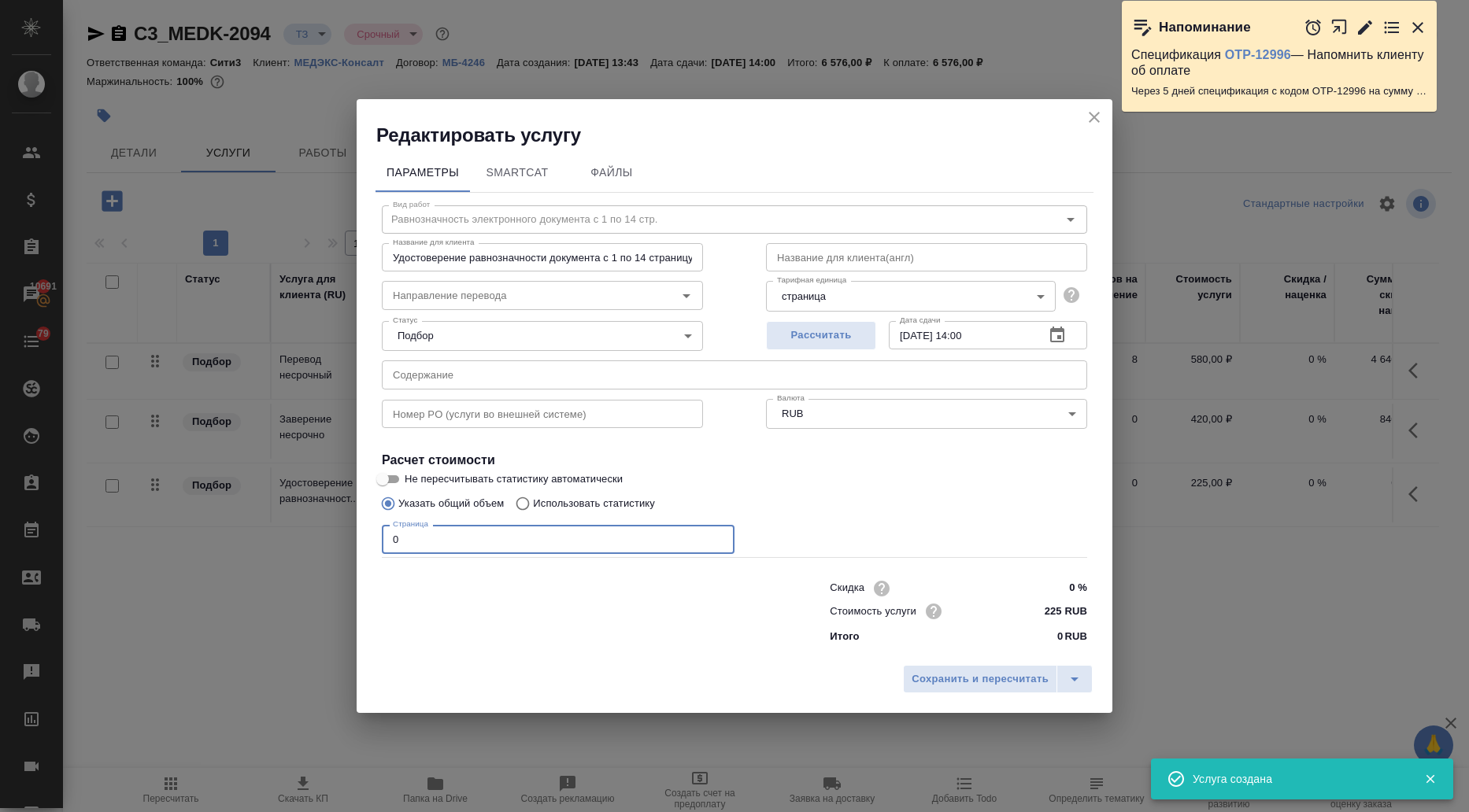
drag, startPoint x: 380, startPoint y: 539, endPoint x: 332, endPoint y: 544, distance: 48.3
click at [332, 544] on div "Редактировать услугу Параметры SmartCat Файлы Вид работ Равнозначность электрон…" at bounding box center [734, 406] width 1469 height 812
type input "1"
click at [468, 379] on input "text" at bounding box center [734, 374] width 705 height 29
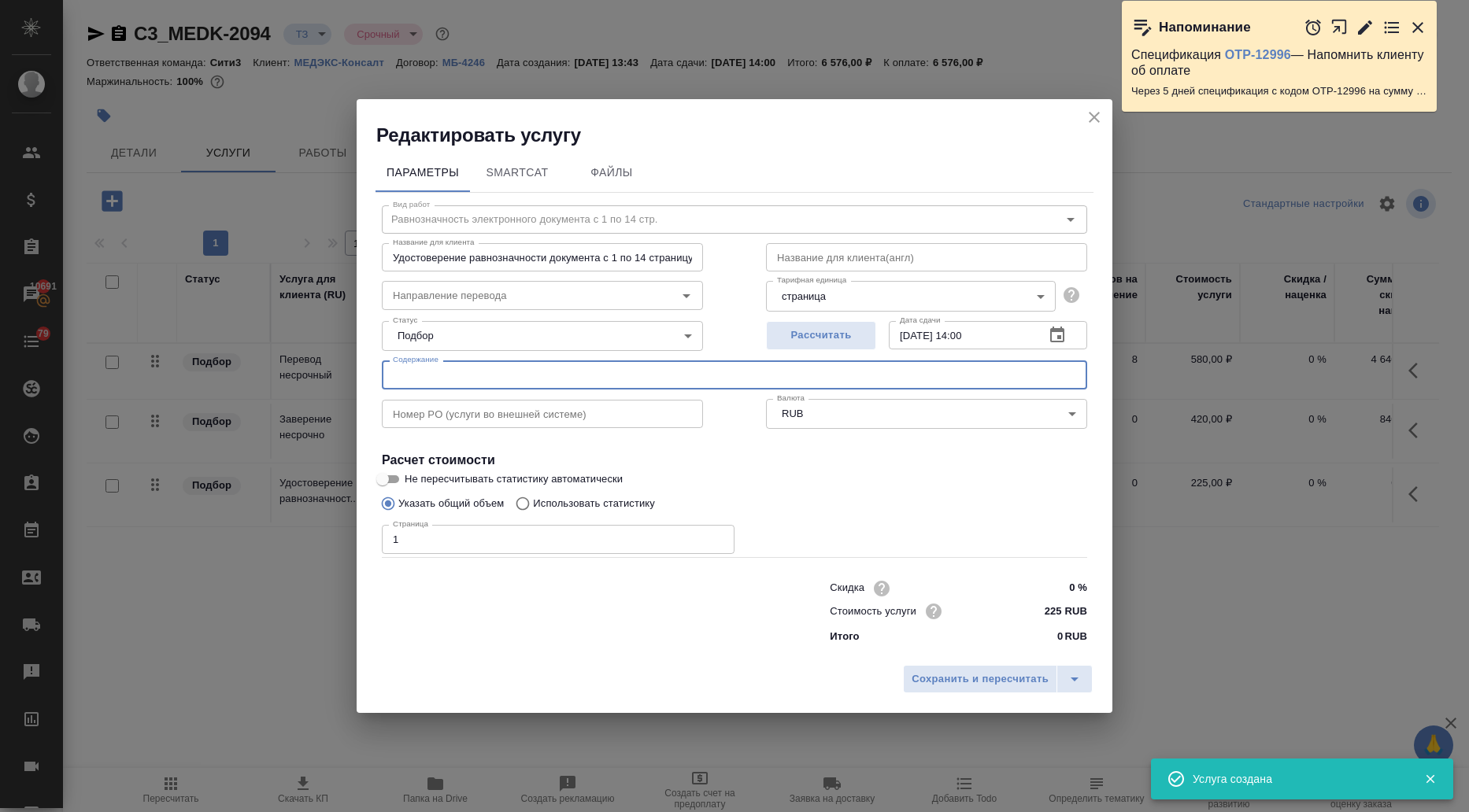
paste input "Де Бон - Комплект имплантата BNS с винтом 1. Доверенность 2. Сертификат ISO"
type input "Де Бон - Комплект имплантата BNS с винтом 1. Доверенность 2. Сертификат ISO"
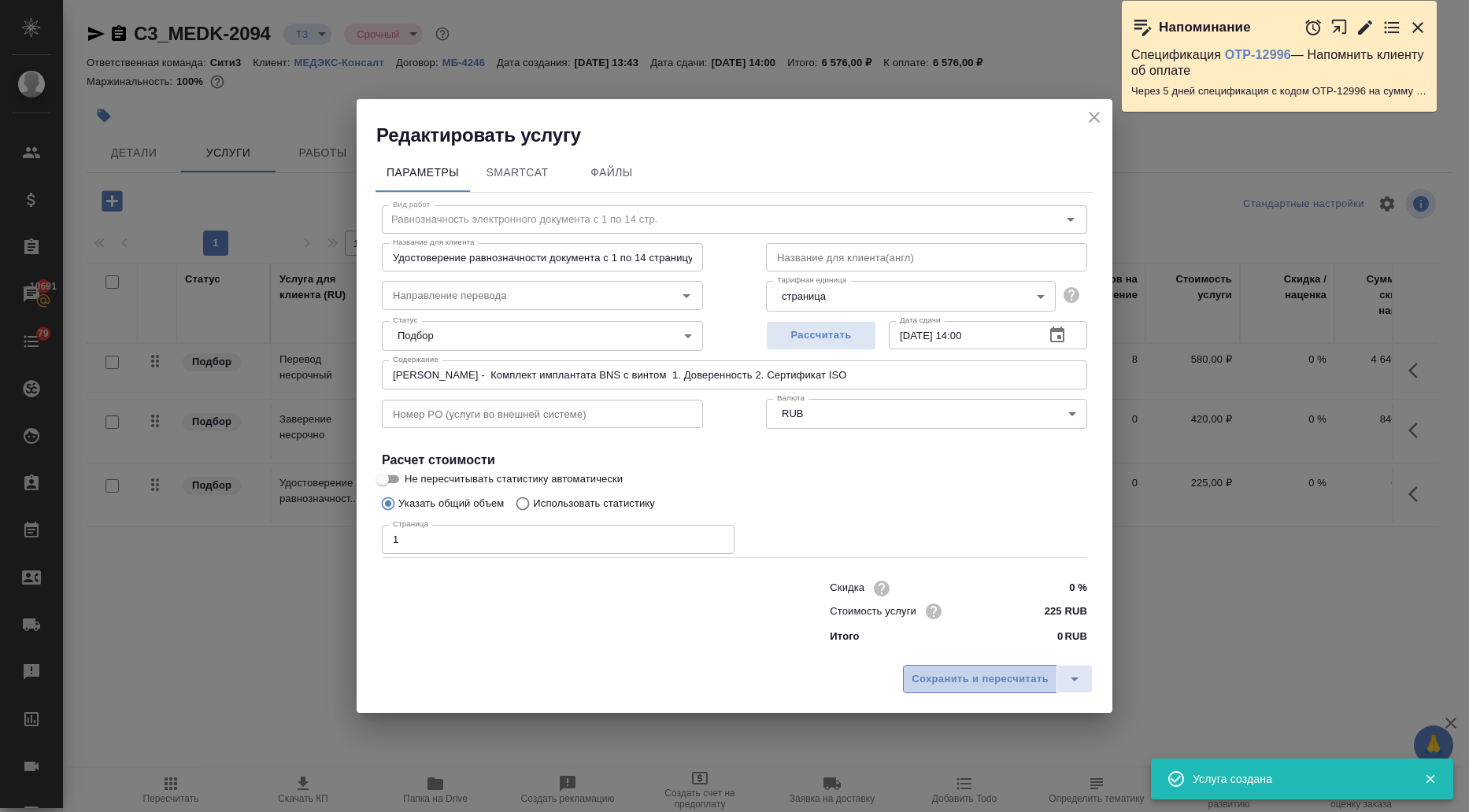
click at [942, 681] on span "Сохранить и пересчитать" at bounding box center [980, 679] width 137 height 18
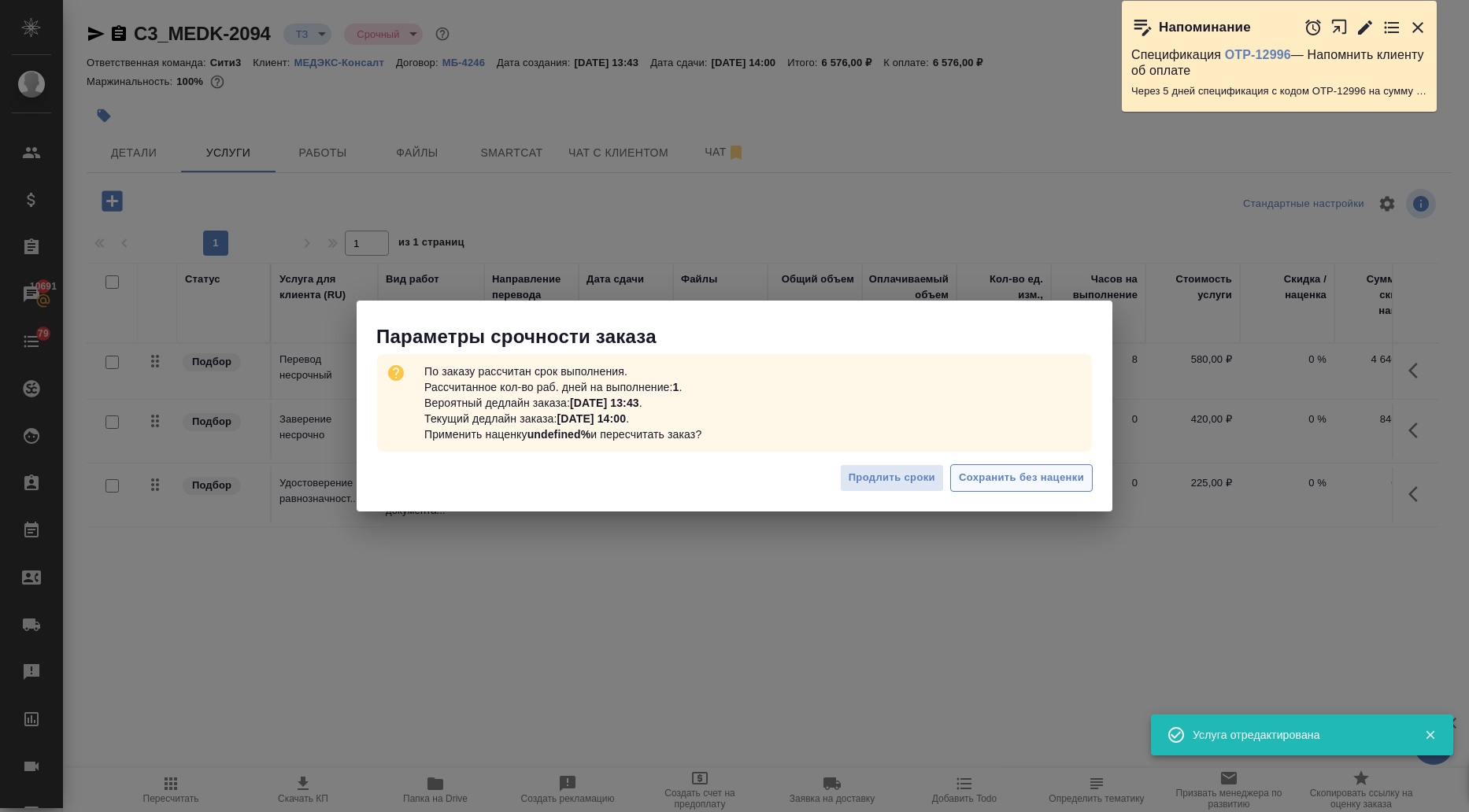
click at [1020, 474] on span "Сохранить без наценки" at bounding box center [1021, 478] width 126 height 18
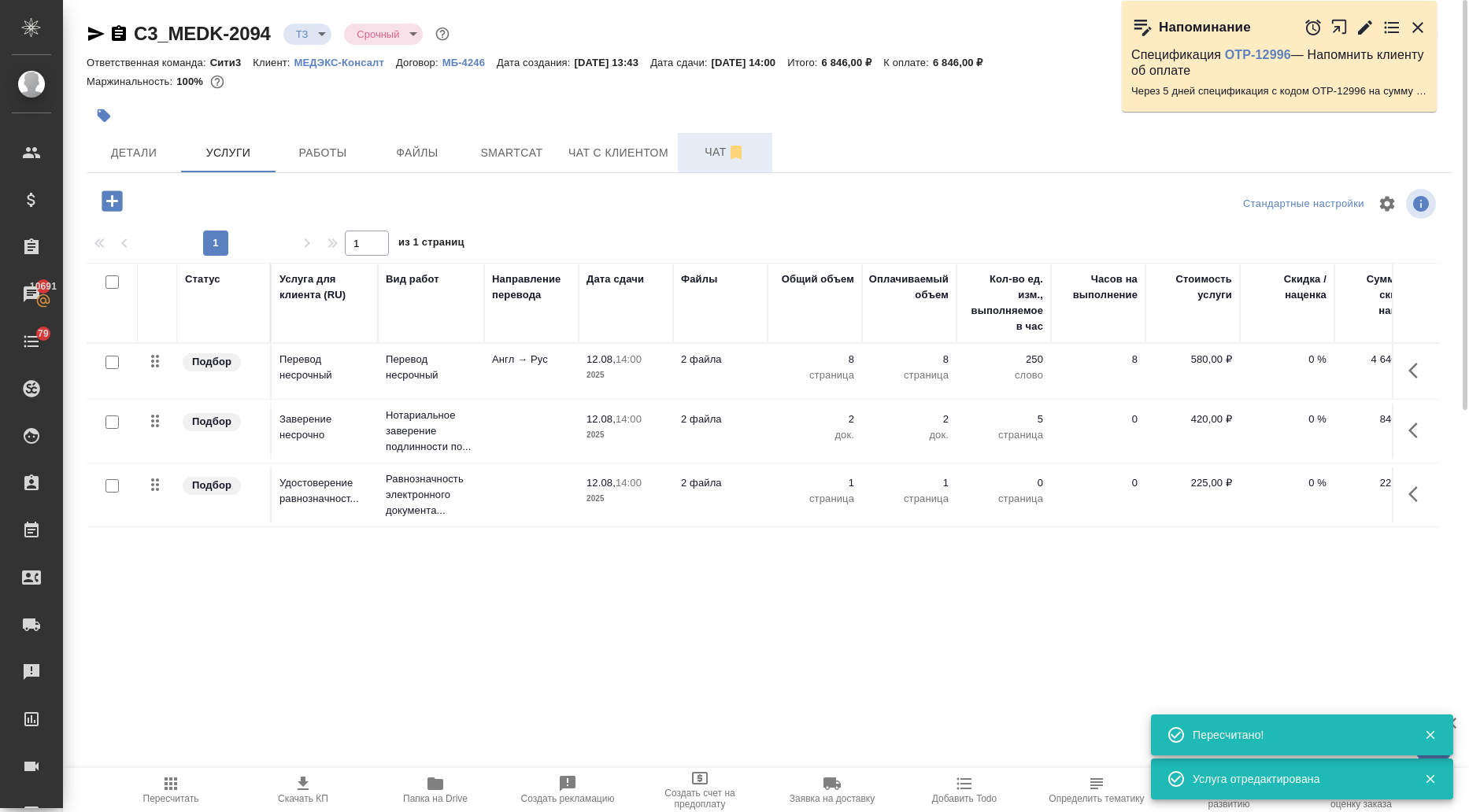
click at [687, 149] on span "Чат" at bounding box center [724, 152] width 75 height 20
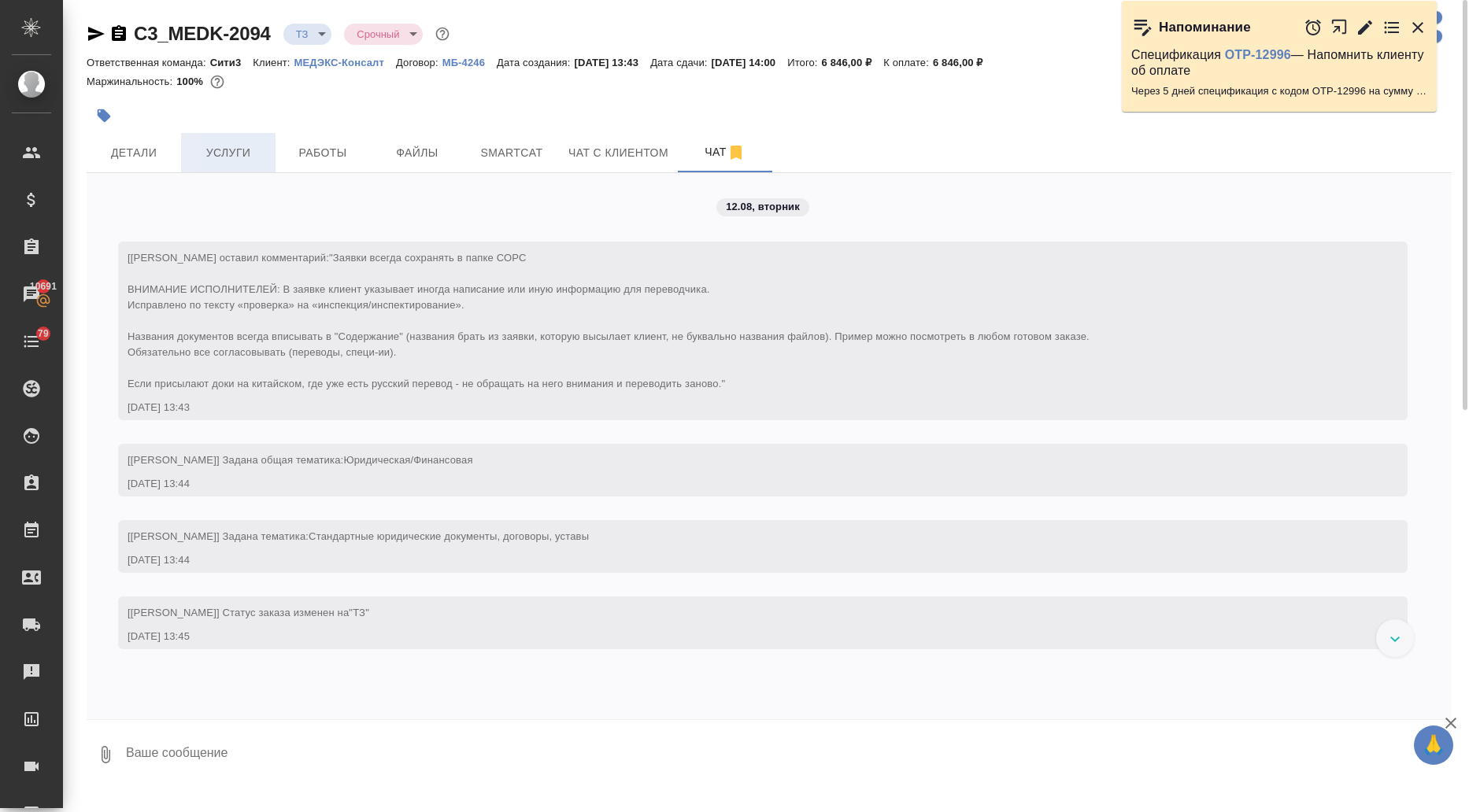
click at [210, 151] on span "Услуги" at bounding box center [228, 152] width 75 height 20
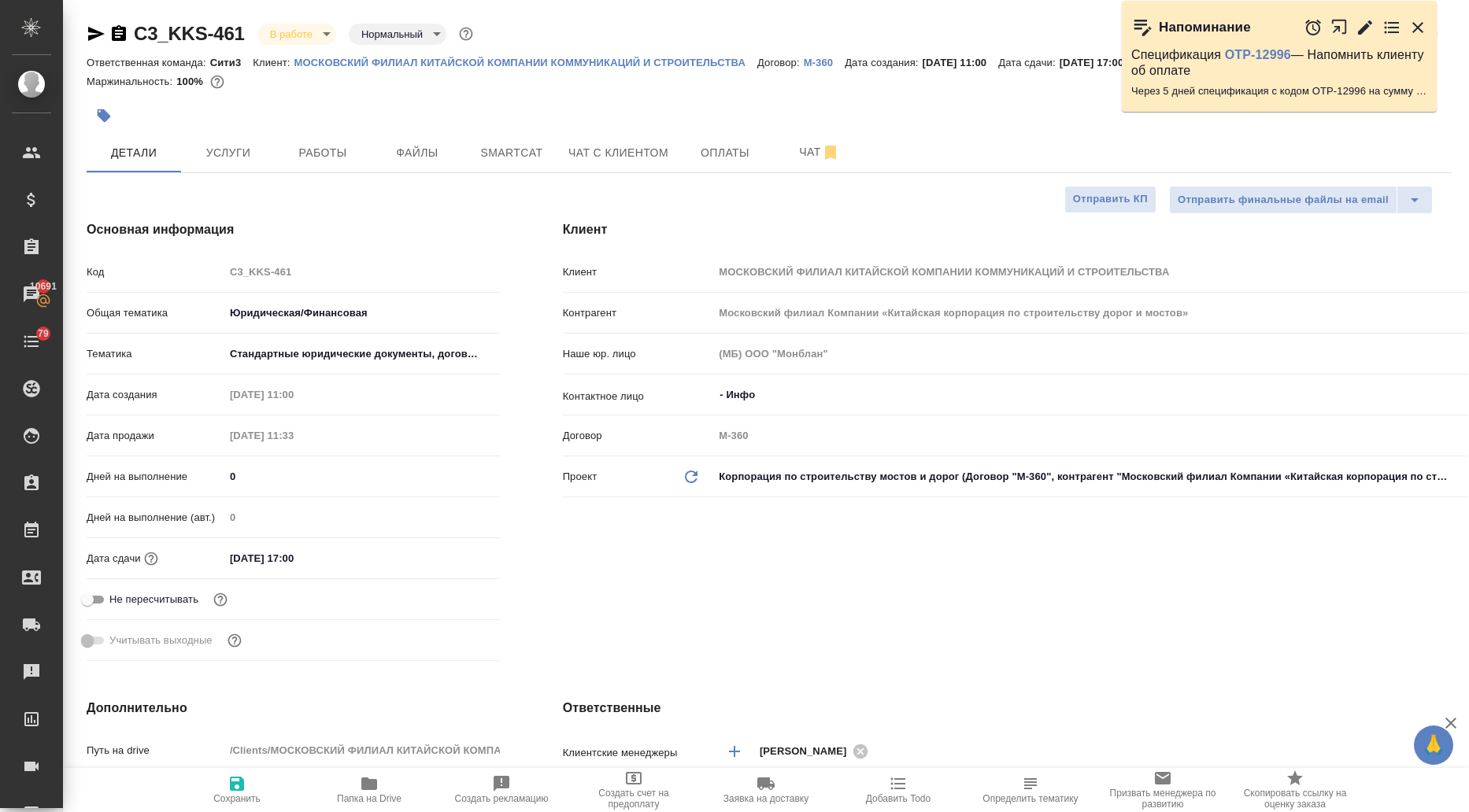
select select "RU"
